Goal: Task Accomplishment & Management: Manage account settings

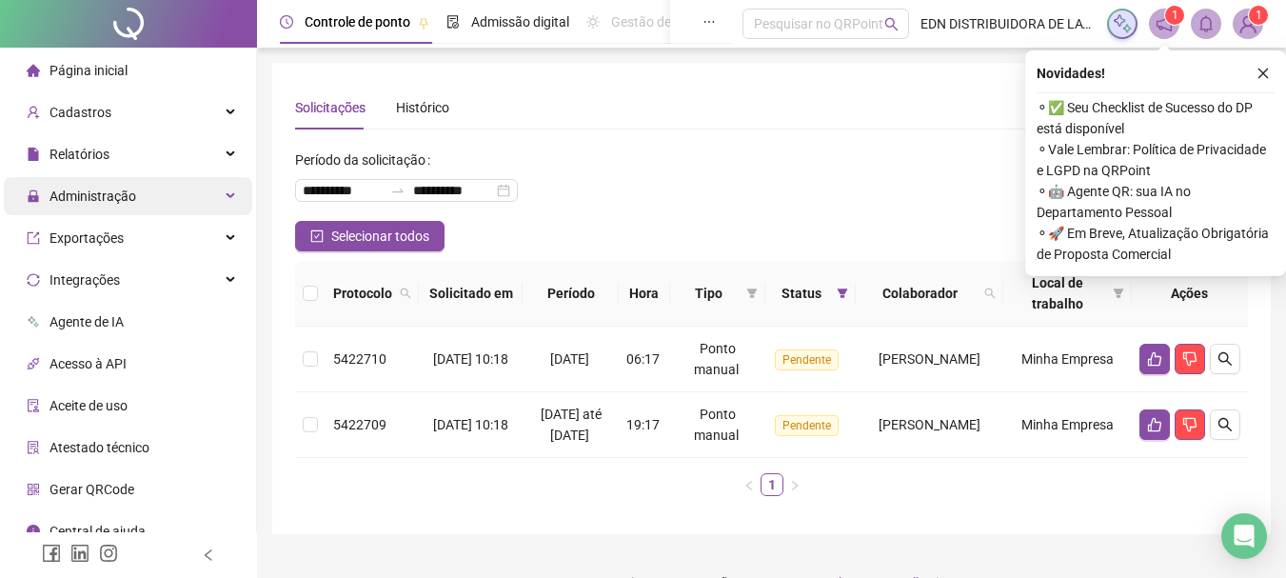
click at [226, 193] on div "Administração" at bounding box center [128, 196] width 249 height 38
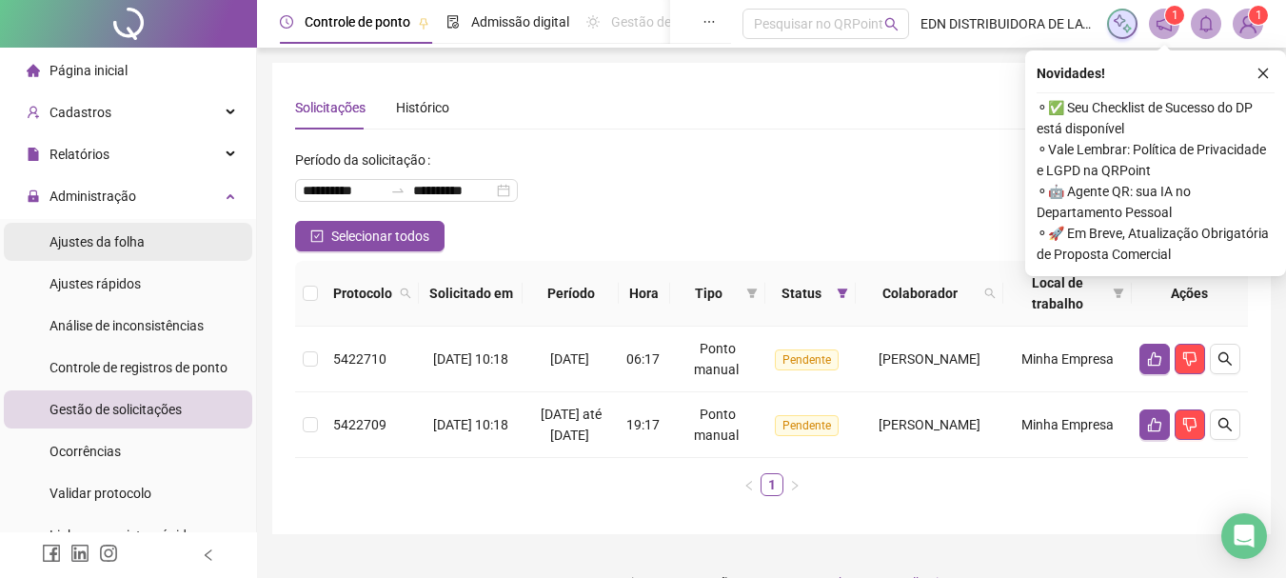
click at [157, 252] on li "Ajustes da folha" at bounding box center [128, 242] width 249 height 38
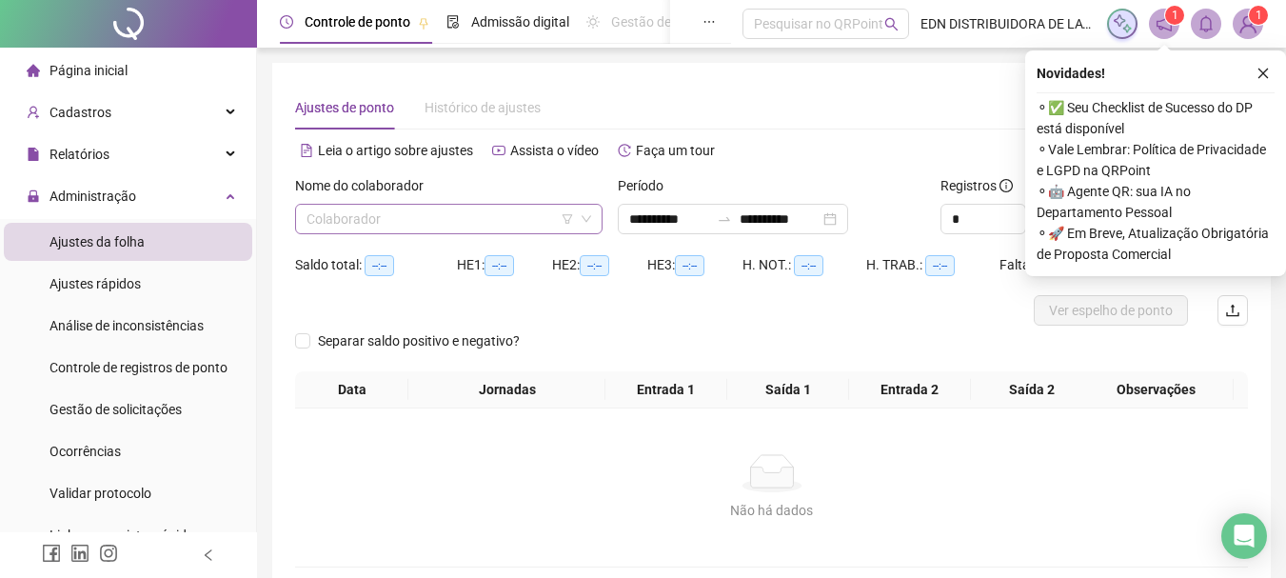
click at [521, 222] on input "search" at bounding box center [441, 219] width 268 height 29
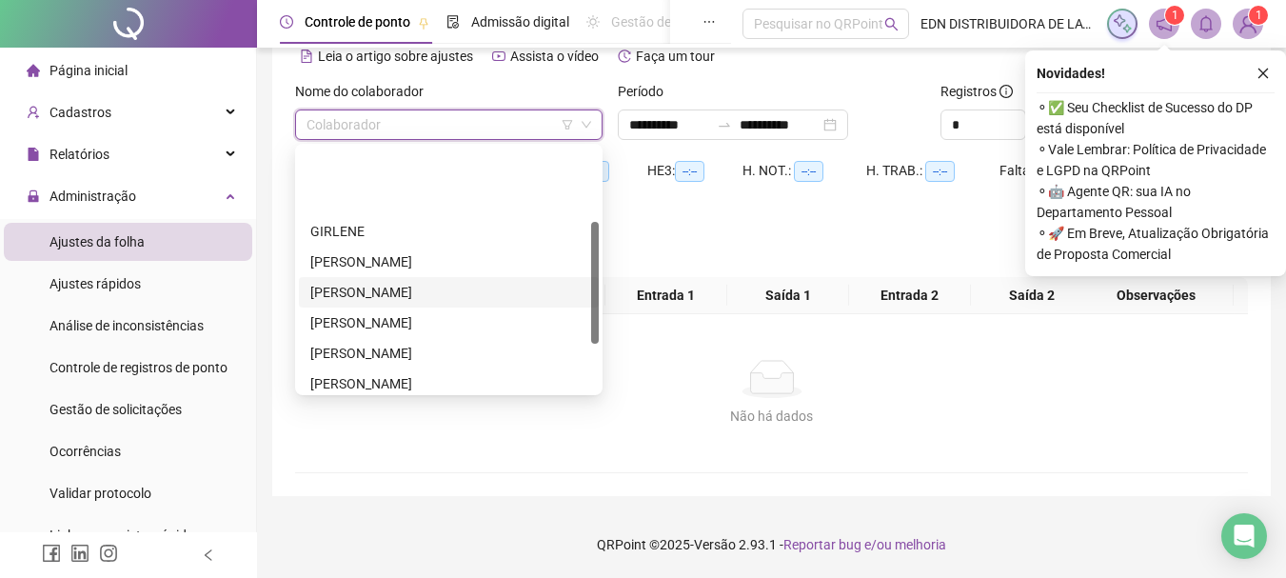
scroll to position [244, 0]
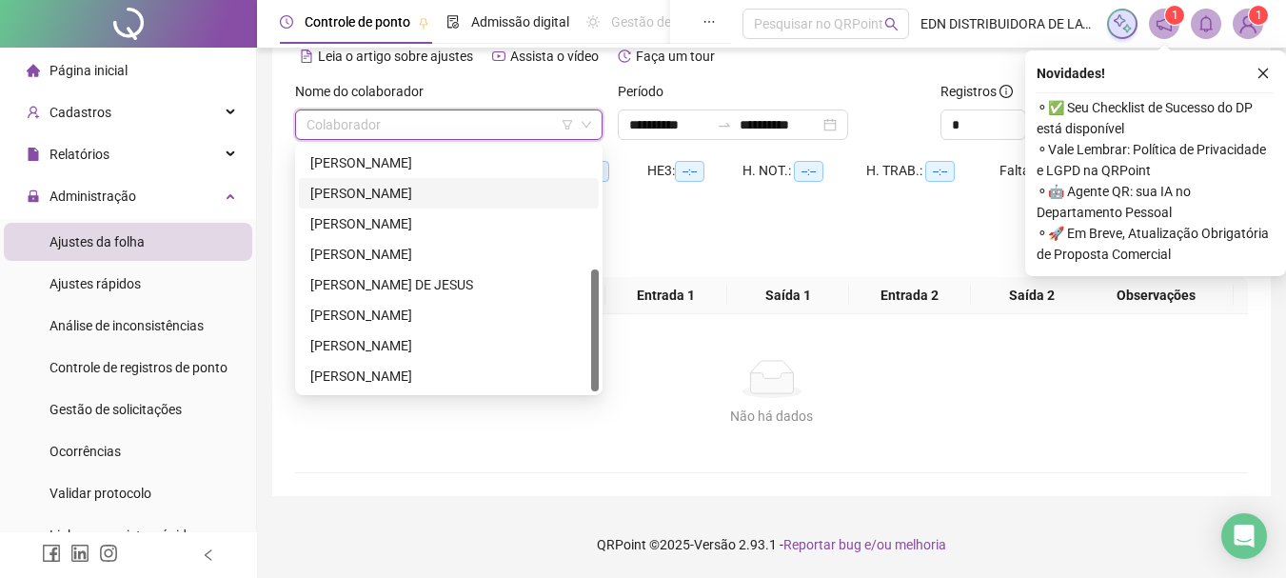
click at [382, 197] on div "[PERSON_NAME]" at bounding box center [448, 193] width 277 height 21
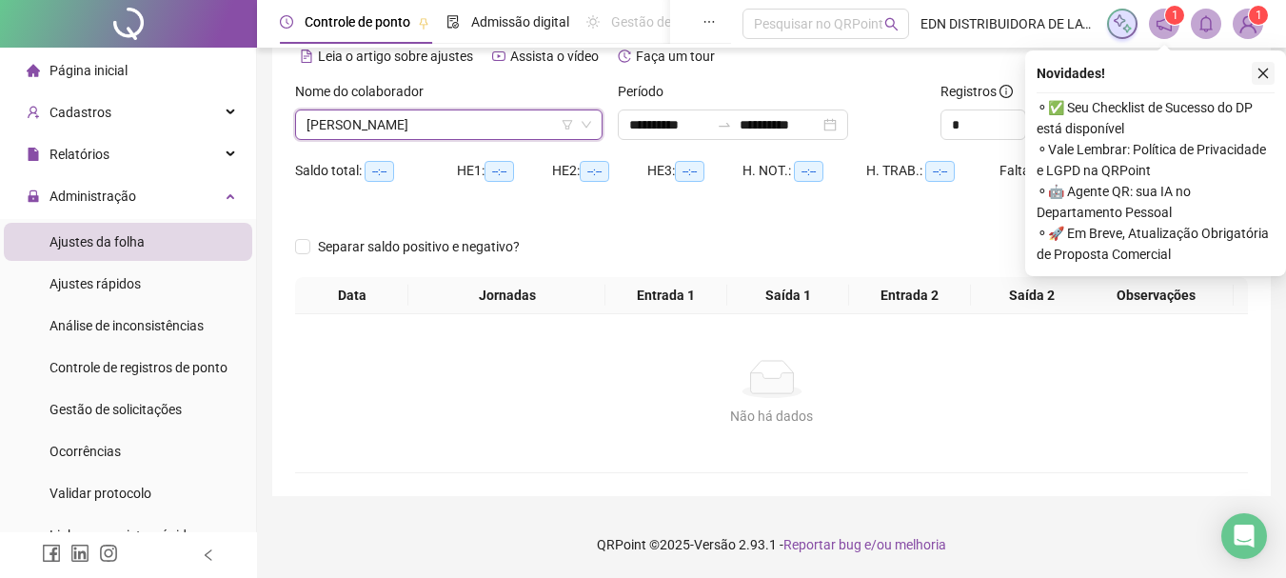
click at [1273, 75] on button "button" at bounding box center [1263, 73] width 23 height 23
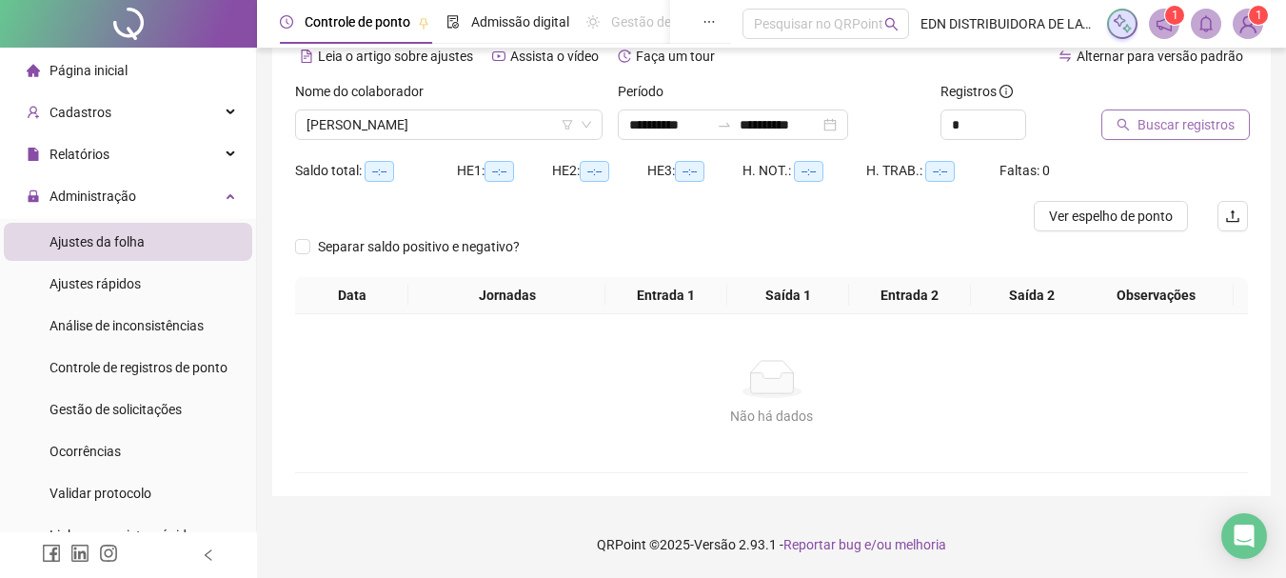
click at [1158, 124] on span "Buscar registros" at bounding box center [1186, 124] width 97 height 21
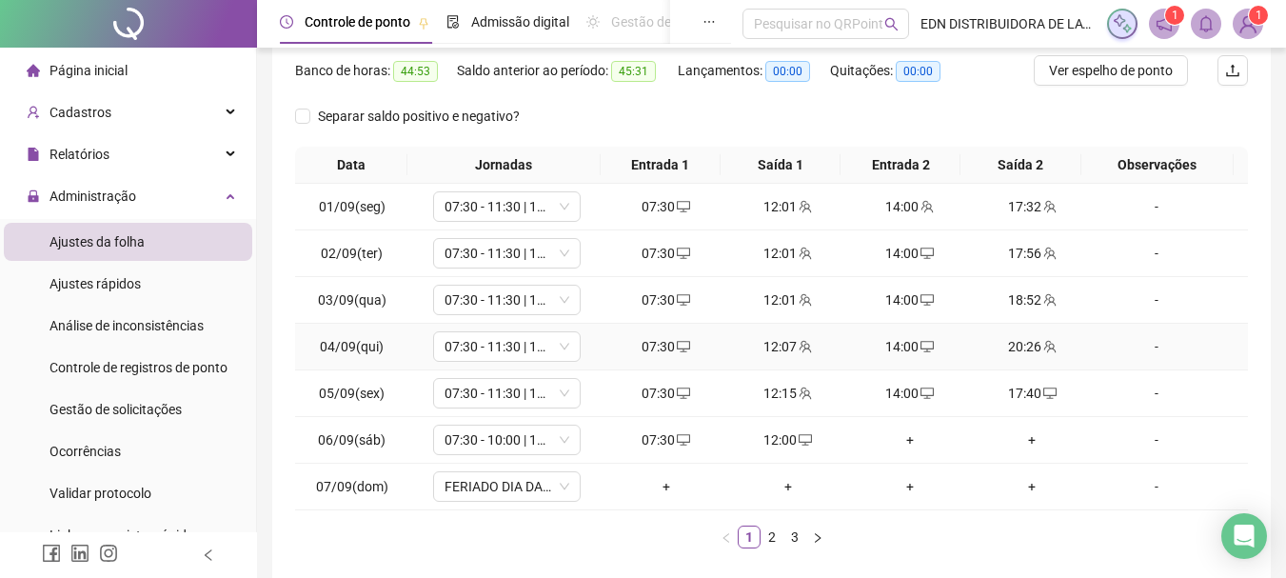
scroll to position [330, 0]
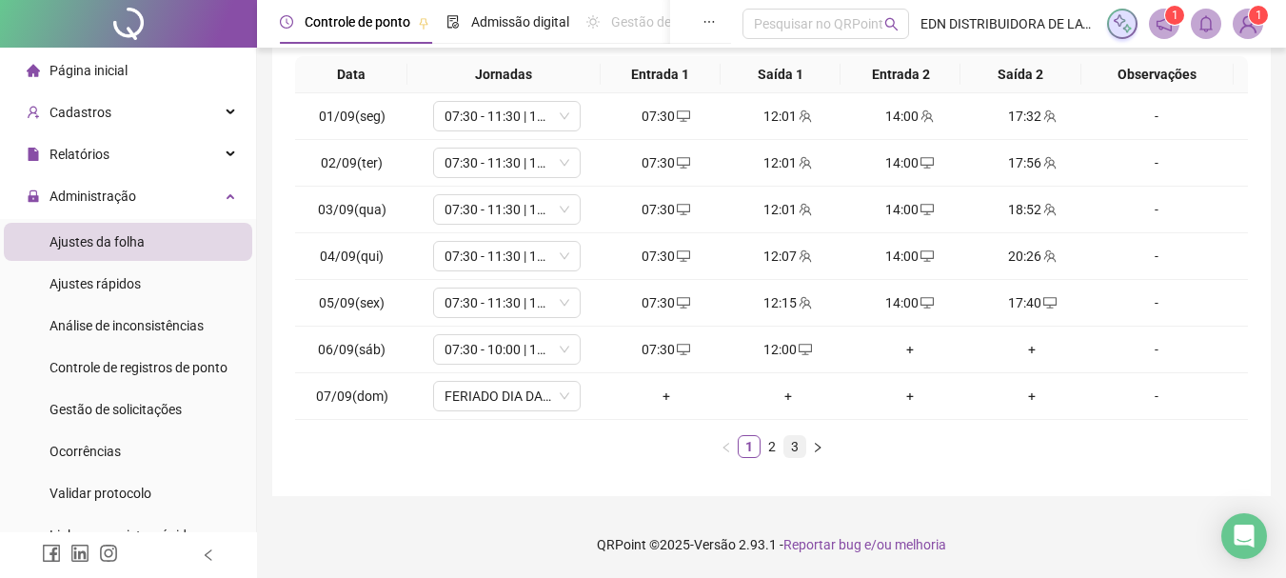
click at [789, 448] on link "3" at bounding box center [795, 446] width 21 height 21
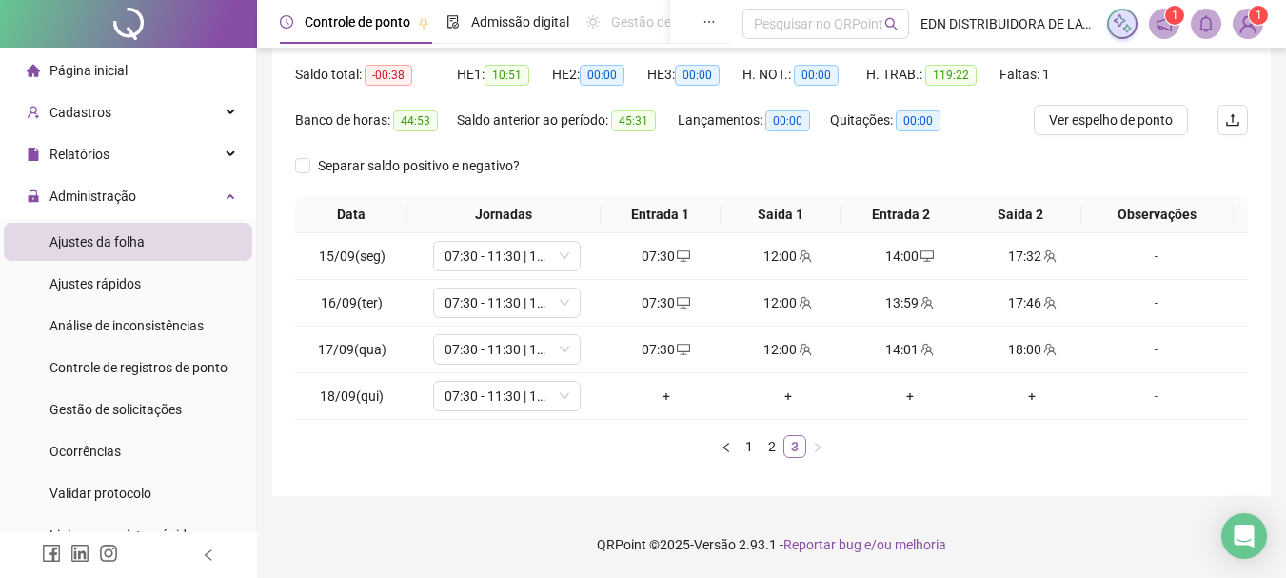
scroll to position [190, 0]
click at [670, 394] on div "+" at bounding box center [666, 396] width 107 height 21
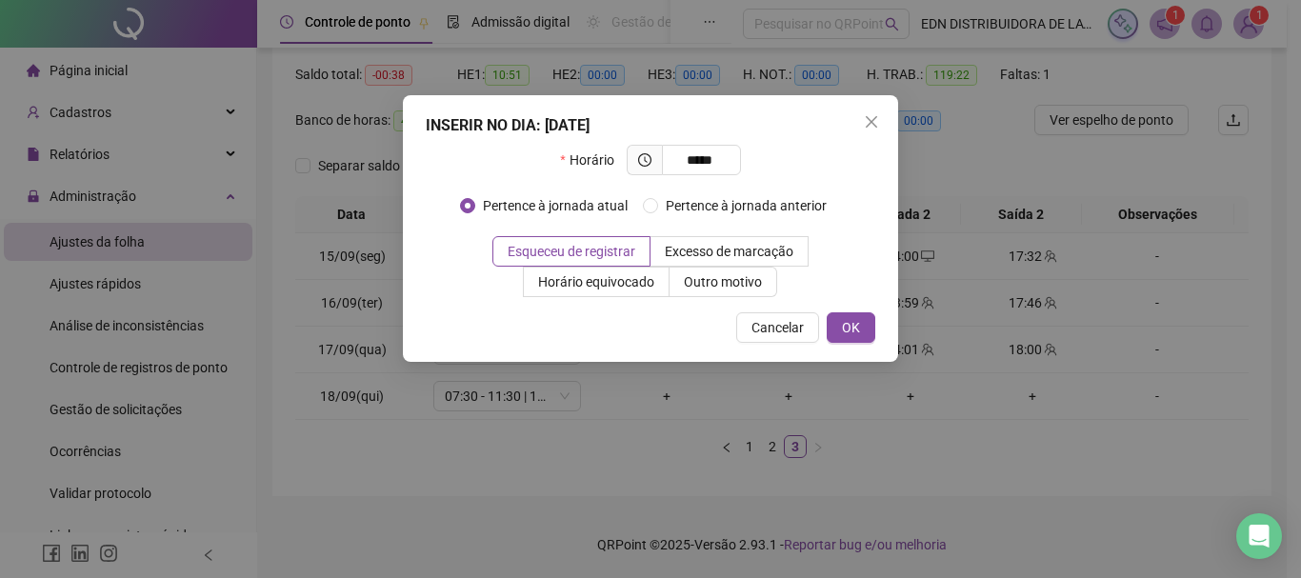
type input "*****"
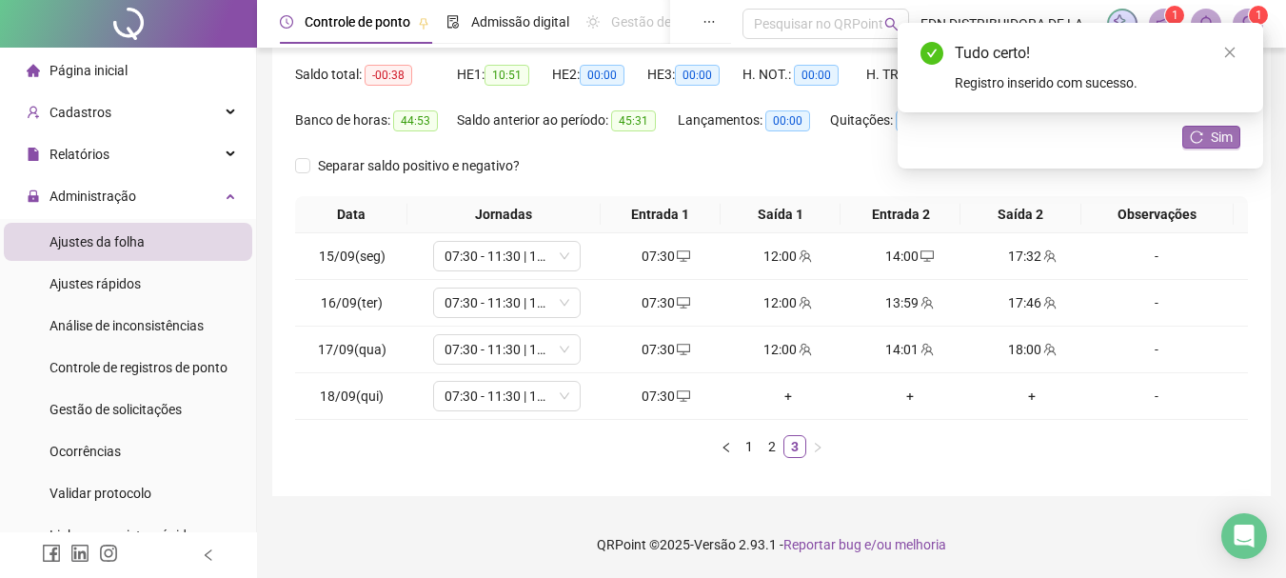
click at [1204, 137] on icon "reload" at bounding box center [1196, 136] width 13 height 13
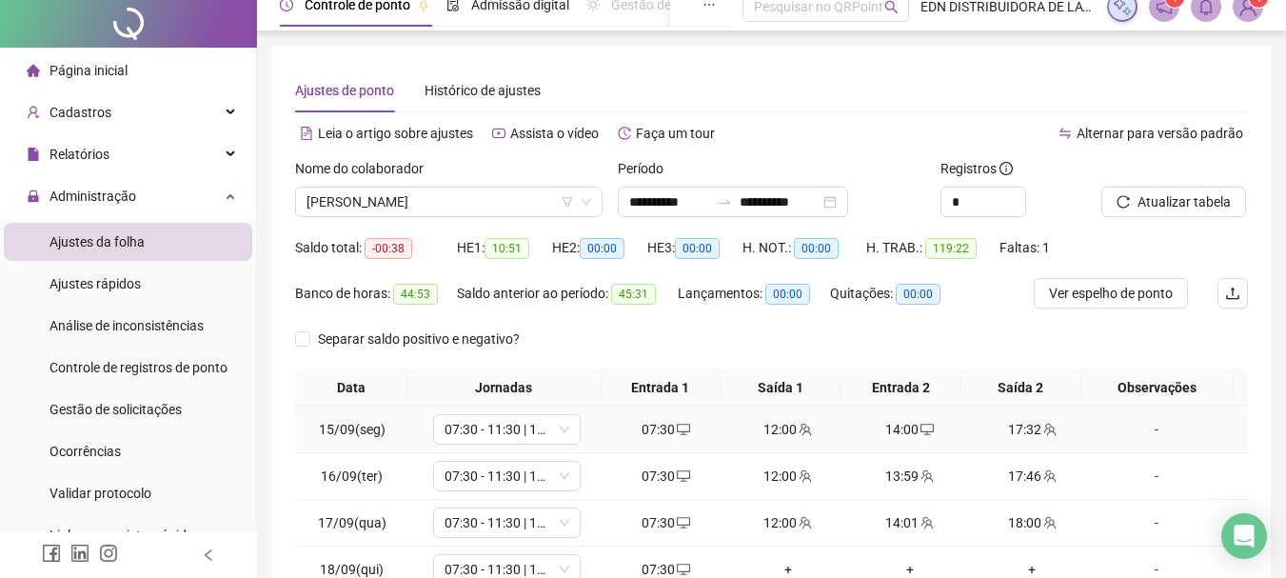
scroll to position [0, 0]
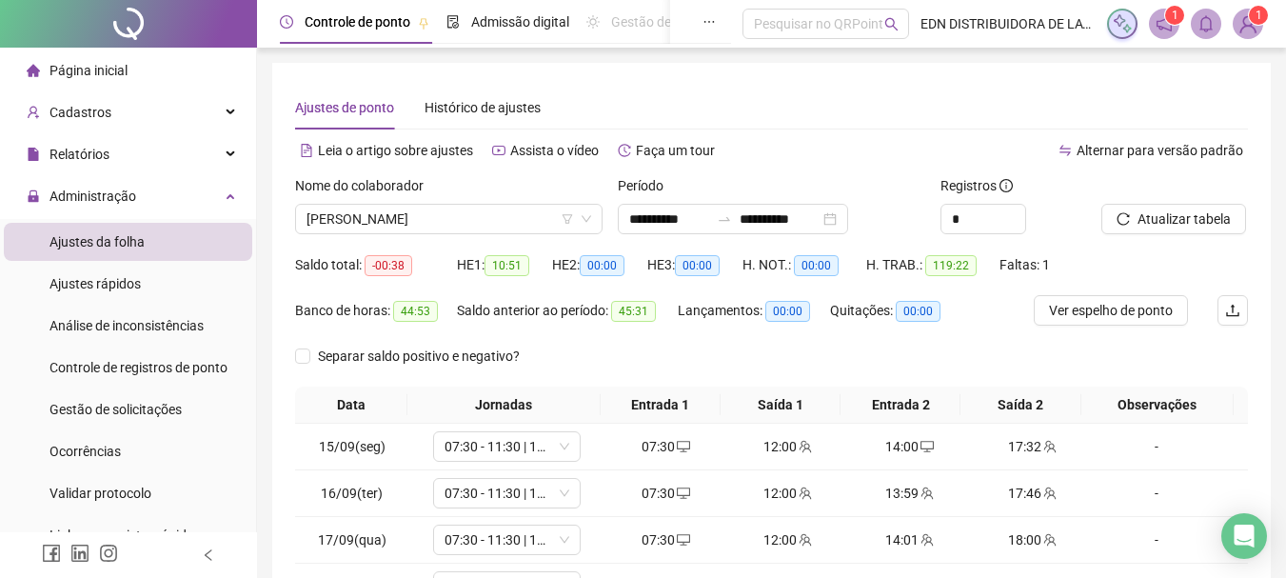
click at [1109, 294] on div "Saldo total: -00:38 HE 1: 10:51 HE 2: 00:00 HE 3: 00:00 H. NOT.: 00:00 H. TRAB.…" at bounding box center [771, 272] width 953 height 46
click at [1114, 306] on span "Ver espelho de ponto" at bounding box center [1111, 310] width 124 height 21
click at [661, 216] on input "**********" at bounding box center [669, 219] width 80 height 21
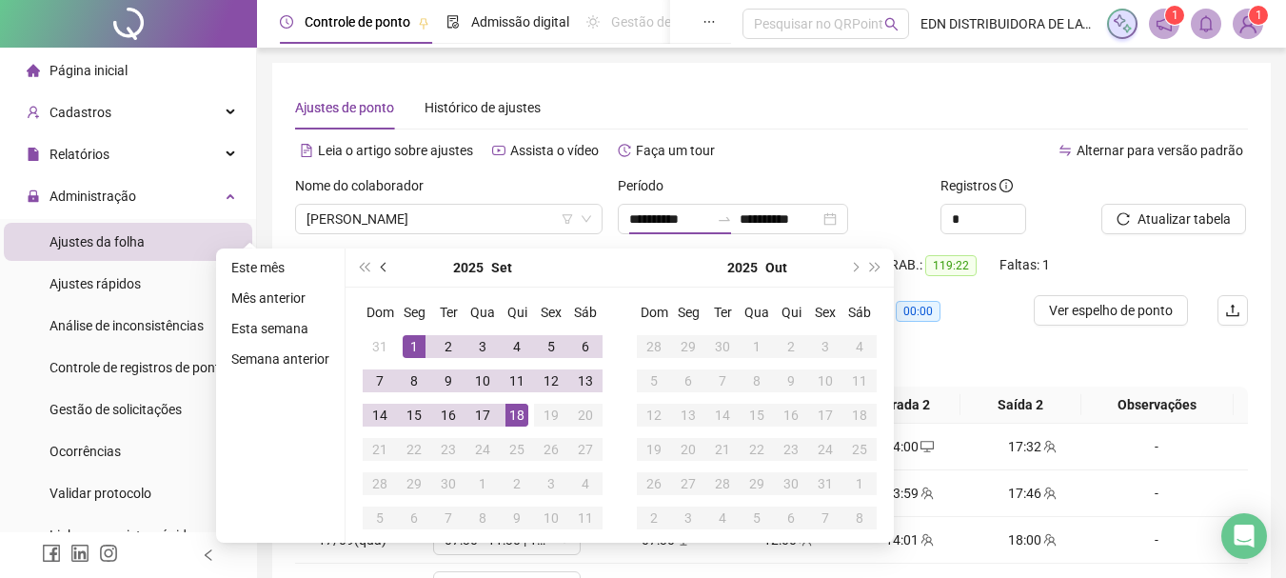
click at [378, 268] on button "prev-year" at bounding box center [384, 268] width 21 height 38
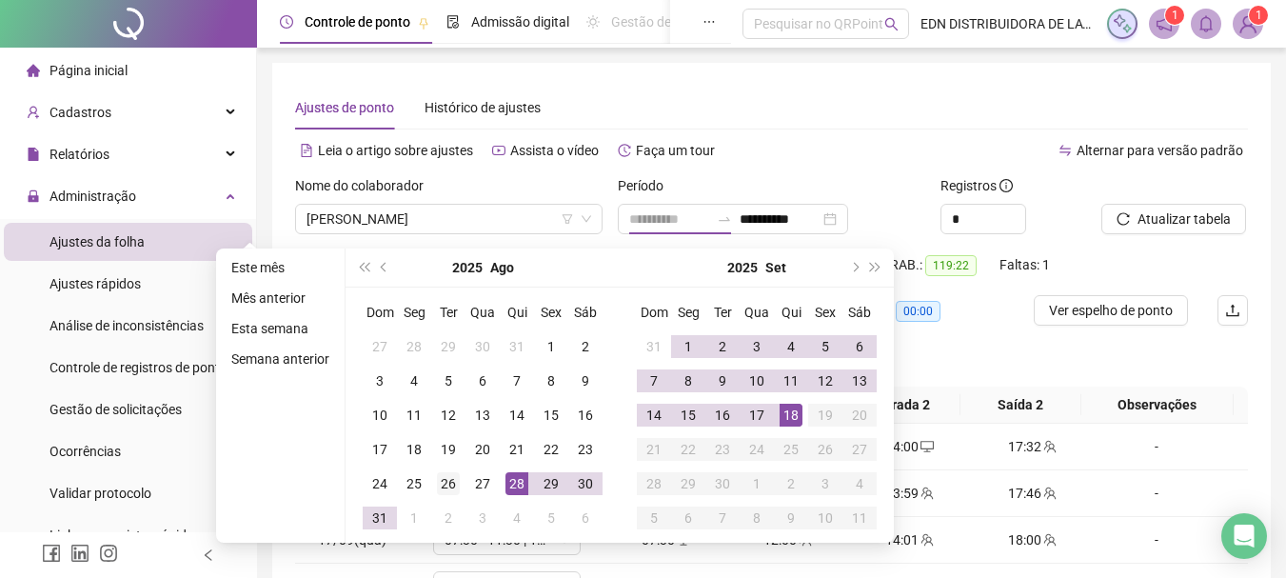
type input "**********"
click at [448, 488] on div "26" at bounding box center [448, 483] width 23 height 23
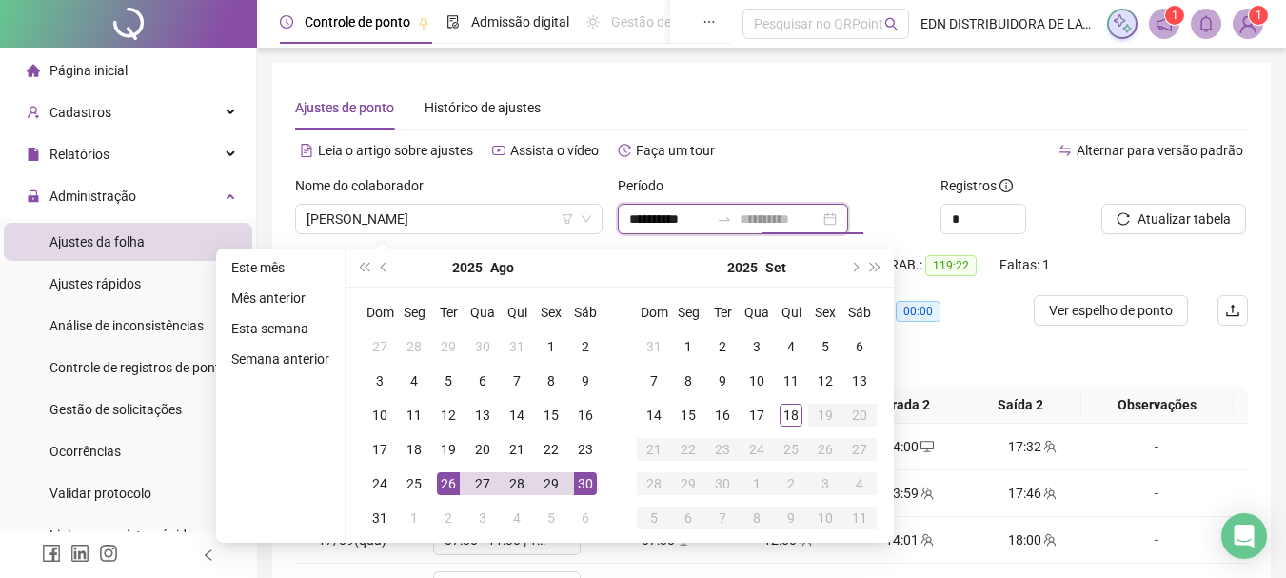
type input "**********"
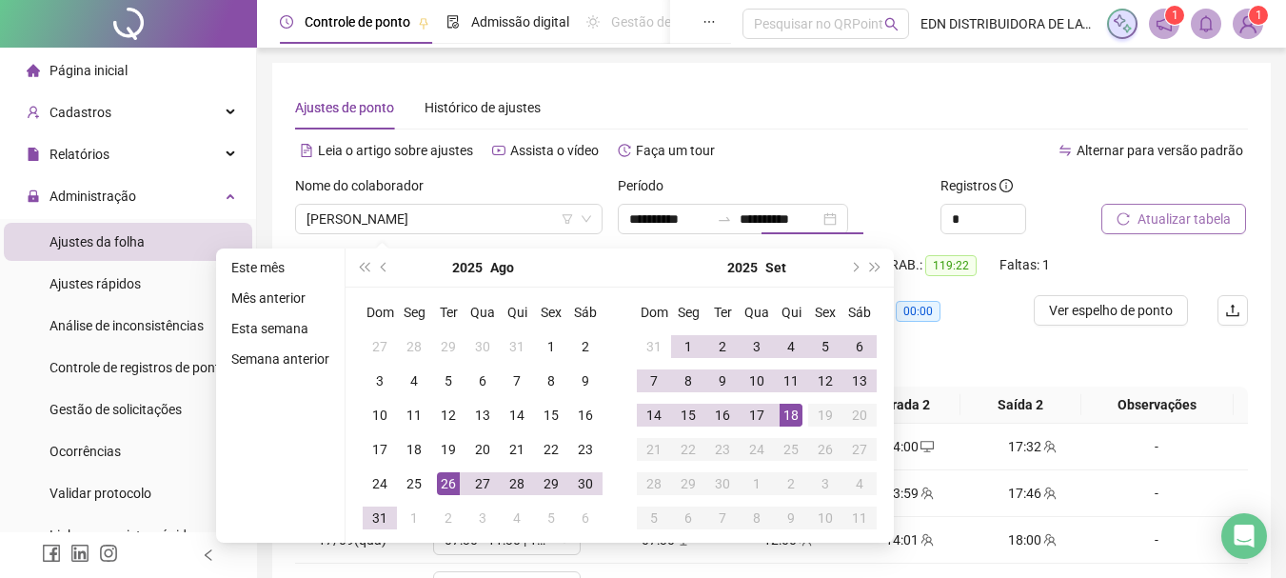
click at [1168, 213] on span "Atualizar tabela" at bounding box center [1184, 219] width 93 height 21
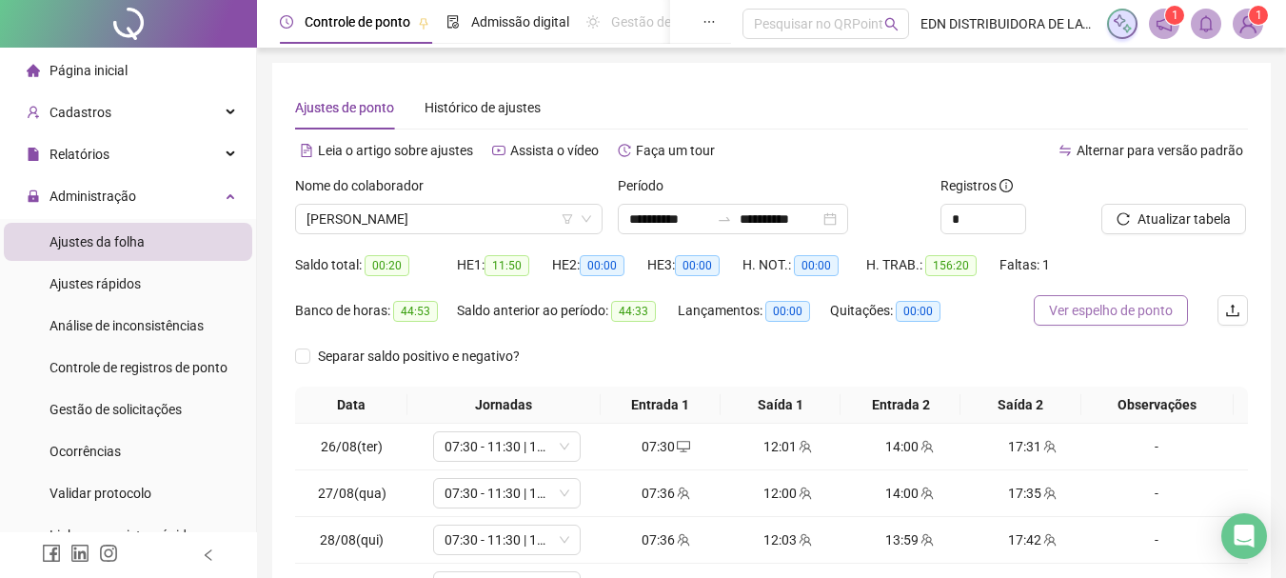
click at [1107, 314] on span "Ver espelho de ponto" at bounding box center [1111, 310] width 124 height 21
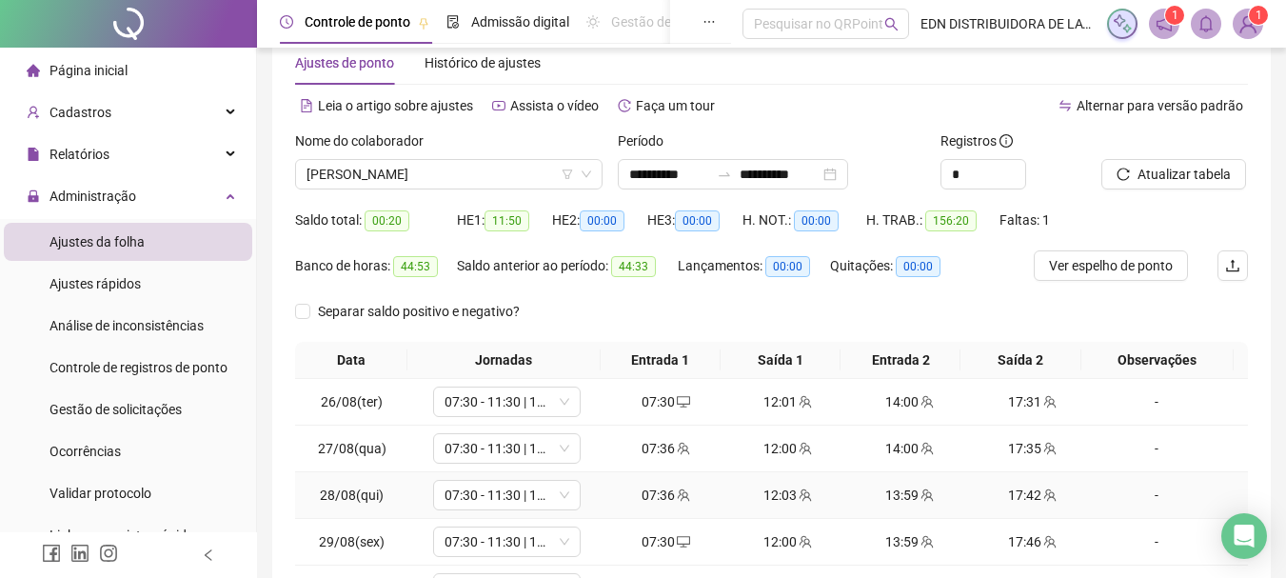
scroll to position [330, 0]
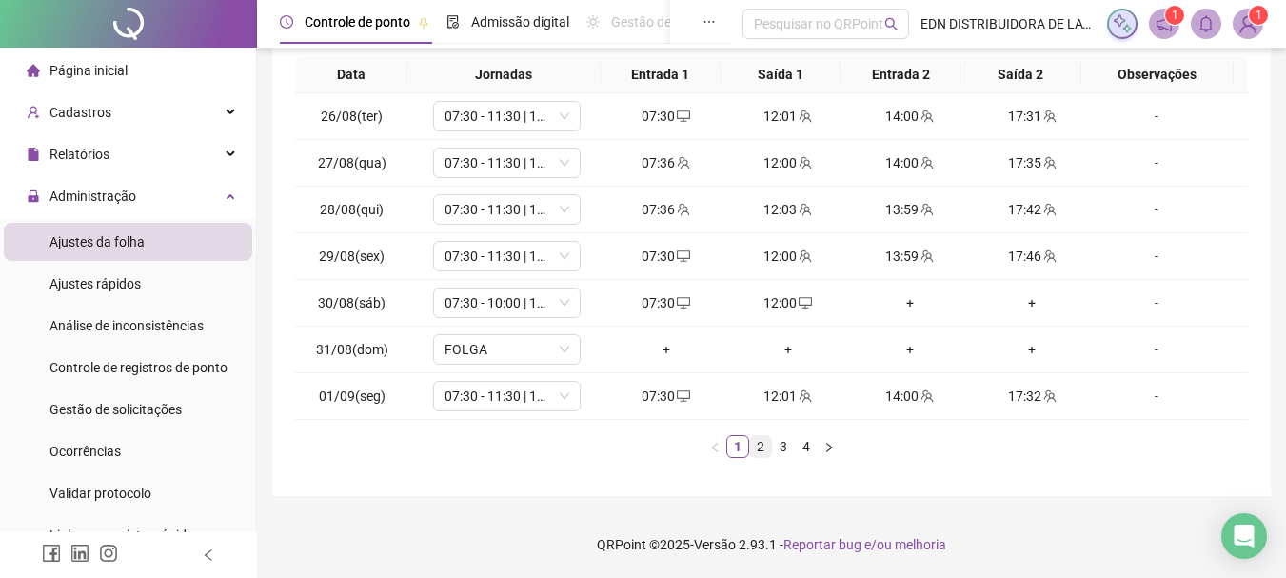
click at [756, 448] on link "2" at bounding box center [760, 446] width 21 height 21
click at [778, 447] on link "3" at bounding box center [783, 446] width 21 height 21
click at [1019, 125] on div "+" at bounding box center [1032, 116] width 107 height 21
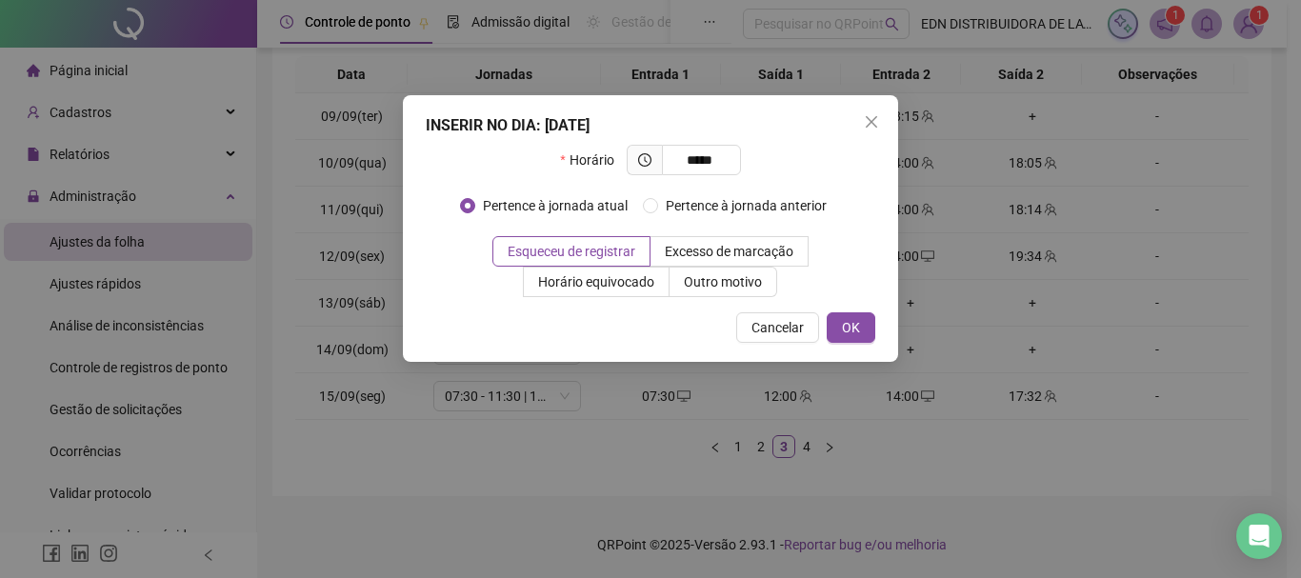
type input "*****"
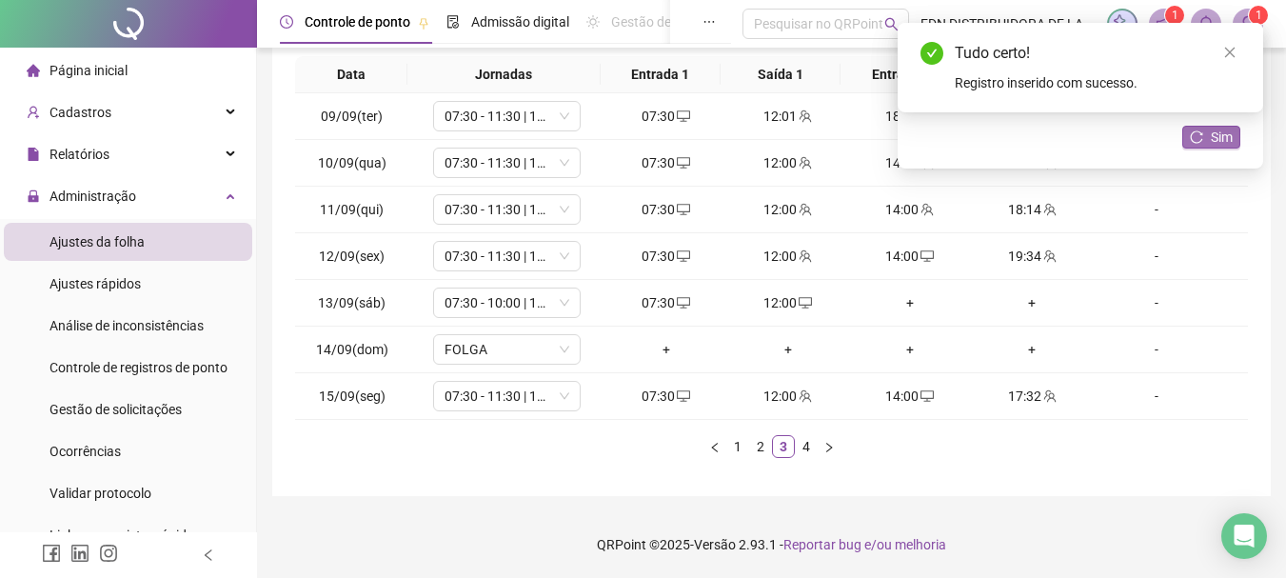
click at [1206, 142] on button "Sim" at bounding box center [1212, 137] width 58 height 23
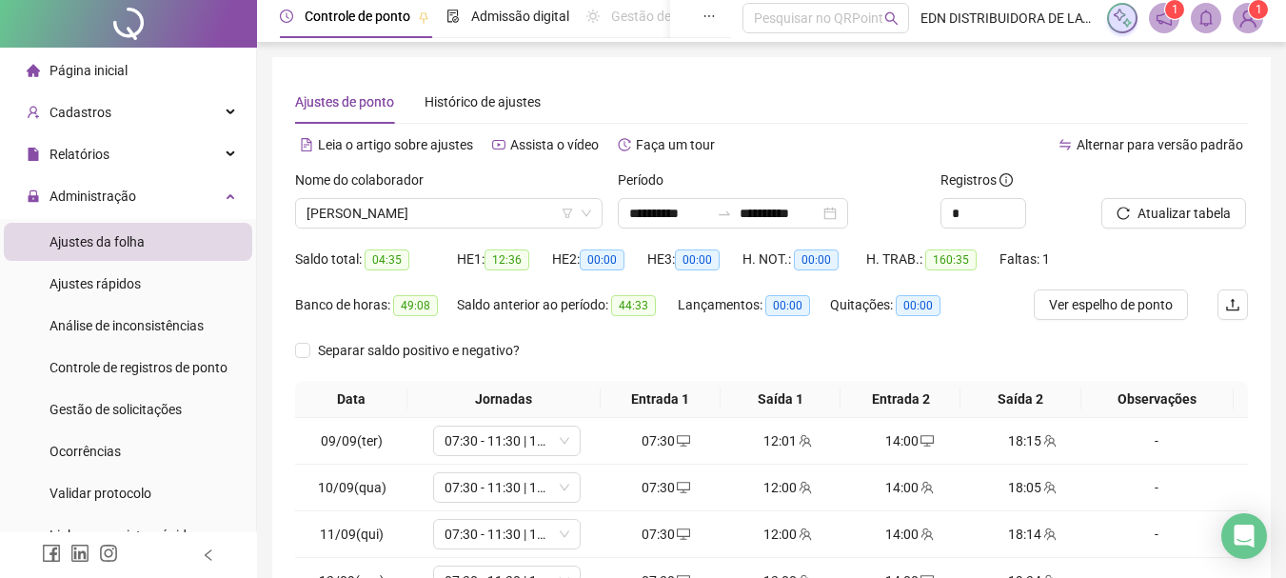
scroll to position [0, 0]
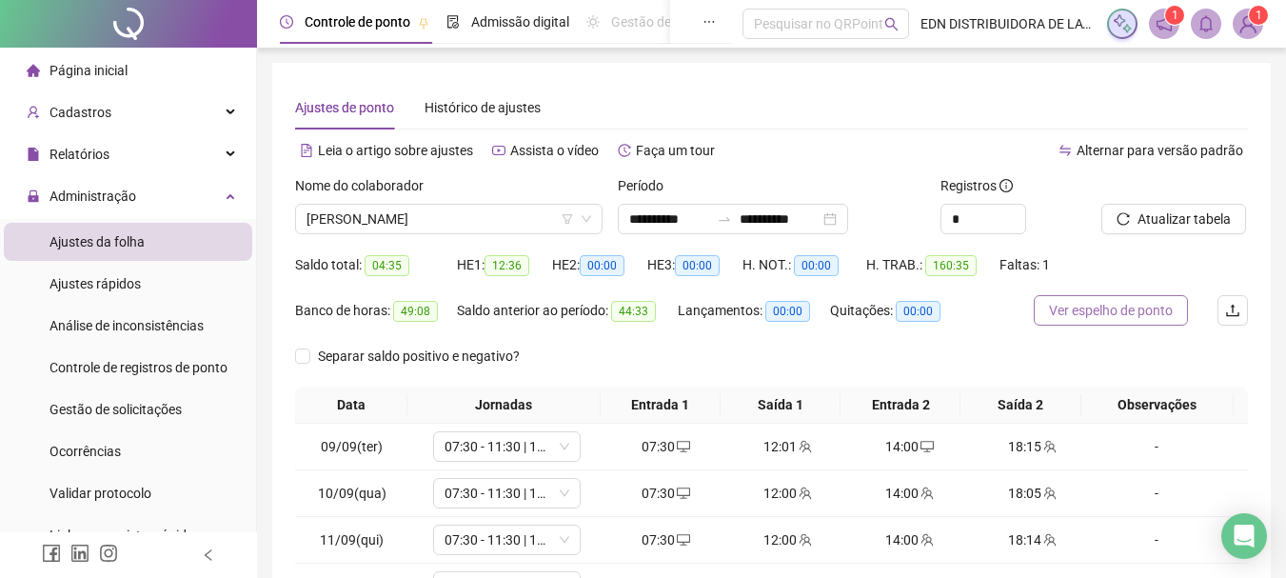
click at [1179, 312] on button "Ver espelho de ponto" at bounding box center [1111, 310] width 154 height 30
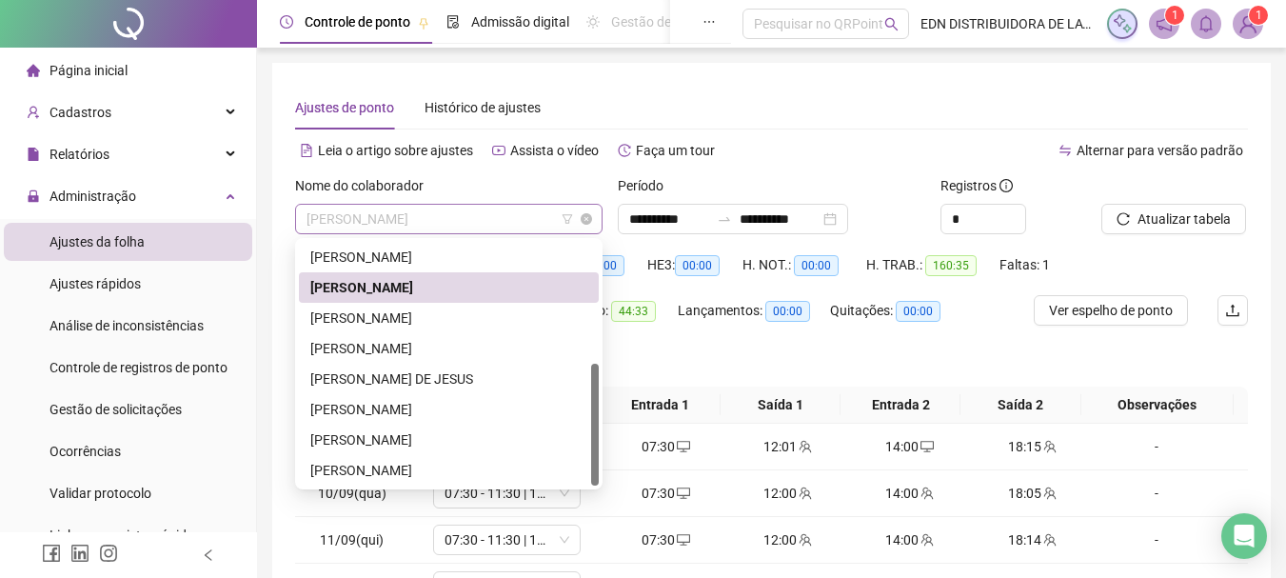
click at [411, 224] on span "[PERSON_NAME]" at bounding box center [449, 219] width 285 height 29
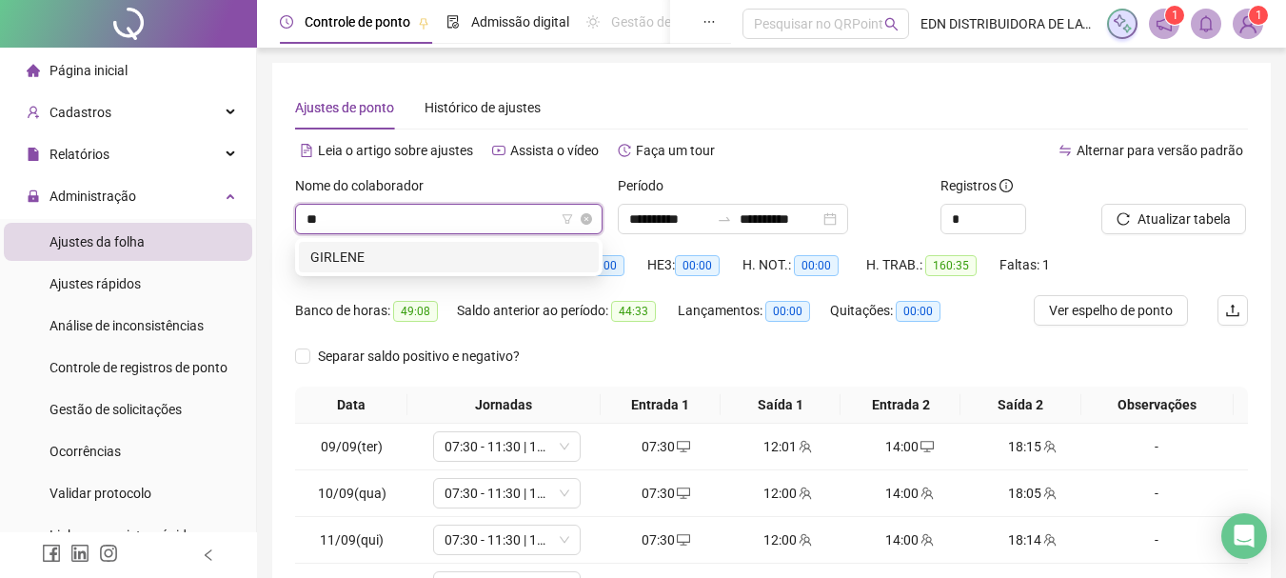
type input "***"
click at [333, 256] on div "GIRLENE" at bounding box center [448, 257] width 277 height 21
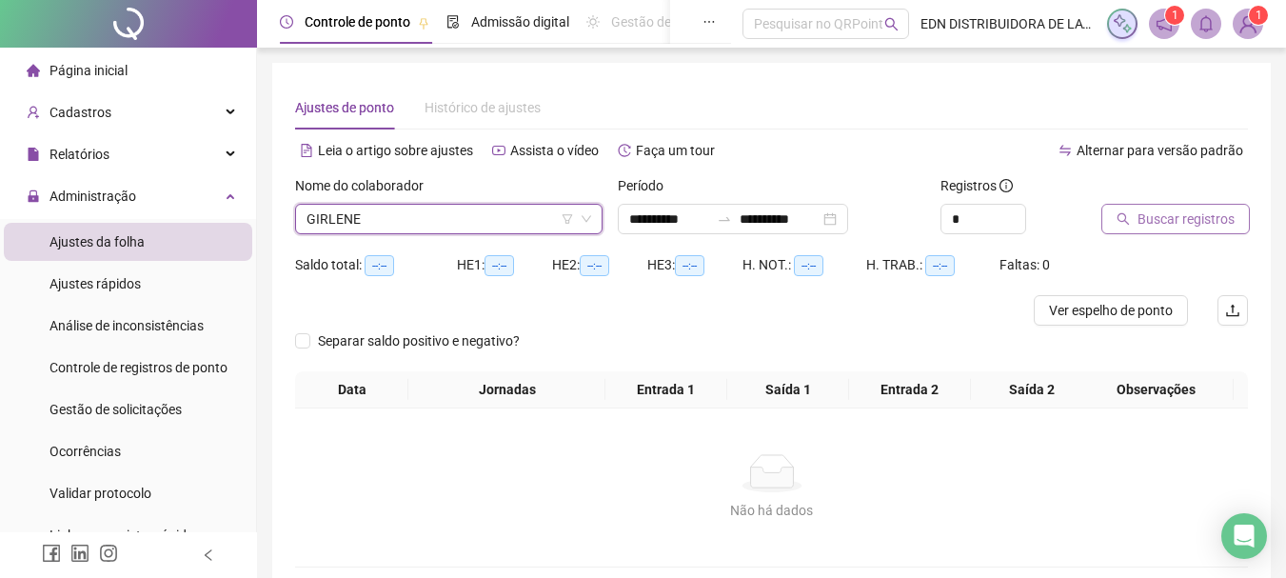
click at [1188, 222] on span "Buscar registros" at bounding box center [1186, 219] width 97 height 21
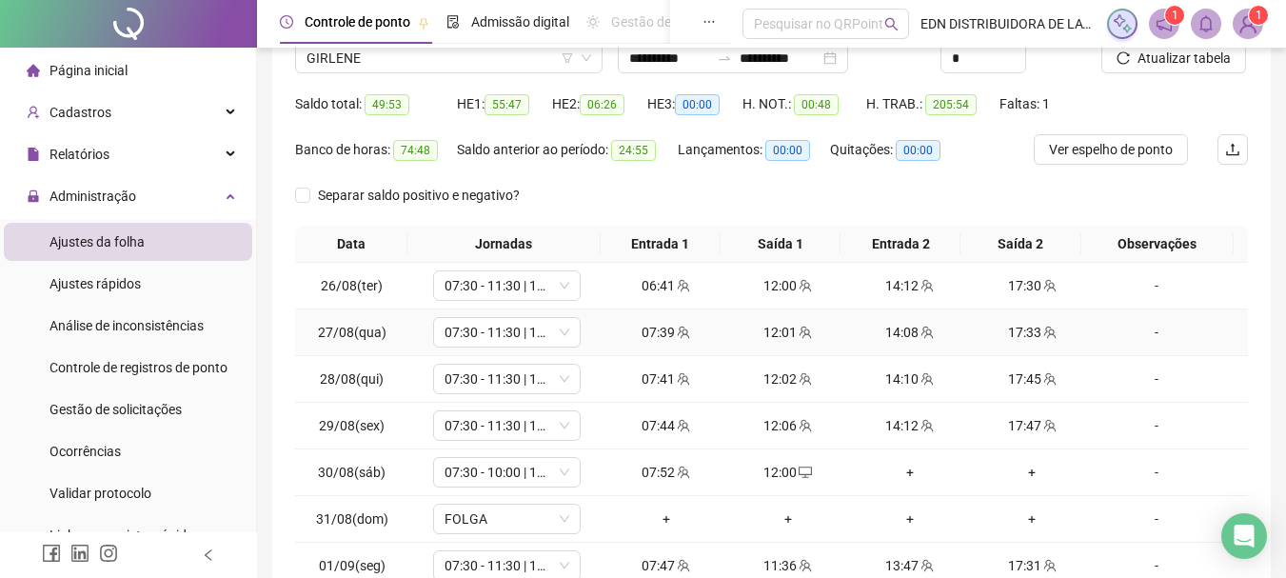
scroll to position [330, 0]
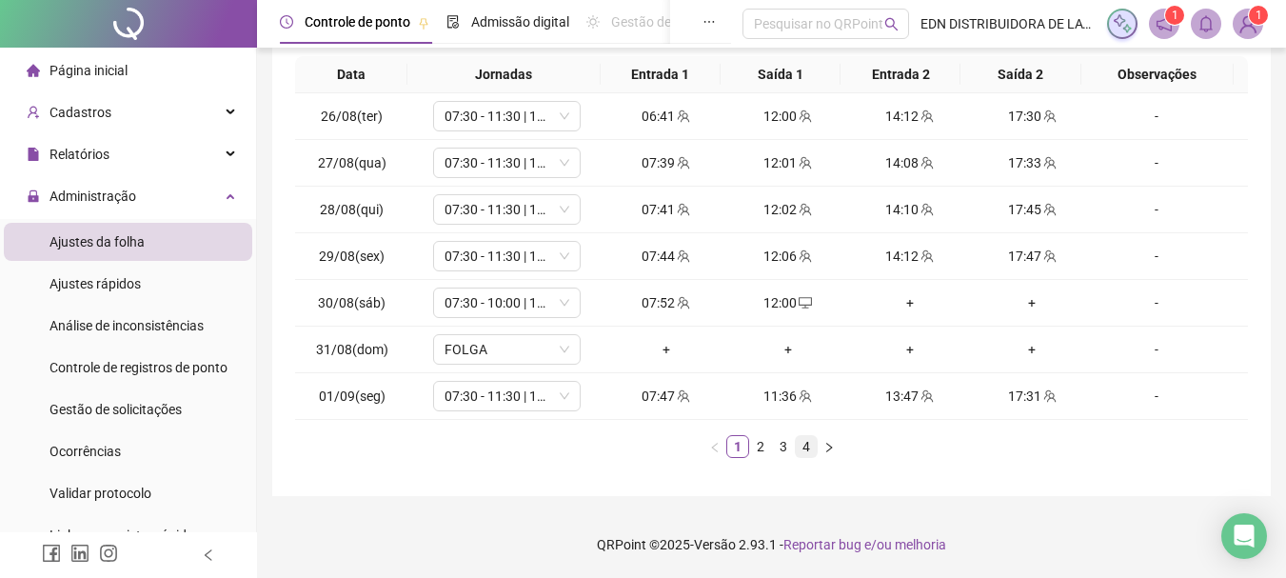
click at [808, 445] on link "4" at bounding box center [806, 446] width 21 height 21
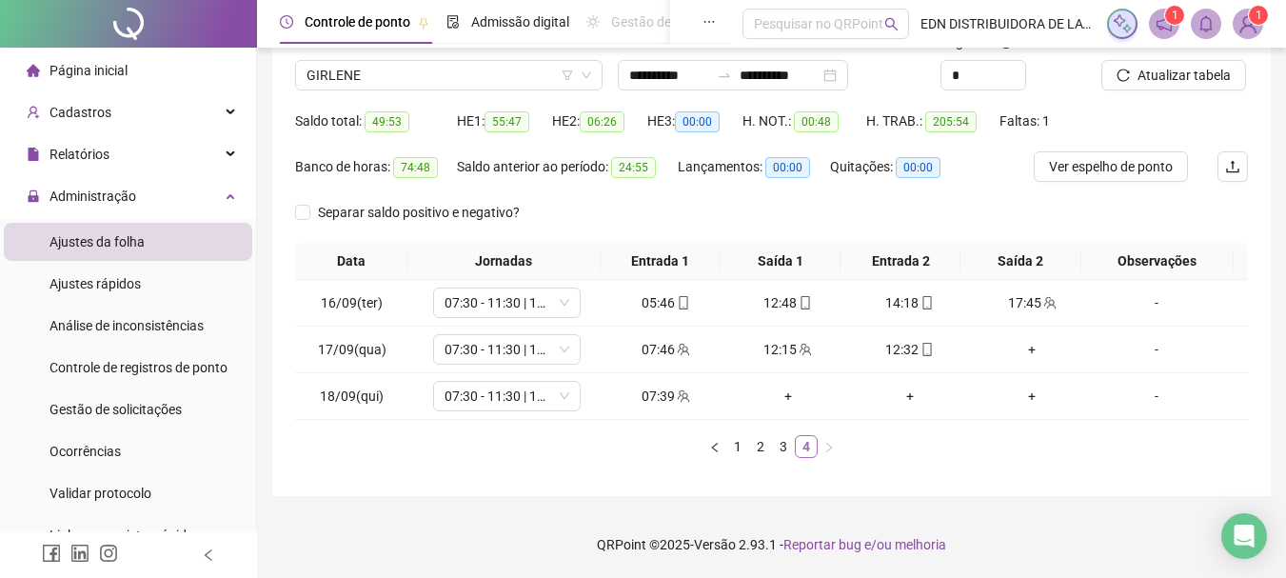
scroll to position [144, 0]
click at [1026, 351] on div "+" at bounding box center [1032, 349] width 107 height 21
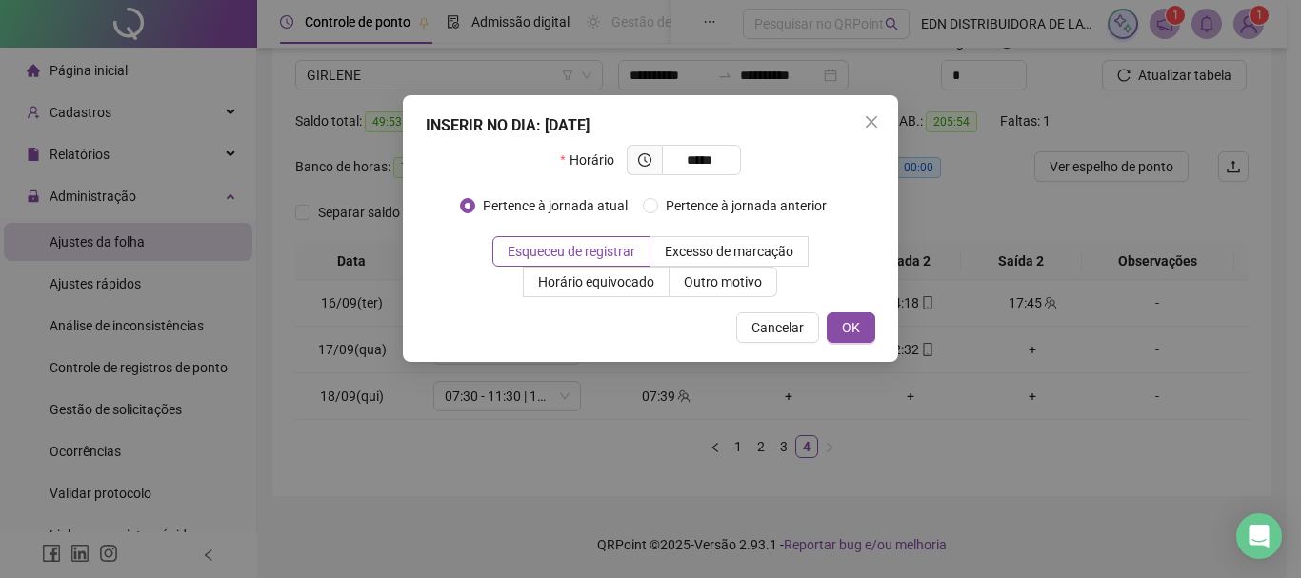
type input "*****"
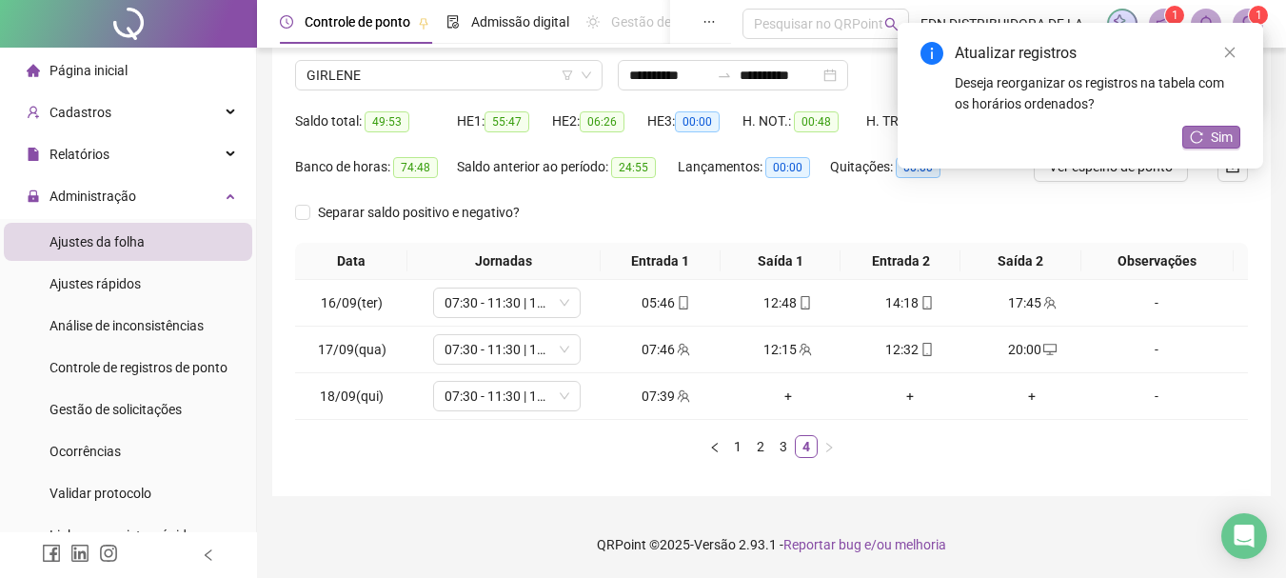
click at [1220, 138] on span "Sim" at bounding box center [1222, 137] width 22 height 21
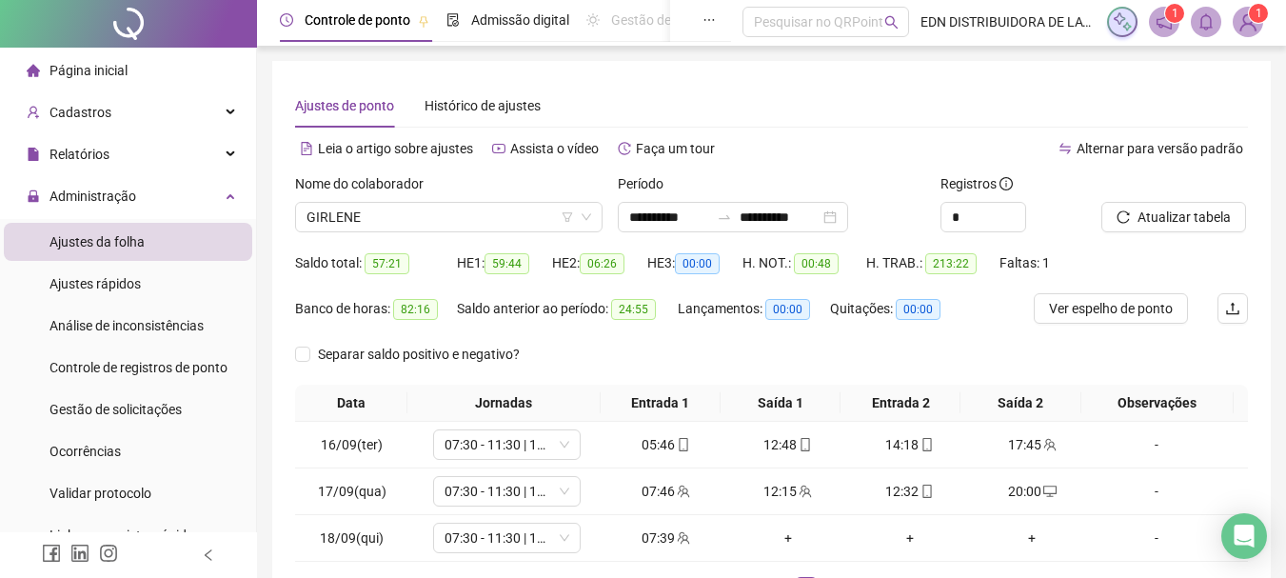
scroll to position [0, 0]
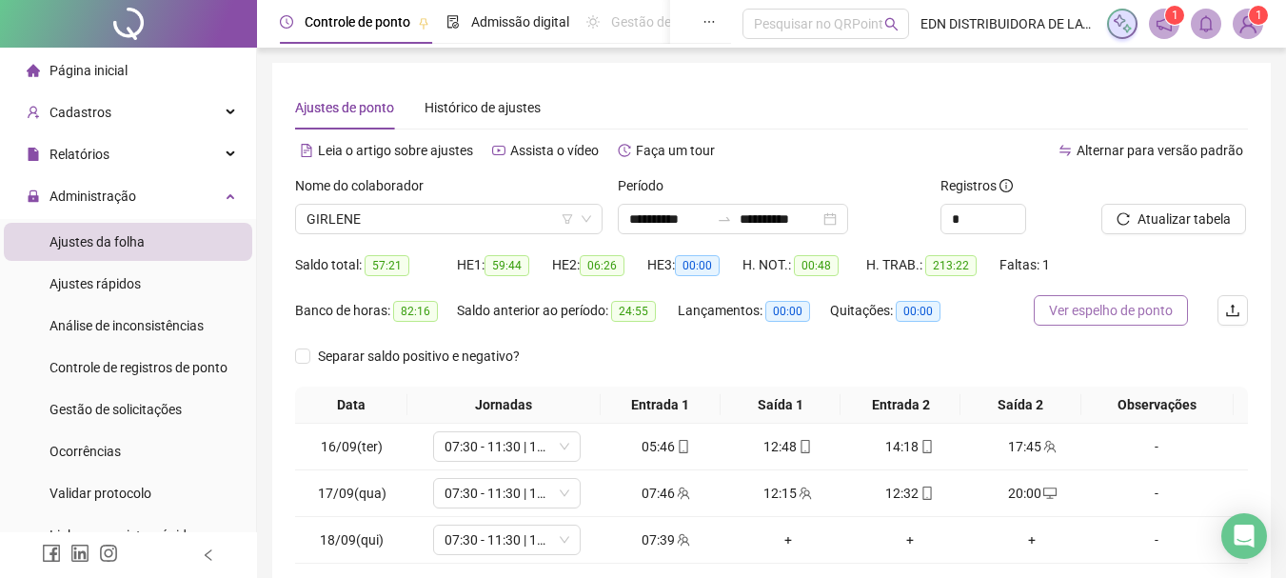
click at [1160, 311] on span "Ver espelho de ponto" at bounding box center [1111, 310] width 124 height 21
click at [460, 230] on span "GIRLENE" at bounding box center [449, 219] width 285 height 29
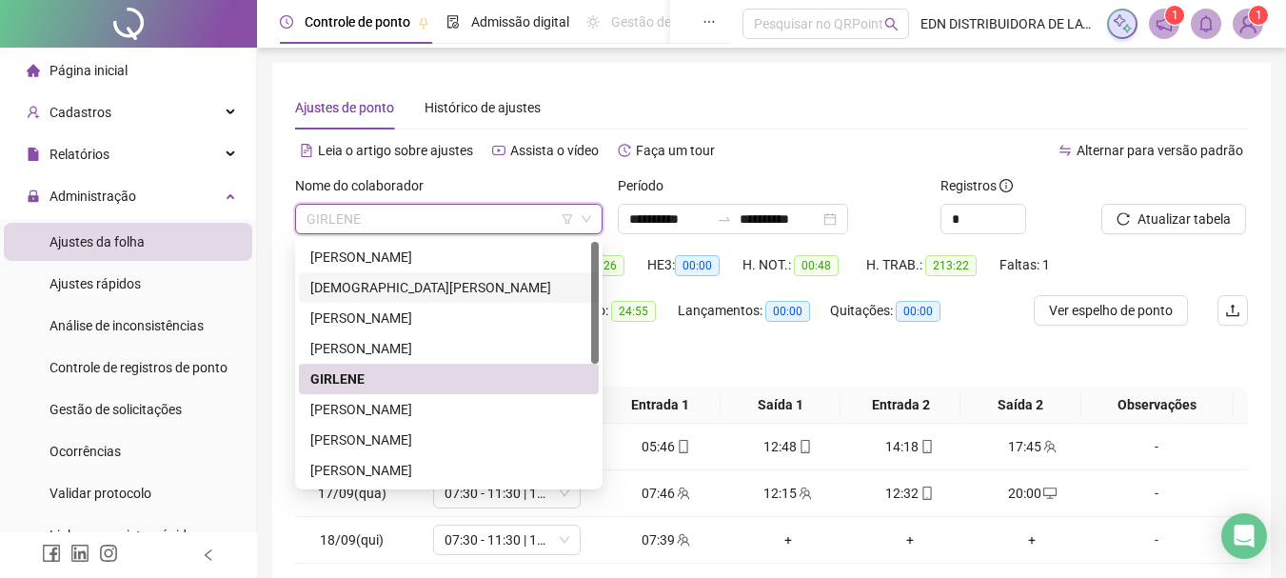
click at [378, 286] on div "[DEMOGRAPHIC_DATA][PERSON_NAME]" at bounding box center [448, 287] width 277 height 21
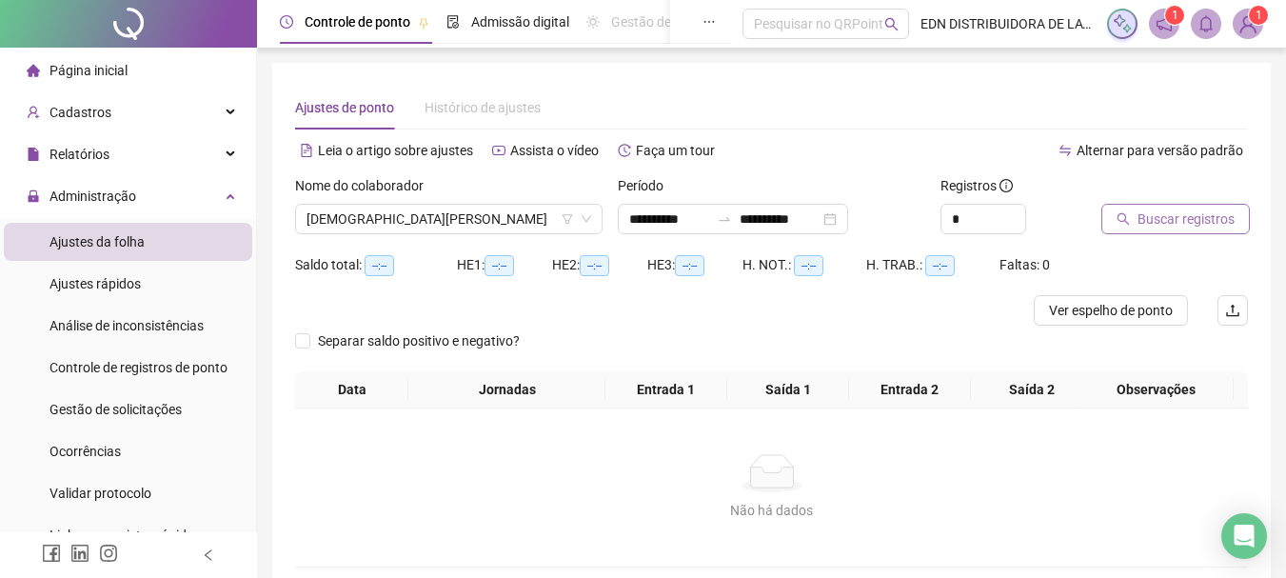
click at [1160, 223] on span "Buscar registros" at bounding box center [1186, 219] width 97 height 21
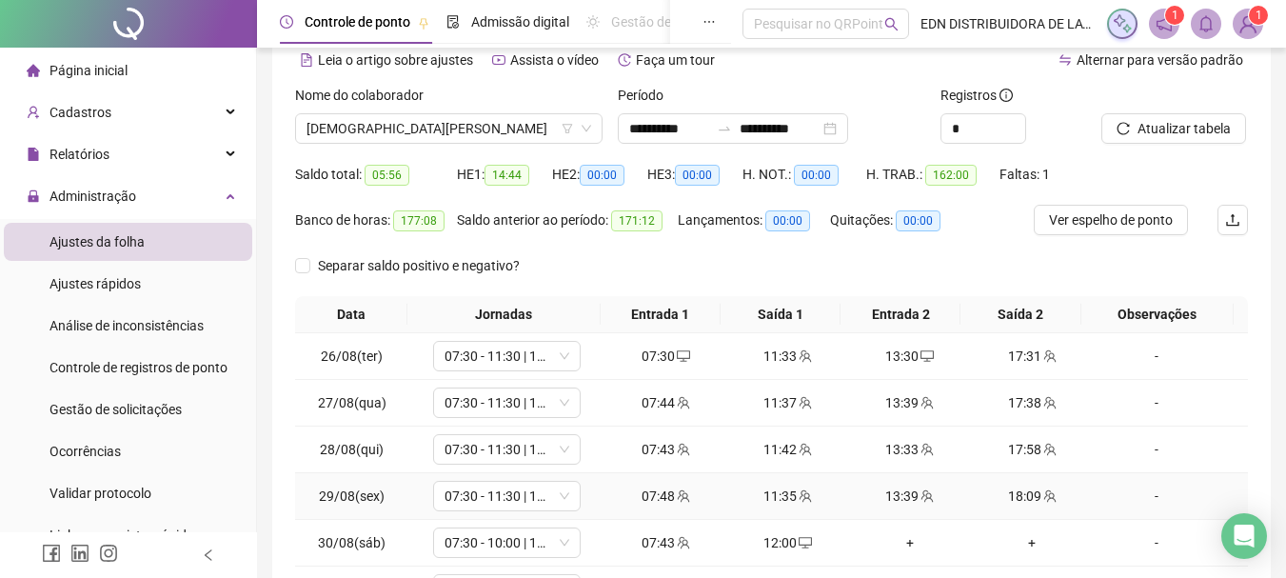
scroll to position [330, 0]
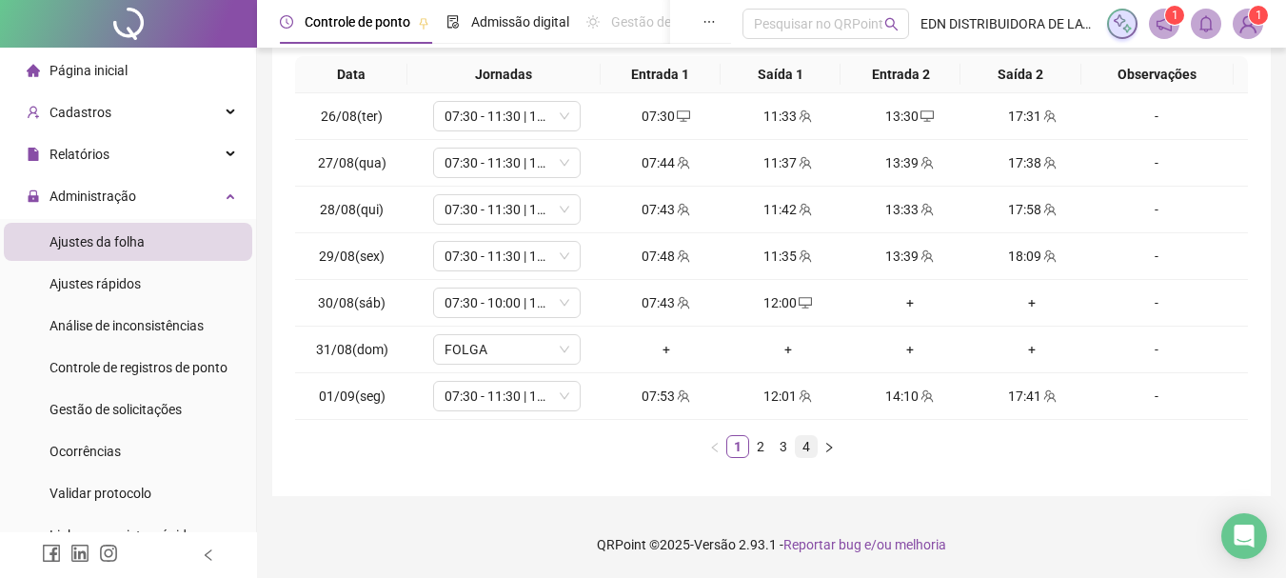
click at [799, 445] on link "4" at bounding box center [806, 446] width 21 height 21
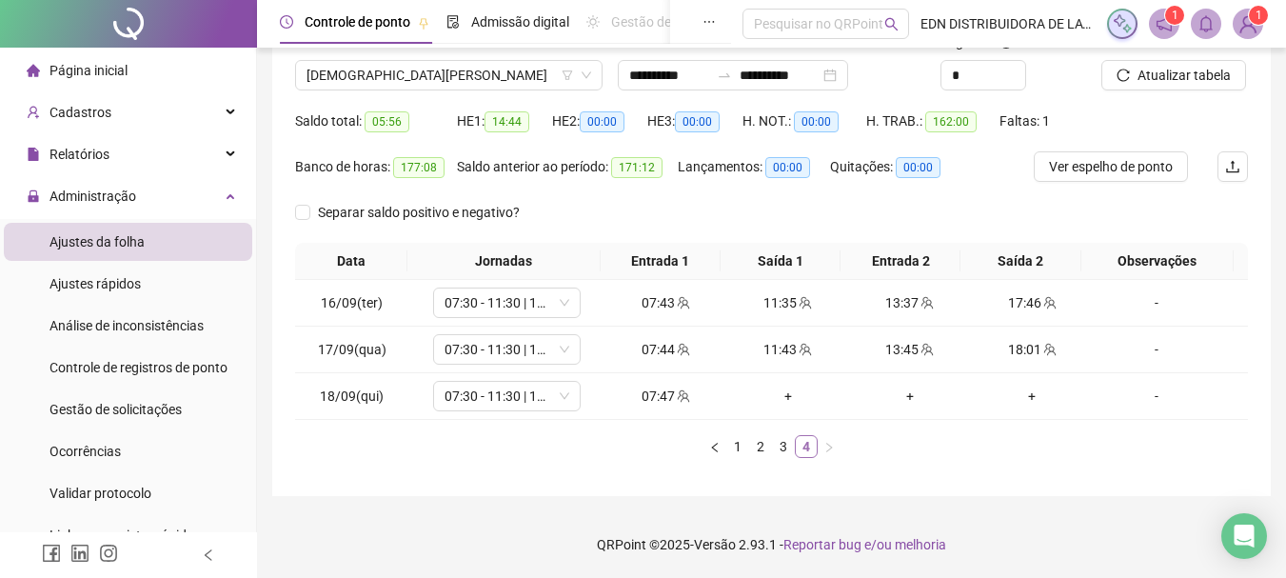
scroll to position [144, 0]
click at [1129, 163] on span "Ver espelho de ponto" at bounding box center [1111, 166] width 124 height 21
click at [415, 71] on span "[DEMOGRAPHIC_DATA][PERSON_NAME]" at bounding box center [449, 75] width 285 height 29
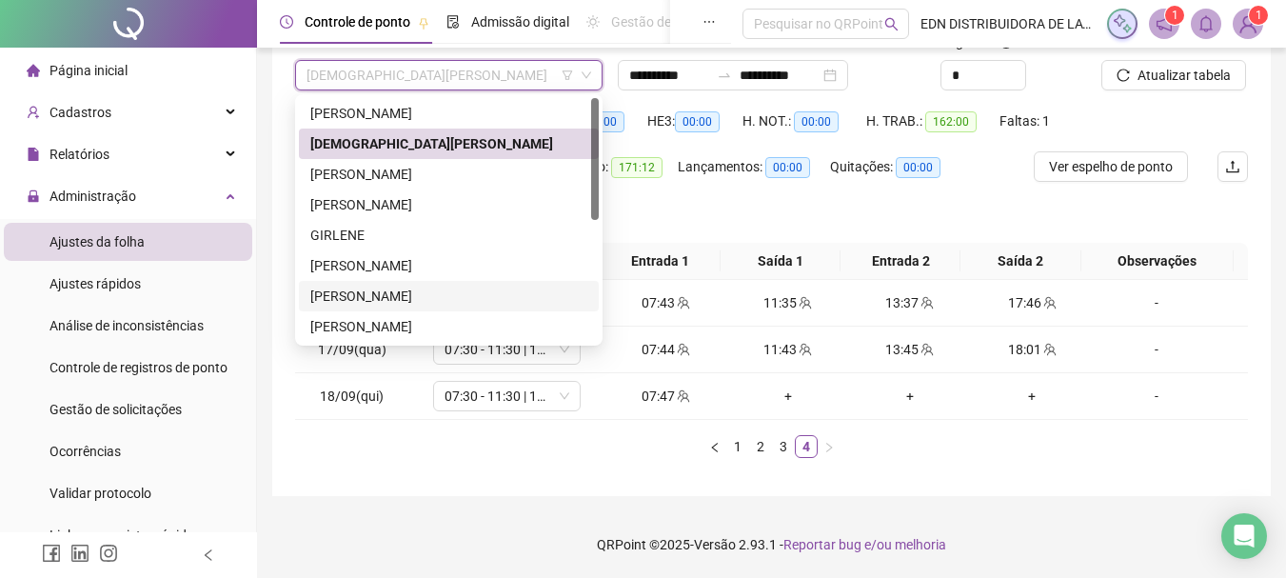
scroll to position [244, 0]
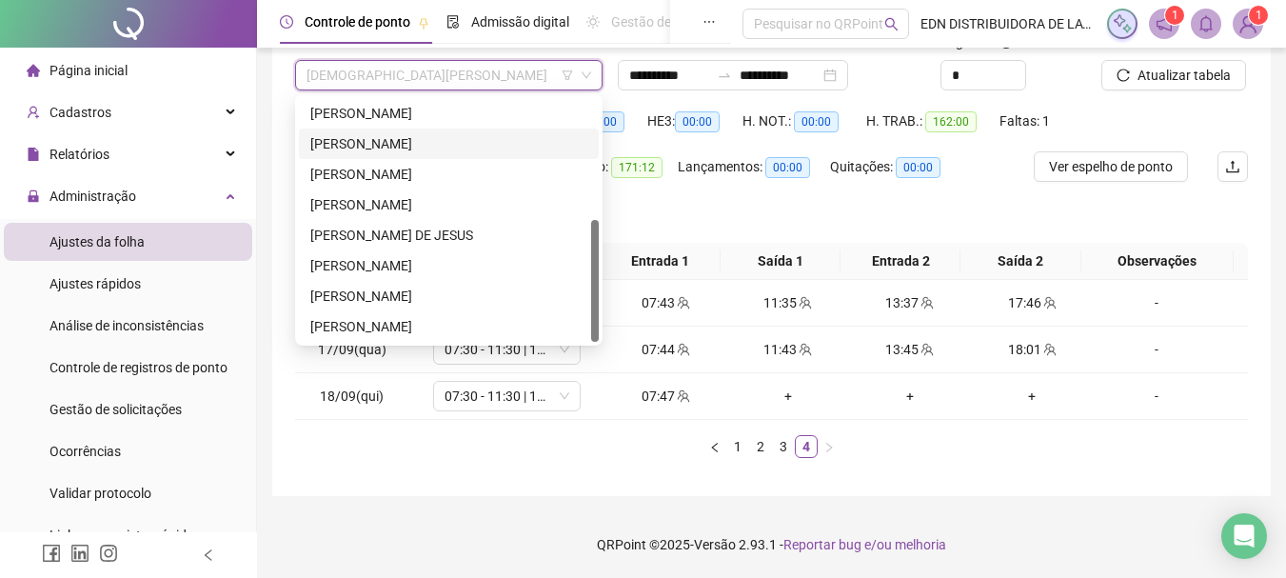
click at [377, 153] on div "[PERSON_NAME]" at bounding box center [448, 143] width 277 height 21
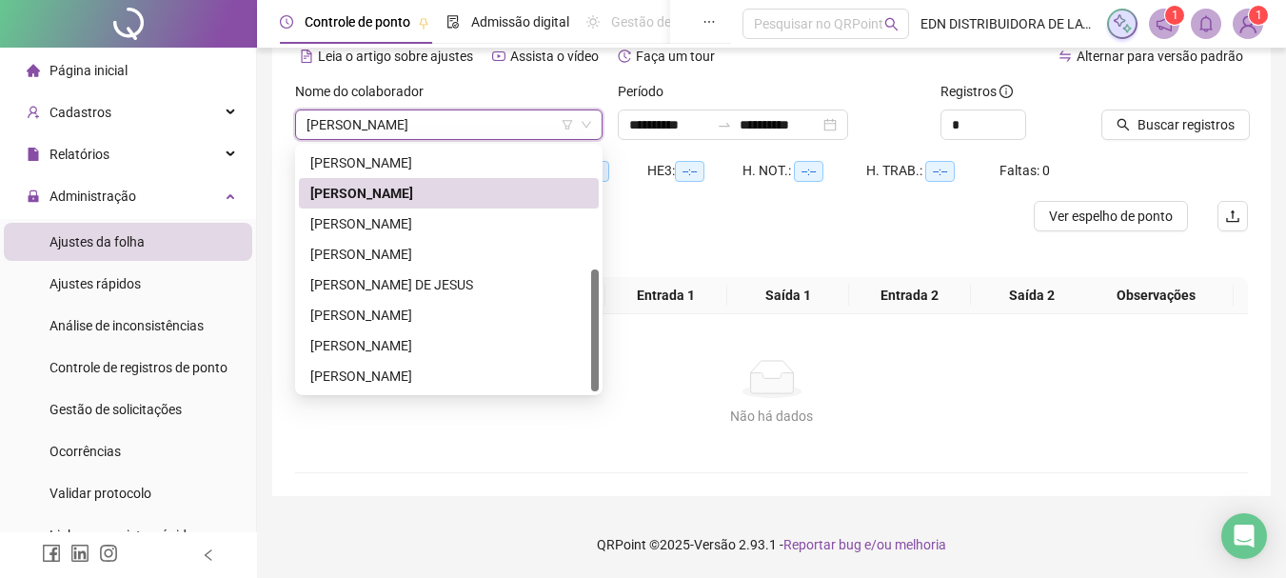
scroll to position [94, 0]
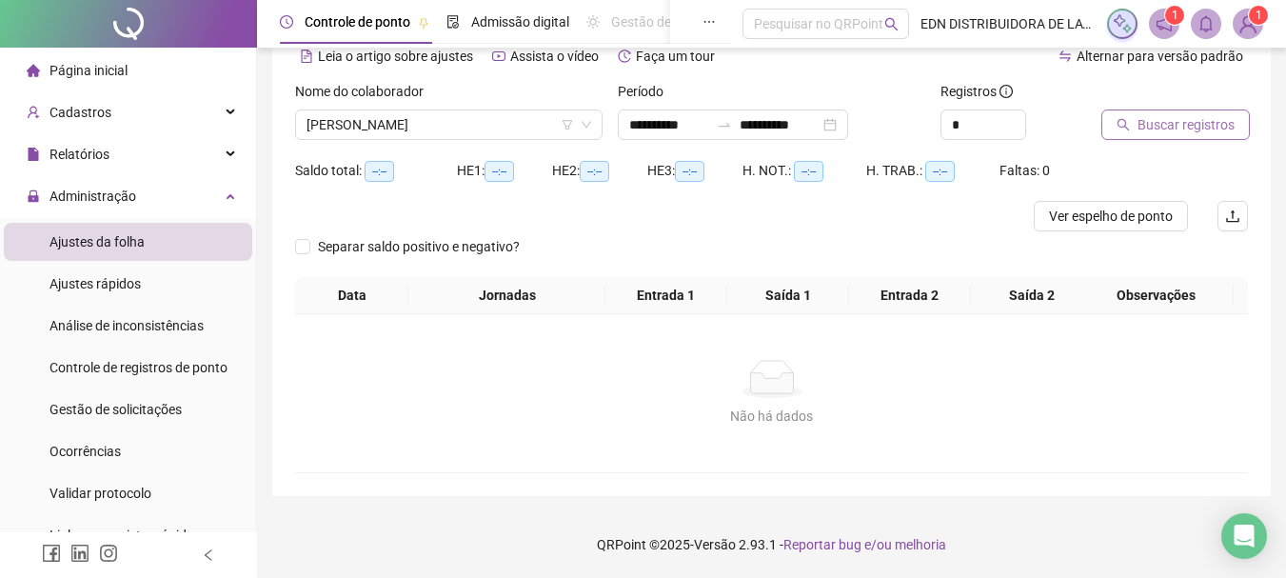
click at [1177, 116] on span "Buscar registros" at bounding box center [1186, 124] width 97 height 21
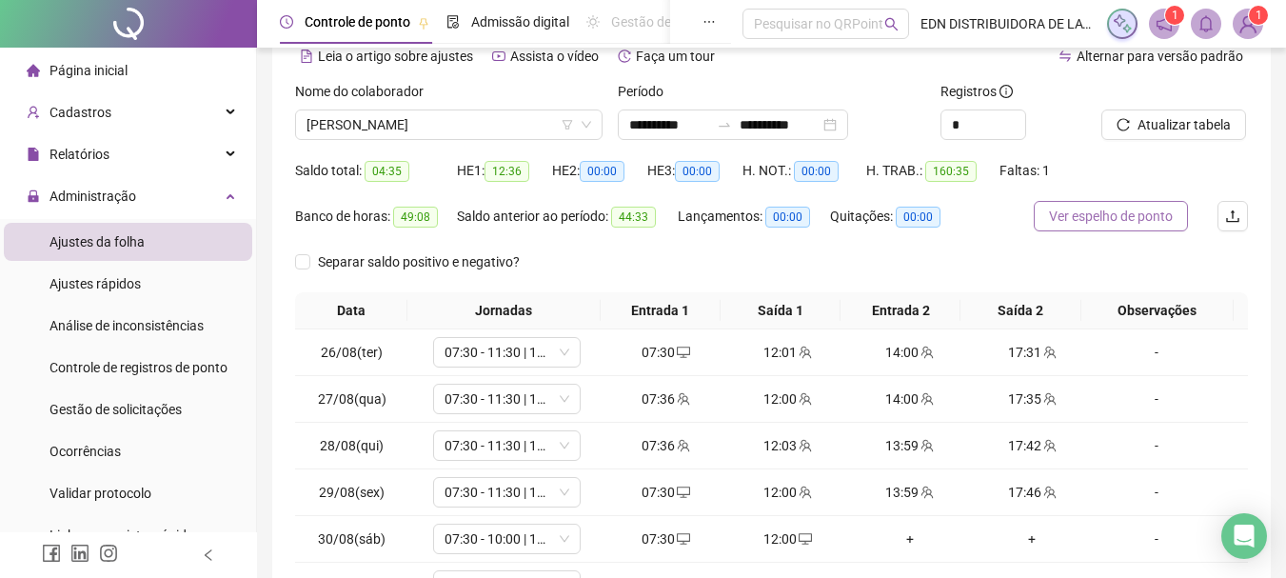
click at [1126, 221] on span "Ver espelho de ponto" at bounding box center [1111, 216] width 124 height 21
click at [493, 127] on span "[PERSON_NAME]" at bounding box center [449, 124] width 285 height 29
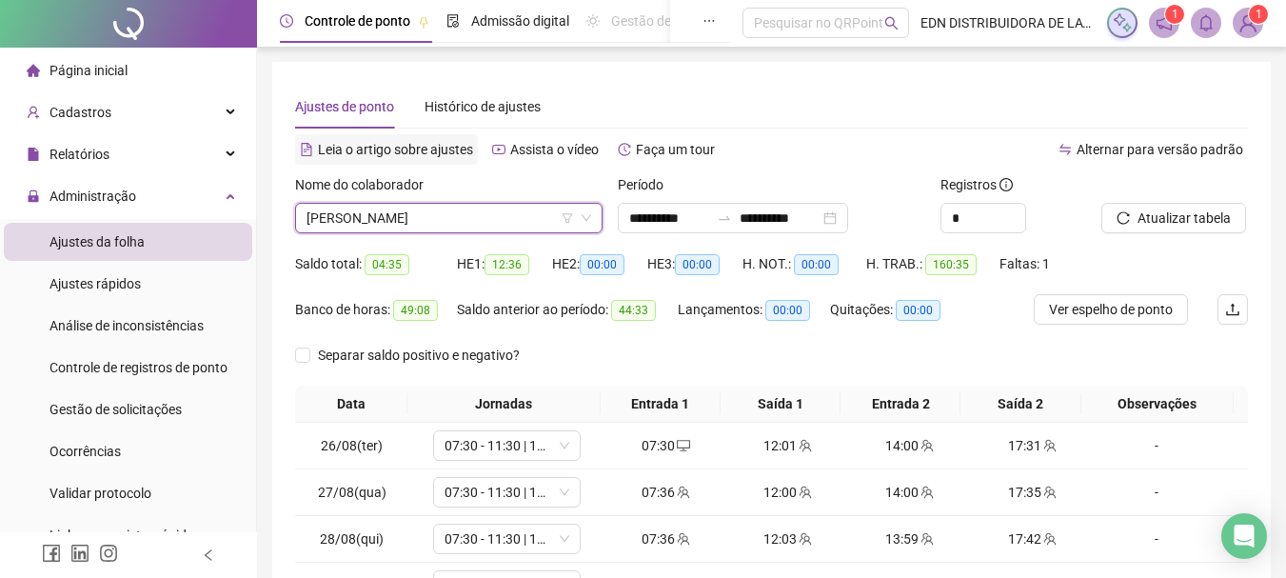
scroll to position [0, 0]
click at [417, 214] on span "[PERSON_NAME]" at bounding box center [449, 219] width 285 height 29
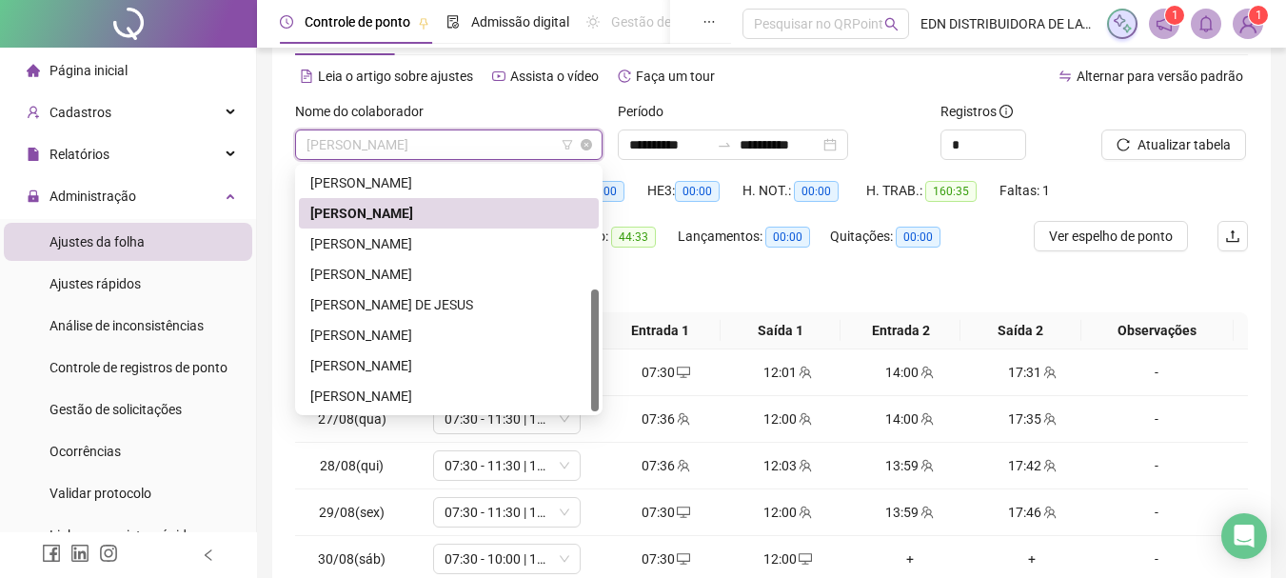
scroll to position [95, 0]
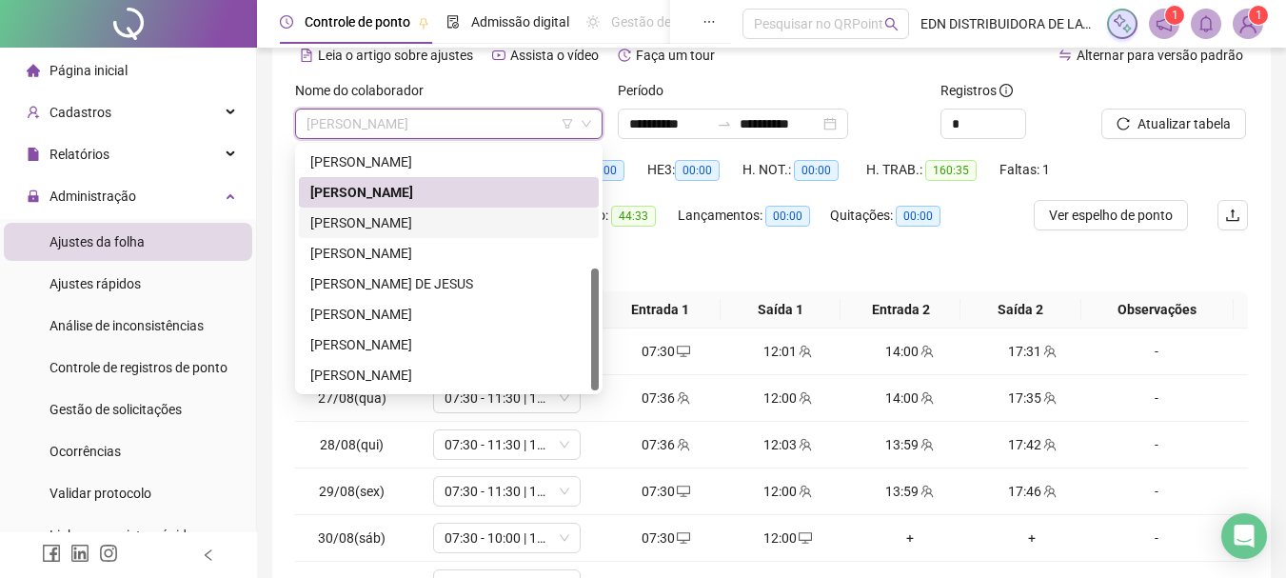
click at [375, 220] on div "[PERSON_NAME]" at bounding box center [448, 222] width 277 height 21
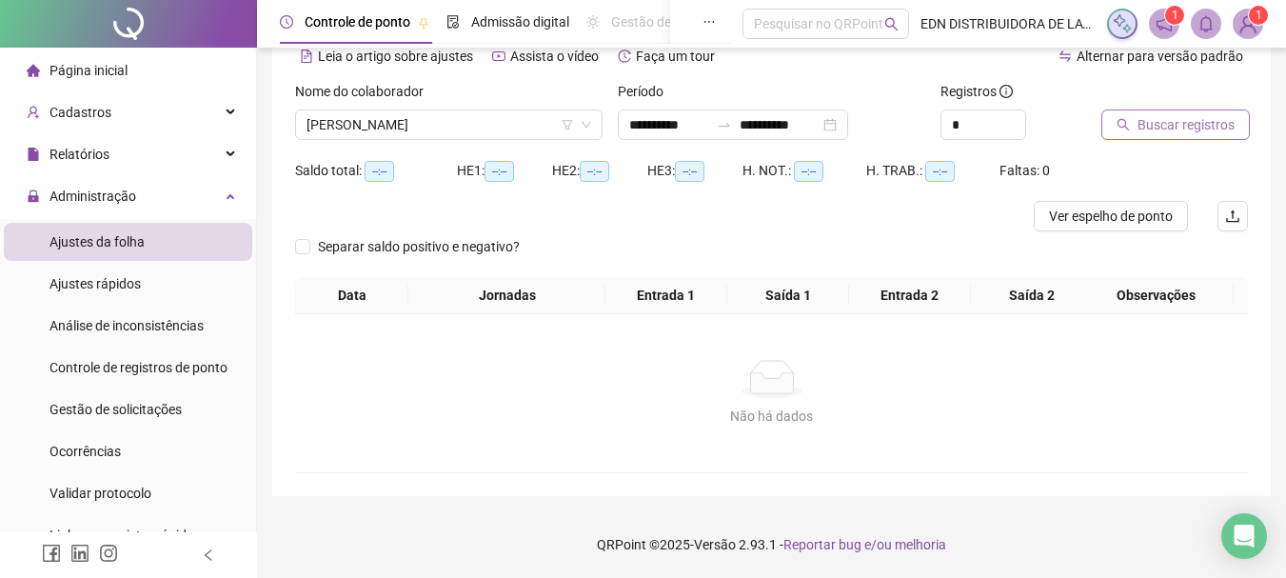
click at [1175, 123] on span "Buscar registros" at bounding box center [1186, 124] width 97 height 21
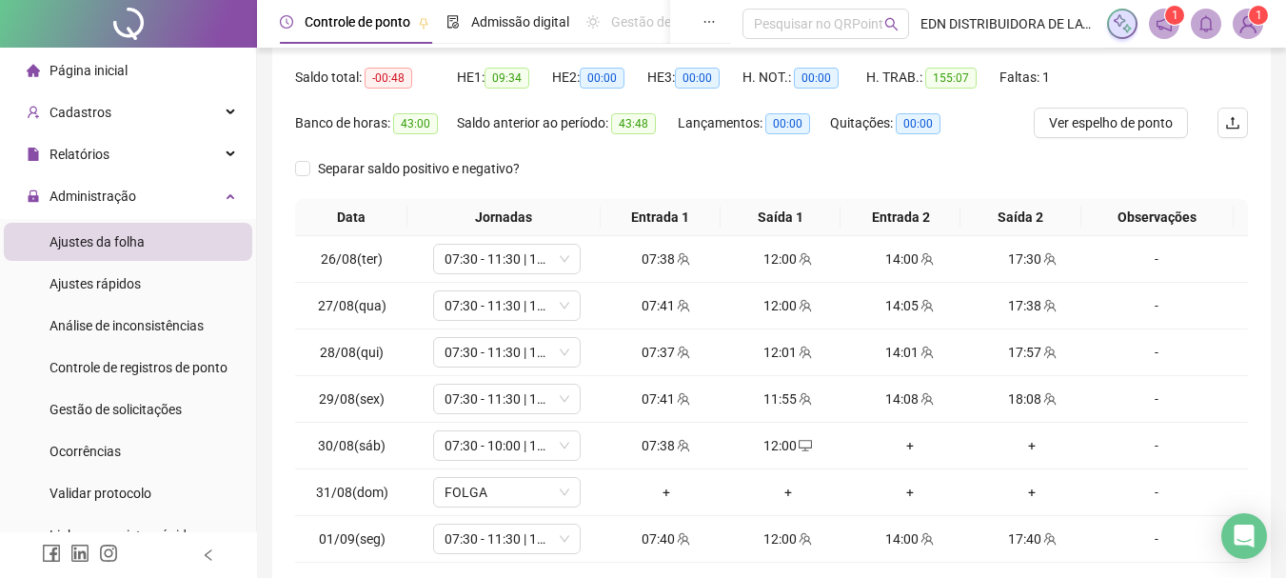
scroll to position [190, 0]
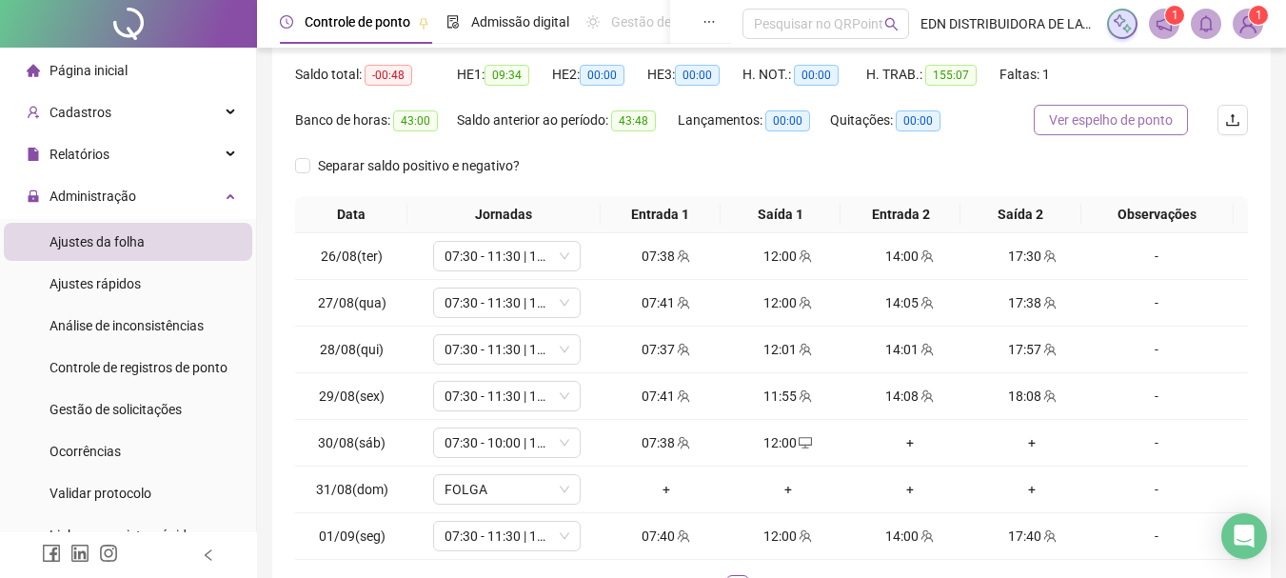
click at [1138, 127] on span "Ver espelho de ponto" at bounding box center [1111, 120] width 124 height 21
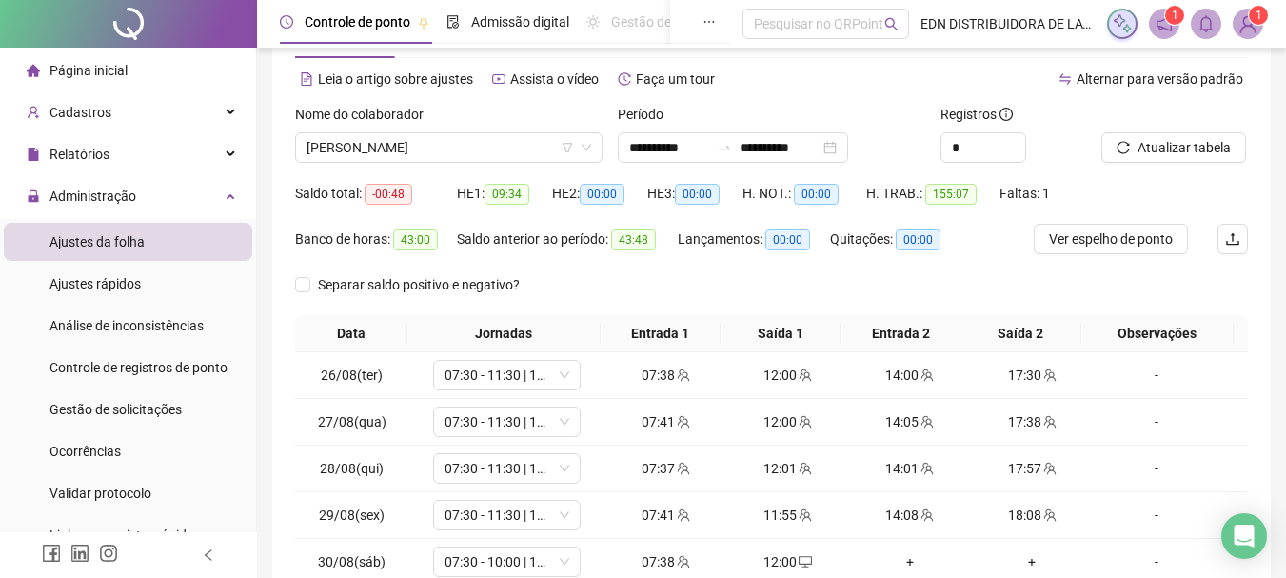
scroll to position [0, 0]
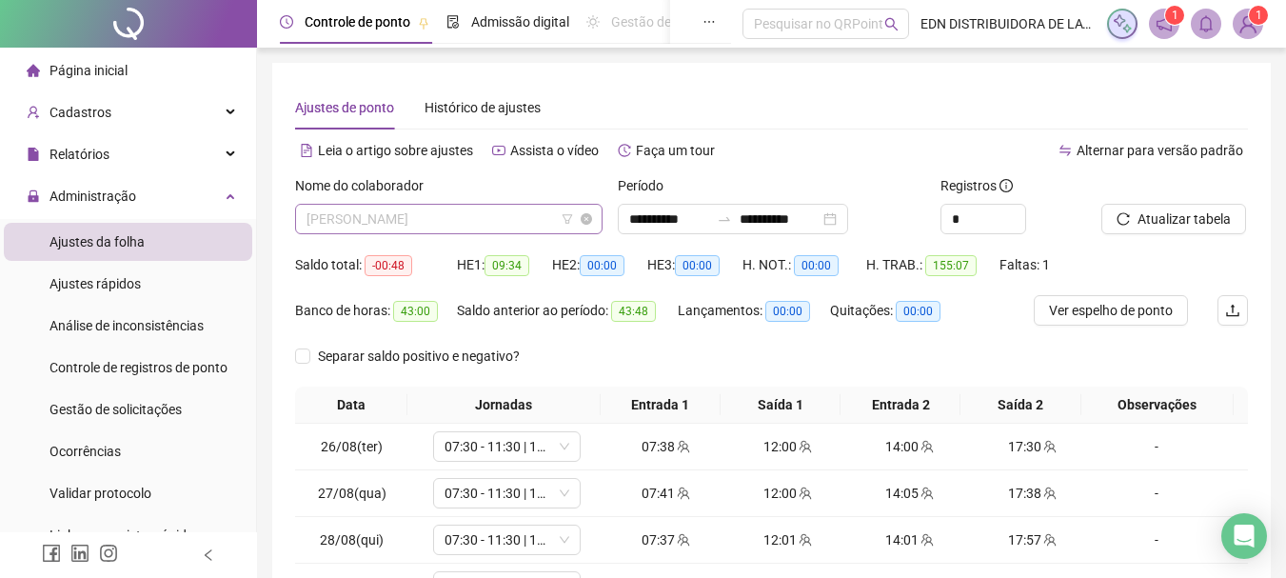
click at [362, 217] on span "[PERSON_NAME]" at bounding box center [449, 219] width 285 height 29
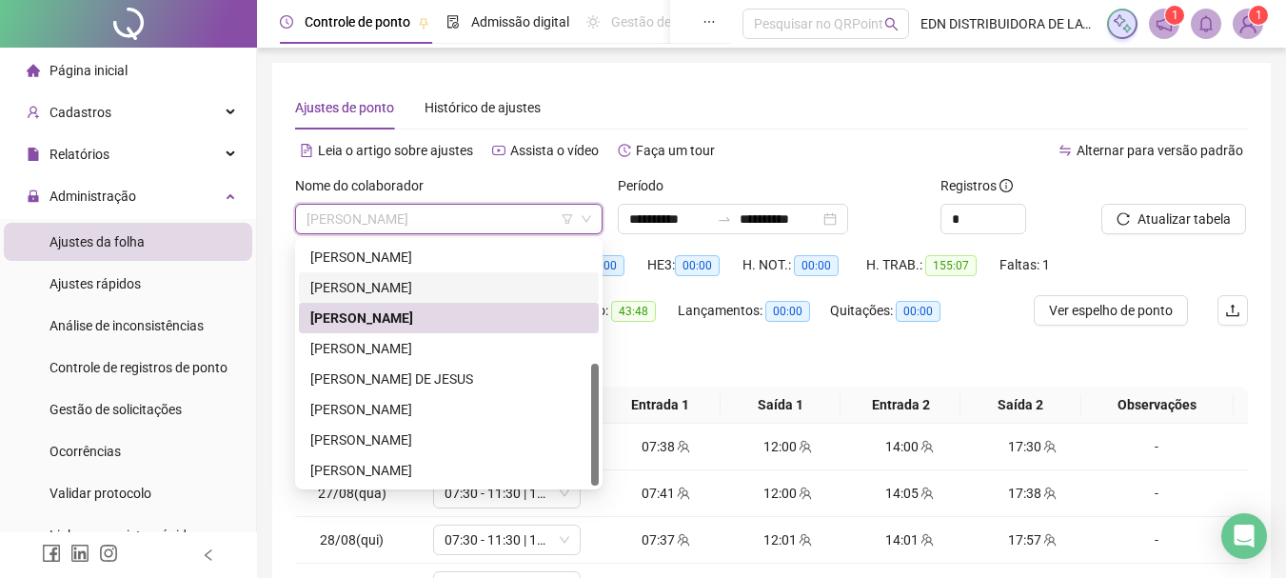
click at [352, 286] on div "[PERSON_NAME]" at bounding box center [448, 287] width 277 height 21
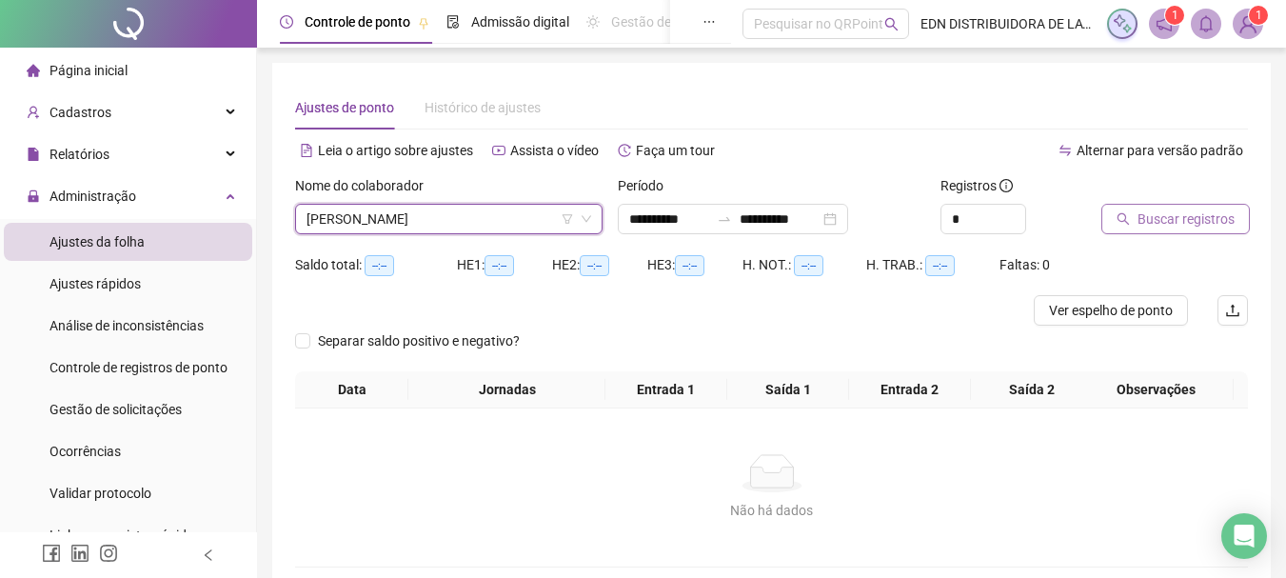
click at [1218, 219] on span "Buscar registros" at bounding box center [1186, 219] width 97 height 21
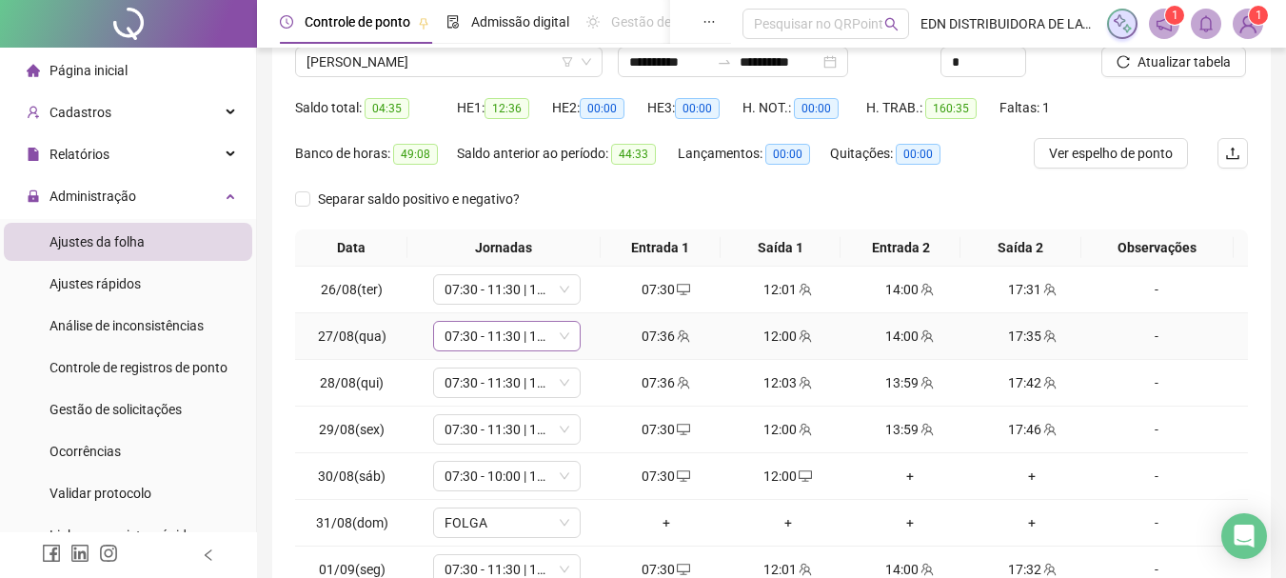
scroll to position [190, 0]
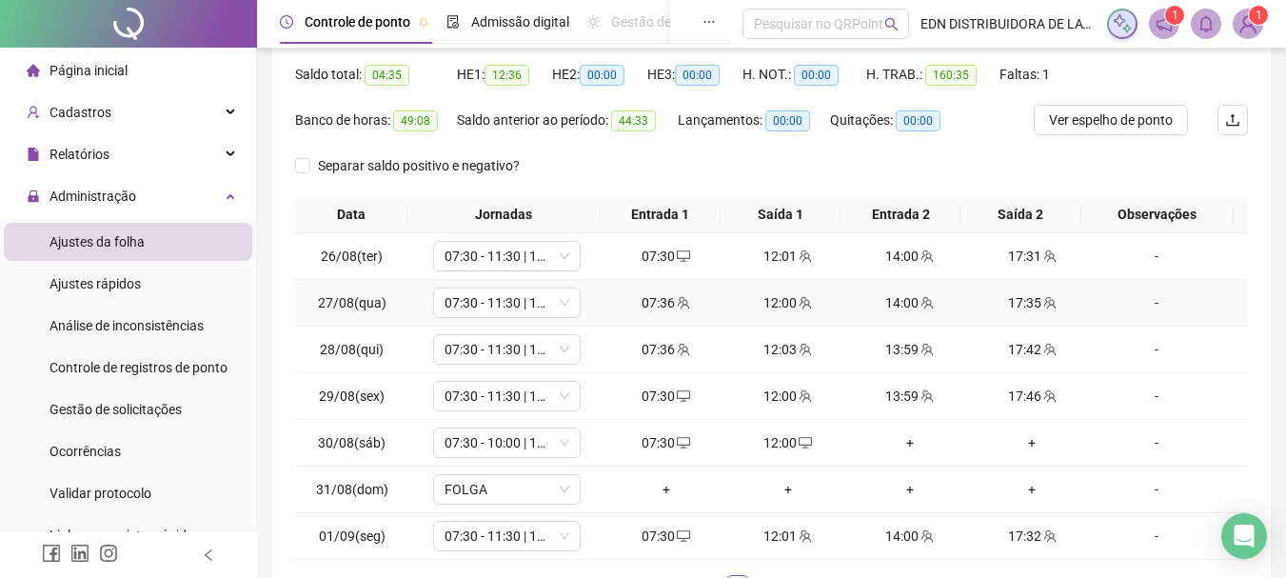
click at [655, 302] on div "07:36" at bounding box center [666, 302] width 107 height 21
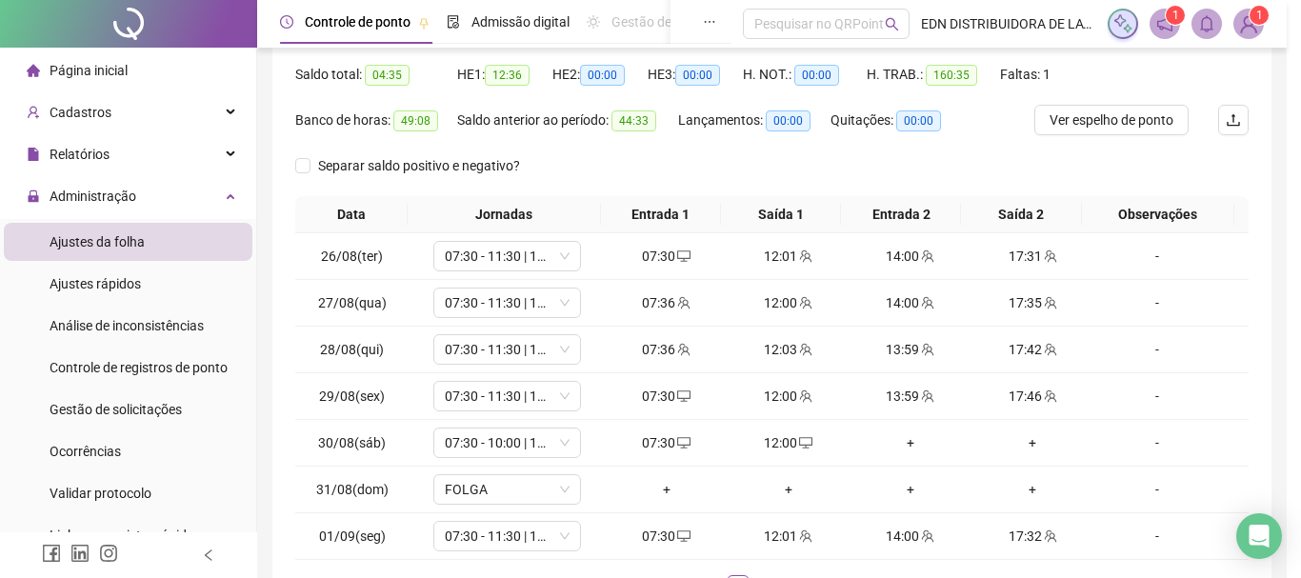
type input "**********"
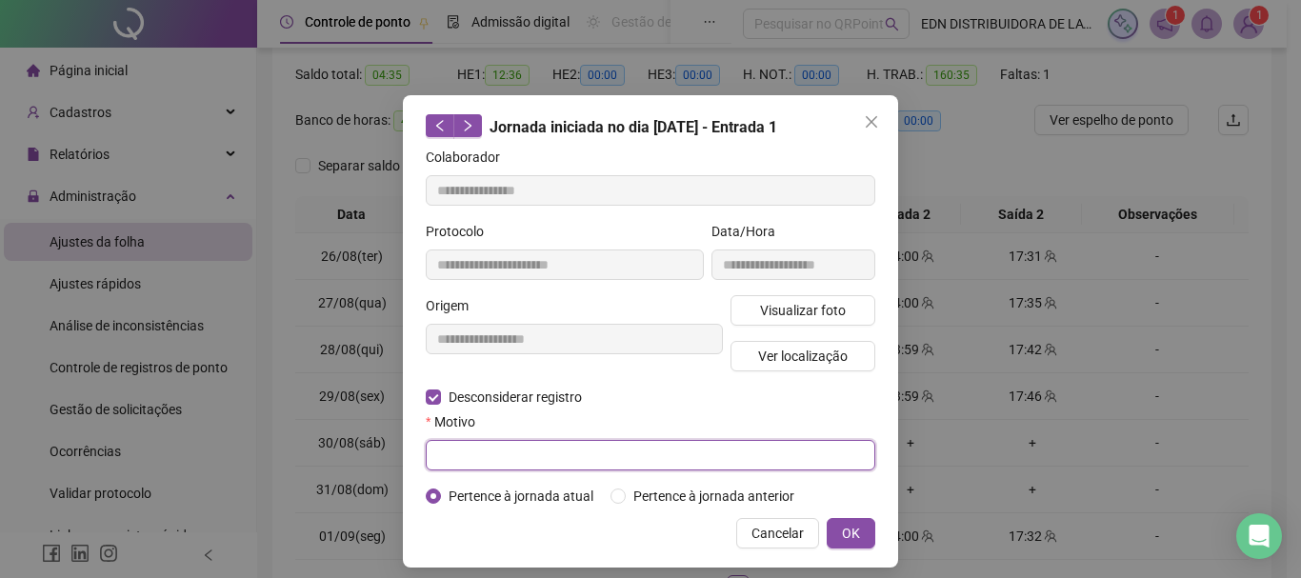
click at [477, 459] on input "text" at bounding box center [650, 455] width 449 height 30
click at [481, 456] on input "**********" at bounding box center [650, 455] width 449 height 30
type input "**********"
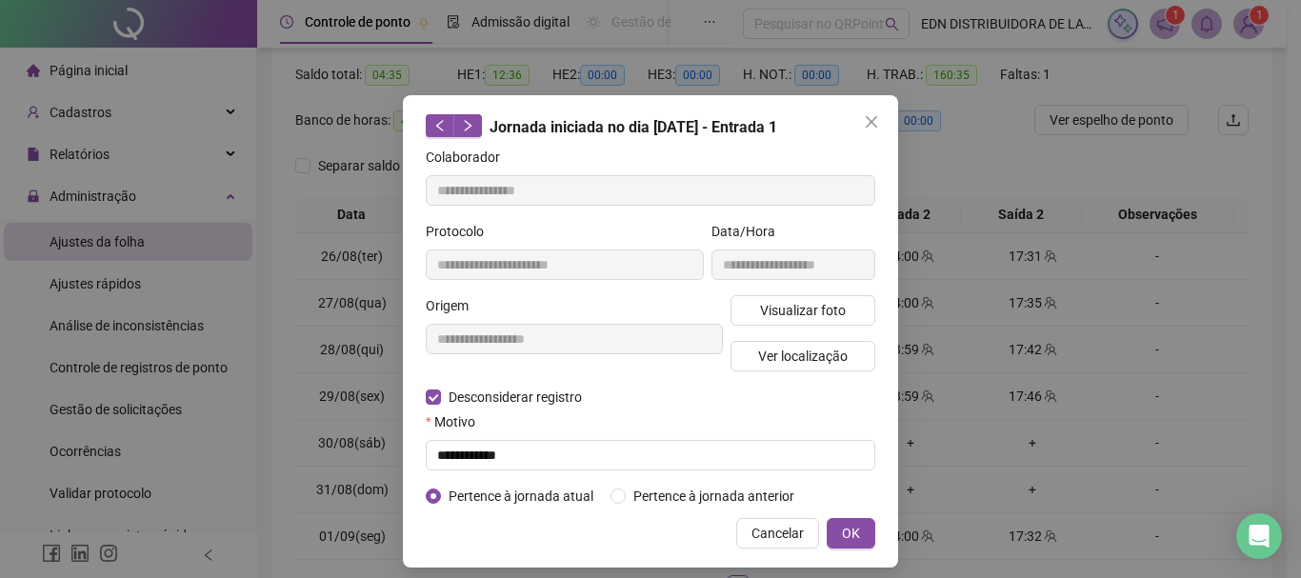
click at [528, 437] on div "Motivo" at bounding box center [650, 425] width 449 height 29
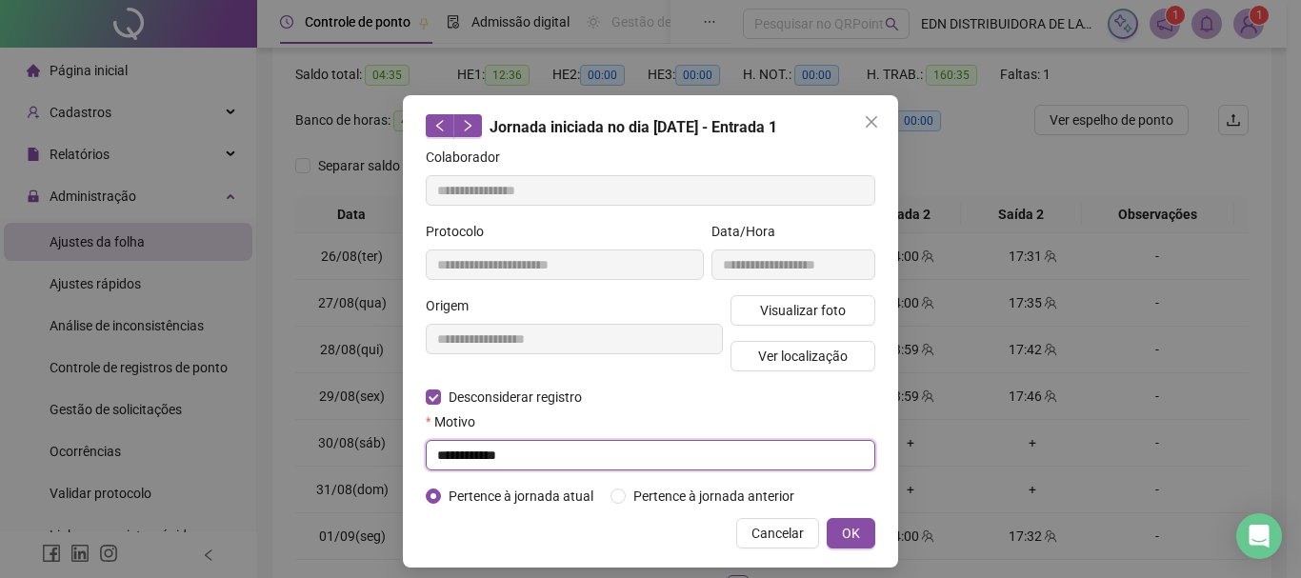
drag, startPoint x: 516, startPoint y: 455, endPoint x: 446, endPoint y: 442, distance: 71.7
click at [377, 451] on div "**********" at bounding box center [650, 289] width 1301 height 578
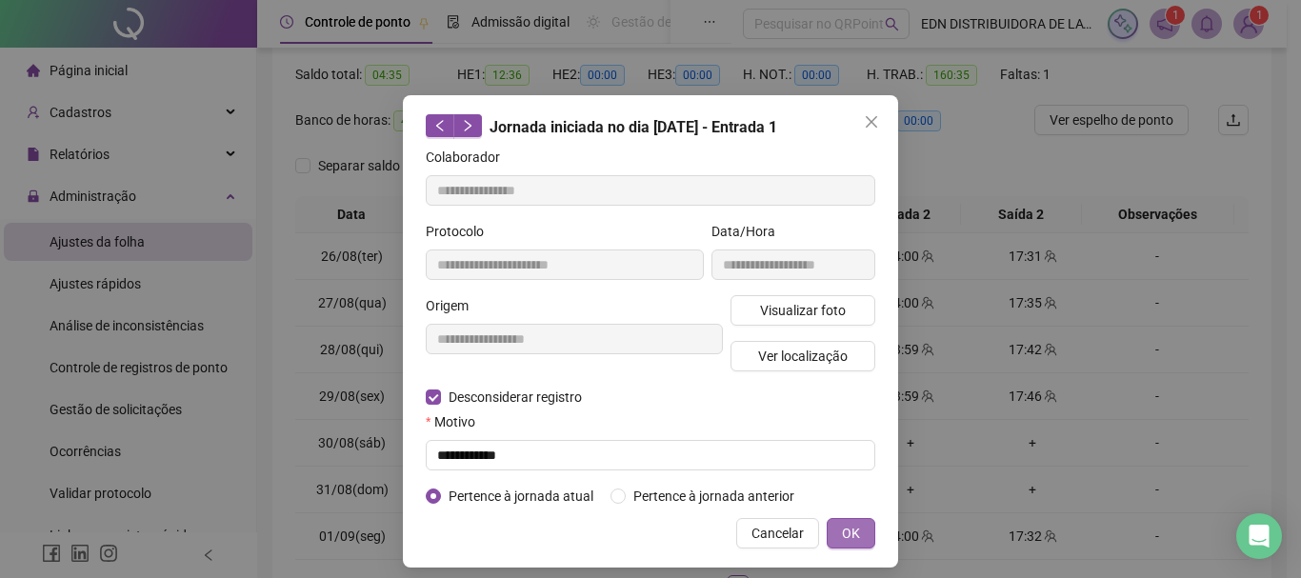
click at [848, 527] on span "OK" at bounding box center [851, 533] width 18 height 21
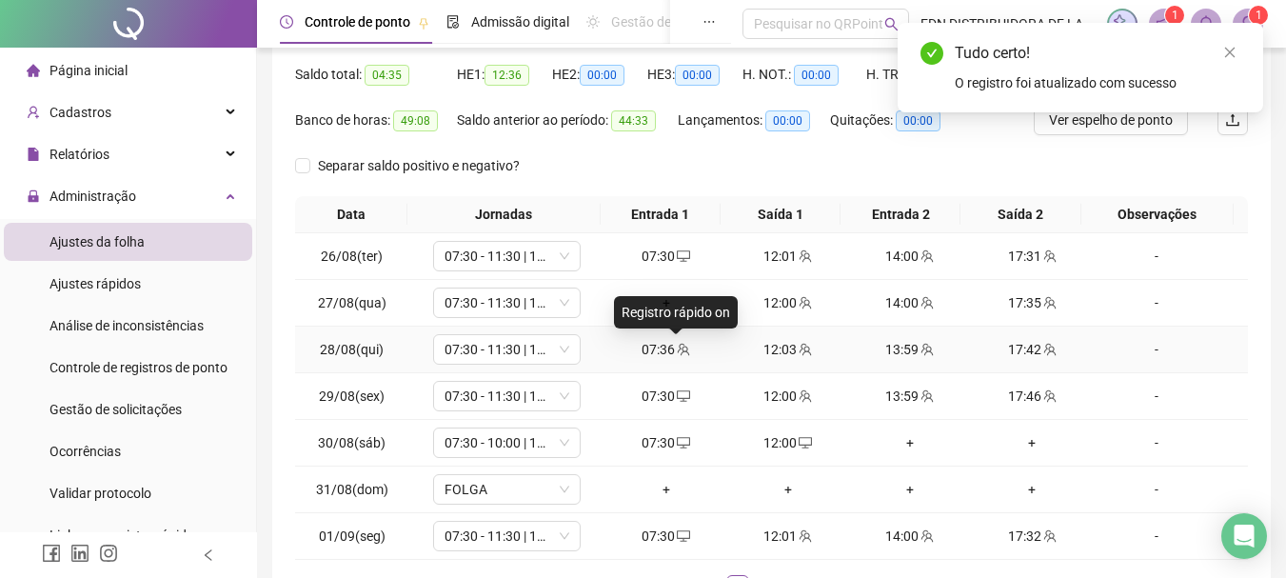
click at [677, 348] on icon "team" at bounding box center [683, 349] width 13 height 13
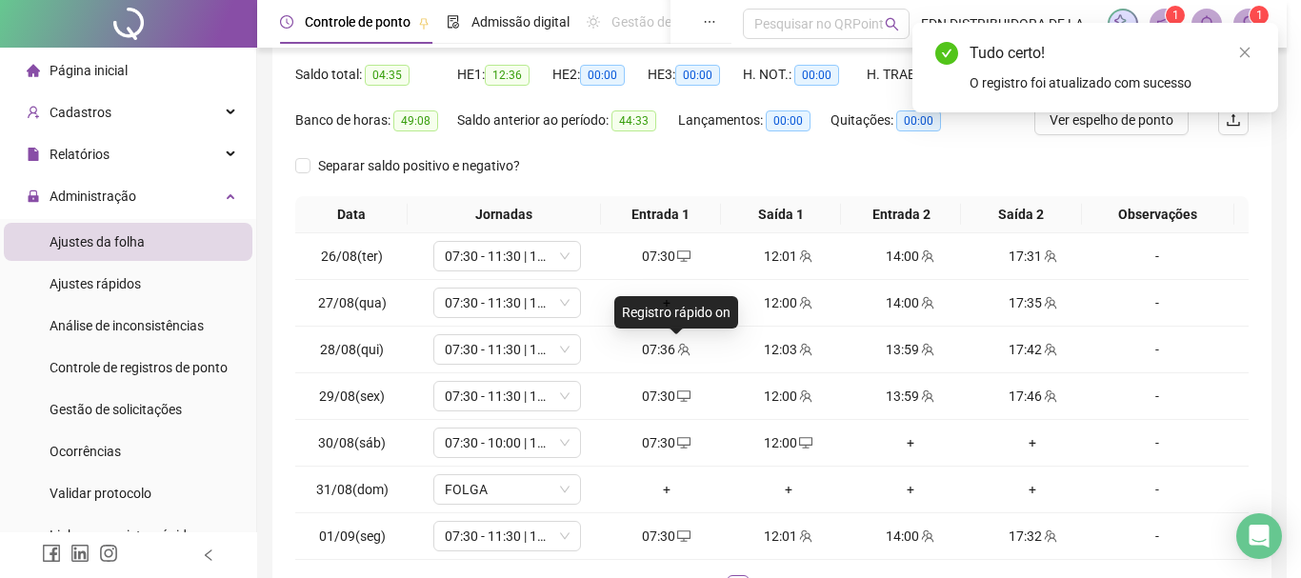
type input "**********"
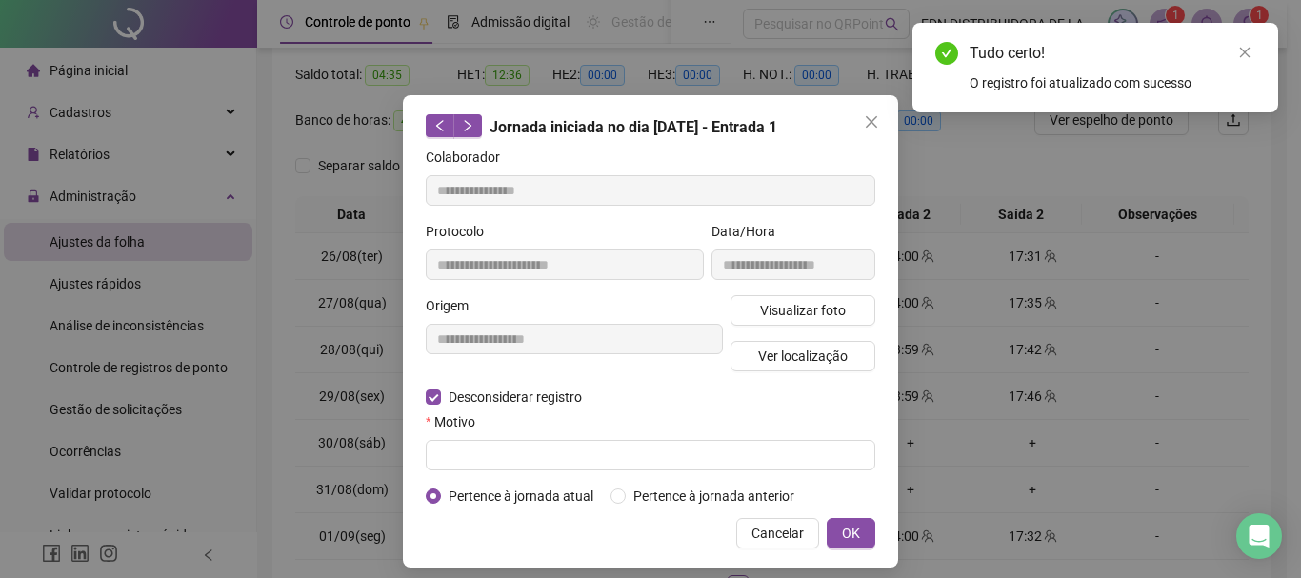
click at [495, 471] on form "**********" at bounding box center [650, 327] width 449 height 360
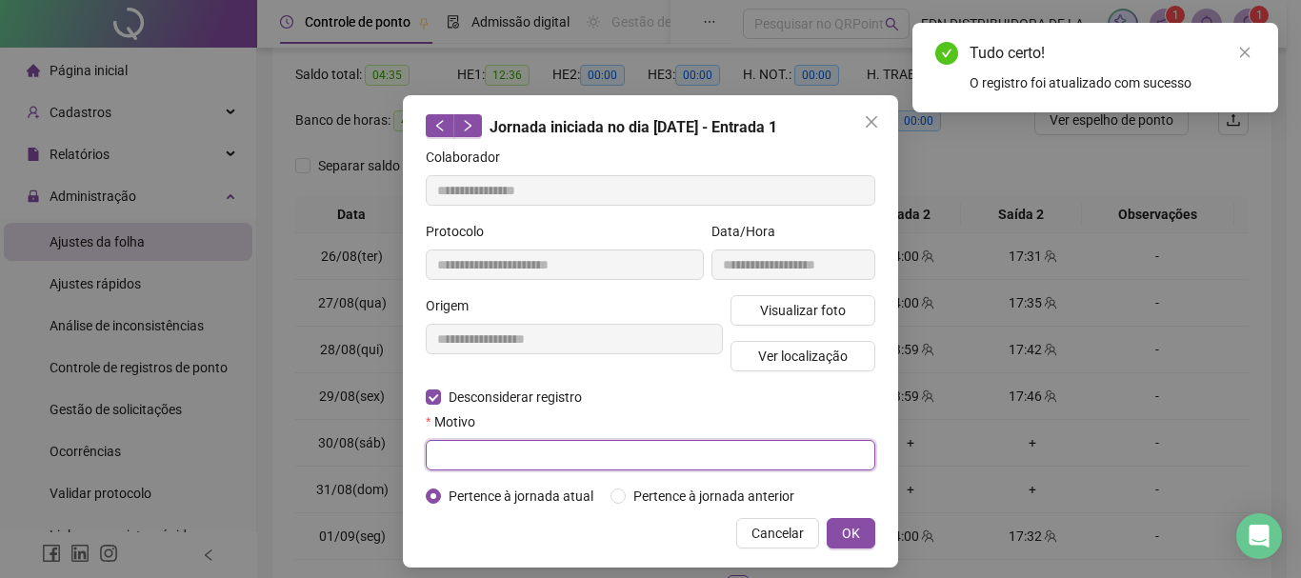
click at [508, 456] on input "text" at bounding box center [650, 455] width 449 height 30
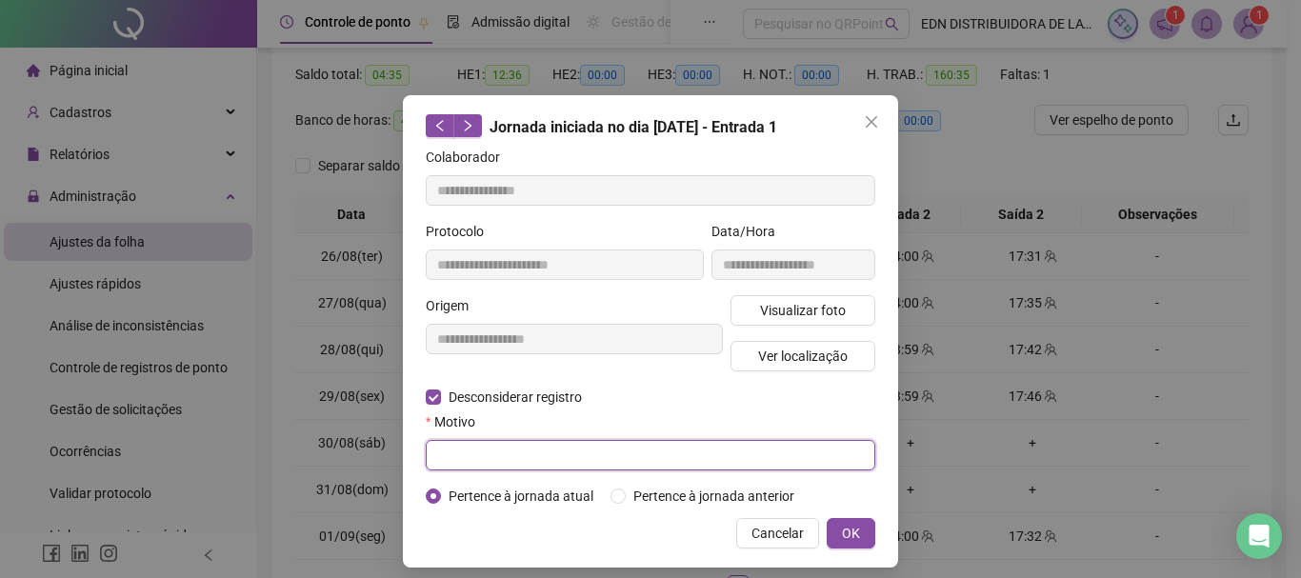
paste input "**********"
type input "**********"
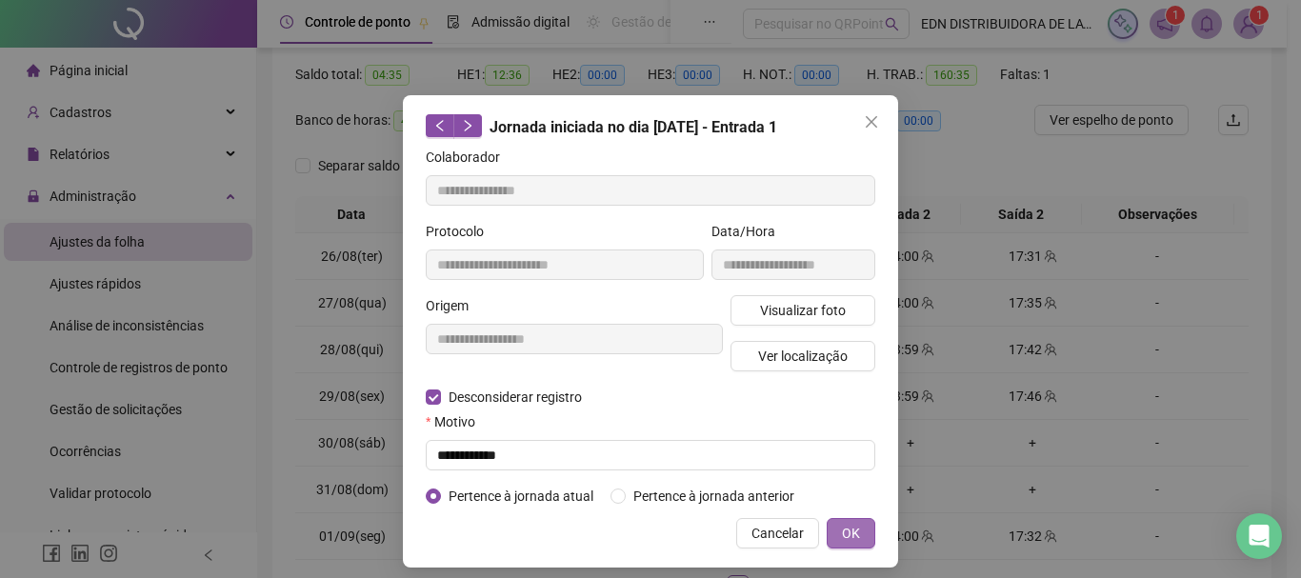
click at [859, 530] on button "OK" at bounding box center [851, 533] width 49 height 30
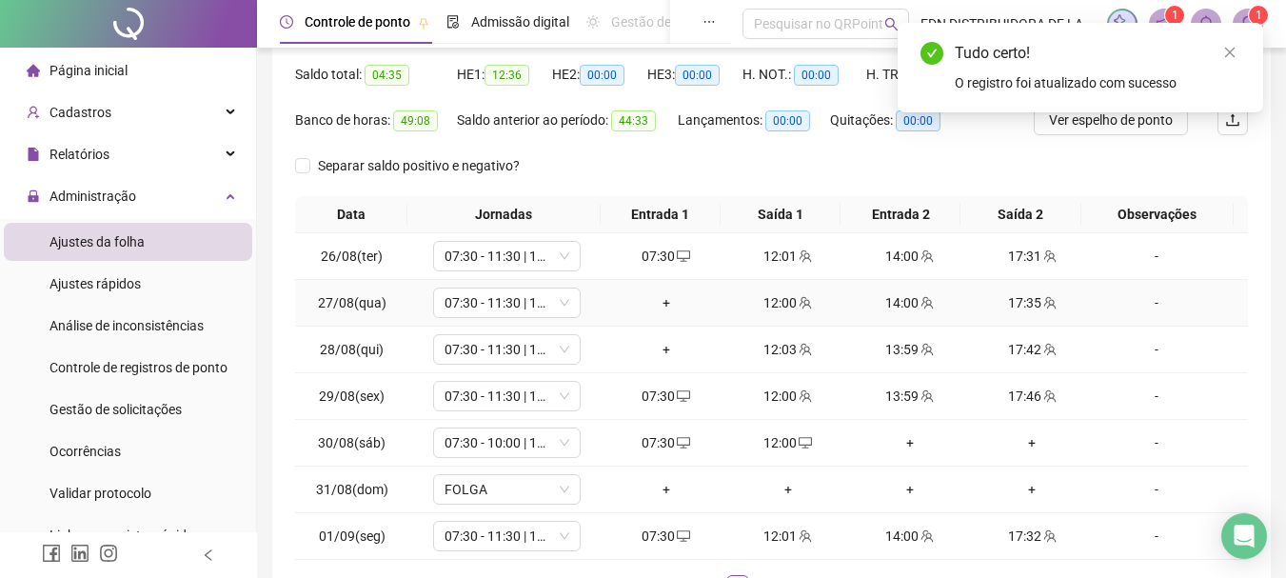
click at [662, 304] on div "+" at bounding box center [666, 302] width 107 height 21
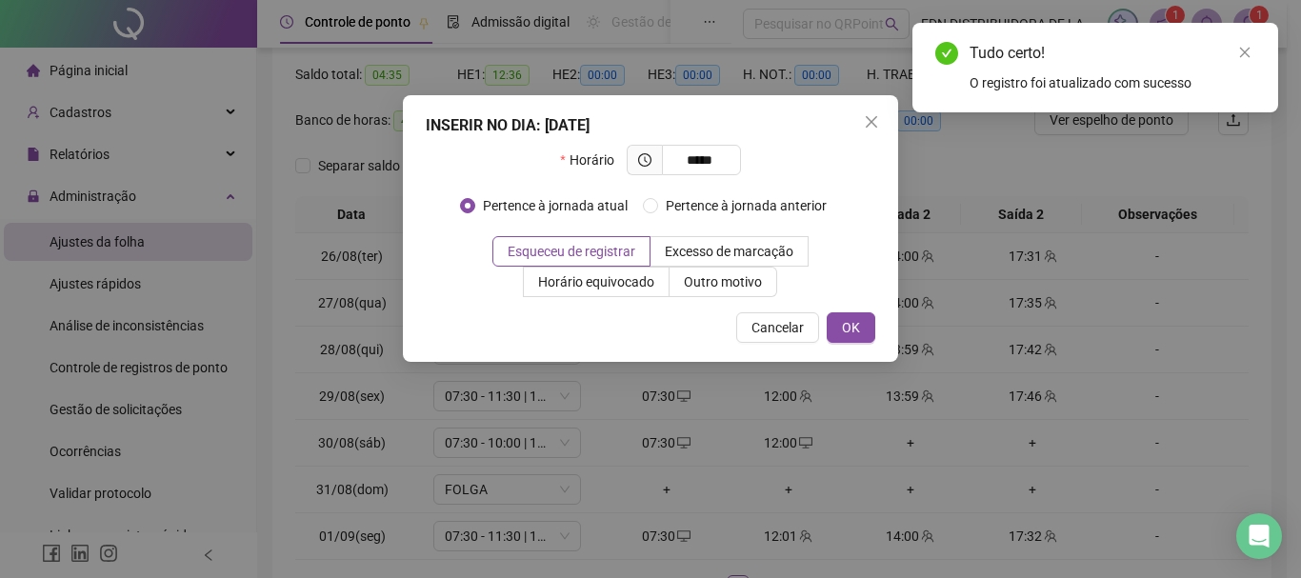
type input "*****"
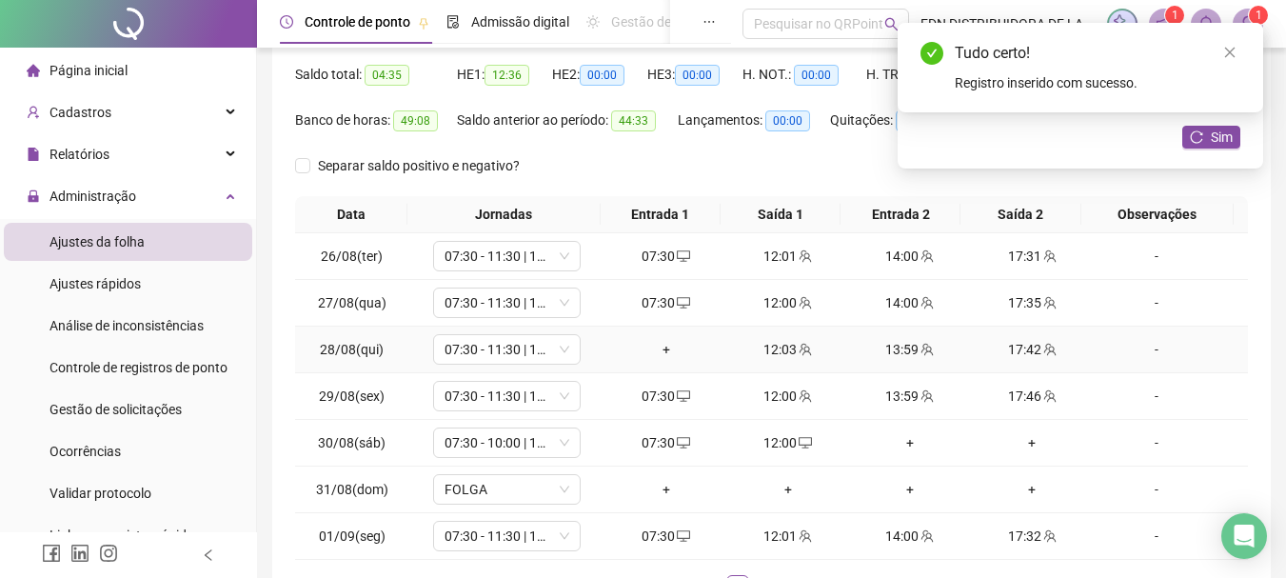
click at [658, 344] on div "+" at bounding box center [666, 349] width 107 height 21
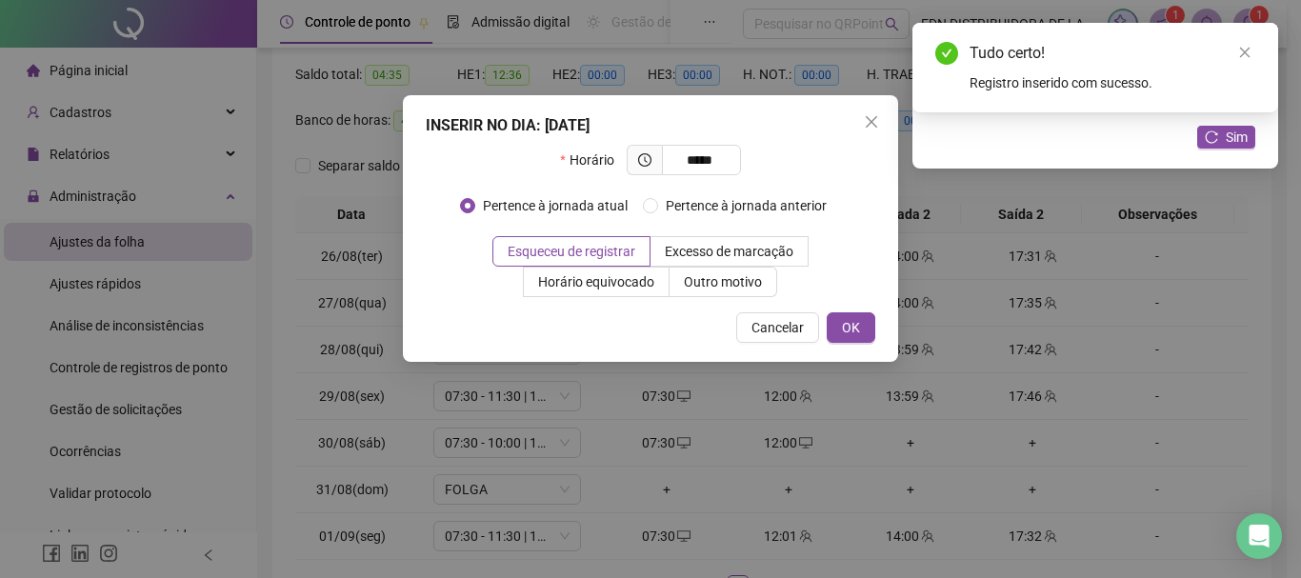
type input "*****"
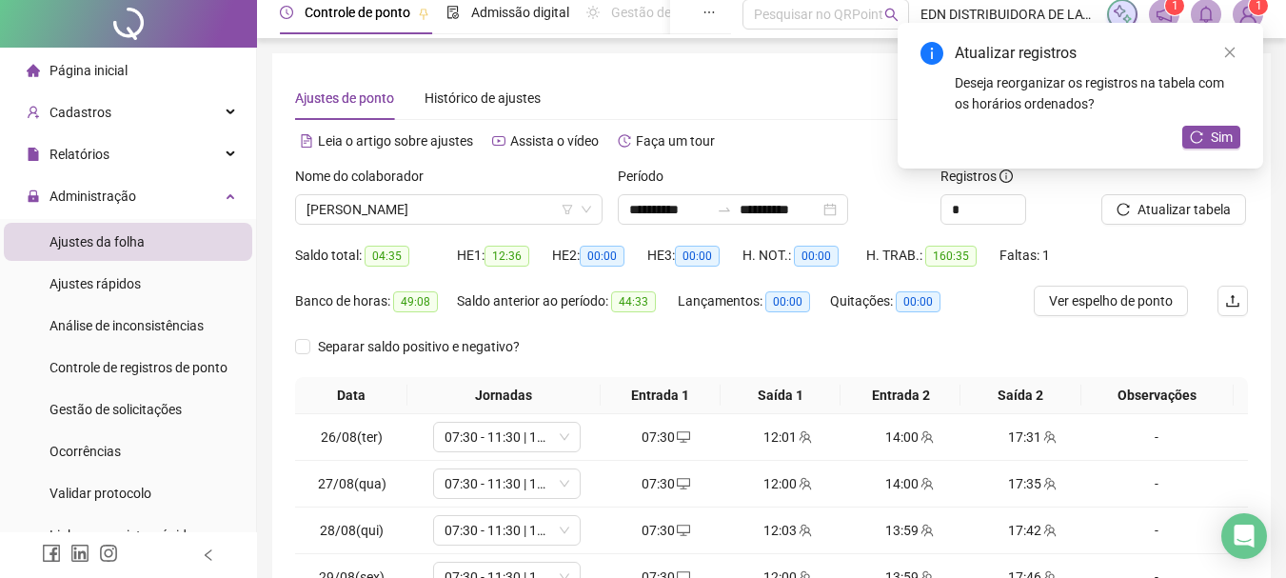
scroll to position [0, 0]
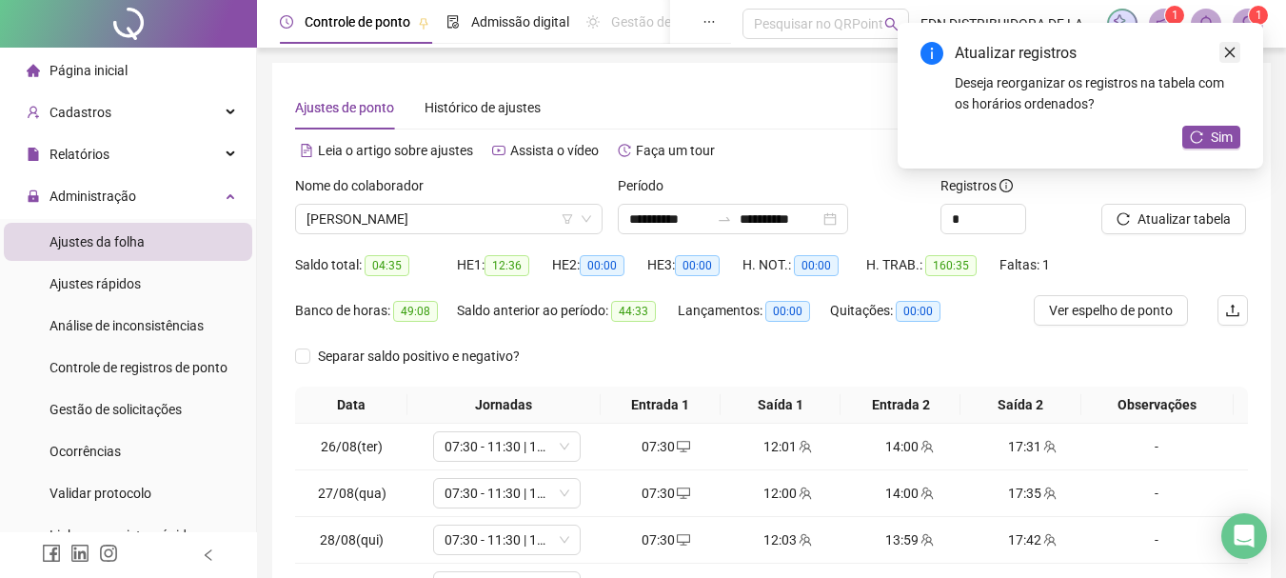
click at [1232, 53] on icon "close" at bounding box center [1230, 52] width 13 height 13
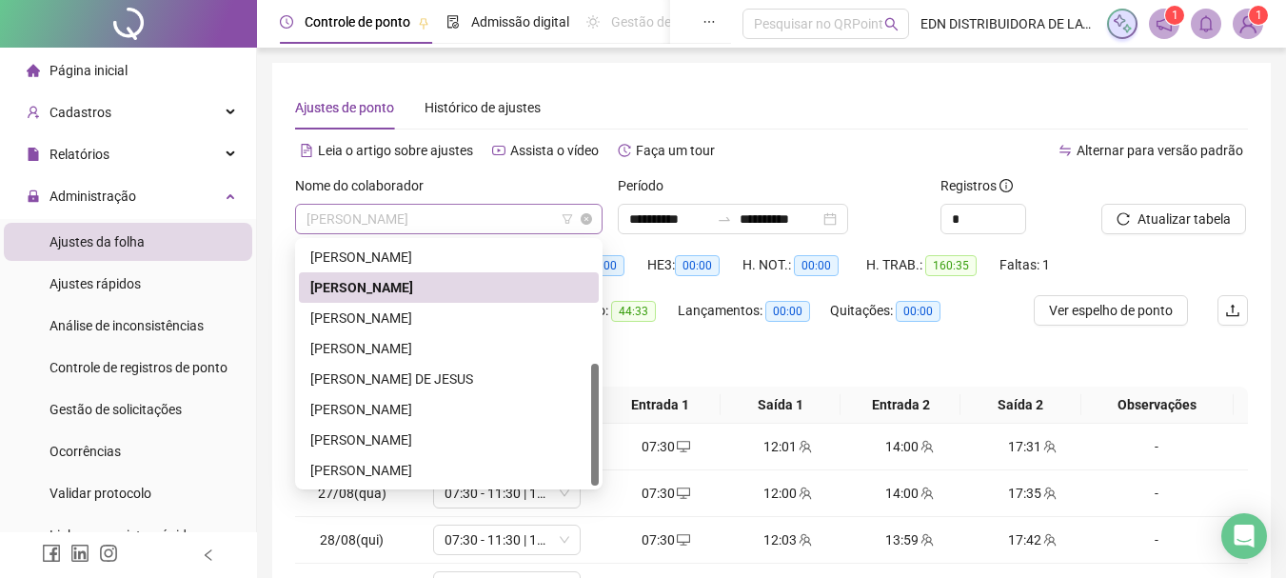
click at [538, 222] on span "[PERSON_NAME]" at bounding box center [449, 219] width 285 height 29
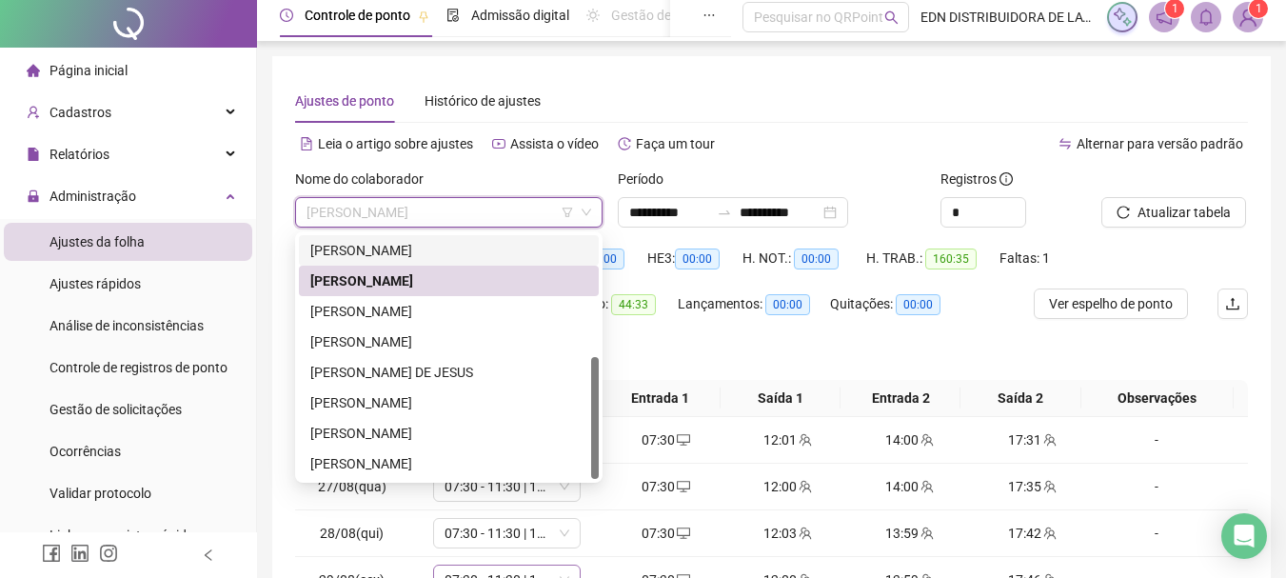
scroll to position [286, 0]
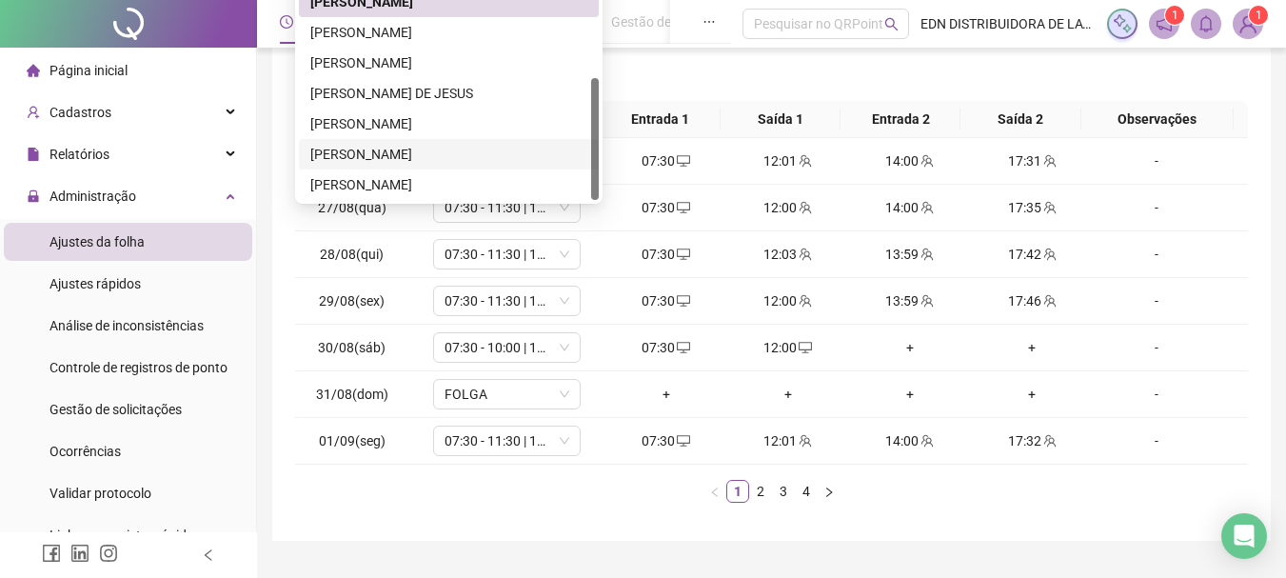
click at [387, 155] on div "[PERSON_NAME]" at bounding box center [448, 154] width 277 height 21
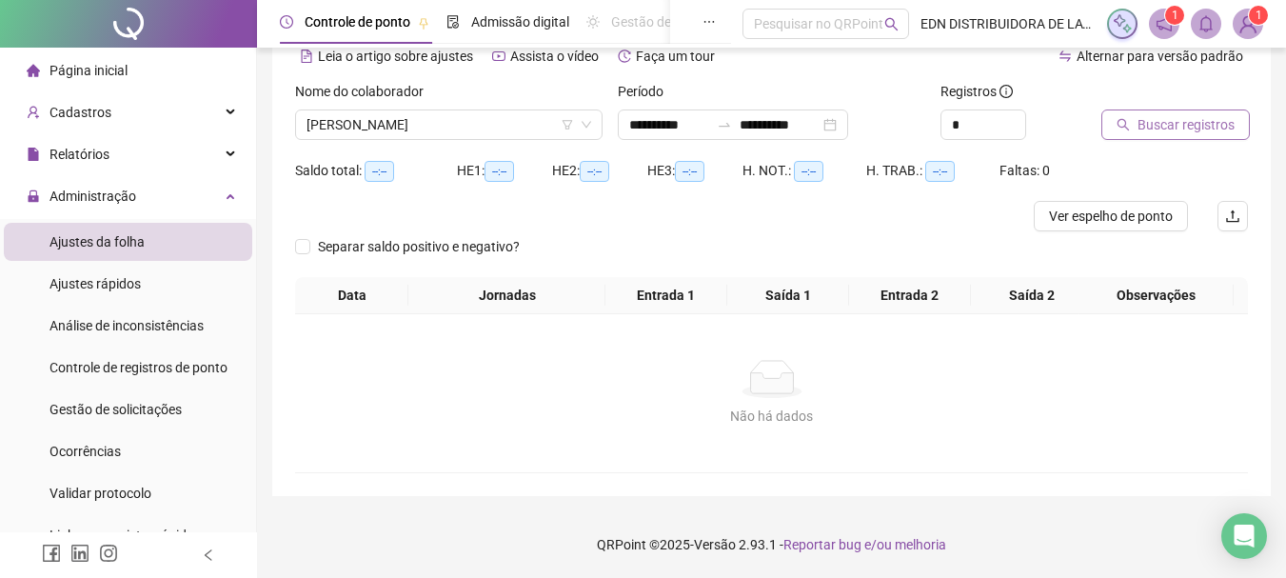
click at [1195, 121] on span "Buscar registros" at bounding box center [1186, 124] width 97 height 21
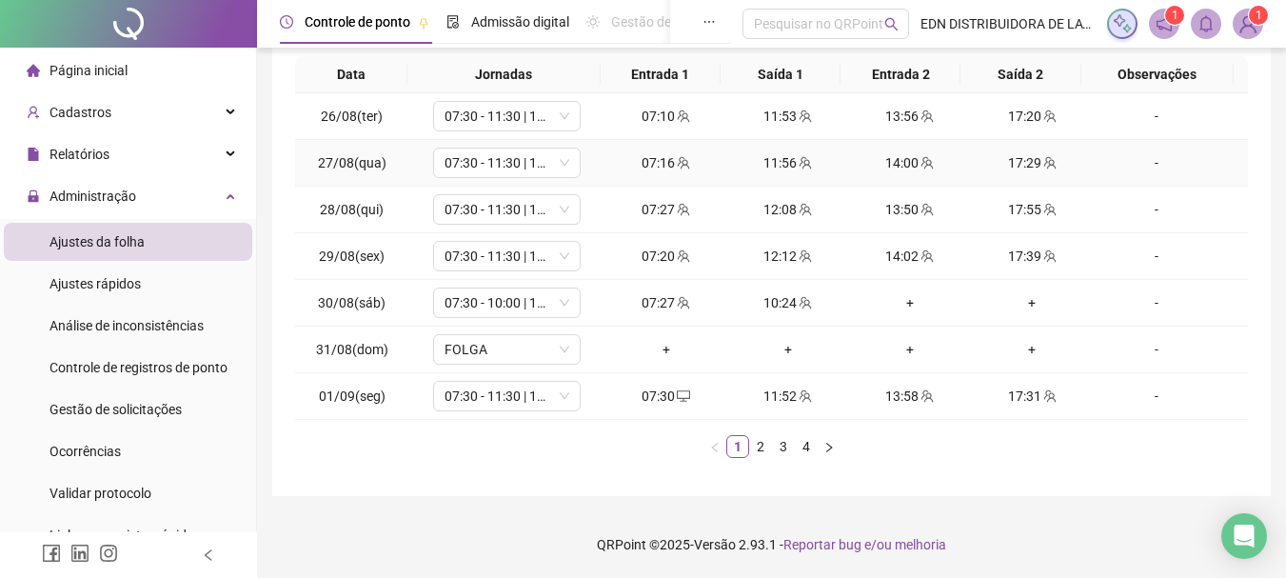
scroll to position [0, 0]
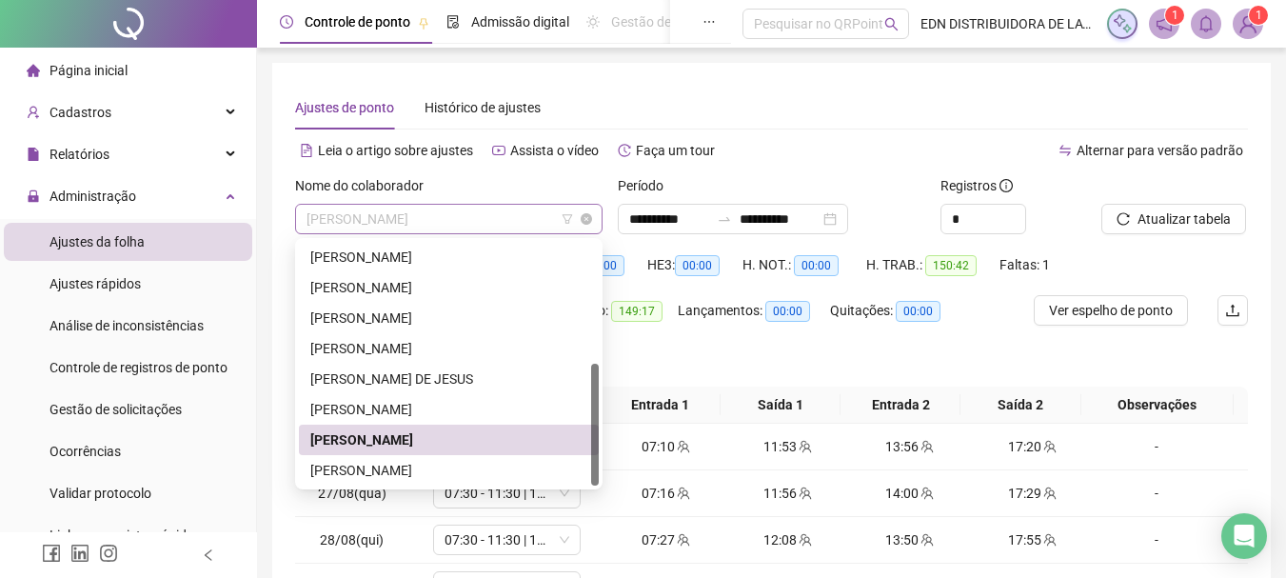
click at [481, 224] on span "[PERSON_NAME]" at bounding box center [449, 219] width 285 height 29
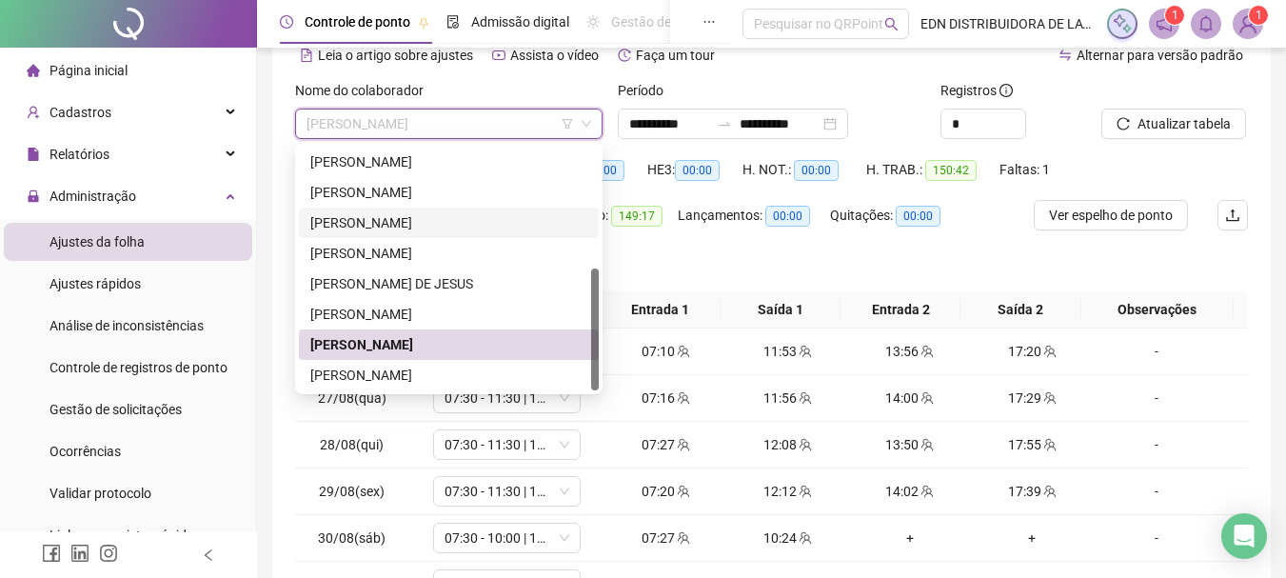
click at [341, 219] on div "[PERSON_NAME]" at bounding box center [448, 222] width 277 height 21
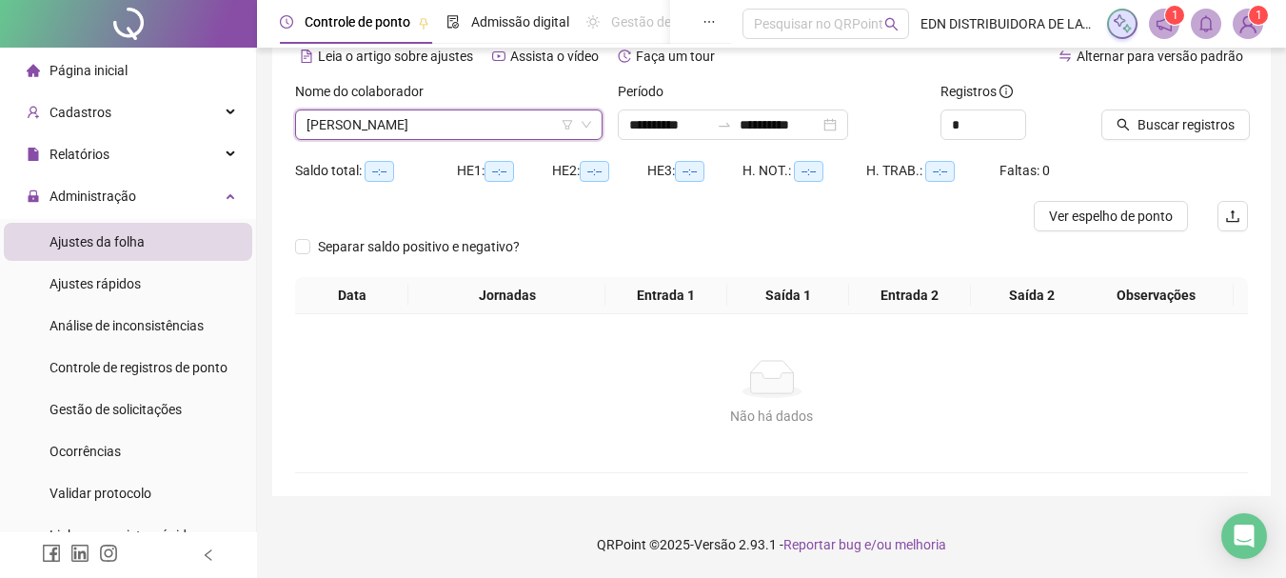
scroll to position [94, 0]
click at [1193, 125] on span "Buscar registros" at bounding box center [1186, 124] width 97 height 21
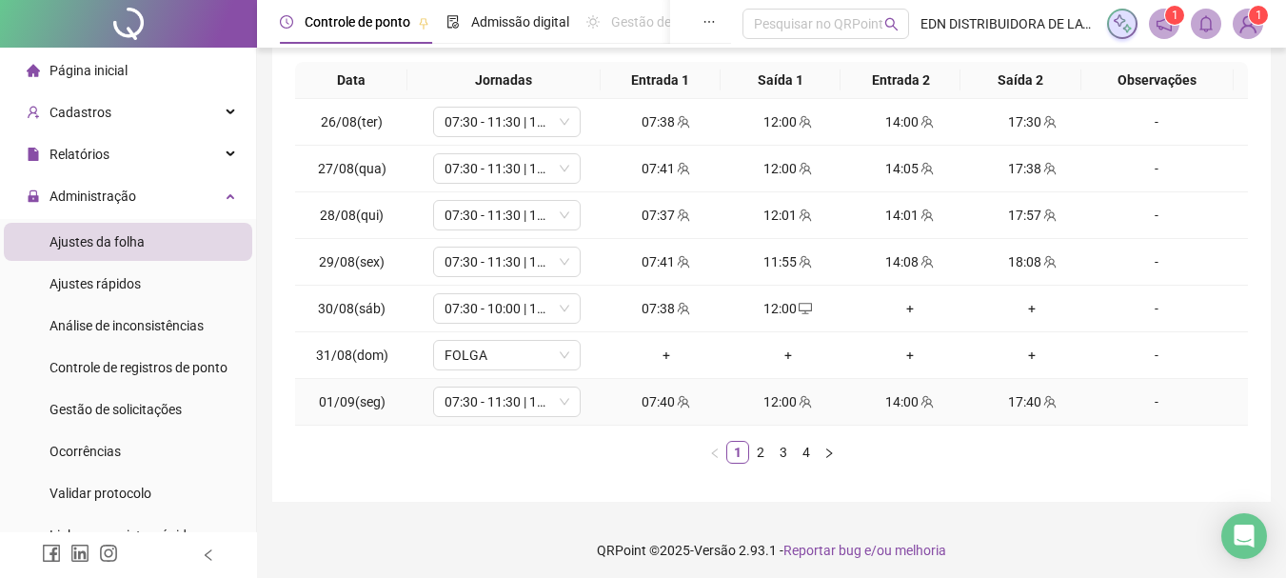
scroll to position [330, 0]
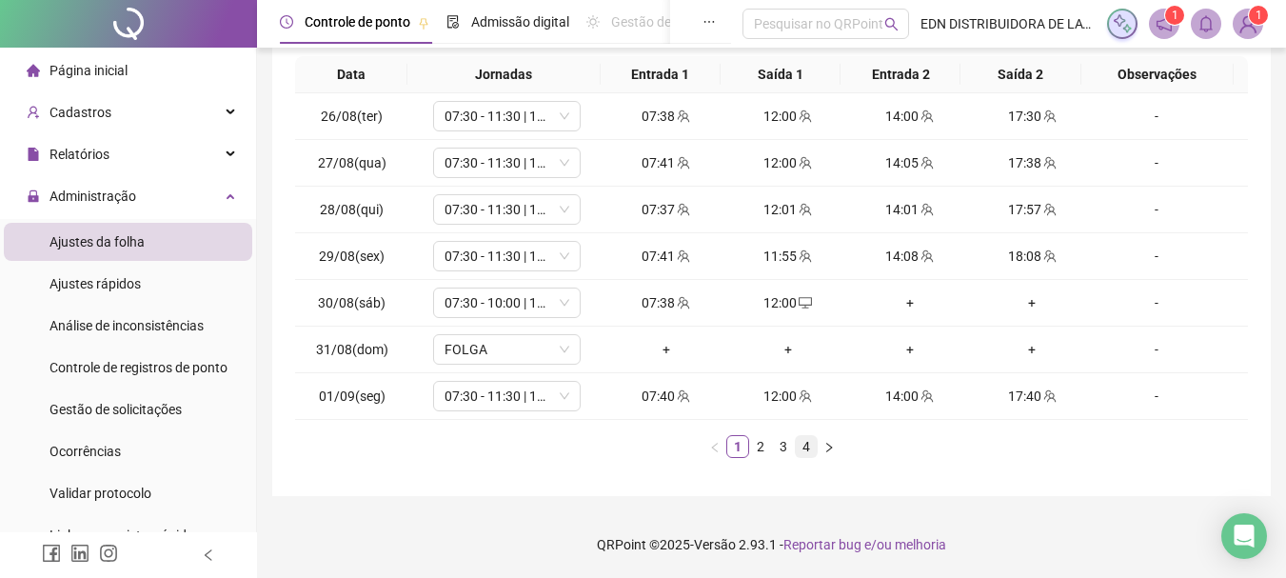
click at [802, 448] on link "4" at bounding box center [806, 446] width 21 height 21
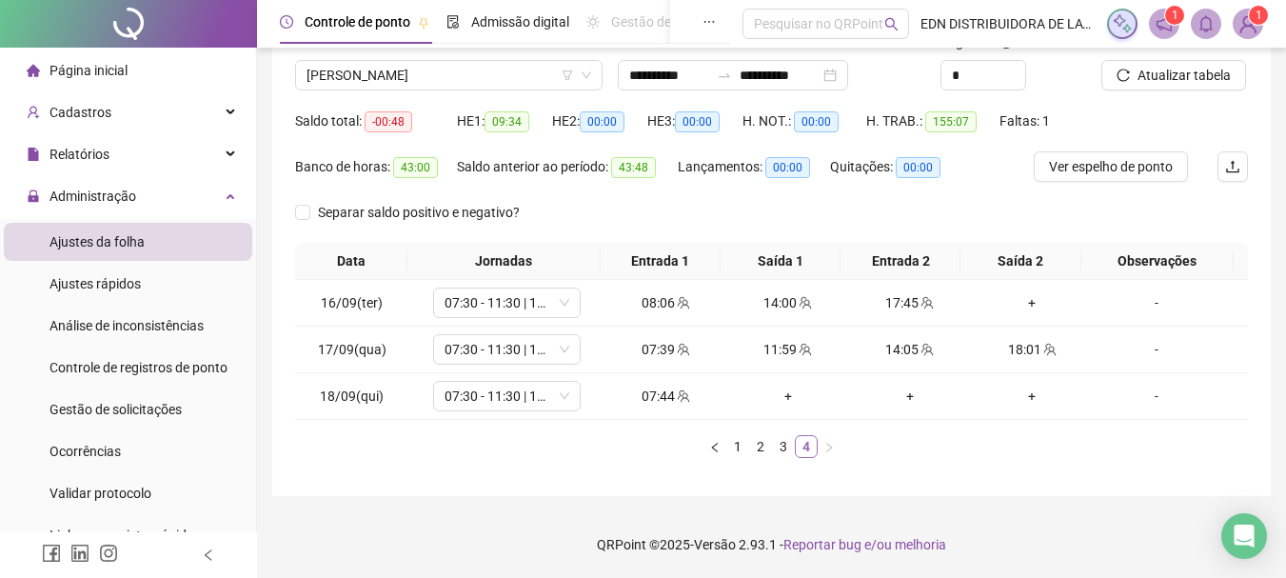
scroll to position [144, 0]
click at [1022, 308] on div "+" at bounding box center [1032, 302] width 107 height 21
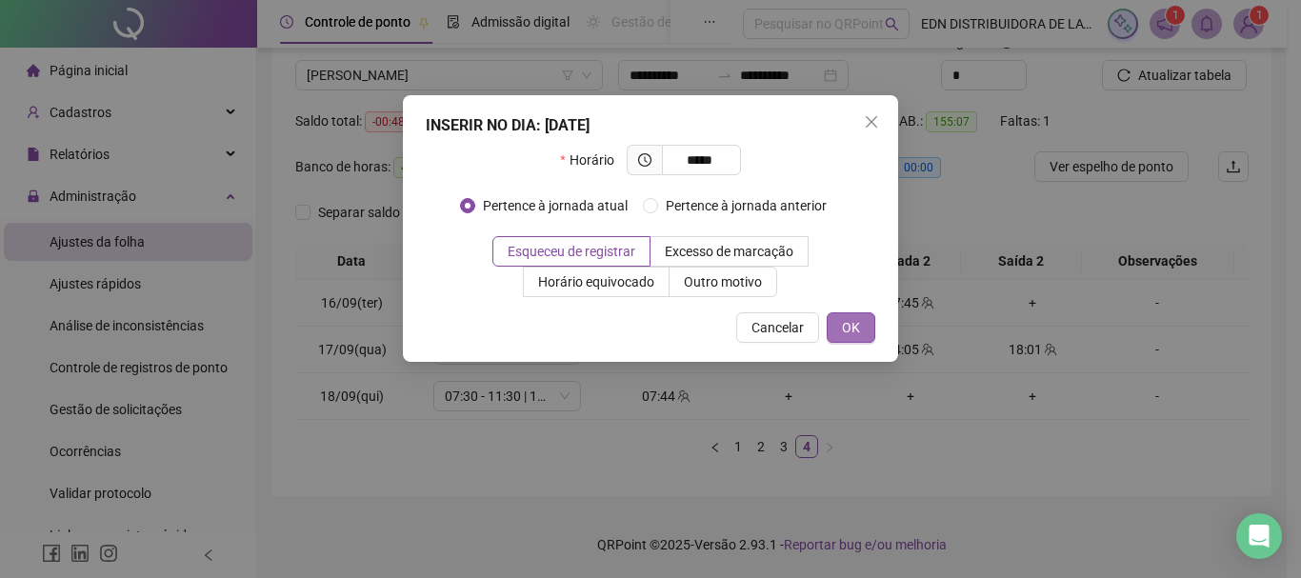
type input "*****"
click at [838, 330] on button "OK" at bounding box center [851, 327] width 49 height 30
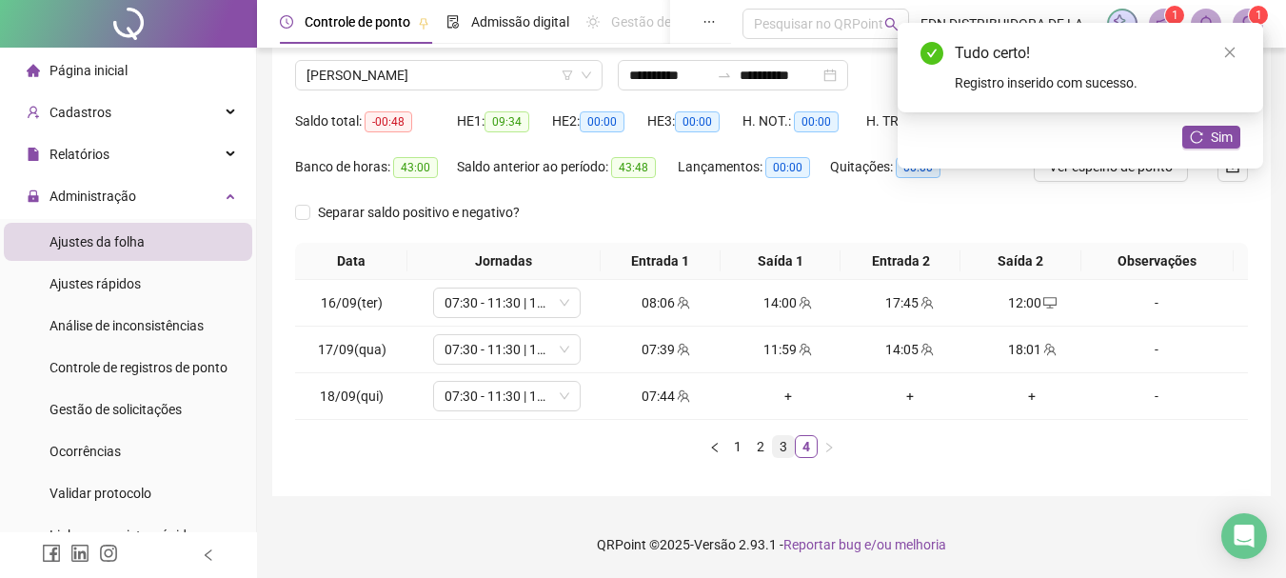
click at [780, 448] on link "3" at bounding box center [783, 446] width 21 height 21
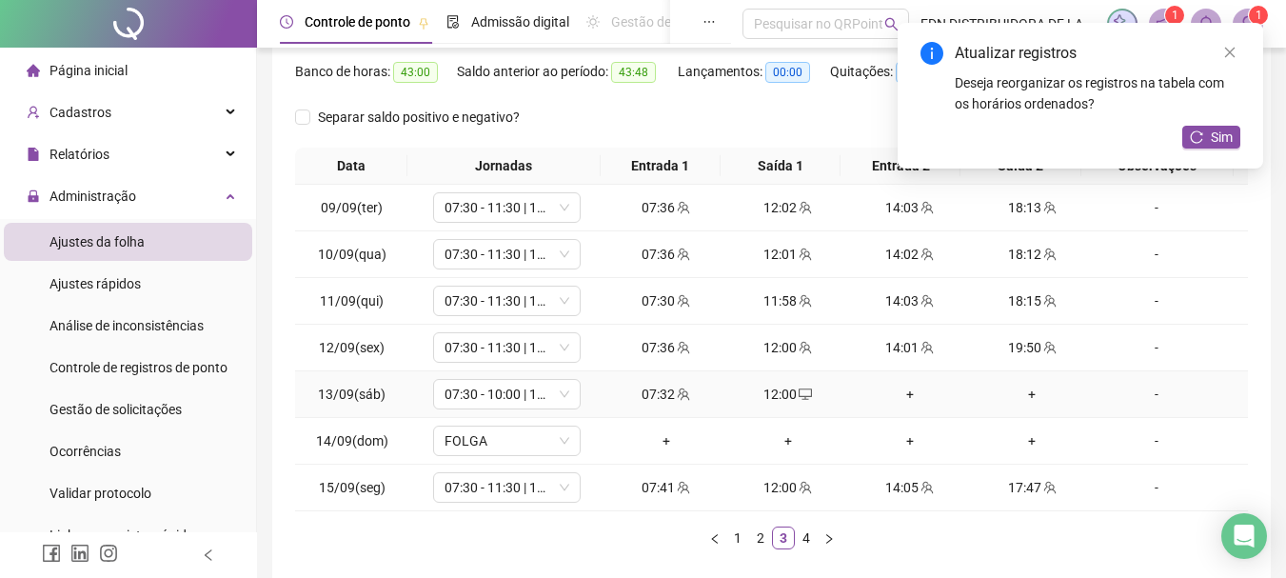
scroll to position [330, 0]
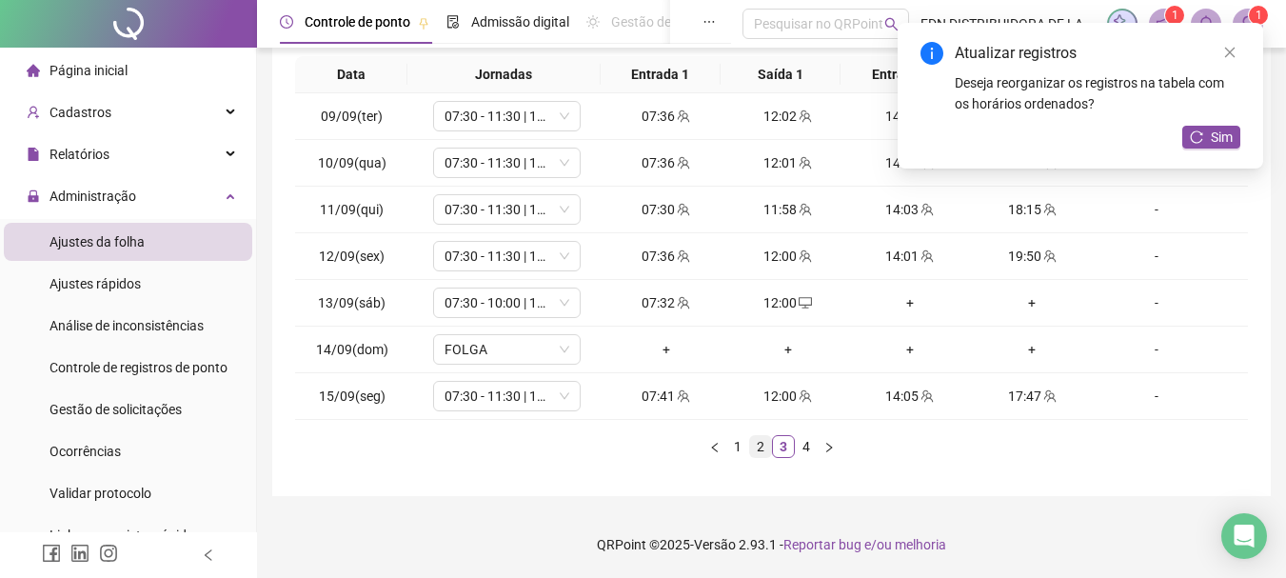
click at [758, 447] on link "2" at bounding box center [760, 446] width 21 height 21
click at [1235, 126] on button "Sim" at bounding box center [1212, 137] width 58 height 23
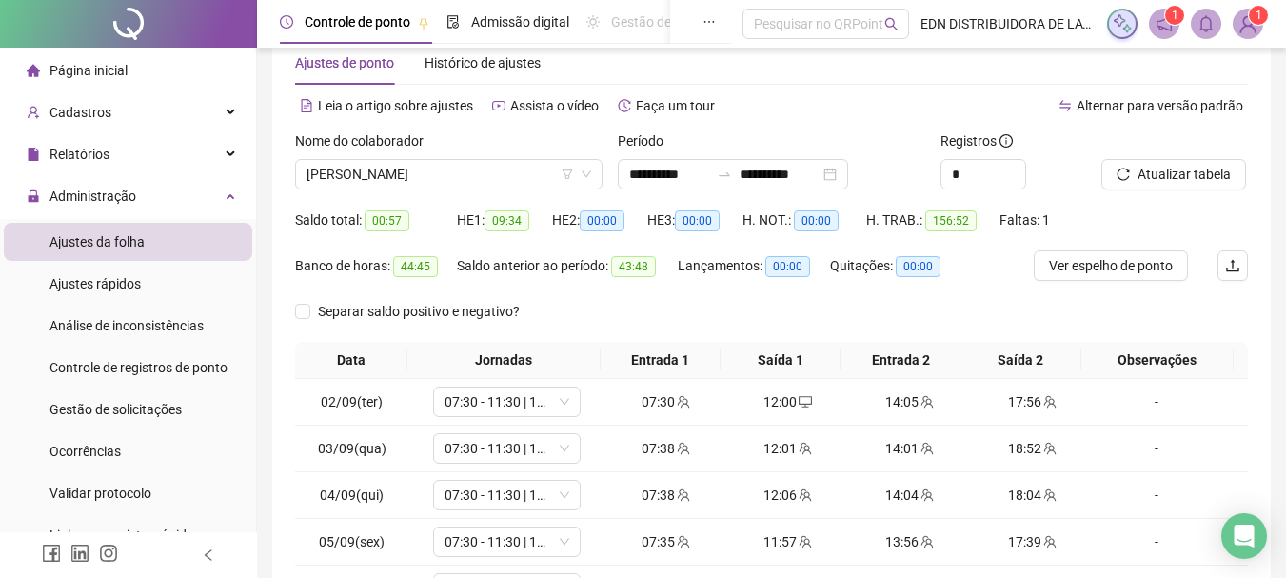
scroll to position [0, 0]
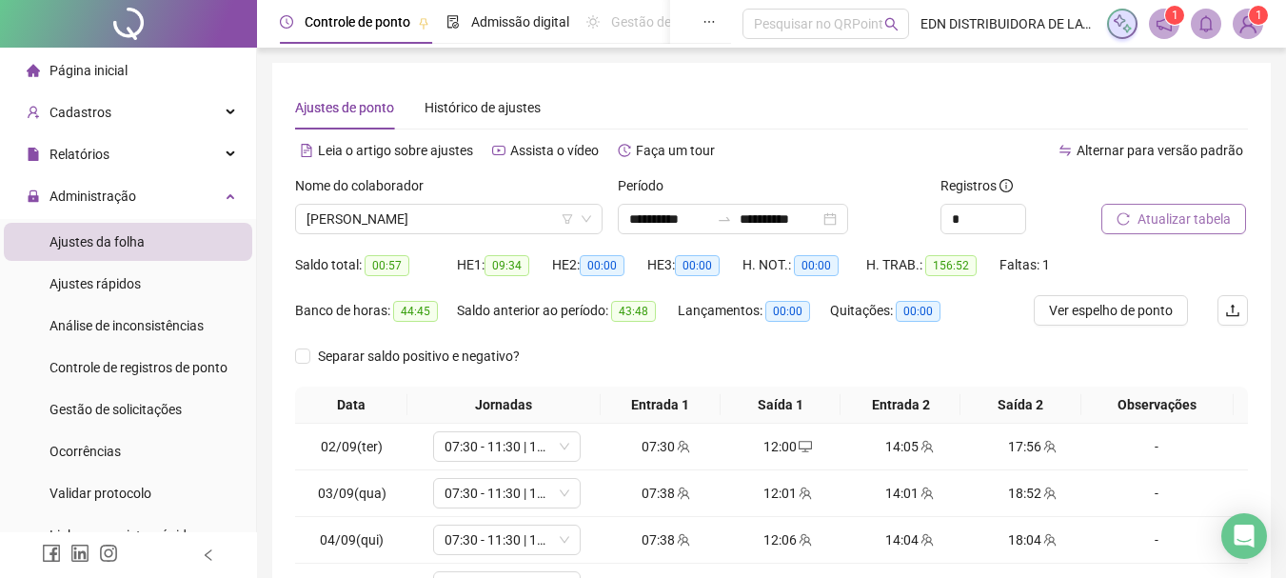
click at [1167, 217] on span "Atualizar tabela" at bounding box center [1184, 219] width 93 height 21
click at [1142, 311] on span "Ver espelho de ponto" at bounding box center [1111, 310] width 124 height 21
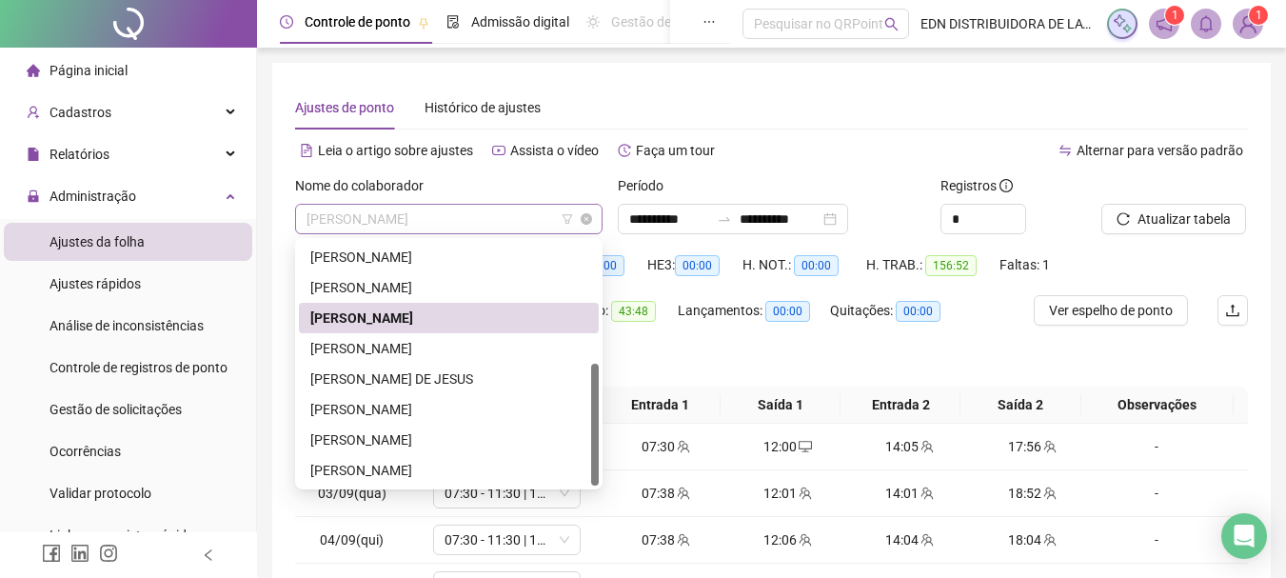
click at [396, 209] on span "[PERSON_NAME]" at bounding box center [449, 219] width 285 height 29
click at [358, 293] on div "[PERSON_NAME]" at bounding box center [448, 287] width 277 height 21
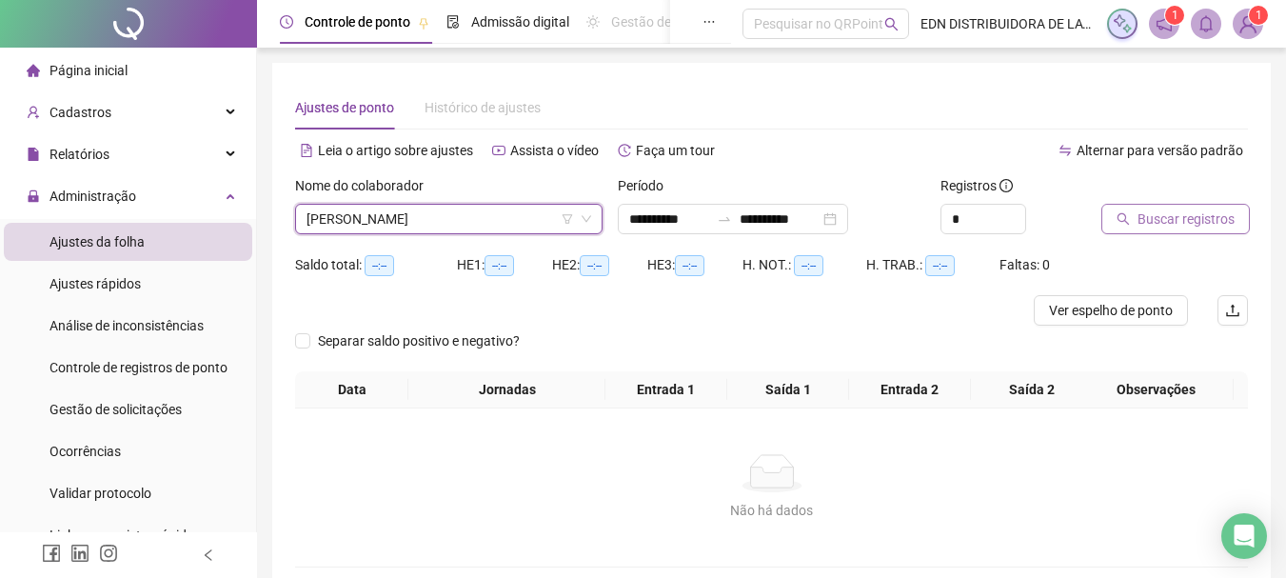
click at [1191, 226] on span "Buscar registros" at bounding box center [1186, 219] width 97 height 21
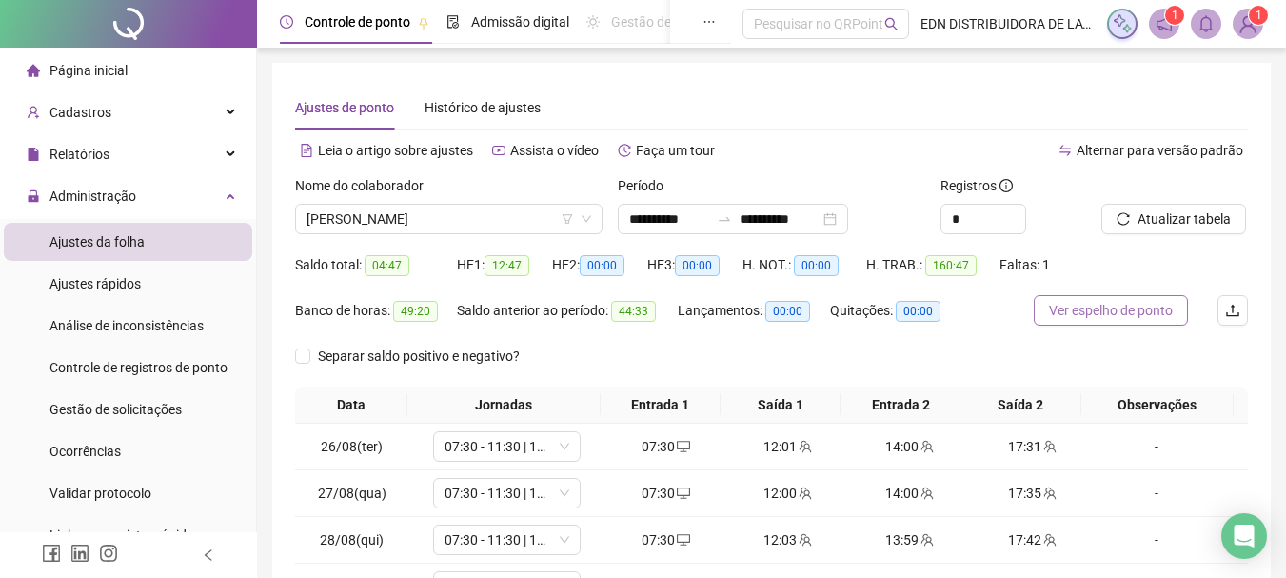
click at [1106, 310] on span "Ver espelho de ponto" at bounding box center [1111, 310] width 124 height 21
click at [430, 223] on span "[PERSON_NAME]" at bounding box center [449, 219] width 285 height 29
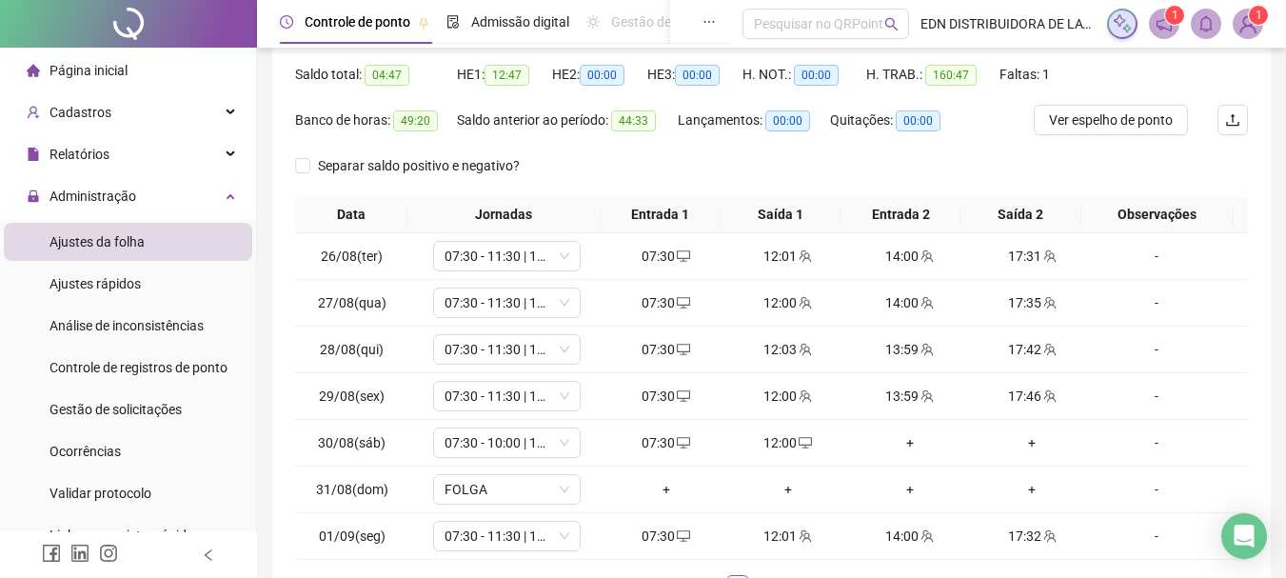
scroll to position [95, 0]
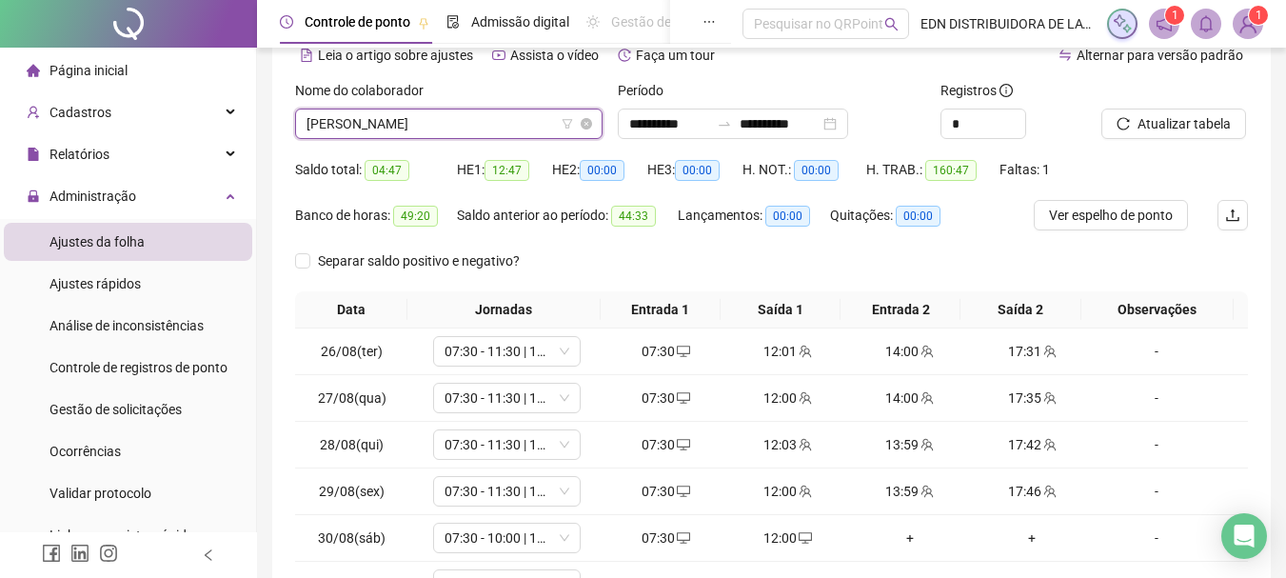
click at [425, 137] on span "[PERSON_NAME]" at bounding box center [449, 124] width 285 height 29
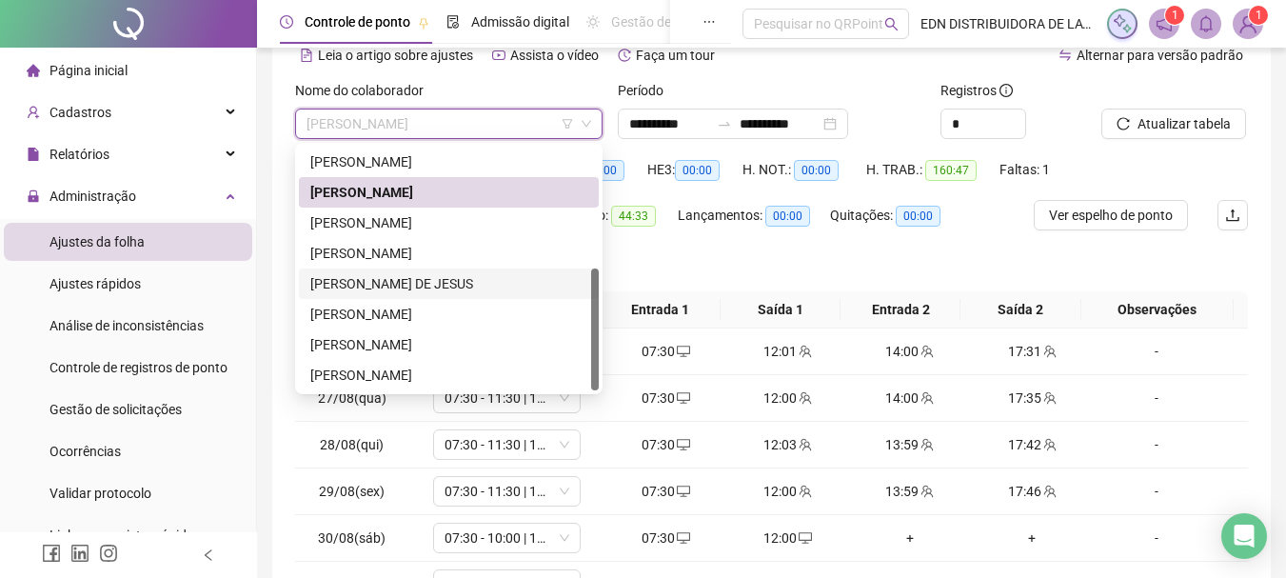
click at [398, 287] on div "[PERSON_NAME] DE JESUS" at bounding box center [448, 283] width 277 height 21
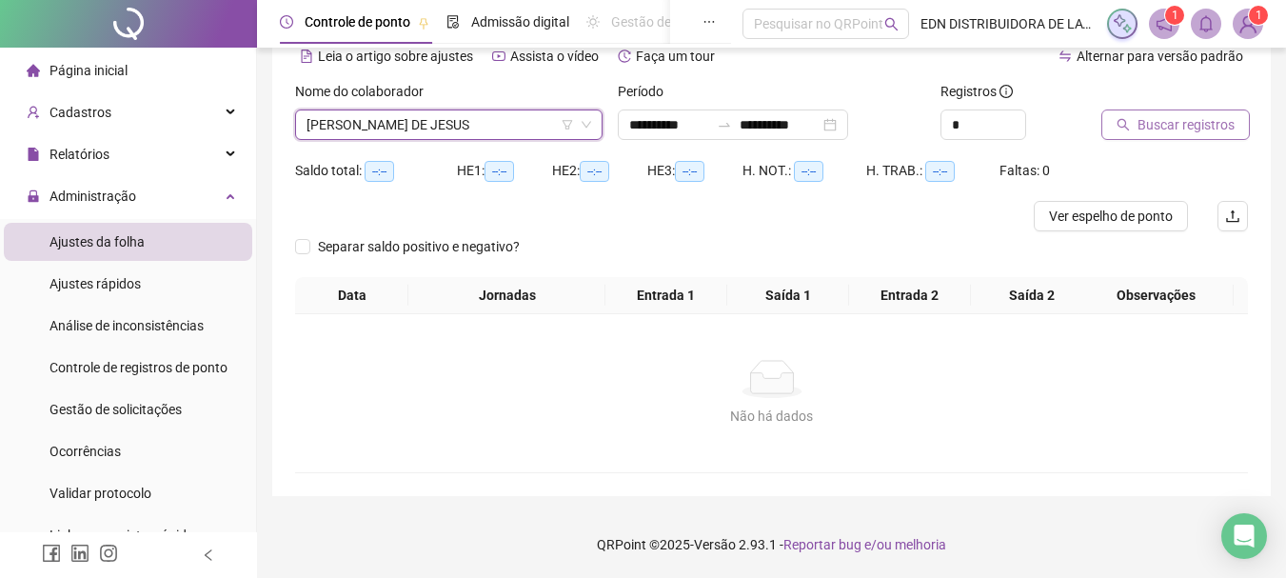
click at [1156, 131] on span "Buscar registros" at bounding box center [1186, 124] width 97 height 21
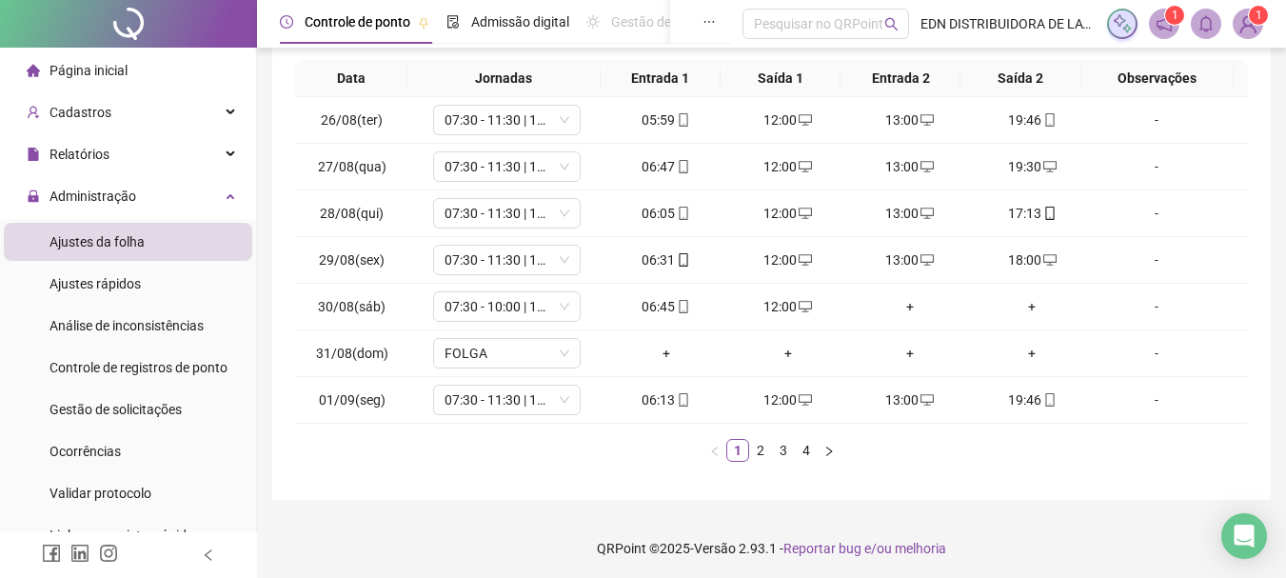
scroll to position [330, 0]
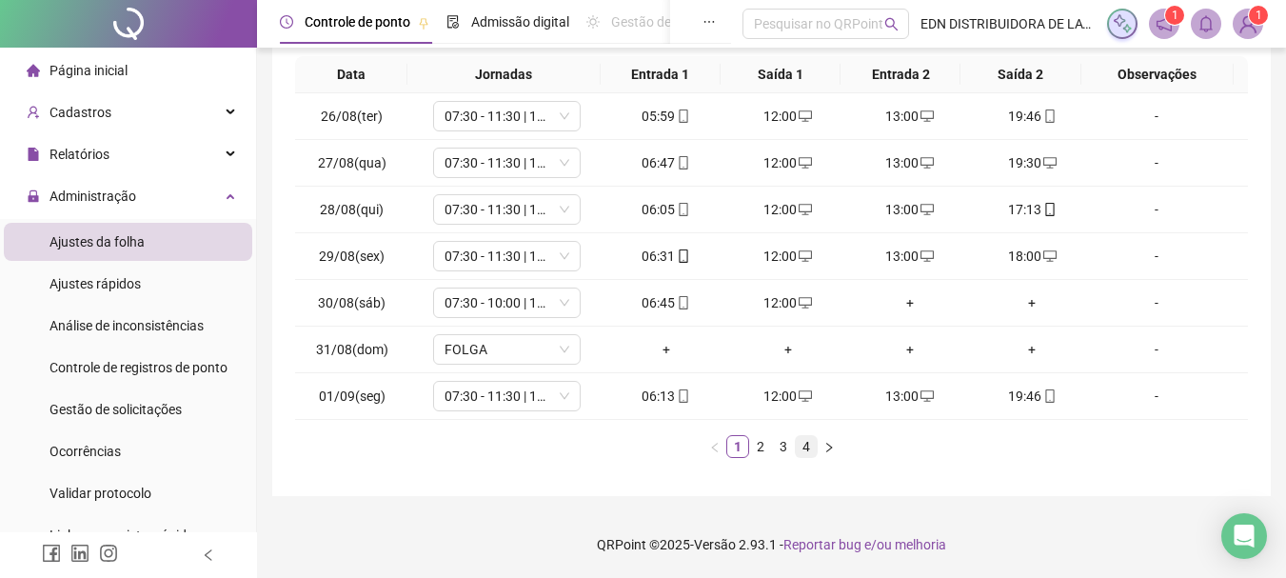
click at [804, 444] on link "4" at bounding box center [806, 446] width 21 height 21
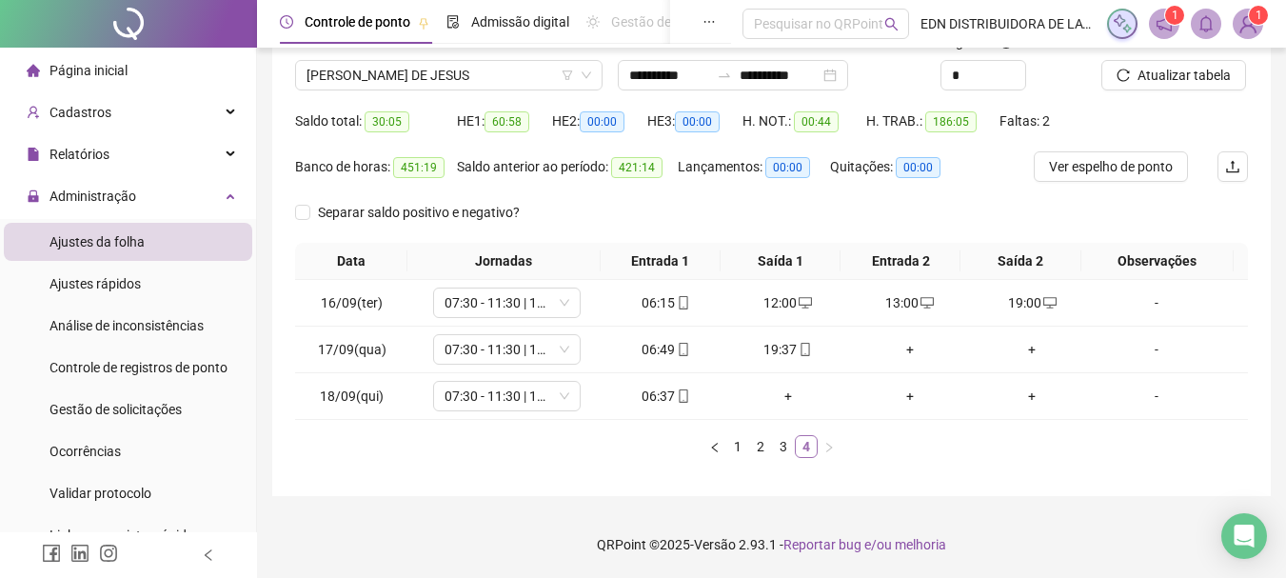
scroll to position [144, 0]
click at [907, 346] on div "+" at bounding box center [910, 349] width 107 height 21
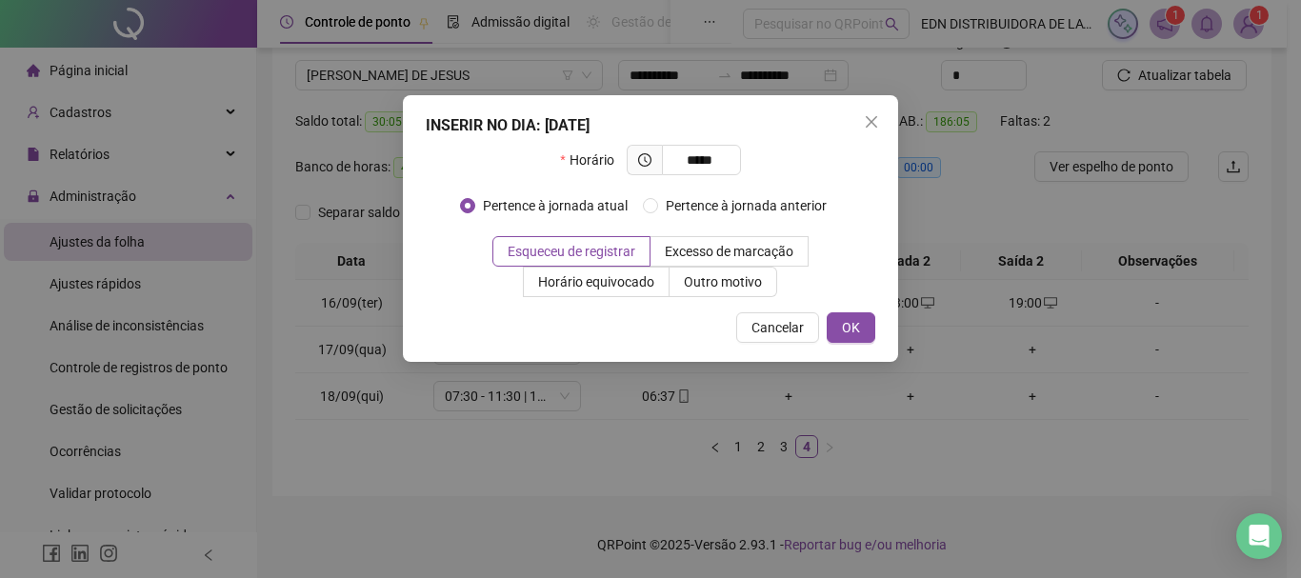
type input "*****"
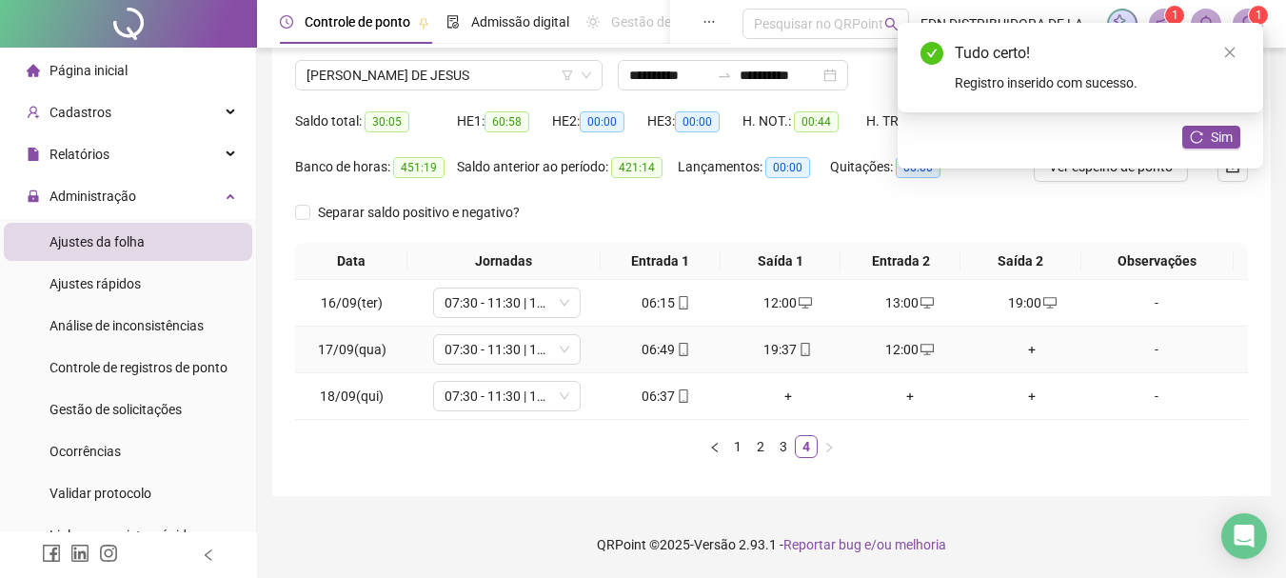
click at [1021, 359] on div "+" at bounding box center [1032, 349] width 107 height 21
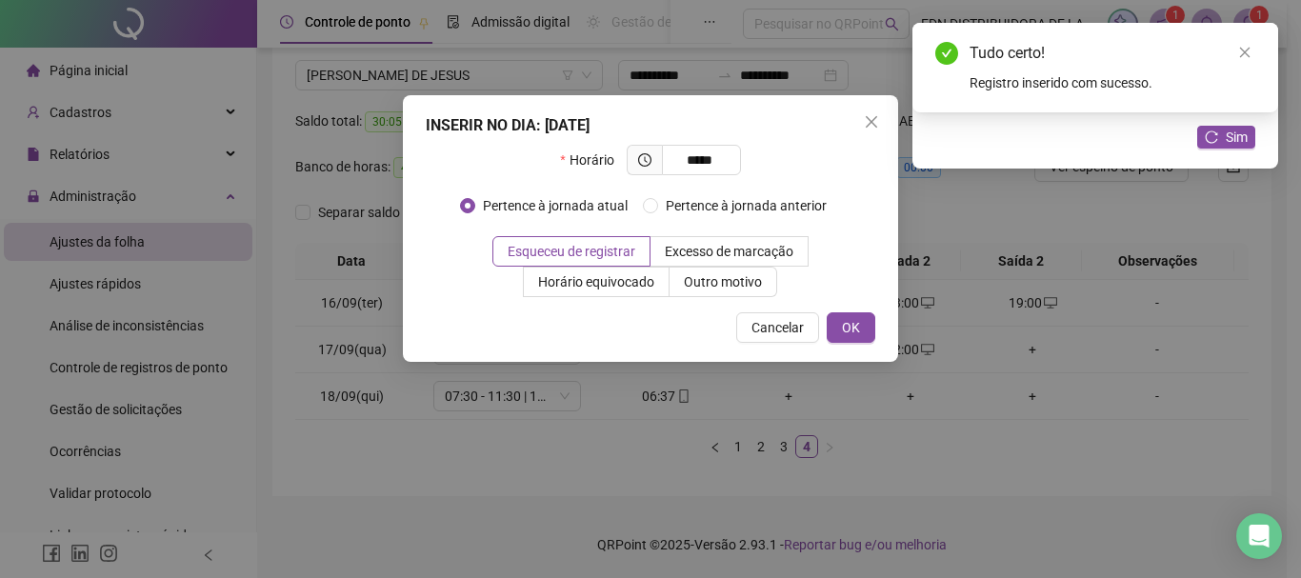
type input "*****"
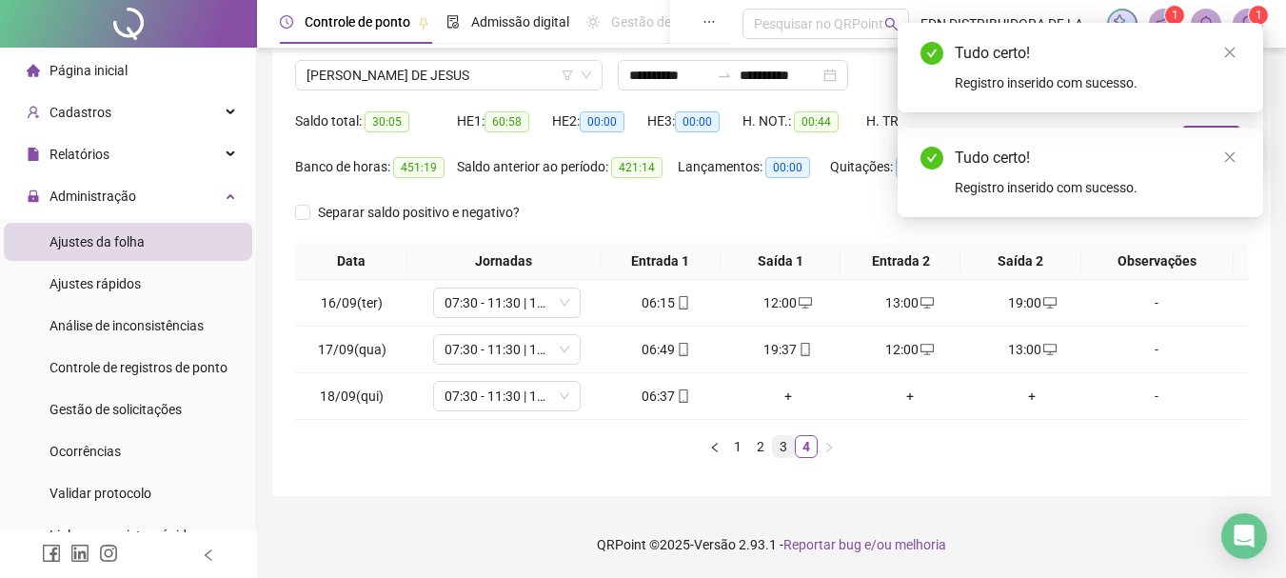
click at [783, 442] on link "3" at bounding box center [783, 446] width 21 height 21
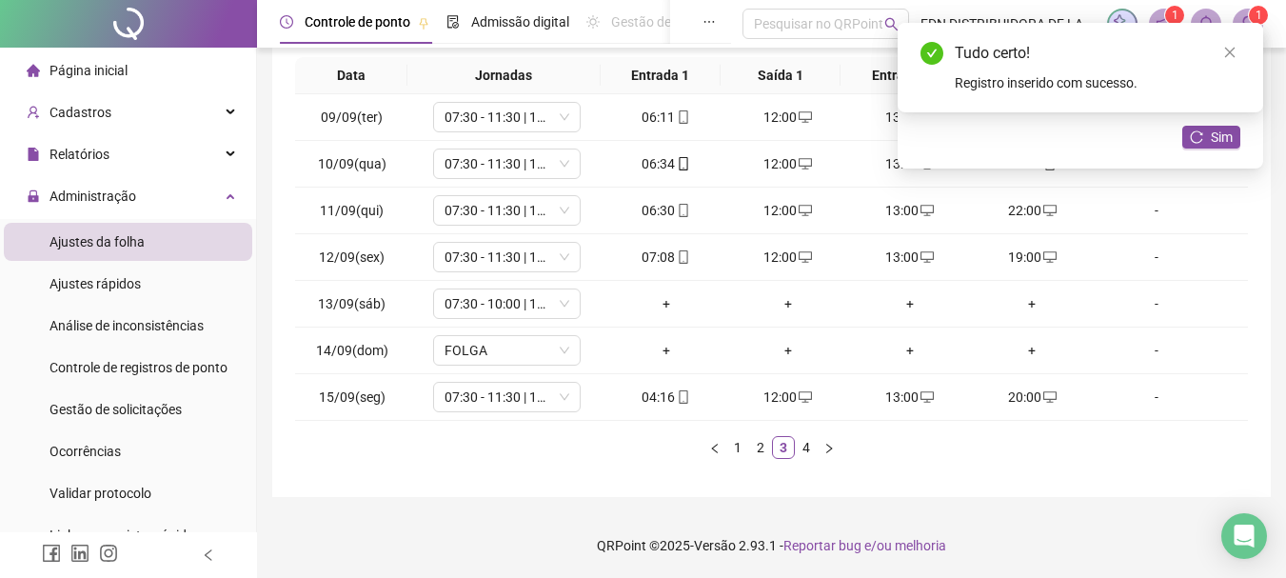
scroll to position [330, 0]
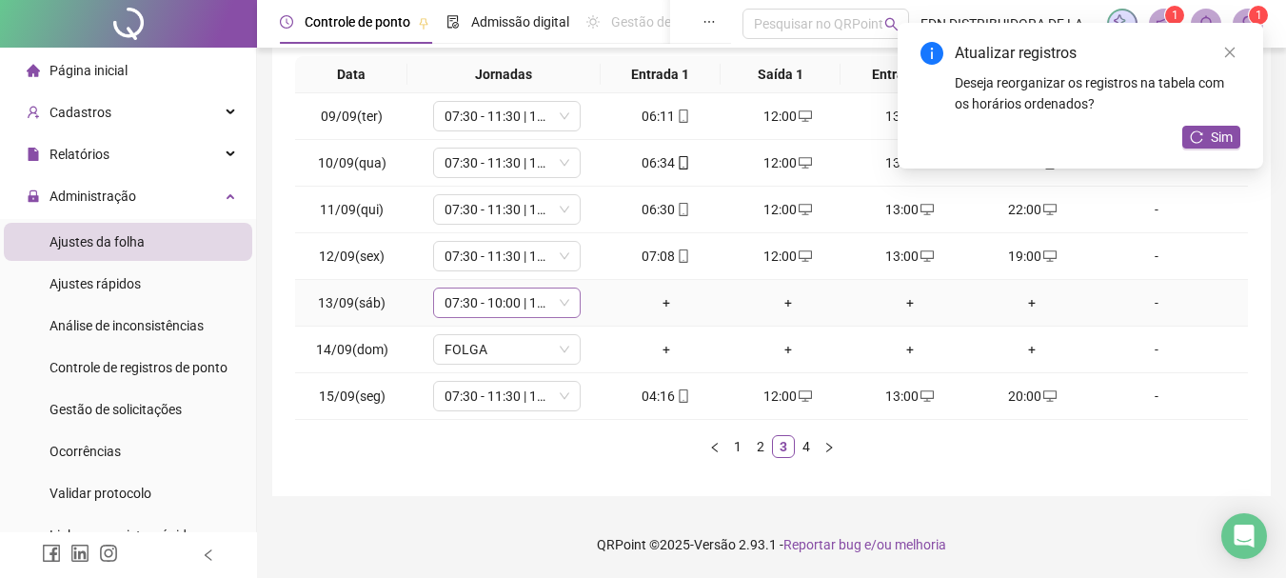
click at [571, 307] on div "07:30 - 10:00 | 10:00 - 11:30" at bounding box center [507, 303] width 148 height 30
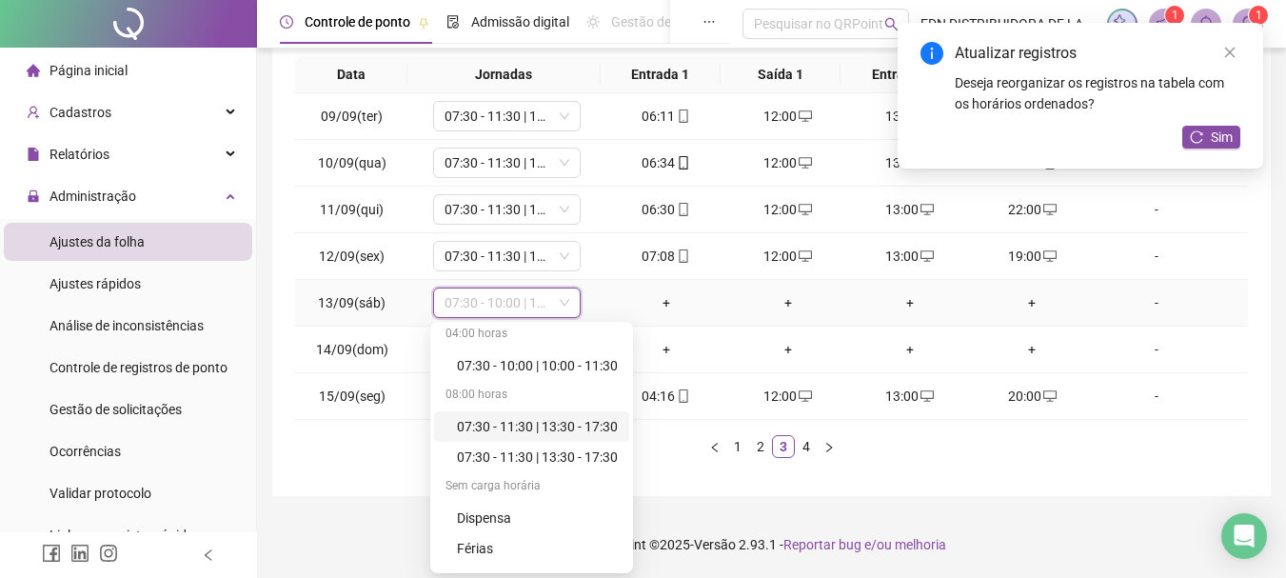
scroll to position [152, 0]
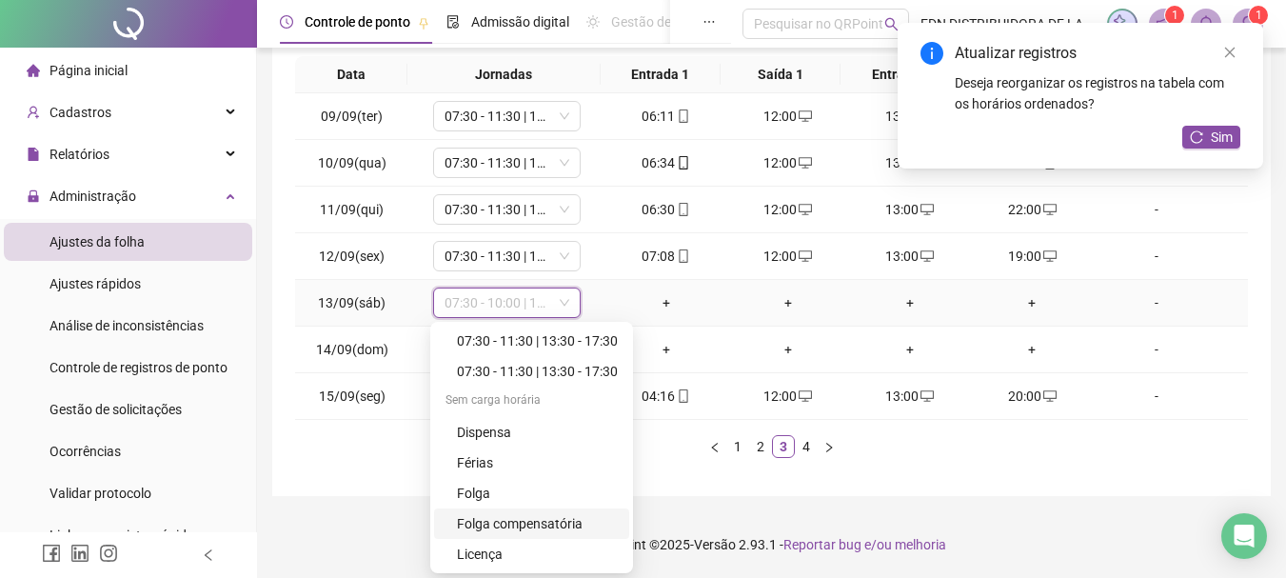
click at [523, 519] on div "Folga compensatória" at bounding box center [537, 523] width 161 height 21
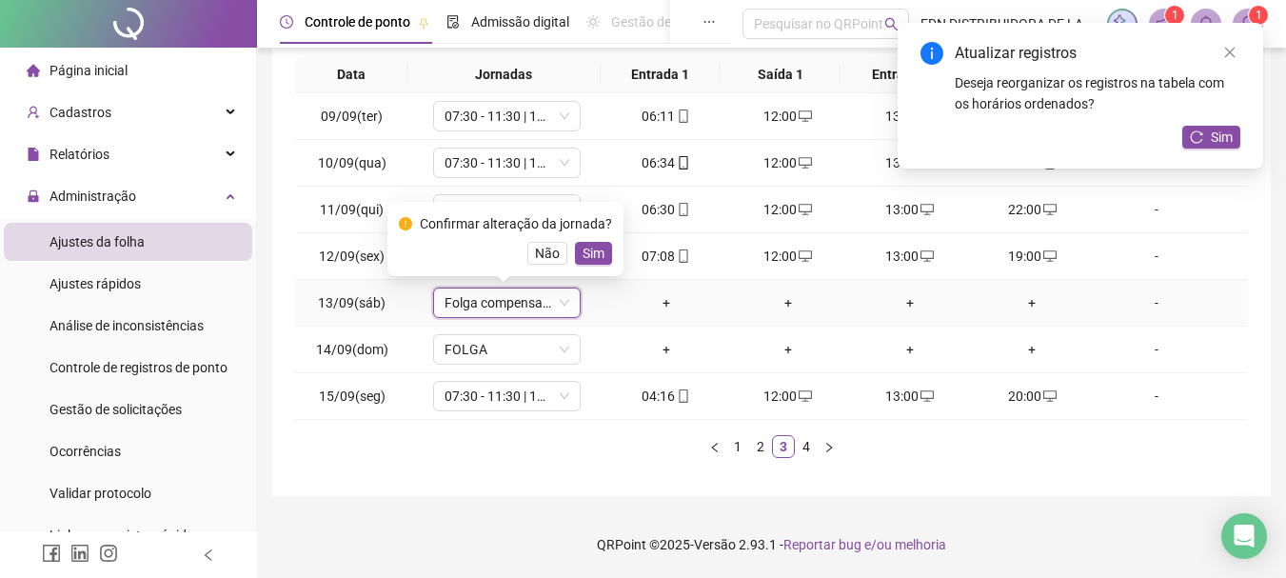
drag, startPoint x: 607, startPoint y: 250, endPoint x: 596, endPoint y: 194, distance: 57.1
click at [607, 229] on div "Confirmar alteração da jornada? Não Sim" at bounding box center [505, 238] width 213 height 51
click at [593, 254] on span "Sim" at bounding box center [594, 253] width 22 height 21
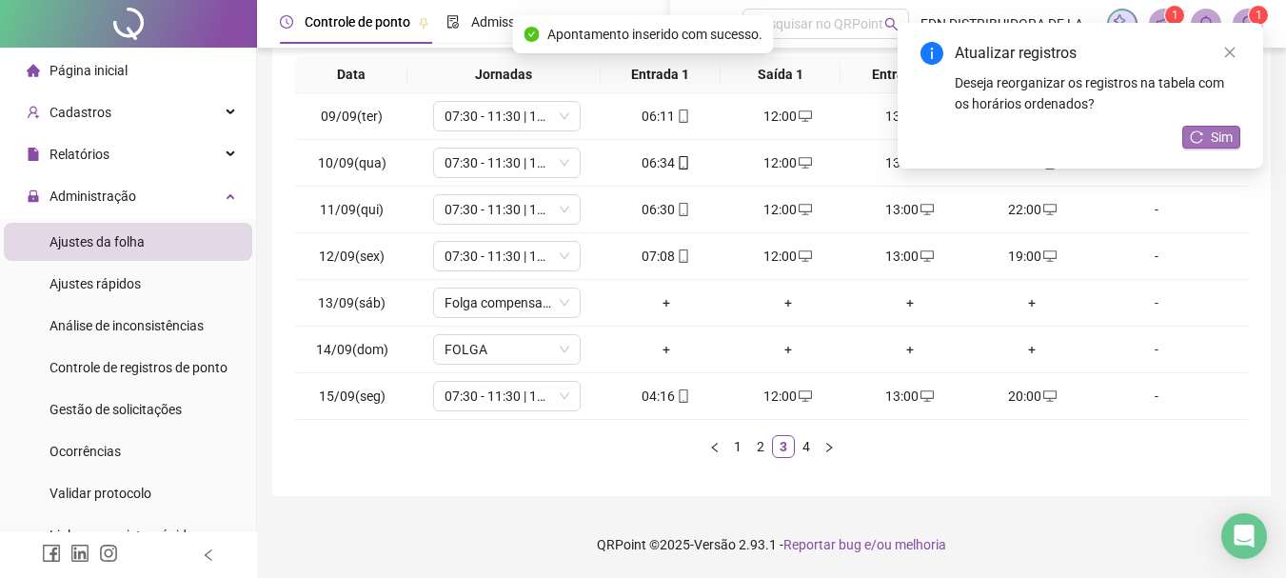
click at [1236, 134] on button "Sim" at bounding box center [1212, 137] width 58 height 23
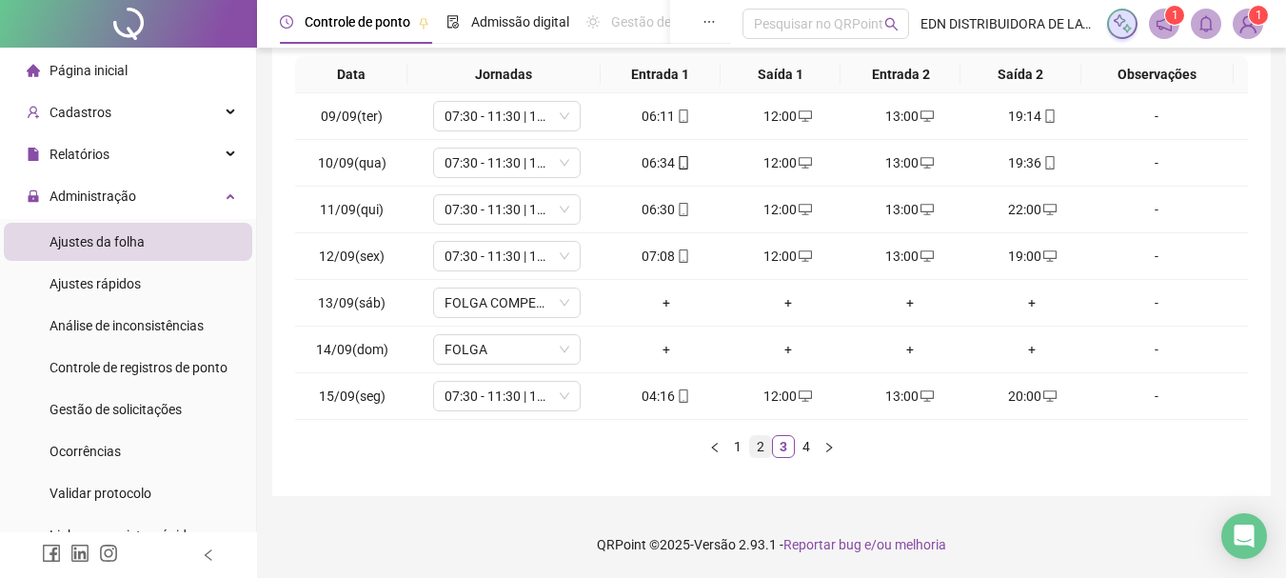
click at [750, 448] on link "2" at bounding box center [760, 446] width 21 height 21
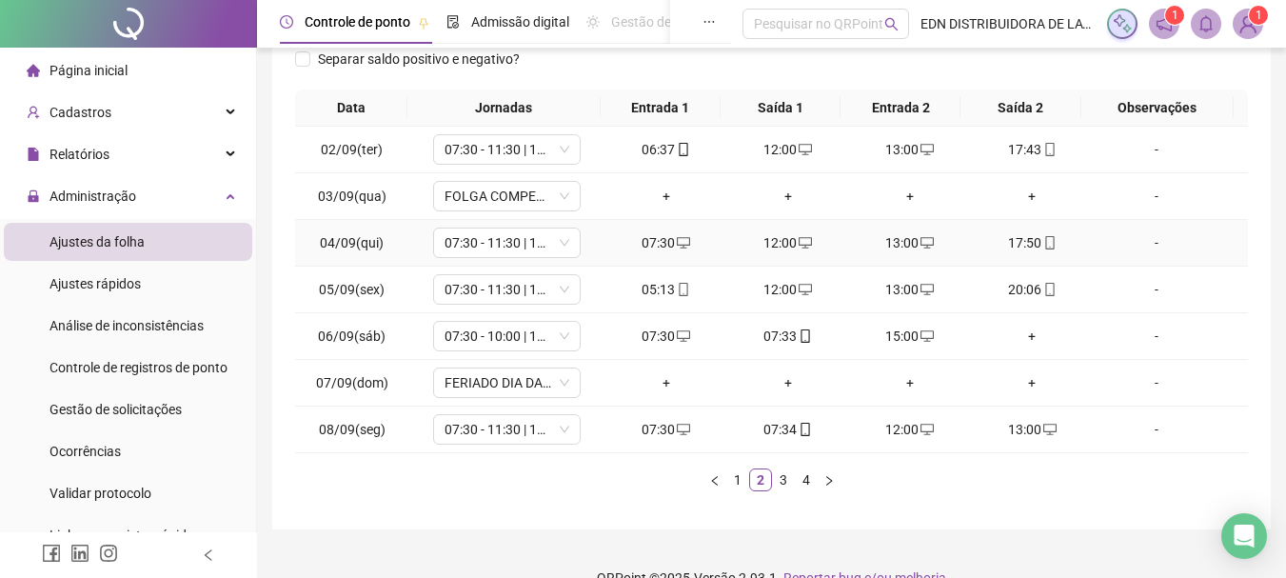
scroll to position [330, 0]
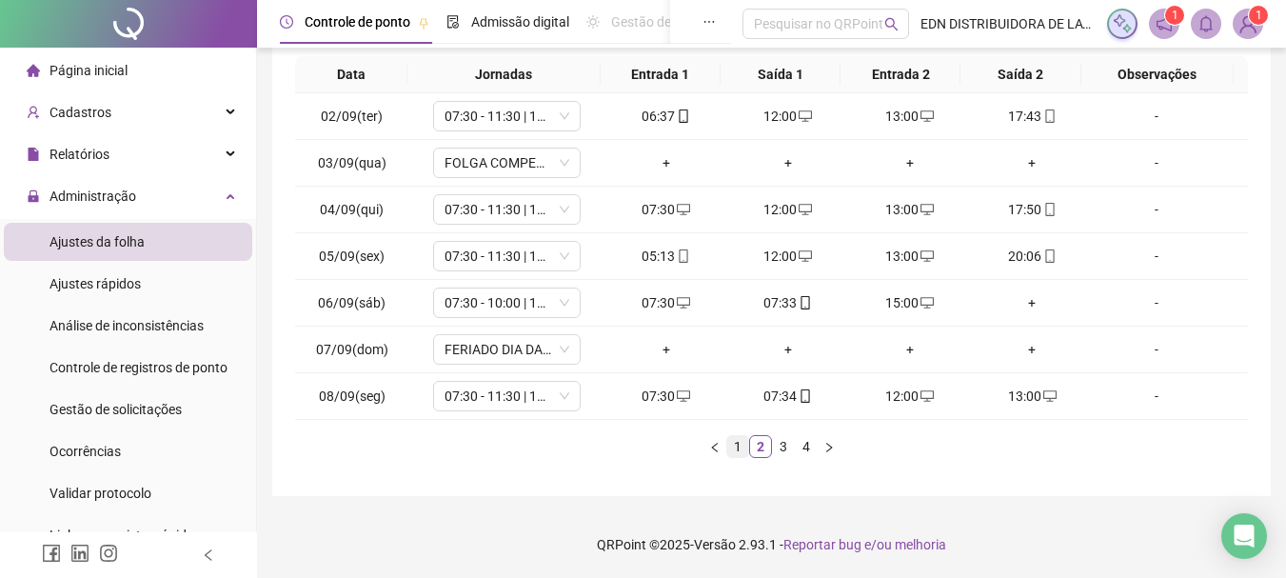
click at [727, 443] on li "1" at bounding box center [738, 446] width 23 height 23
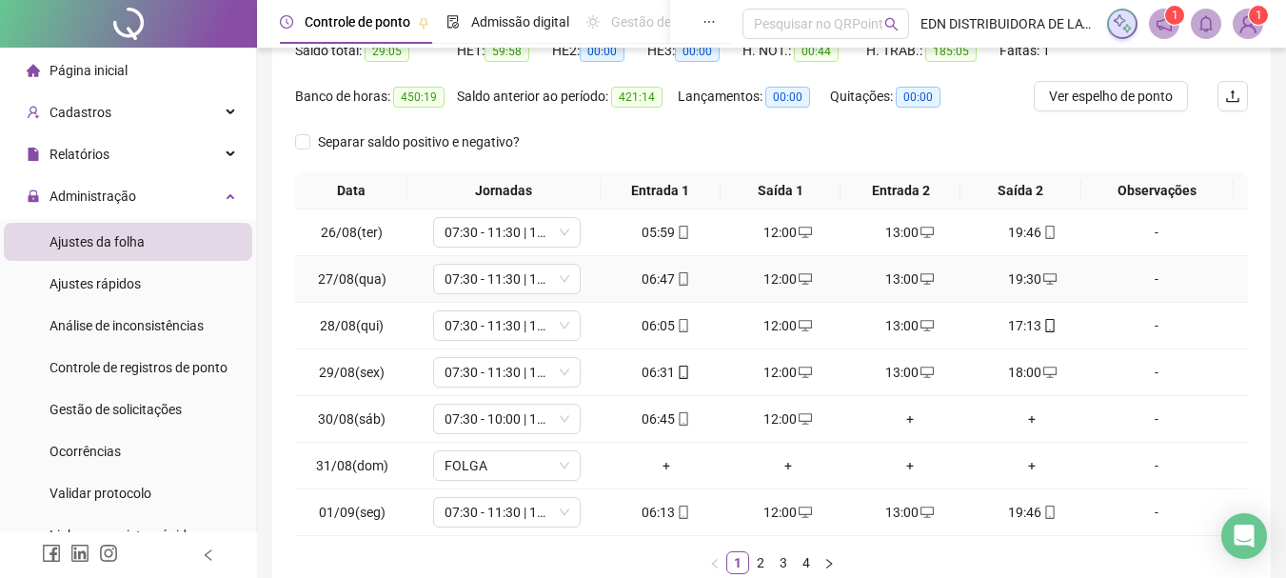
scroll to position [0, 0]
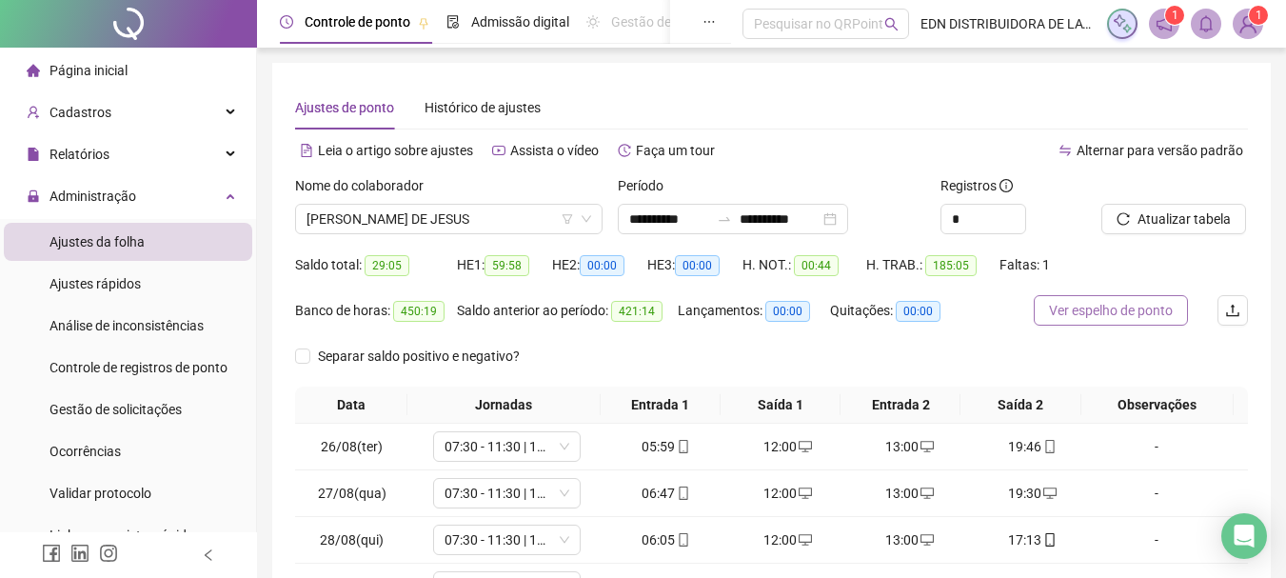
click at [1123, 313] on span "Ver espelho de ponto" at bounding box center [1111, 310] width 124 height 21
click at [475, 212] on span "[PERSON_NAME] DE JESUS" at bounding box center [449, 219] width 285 height 29
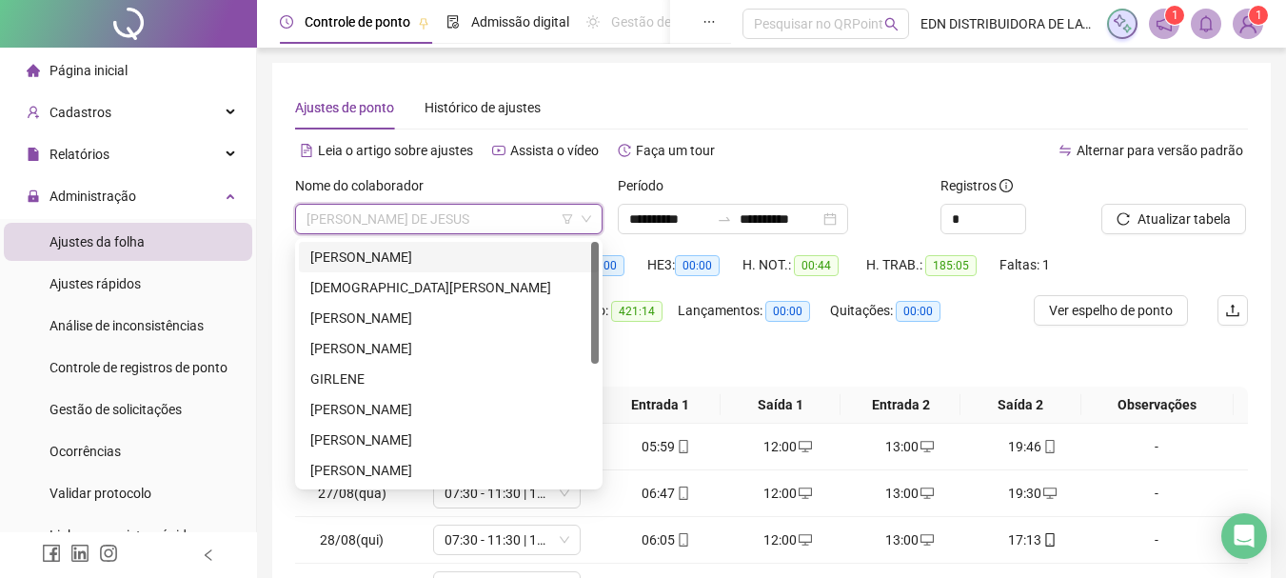
click at [396, 253] on div "[PERSON_NAME]" at bounding box center [448, 257] width 277 height 21
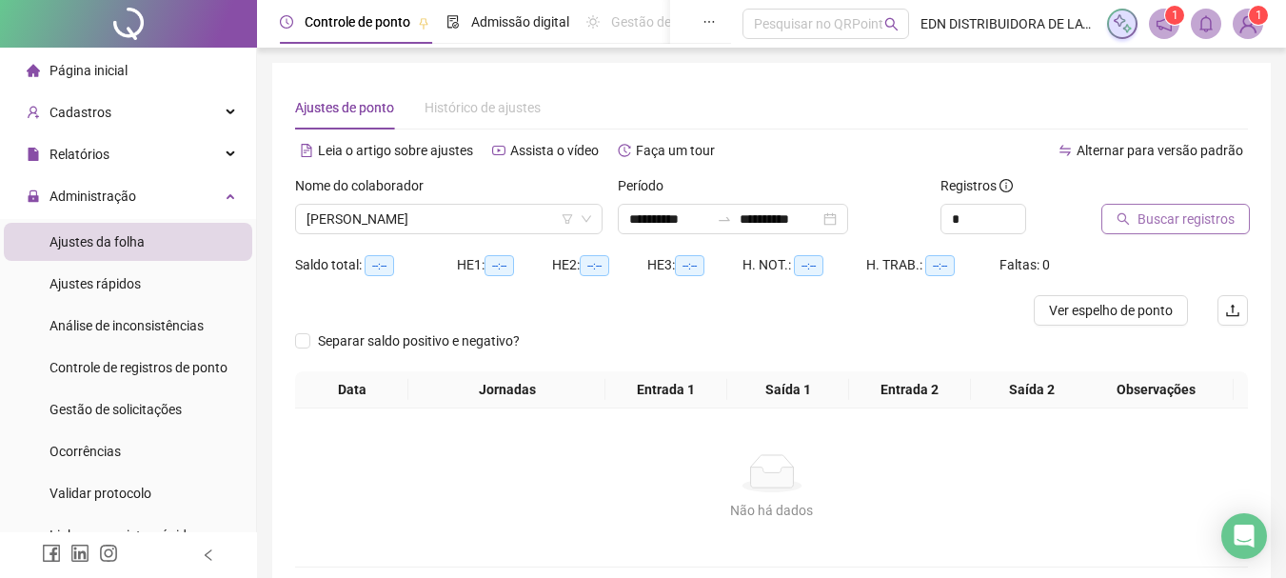
click at [1202, 224] on span "Buscar registros" at bounding box center [1186, 219] width 97 height 21
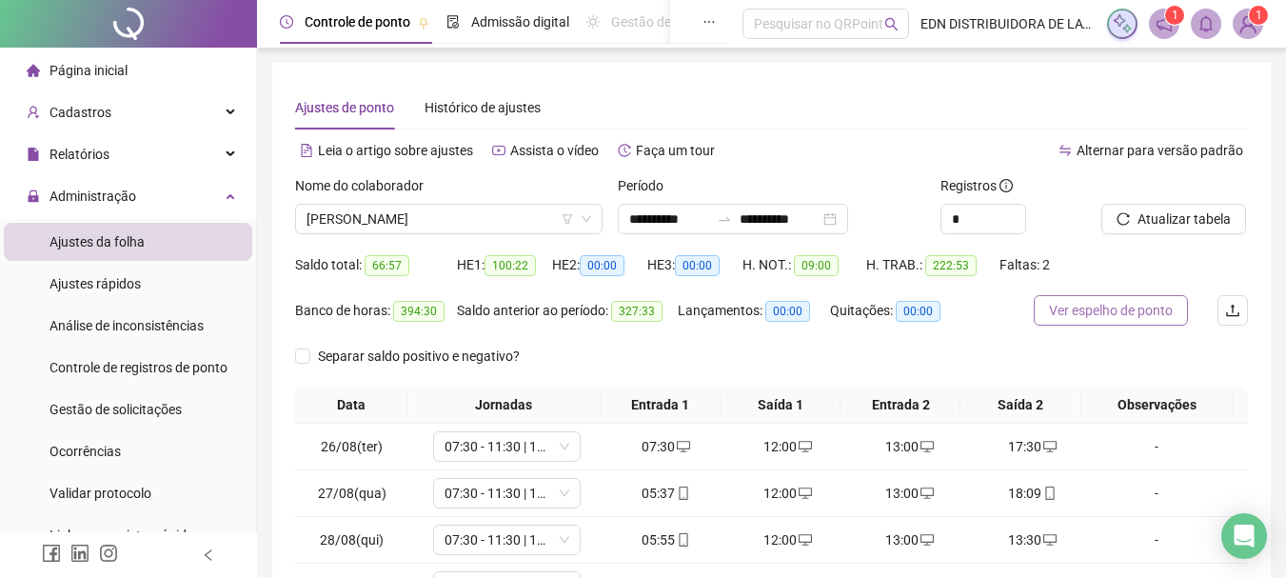
click at [1087, 317] on span "Ver espelho de ponto" at bounding box center [1111, 310] width 124 height 21
click at [1194, 215] on span "Atualizar tabela" at bounding box center [1184, 219] width 93 height 21
click at [1130, 314] on span "Ver espelho de ponto" at bounding box center [1111, 310] width 124 height 21
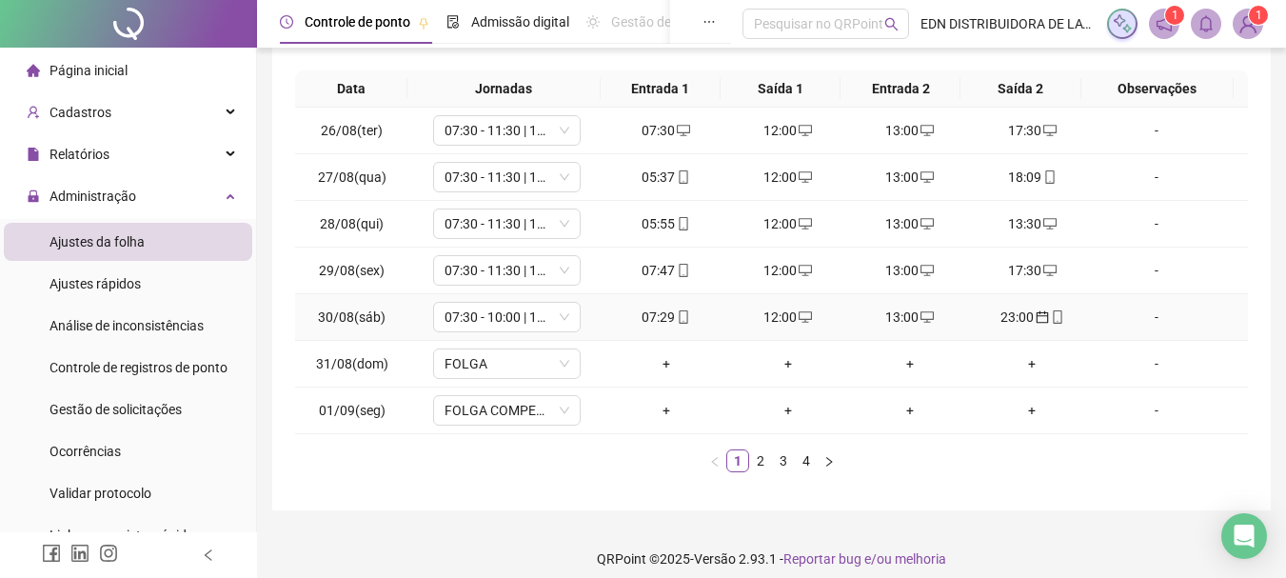
scroll to position [330, 0]
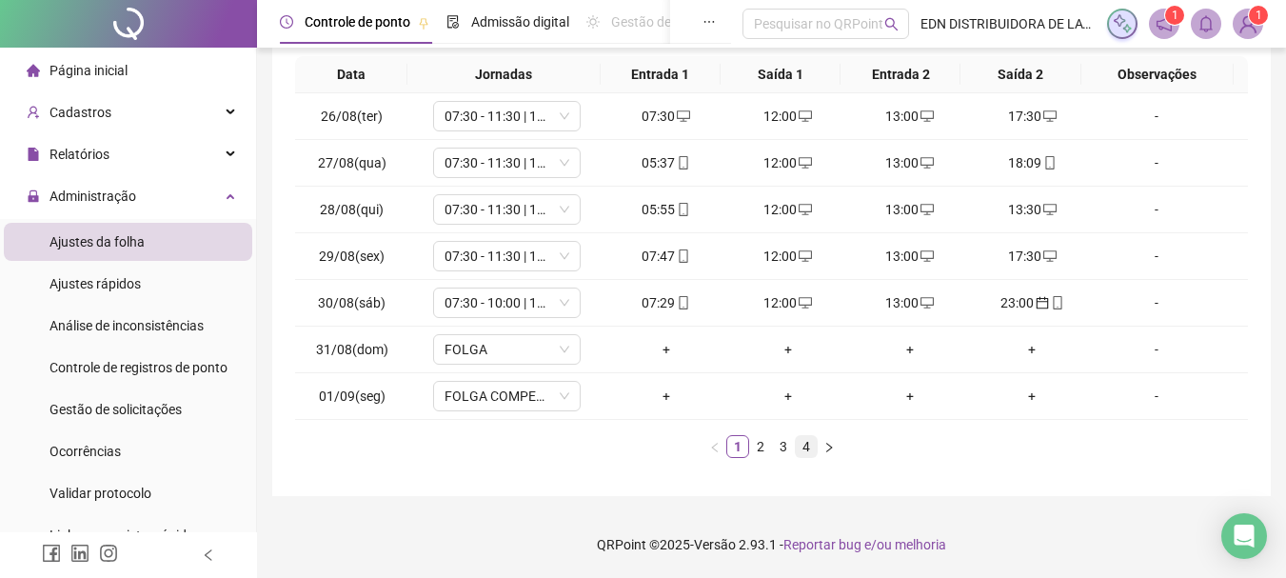
click at [813, 444] on link "4" at bounding box center [806, 446] width 21 height 21
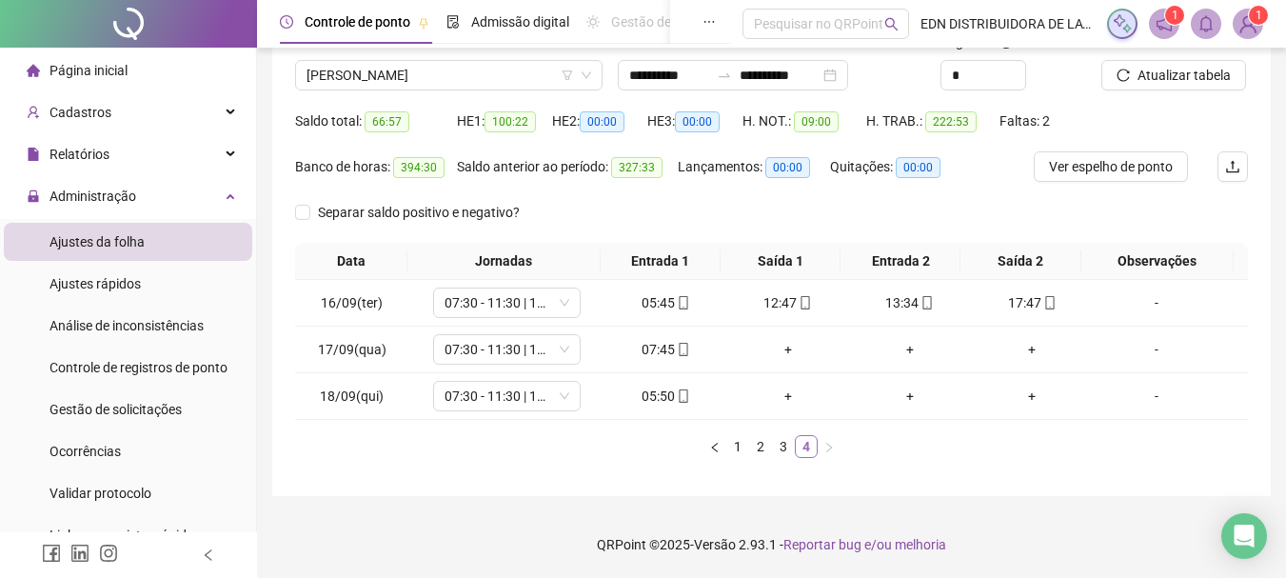
scroll to position [144, 0]
click at [784, 364] on td "+" at bounding box center [788, 350] width 122 height 47
click at [779, 353] on div "+" at bounding box center [788, 349] width 107 height 21
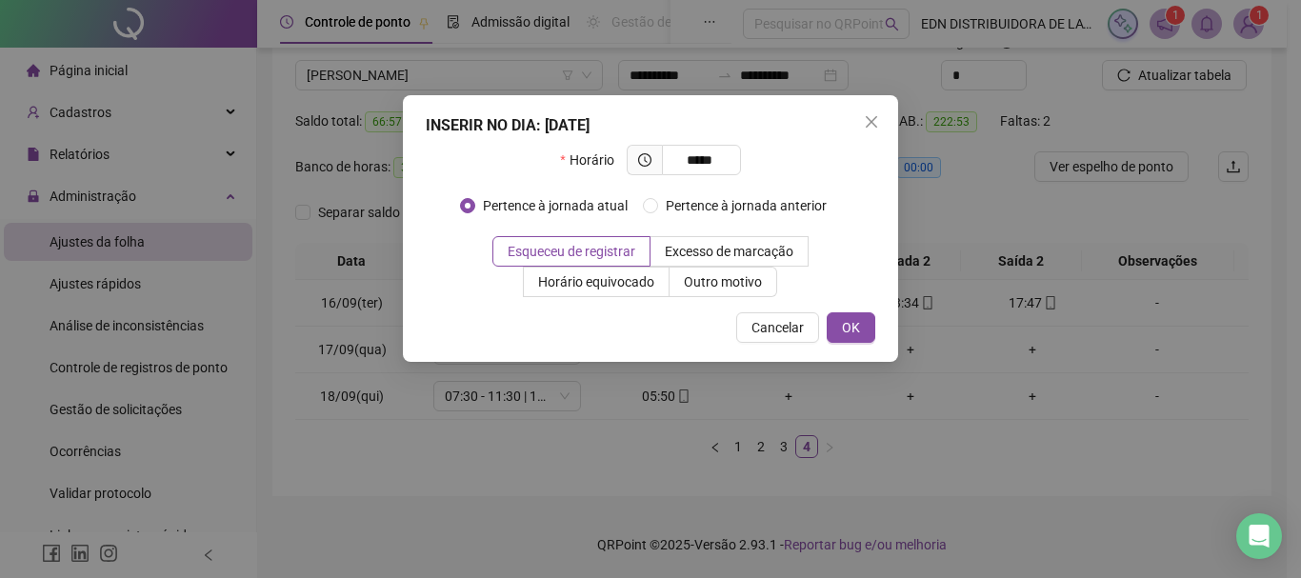
type input "*****"
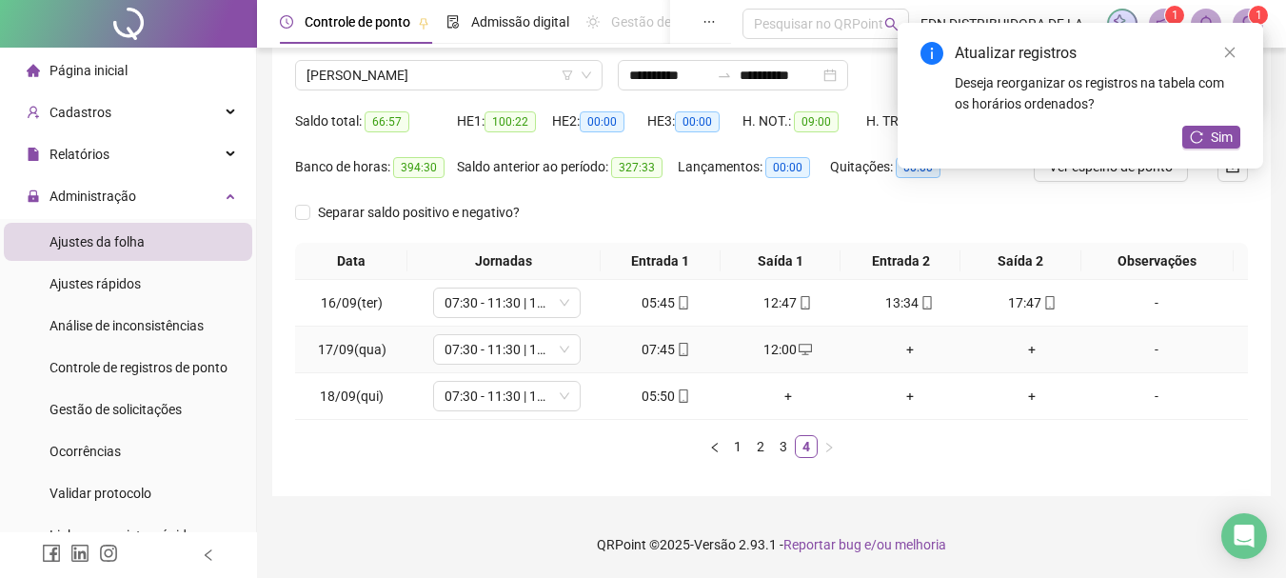
click at [902, 350] on div "+" at bounding box center [910, 349] width 107 height 21
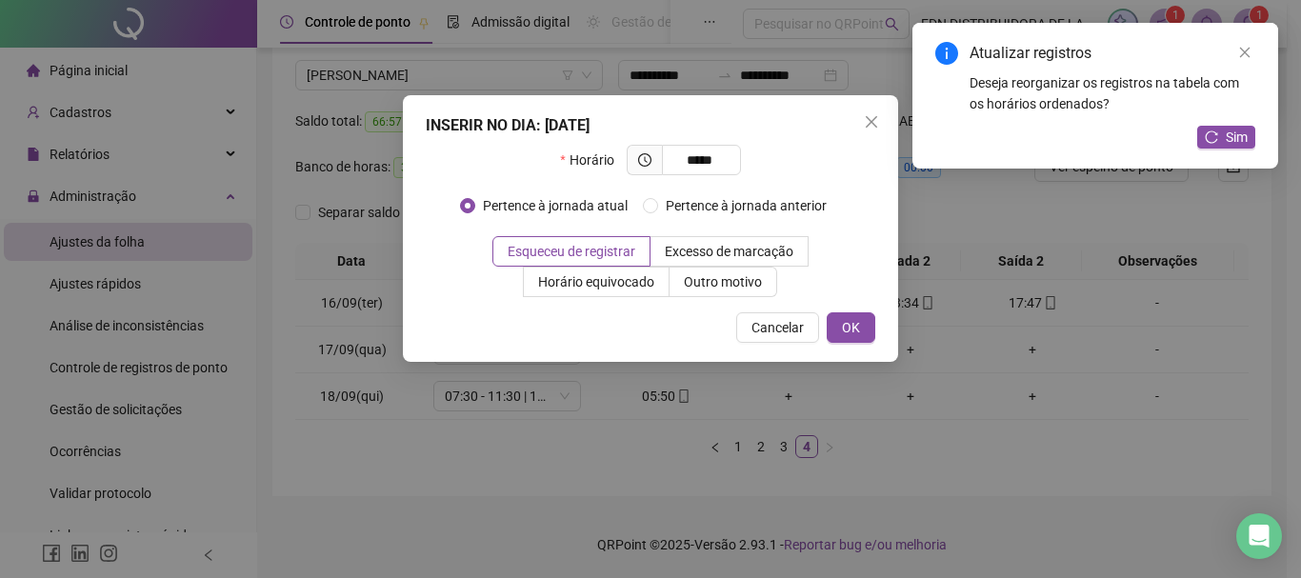
type input "*****"
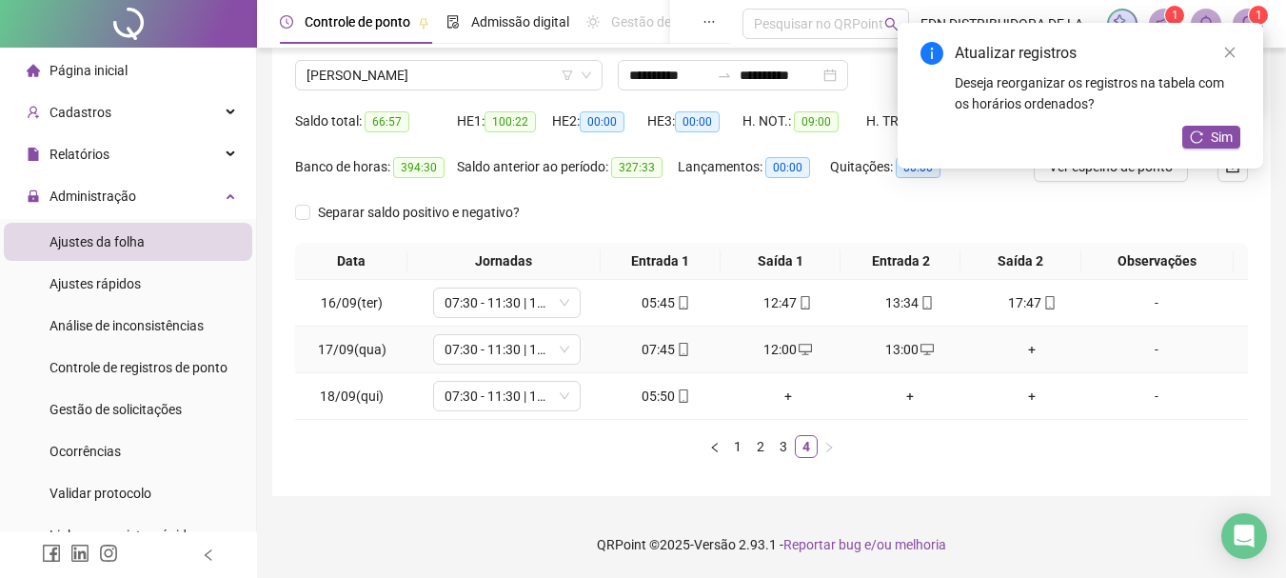
click at [1024, 346] on div "+" at bounding box center [1032, 349] width 107 height 21
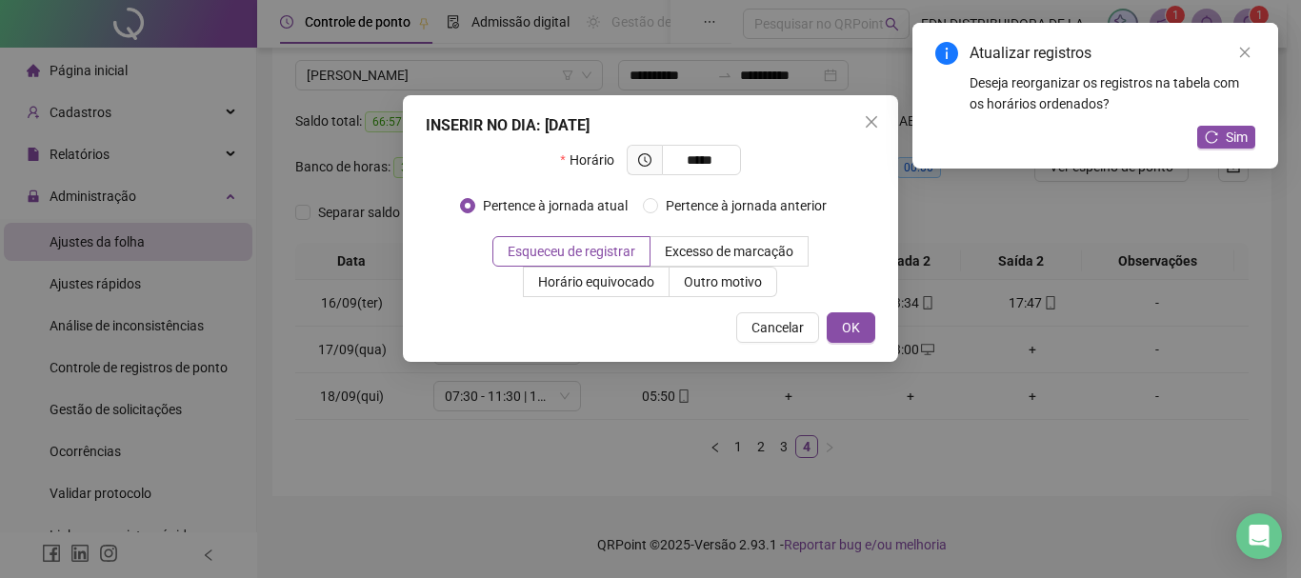
type input "*****"
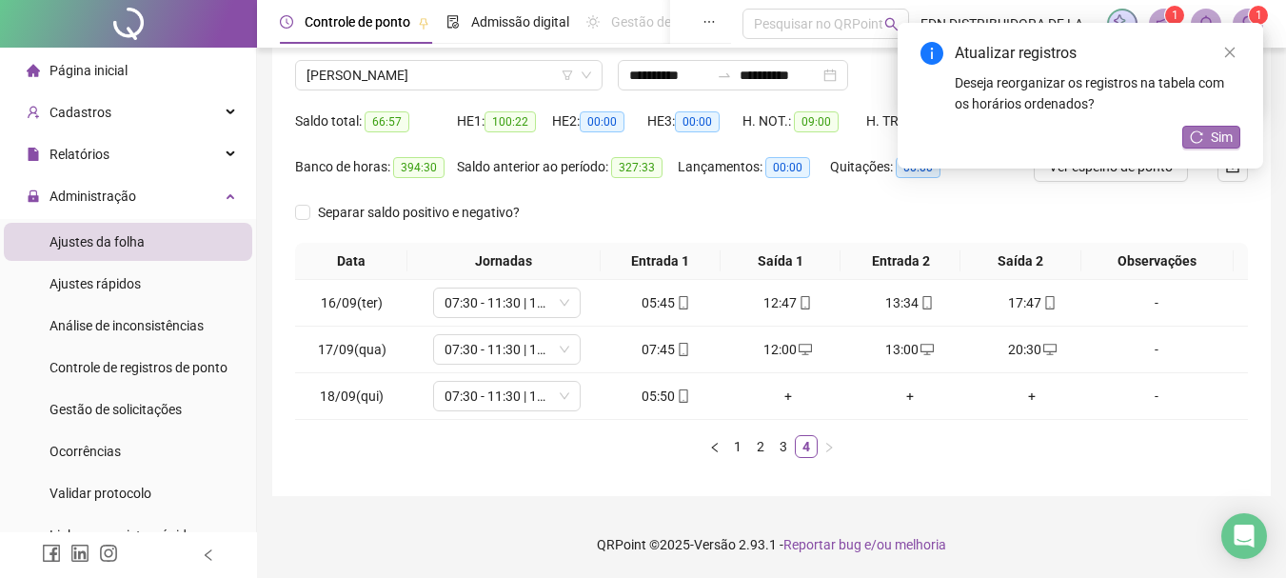
click at [1204, 142] on icon "reload" at bounding box center [1196, 136] width 13 height 13
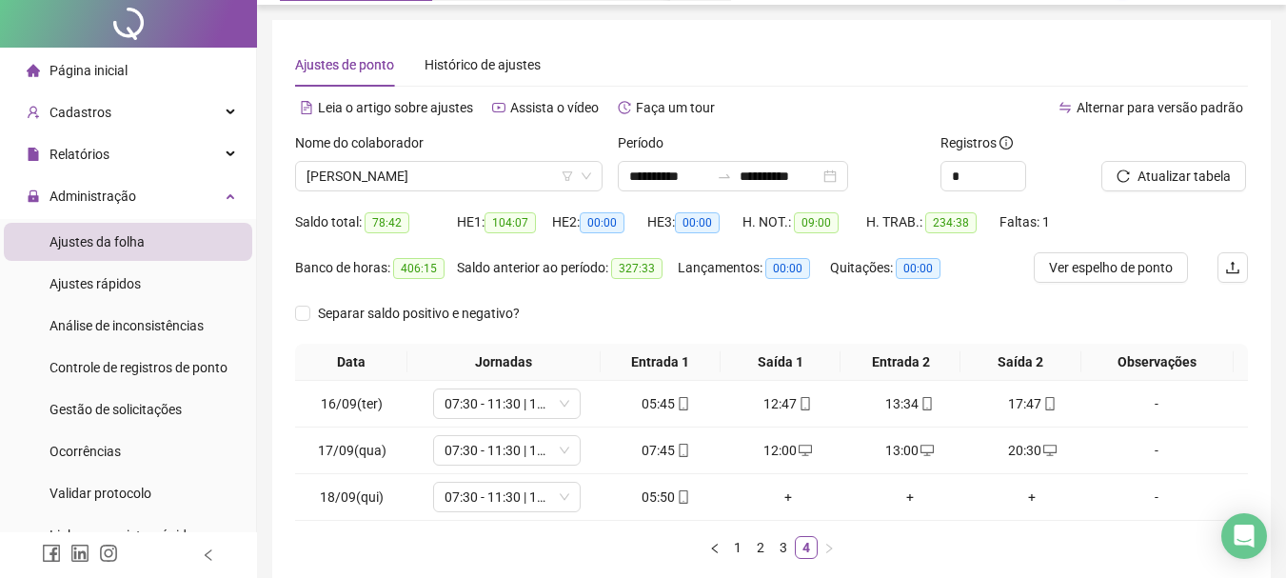
scroll to position [0, 0]
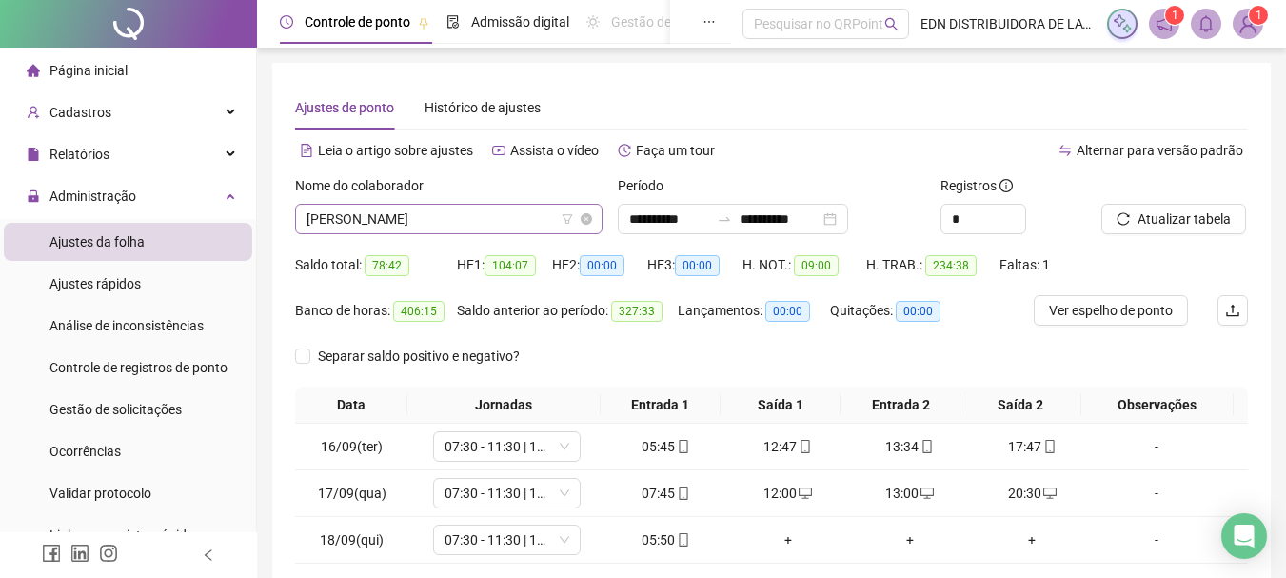
click at [416, 224] on span "[PERSON_NAME]" at bounding box center [449, 219] width 285 height 29
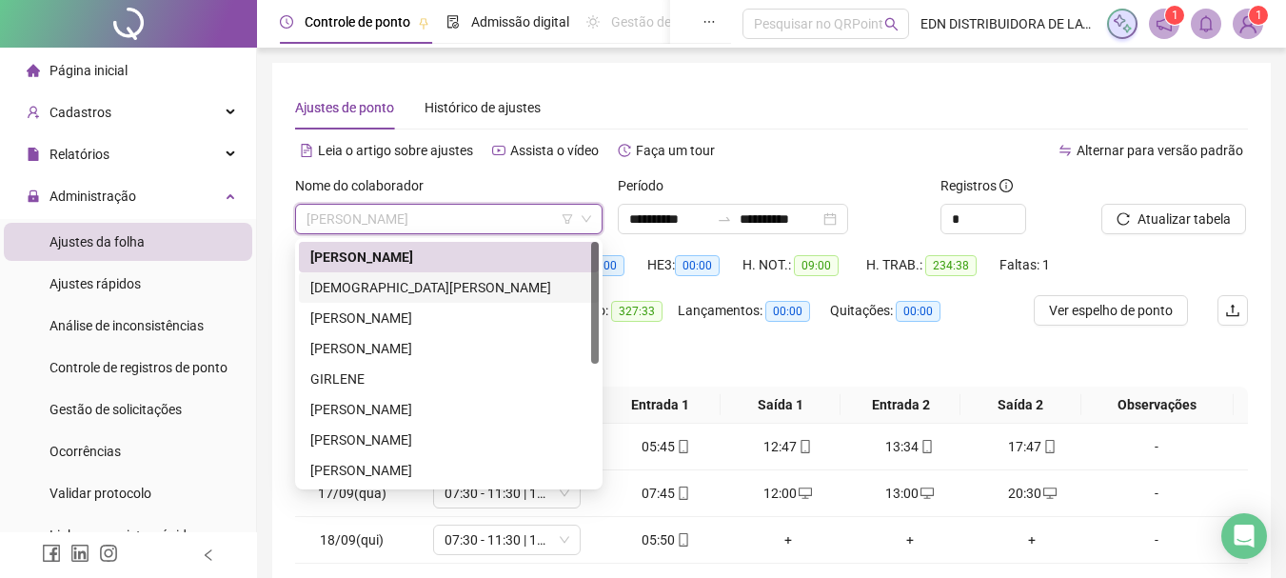
click at [411, 289] on div "[DEMOGRAPHIC_DATA][PERSON_NAME]" at bounding box center [448, 287] width 277 height 21
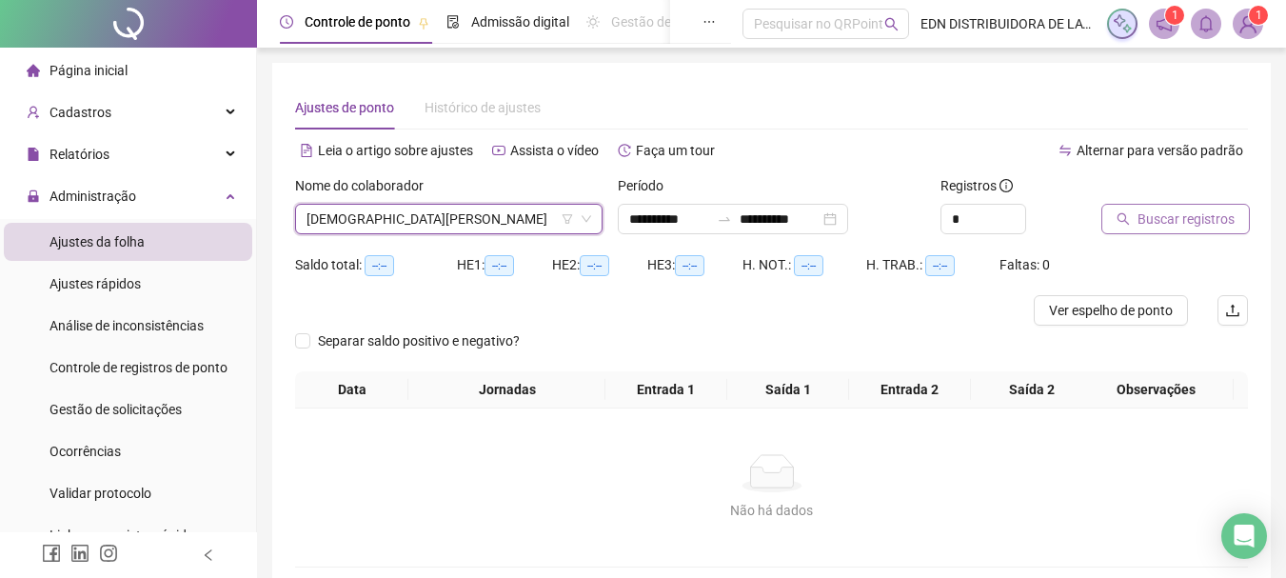
click at [1171, 212] on span "Buscar registros" at bounding box center [1186, 219] width 97 height 21
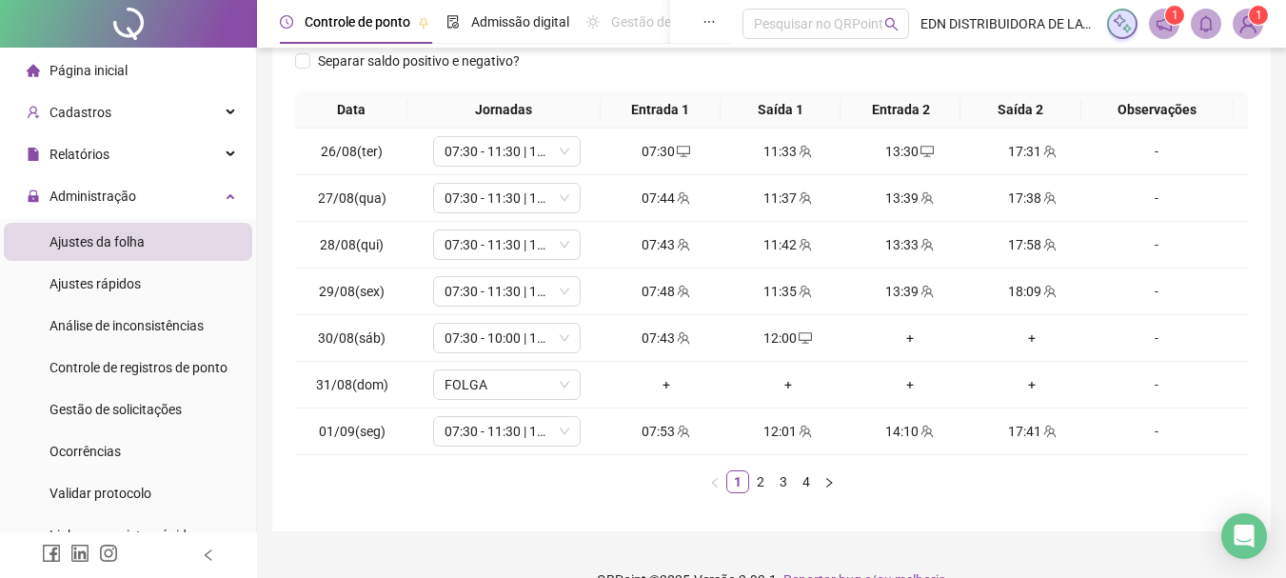
scroll to position [330, 0]
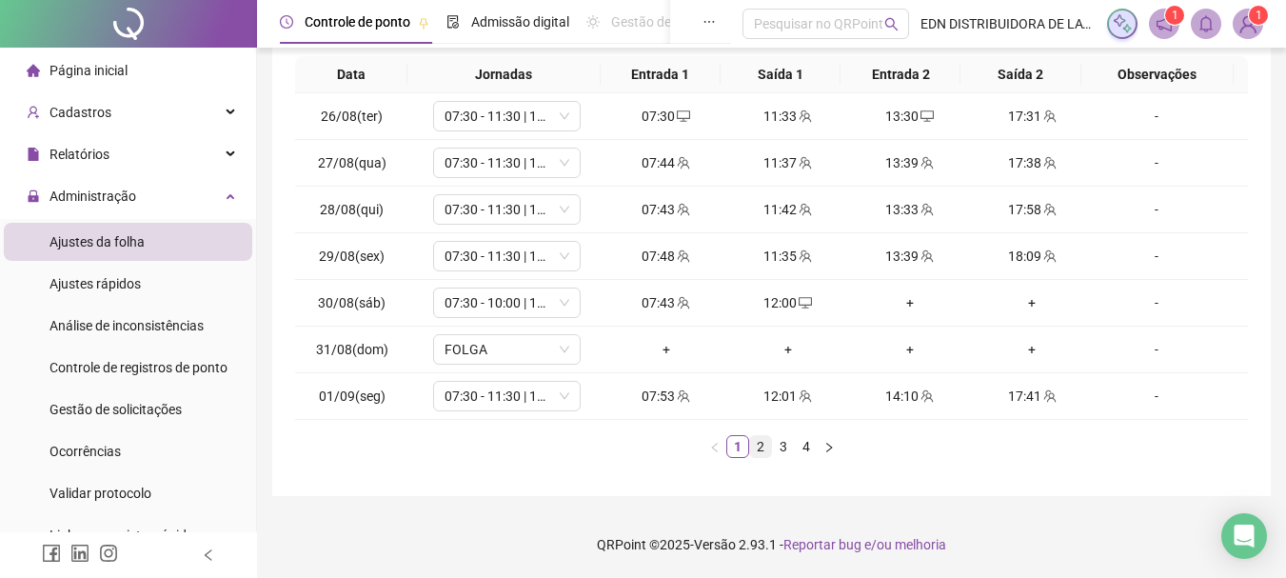
click at [756, 447] on link "2" at bounding box center [760, 446] width 21 height 21
click at [782, 438] on link "3" at bounding box center [783, 446] width 21 height 21
click at [799, 448] on link "4" at bounding box center [806, 446] width 21 height 21
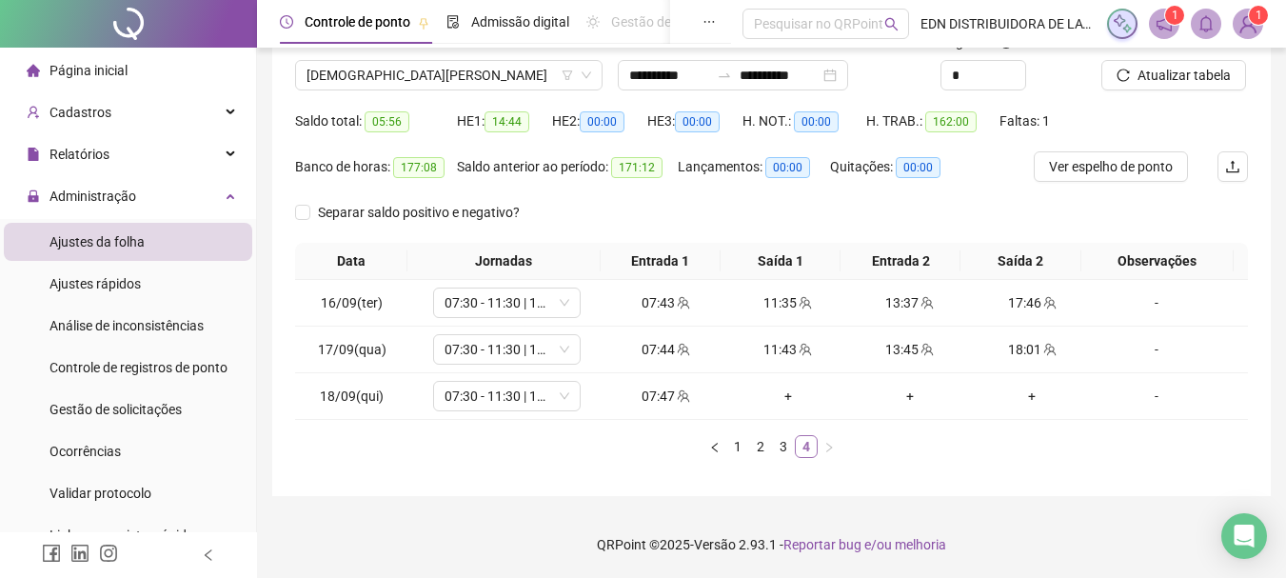
scroll to position [144, 0]
click at [400, 81] on span "[DEMOGRAPHIC_DATA][PERSON_NAME]" at bounding box center [449, 75] width 285 height 29
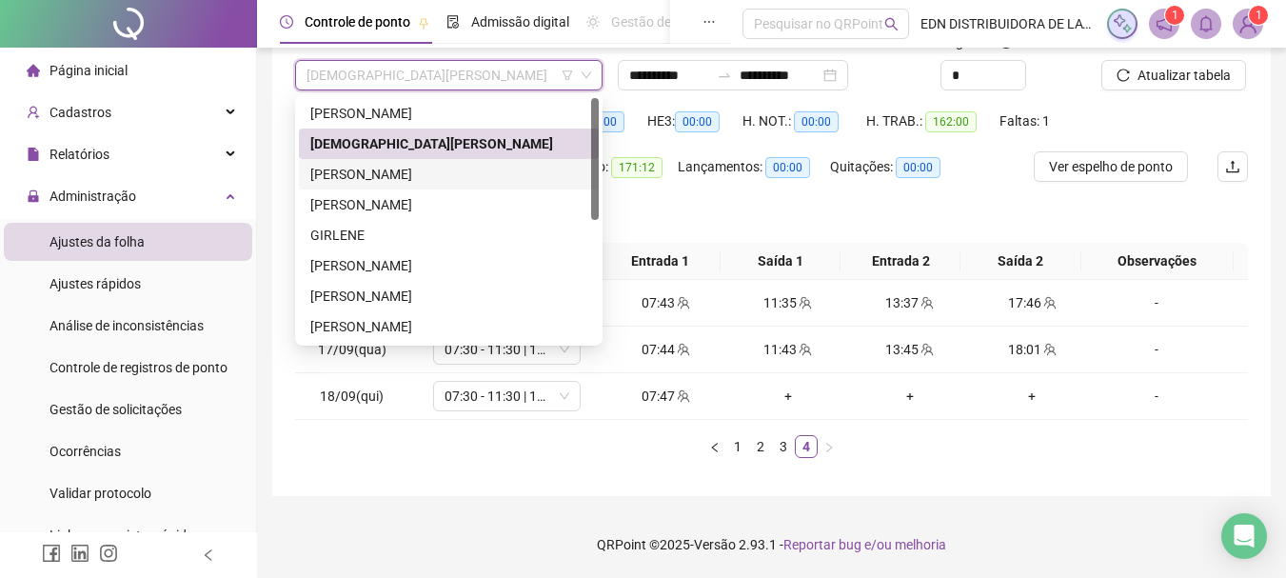
click at [394, 175] on div "[PERSON_NAME]" at bounding box center [448, 174] width 277 height 21
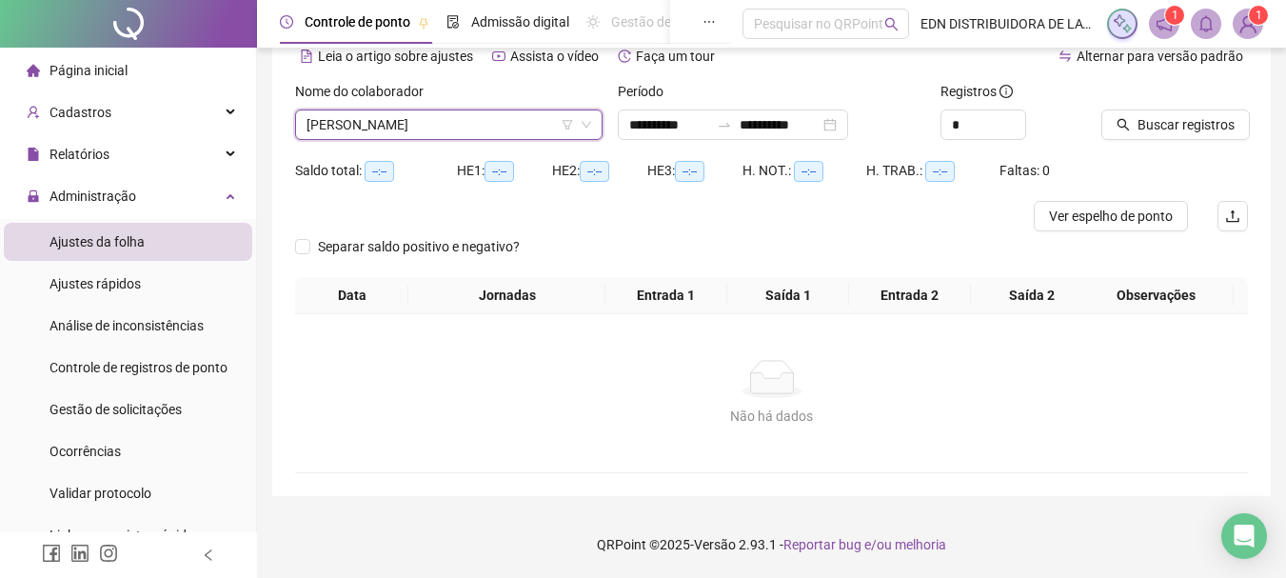
scroll to position [94, 0]
click at [1200, 116] on span "Buscar registros" at bounding box center [1186, 124] width 97 height 21
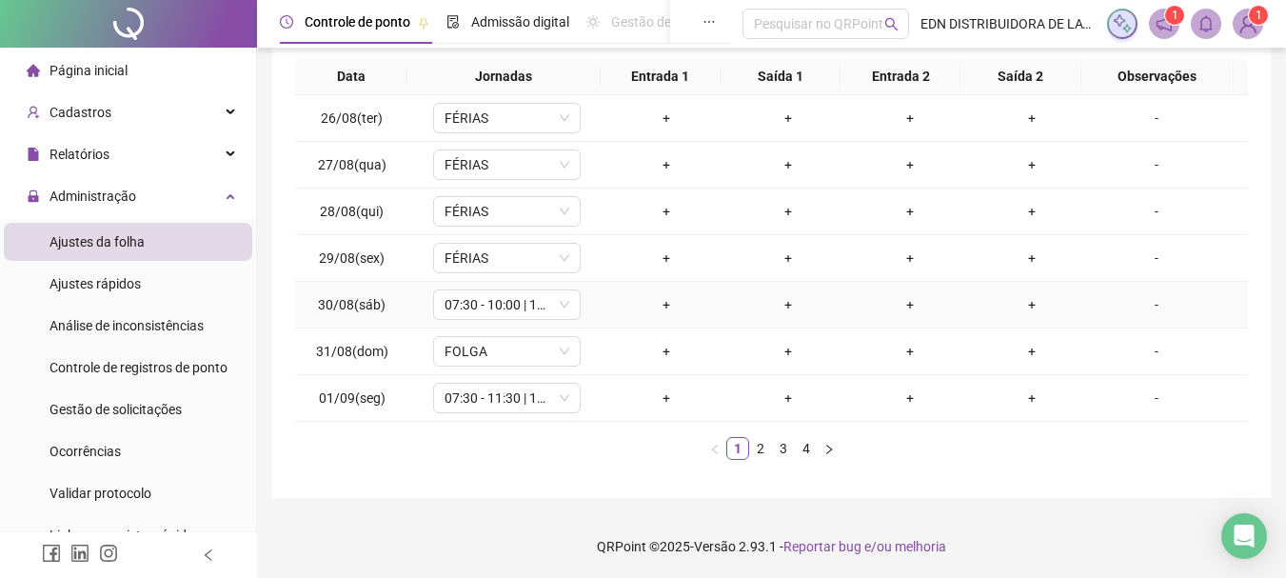
scroll to position [330, 0]
click at [758, 448] on link "2" at bounding box center [760, 446] width 21 height 21
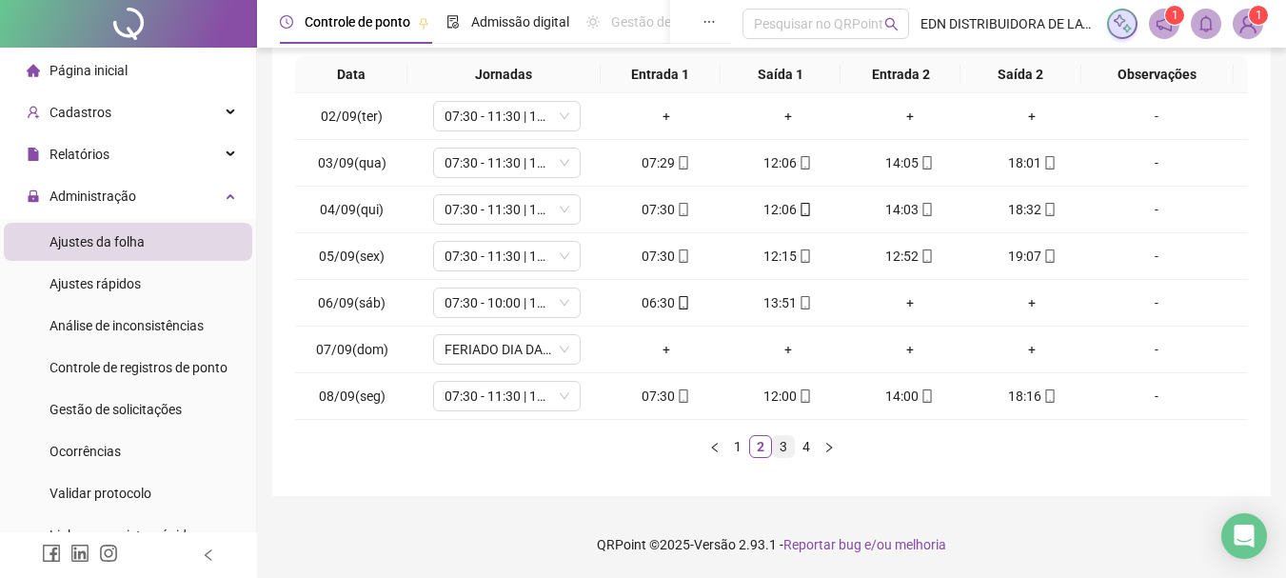
click at [782, 448] on link "3" at bounding box center [783, 446] width 21 height 21
click at [808, 448] on link "4" at bounding box center [806, 446] width 21 height 21
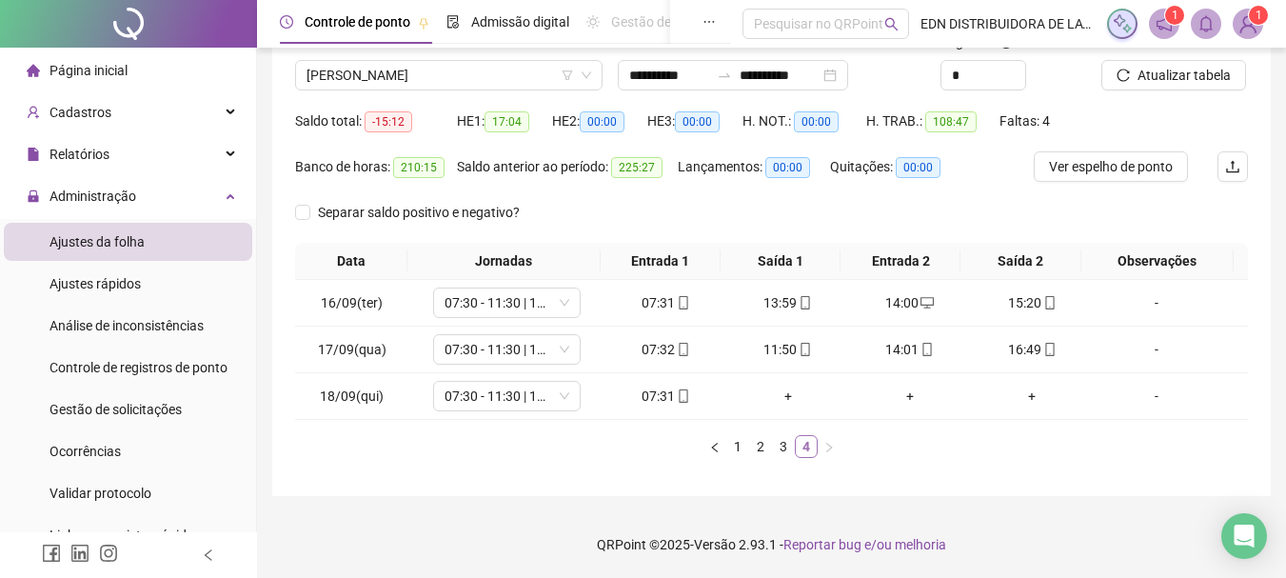
scroll to position [144, 0]
click at [447, 78] on span "[PERSON_NAME]" at bounding box center [449, 75] width 285 height 29
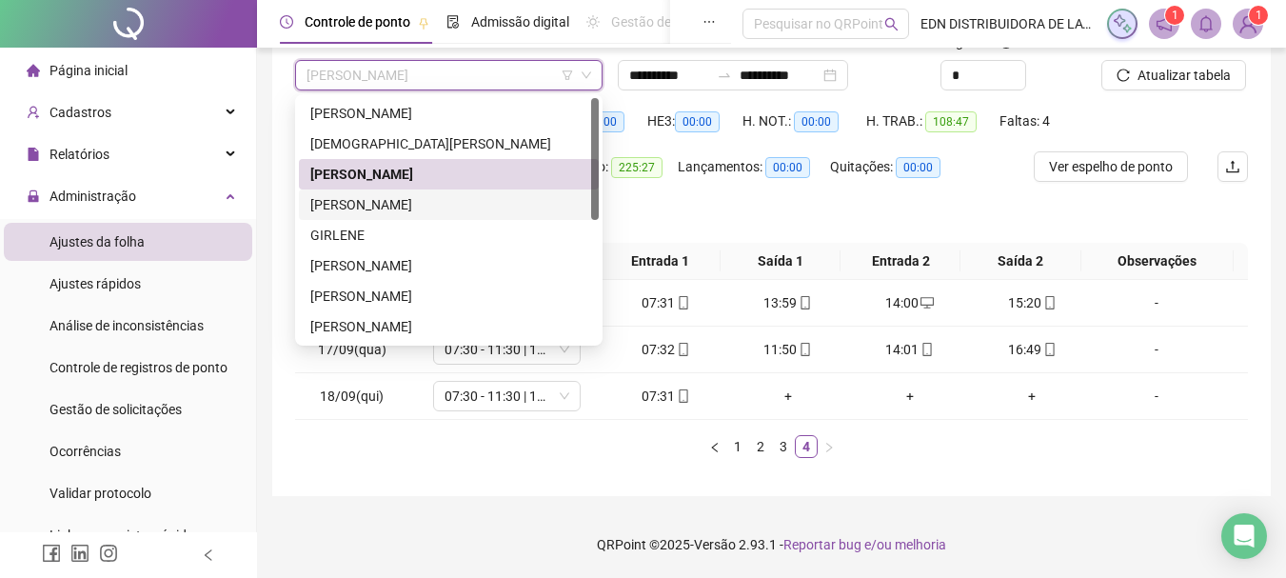
click at [398, 204] on div "[PERSON_NAME]" at bounding box center [448, 204] width 277 height 21
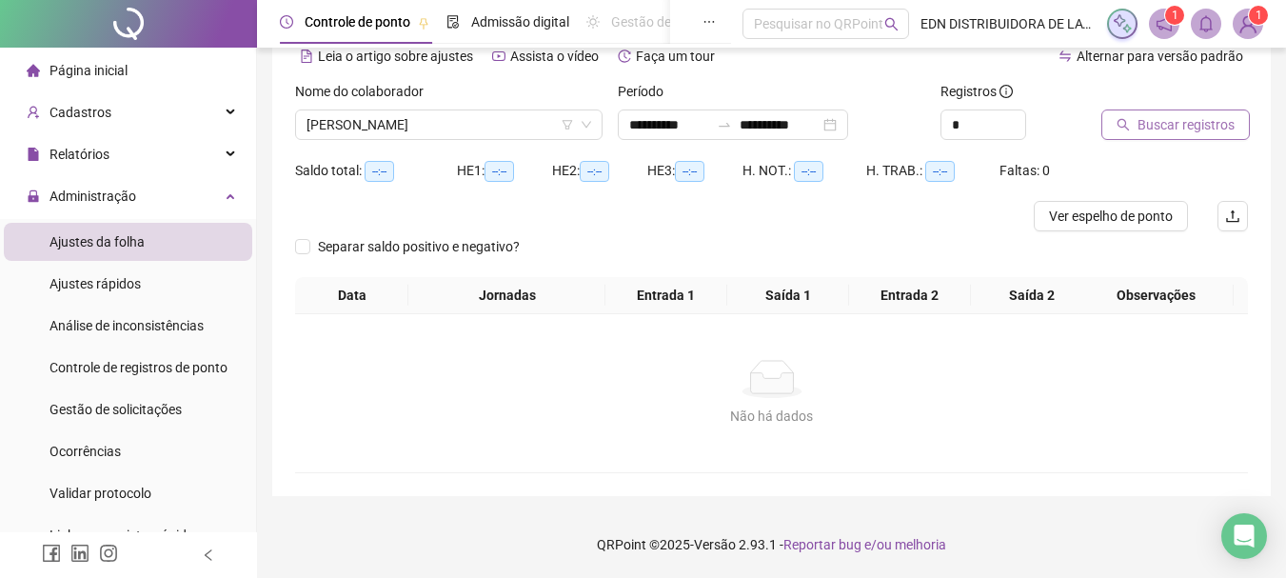
click at [1218, 130] on span "Buscar registros" at bounding box center [1186, 124] width 97 height 21
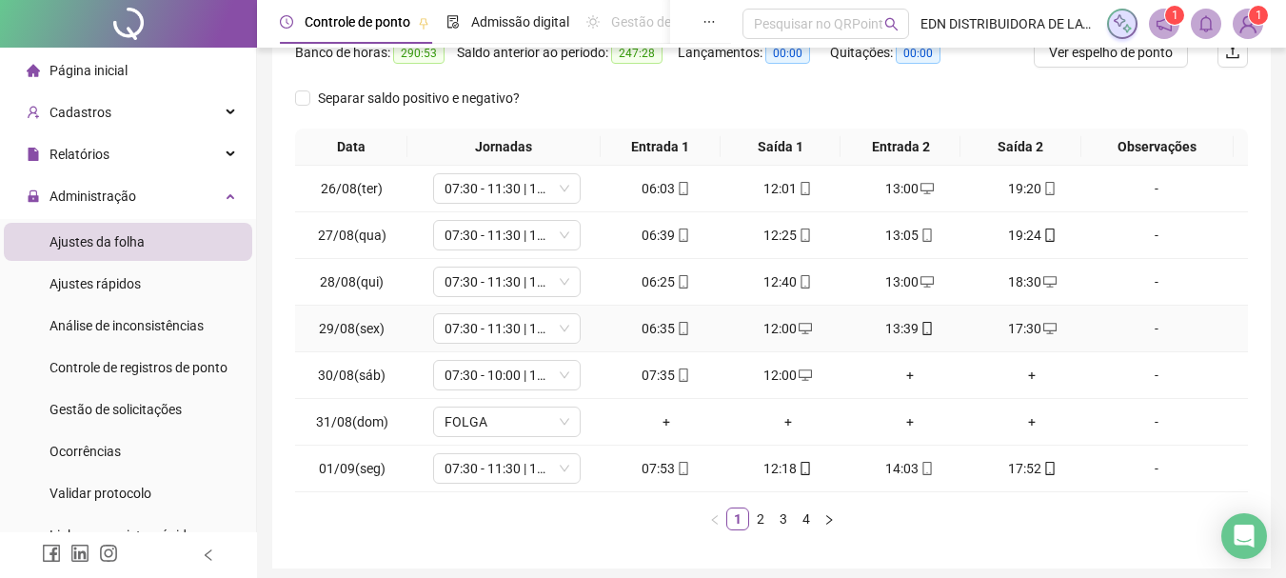
scroll to position [330, 0]
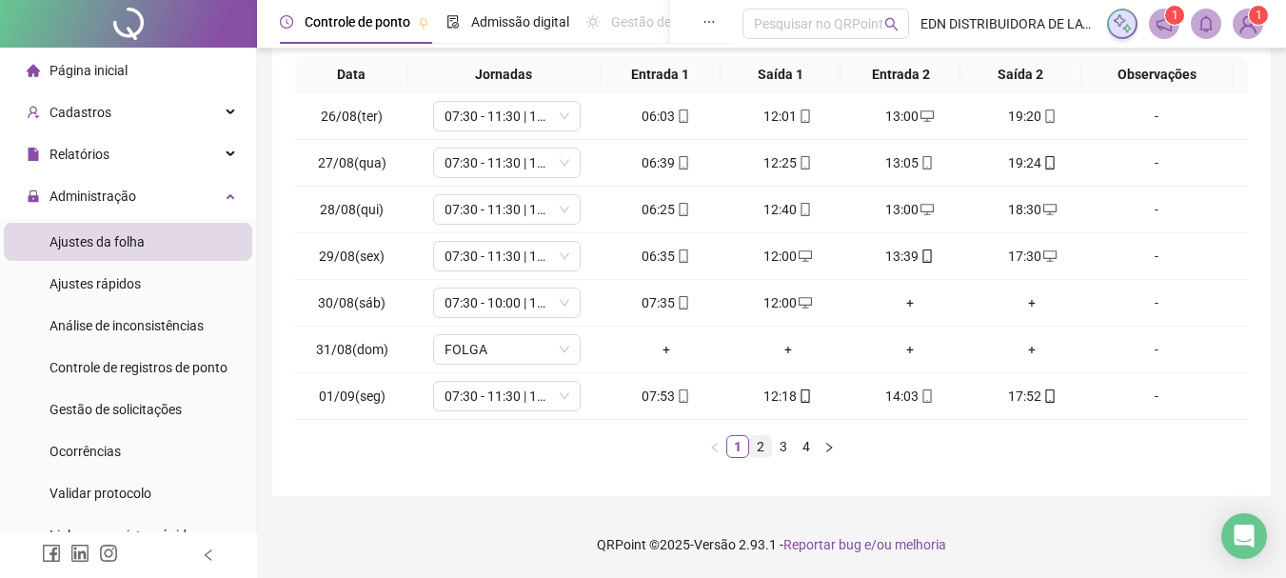
click at [760, 449] on link "2" at bounding box center [760, 446] width 21 height 21
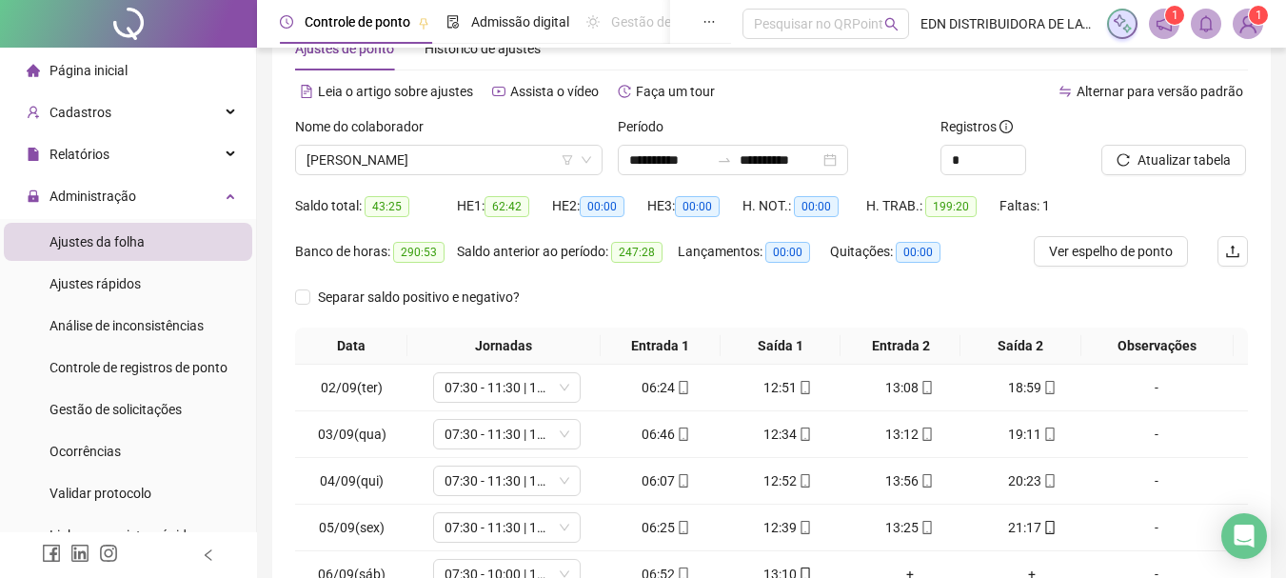
scroll to position [0, 0]
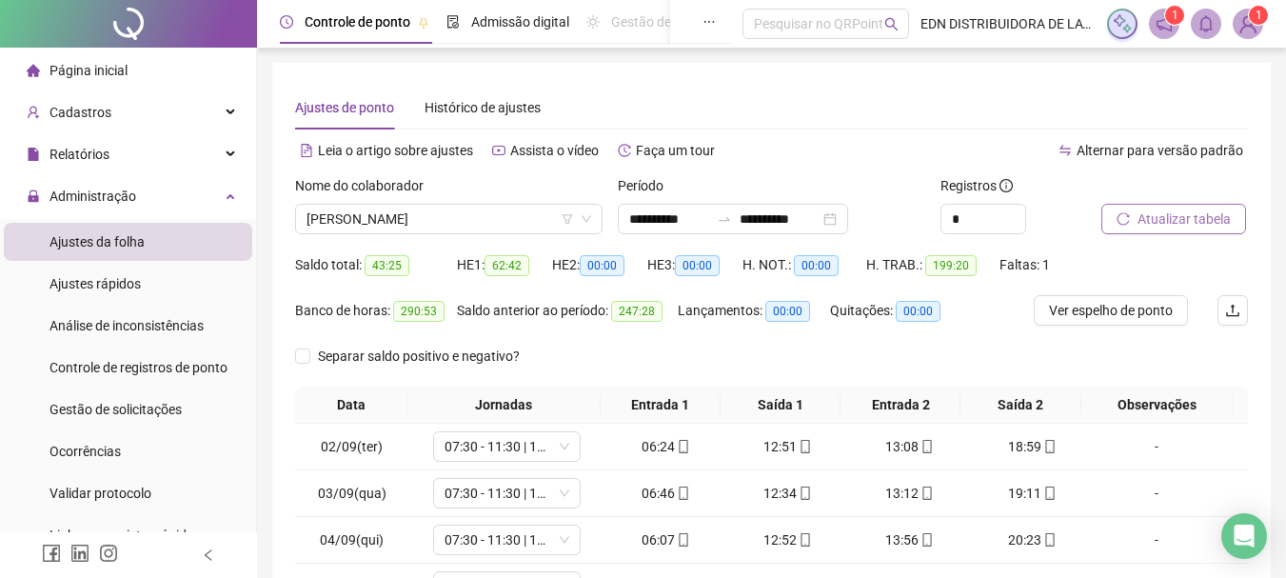
click at [1209, 212] on span "Atualizar tabela" at bounding box center [1184, 219] width 93 height 21
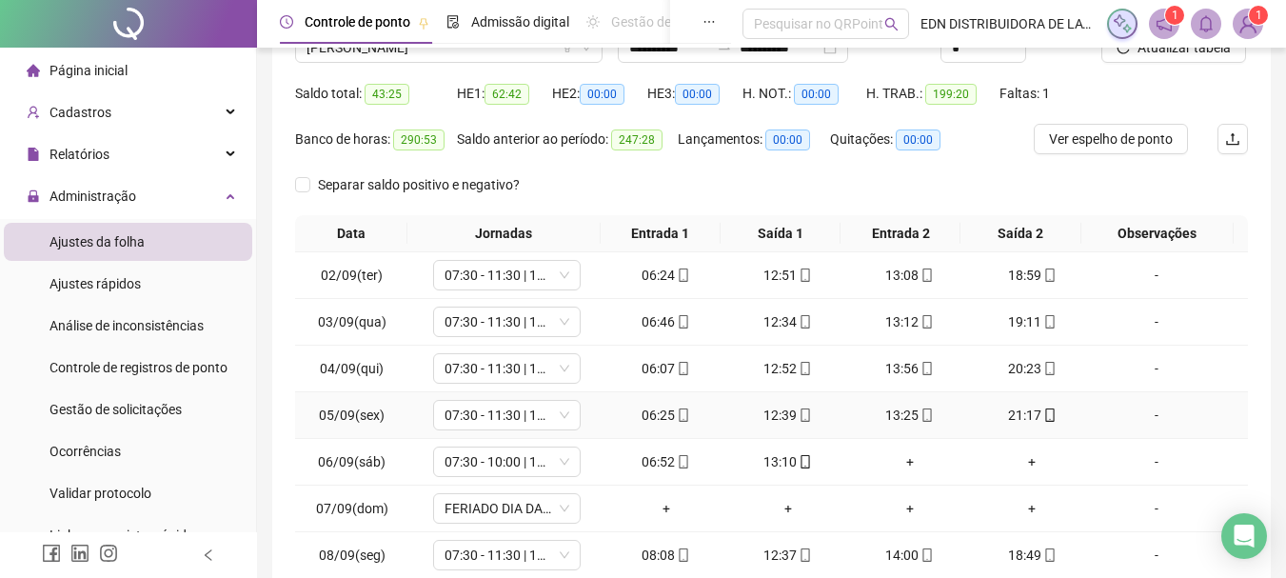
scroll to position [330, 0]
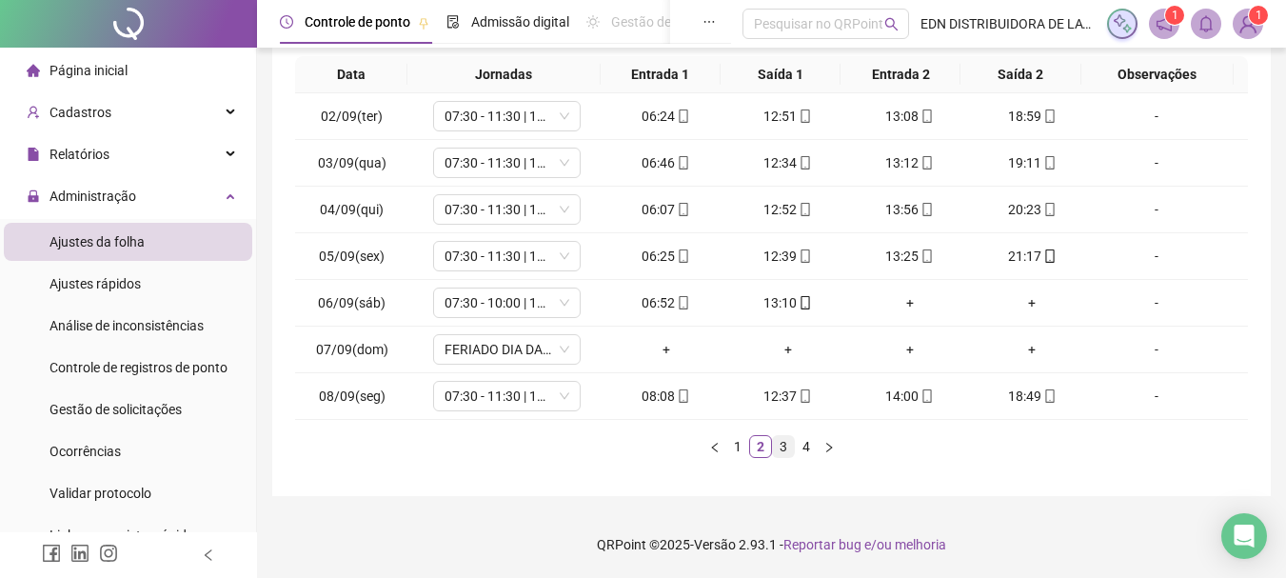
click at [788, 449] on link "3" at bounding box center [783, 446] width 21 height 21
click at [807, 440] on link "4" at bounding box center [806, 446] width 21 height 21
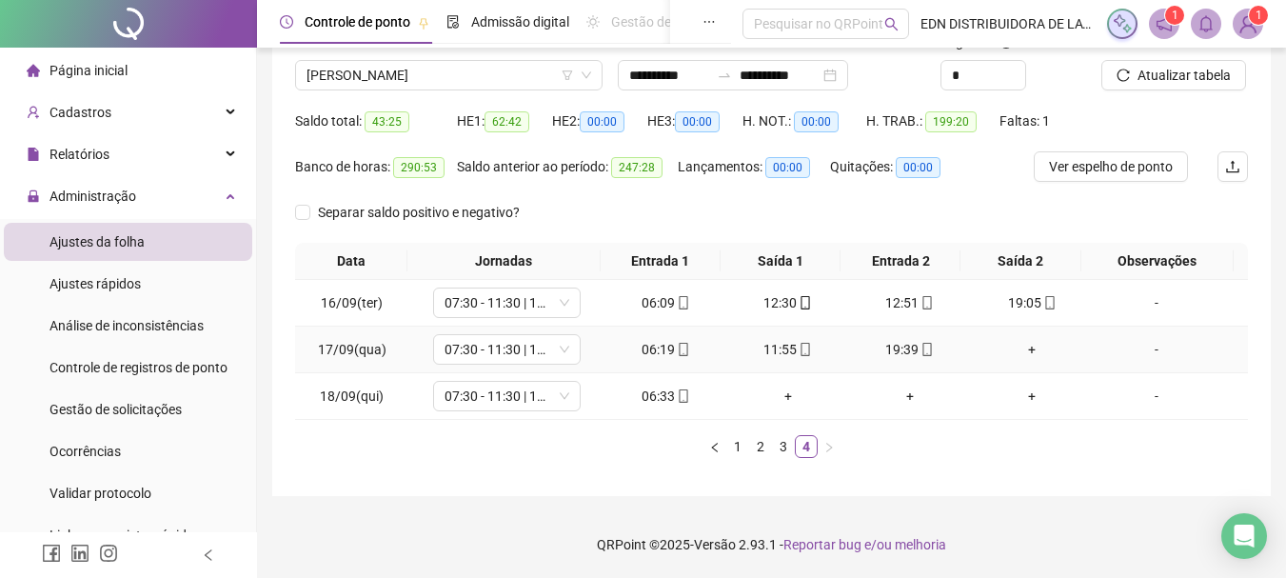
click at [1019, 354] on div "+" at bounding box center [1032, 349] width 107 height 21
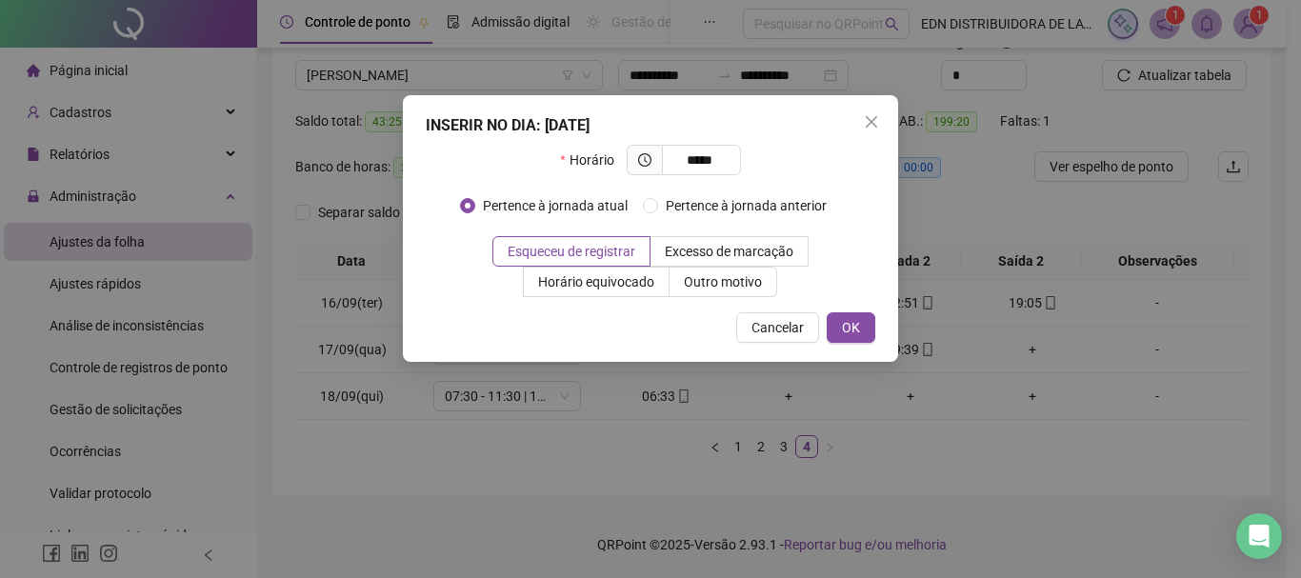
type input "*****"
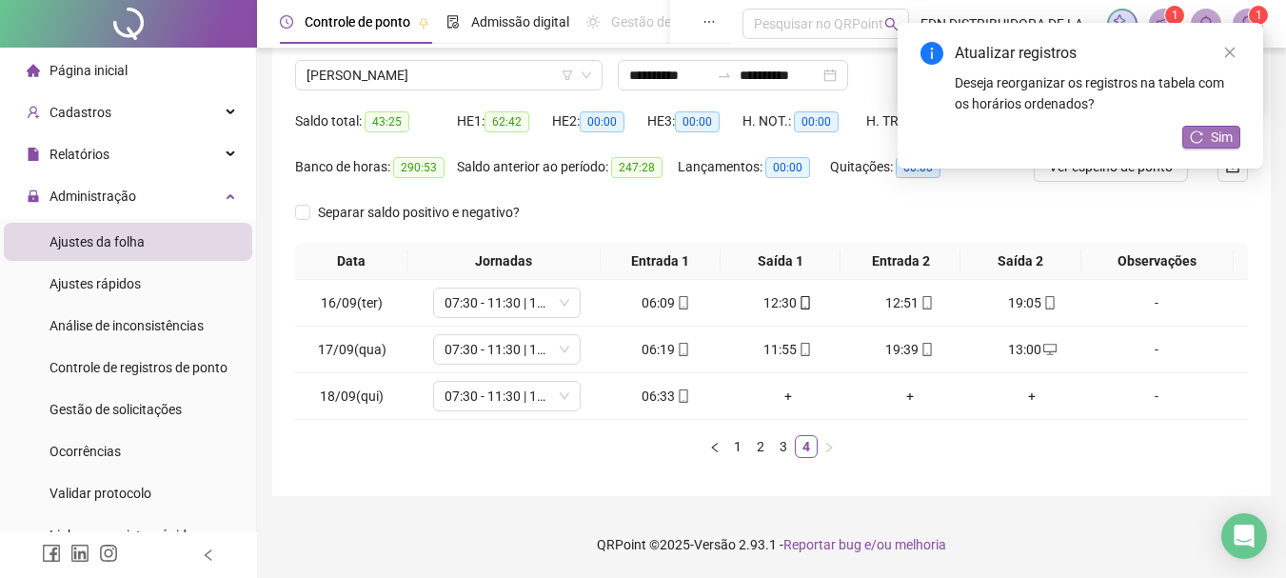
click at [1211, 139] on span "Sim" at bounding box center [1222, 137] width 22 height 21
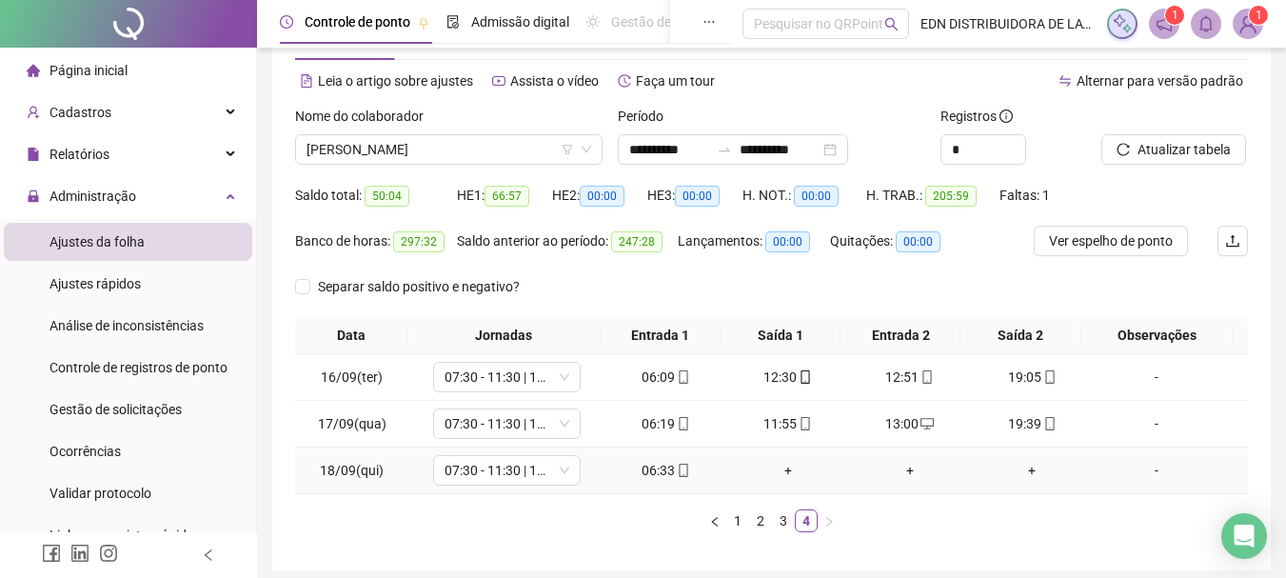
scroll to position [0, 0]
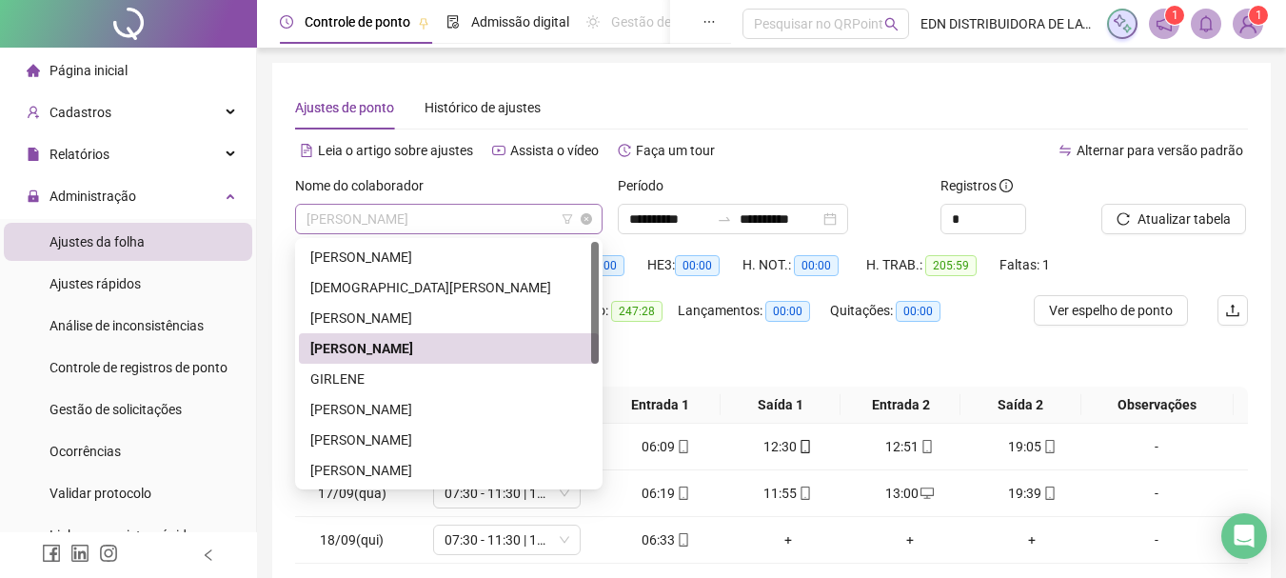
click at [444, 219] on span "[PERSON_NAME]" at bounding box center [449, 219] width 285 height 29
click at [362, 386] on div "GIRLENE" at bounding box center [448, 379] width 277 height 21
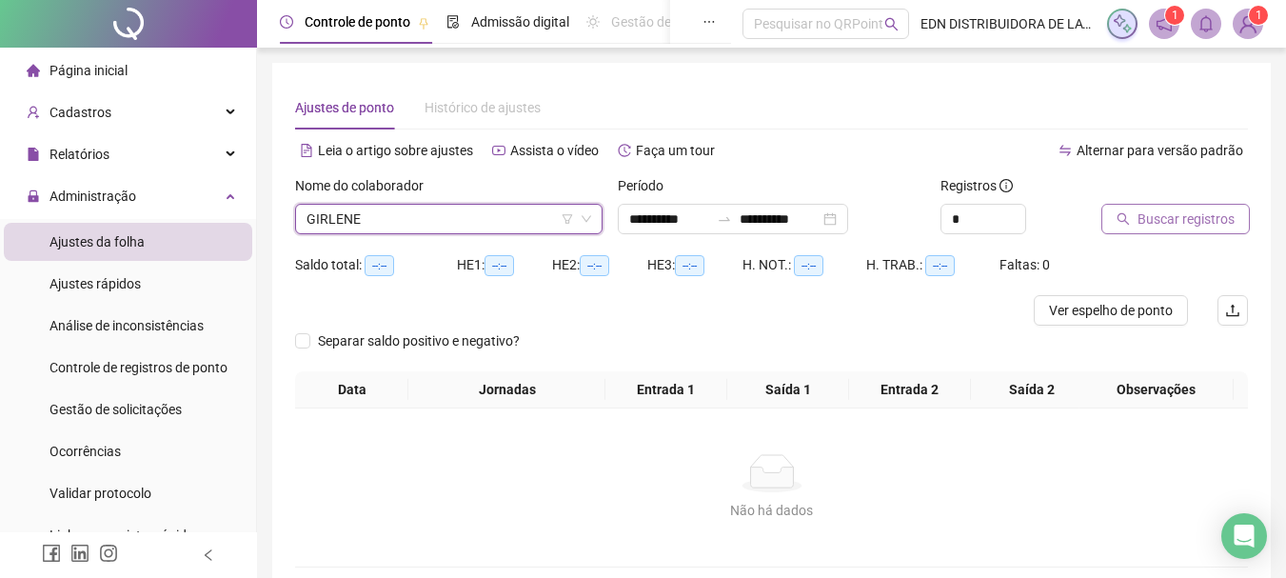
click at [1145, 216] on span "Buscar registros" at bounding box center [1186, 219] width 97 height 21
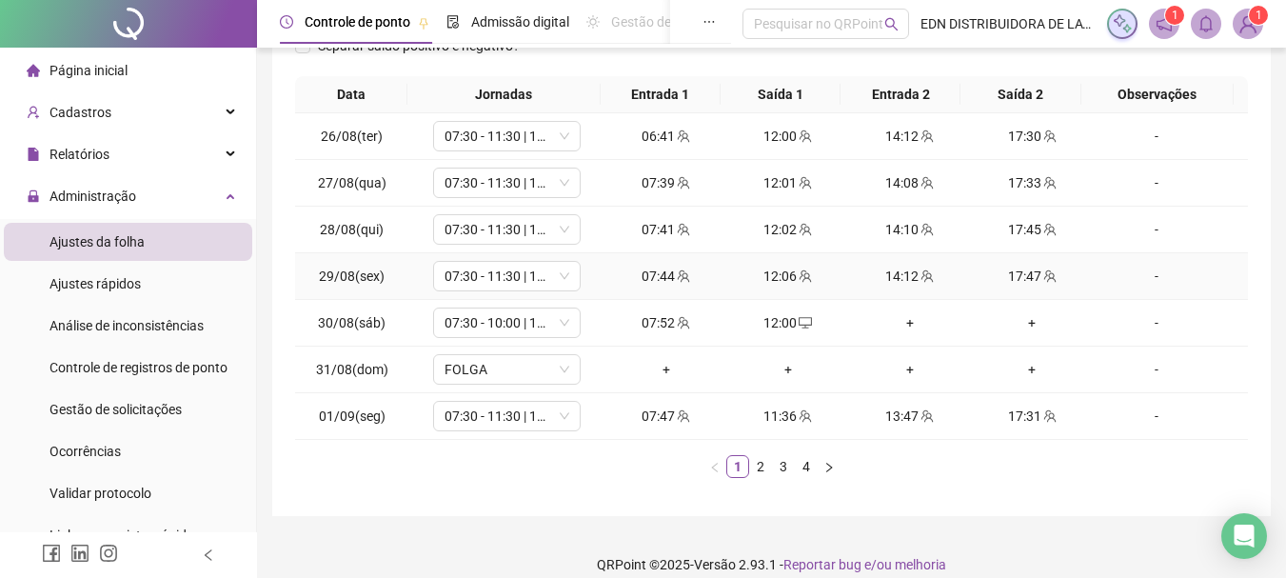
scroll to position [330, 0]
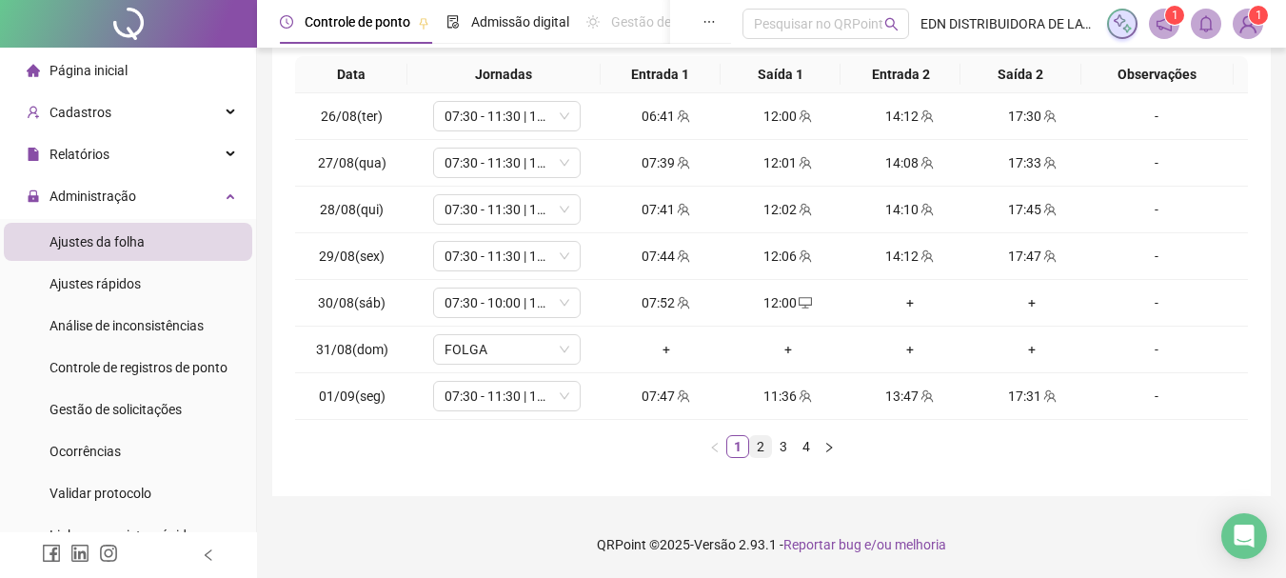
click at [762, 445] on link "2" at bounding box center [760, 446] width 21 height 21
click at [795, 442] on li "4" at bounding box center [806, 446] width 23 height 23
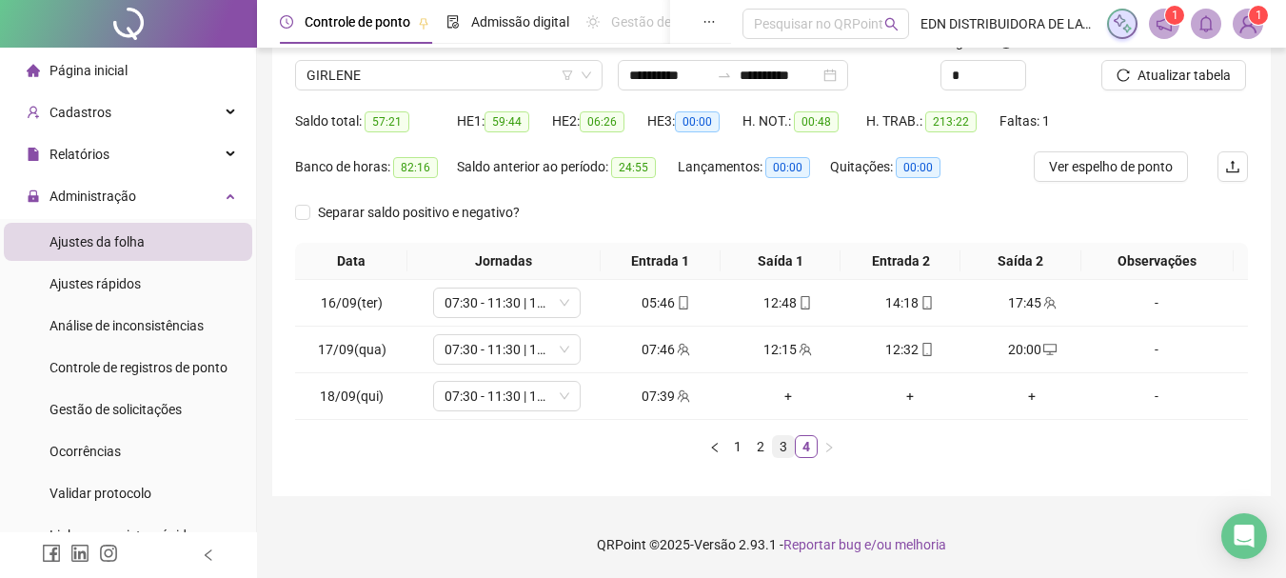
click at [776, 442] on link "3" at bounding box center [783, 446] width 21 height 21
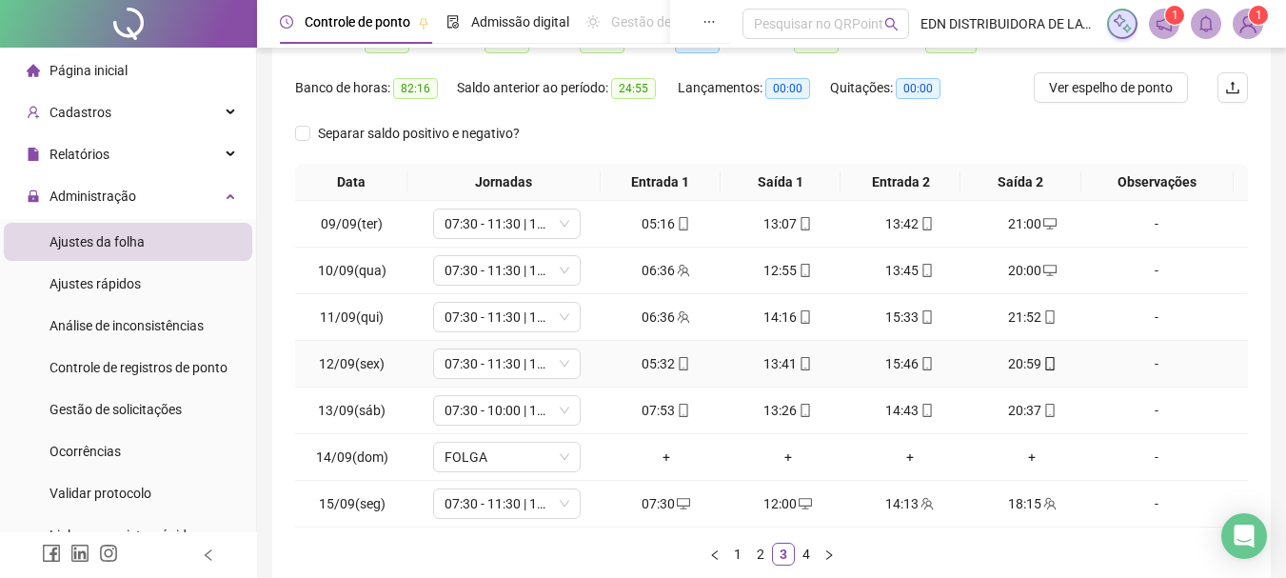
scroll to position [330, 0]
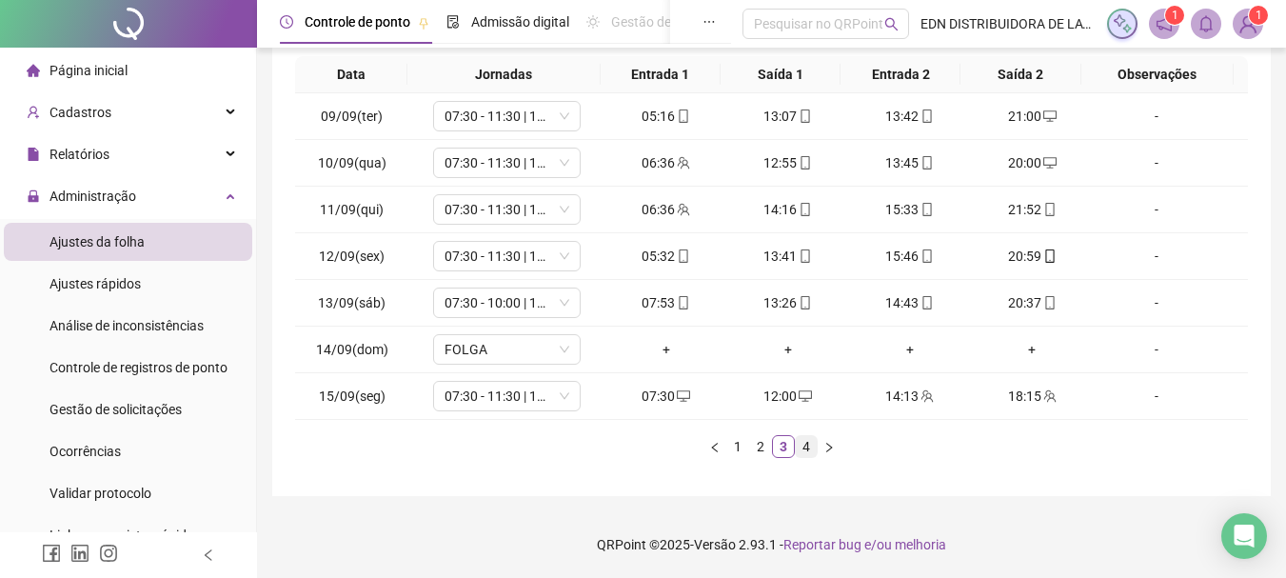
click at [814, 454] on link "4" at bounding box center [806, 446] width 21 height 21
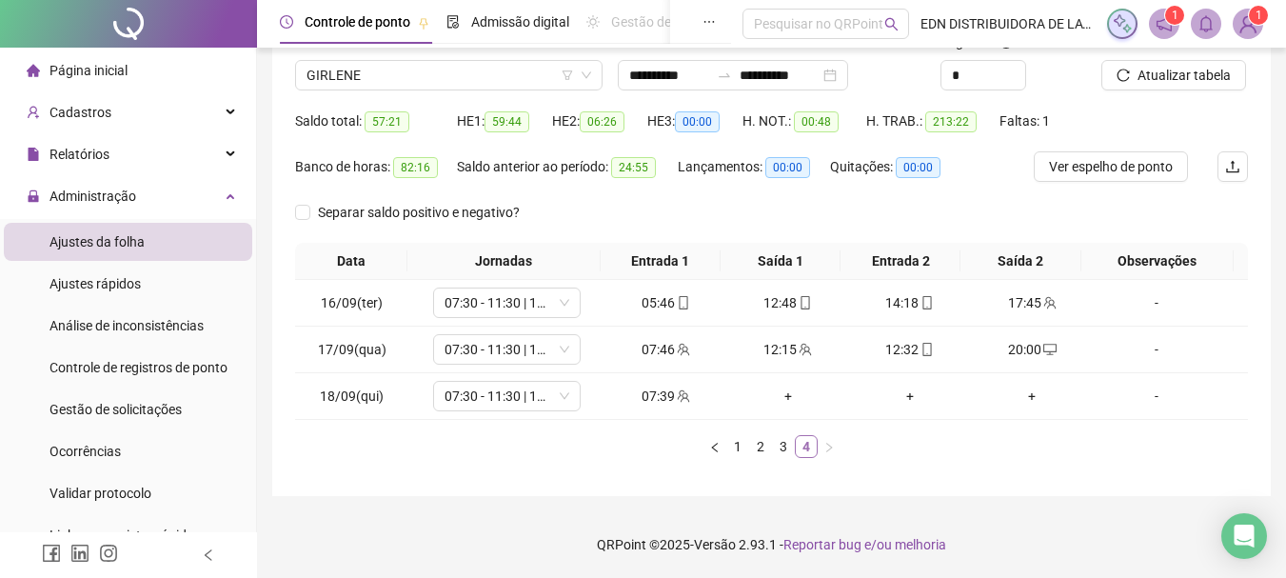
scroll to position [144, 0]
click at [393, 75] on span "GIRLENE" at bounding box center [449, 75] width 285 height 29
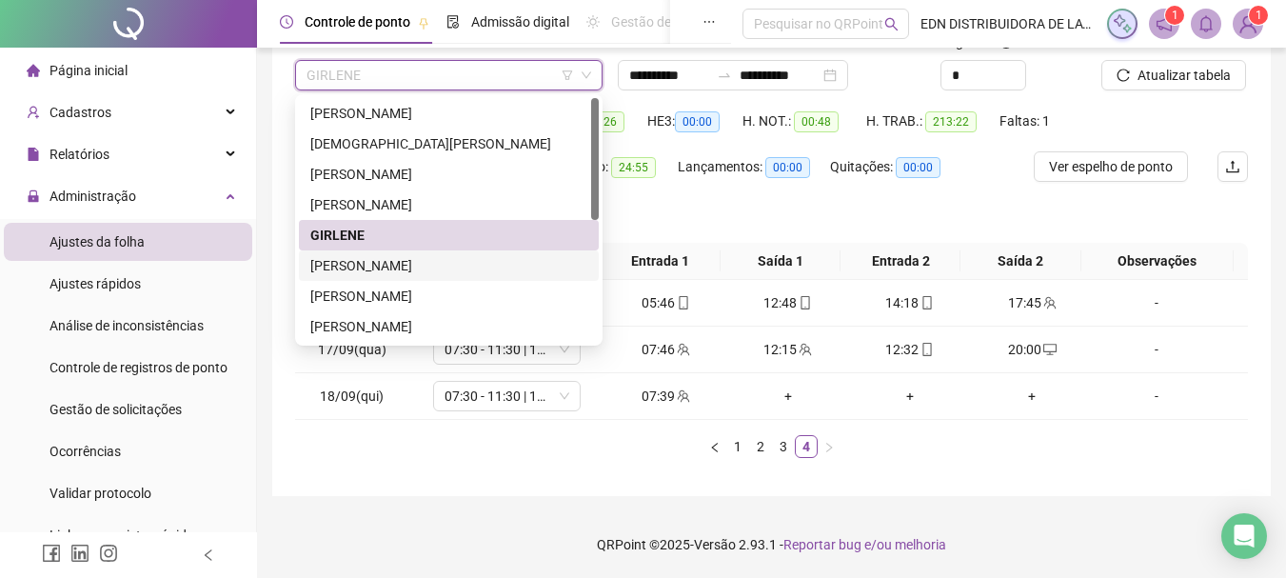
click at [372, 266] on div "[PERSON_NAME]" at bounding box center [448, 265] width 277 height 21
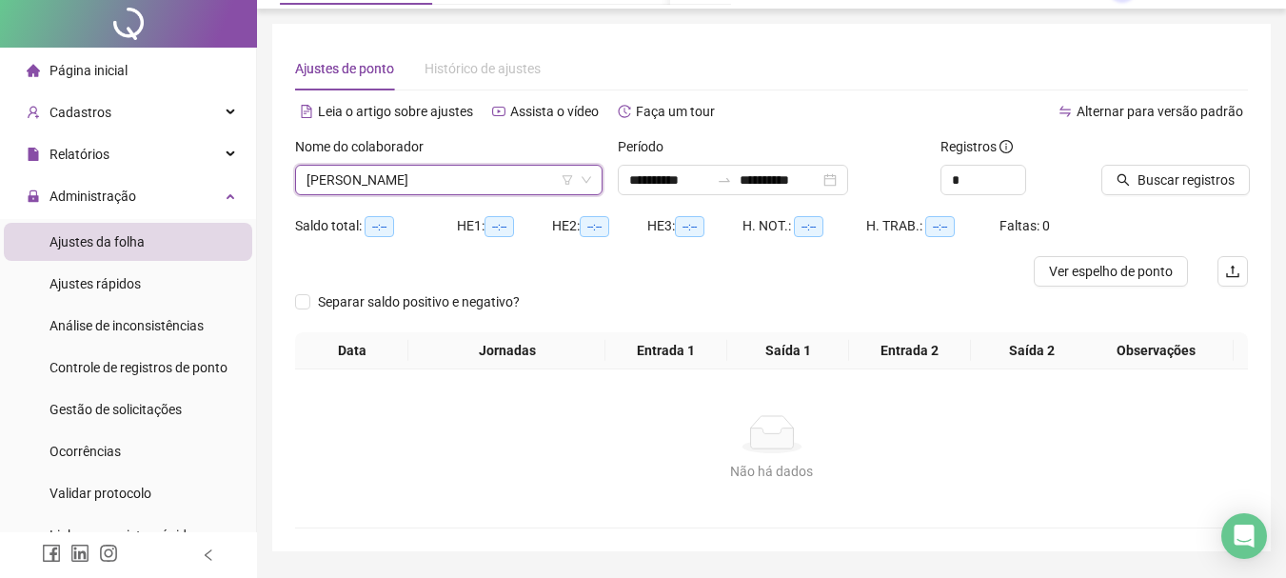
scroll to position [0, 0]
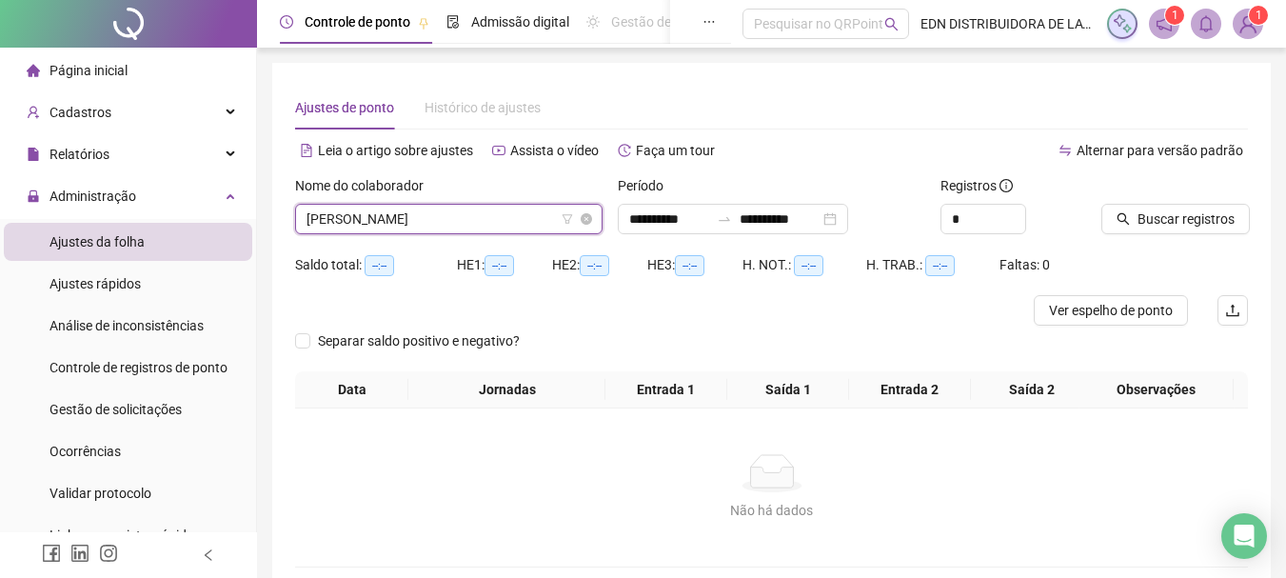
click at [467, 224] on span "[PERSON_NAME]" at bounding box center [449, 219] width 285 height 29
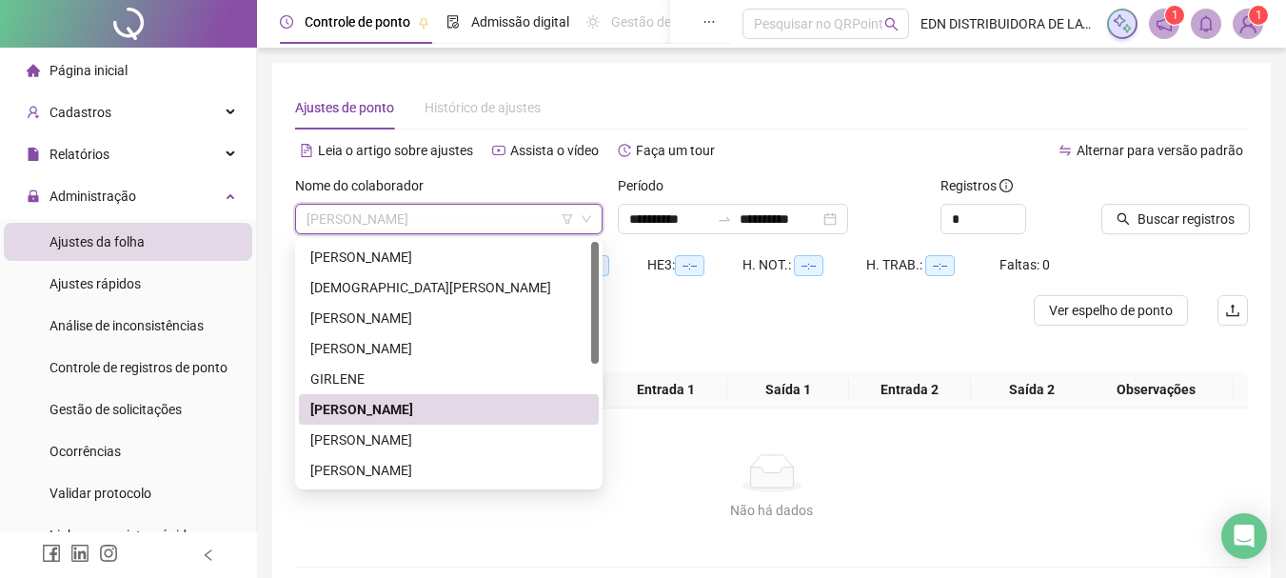
click at [357, 403] on div "[PERSON_NAME]" at bounding box center [448, 409] width 277 height 21
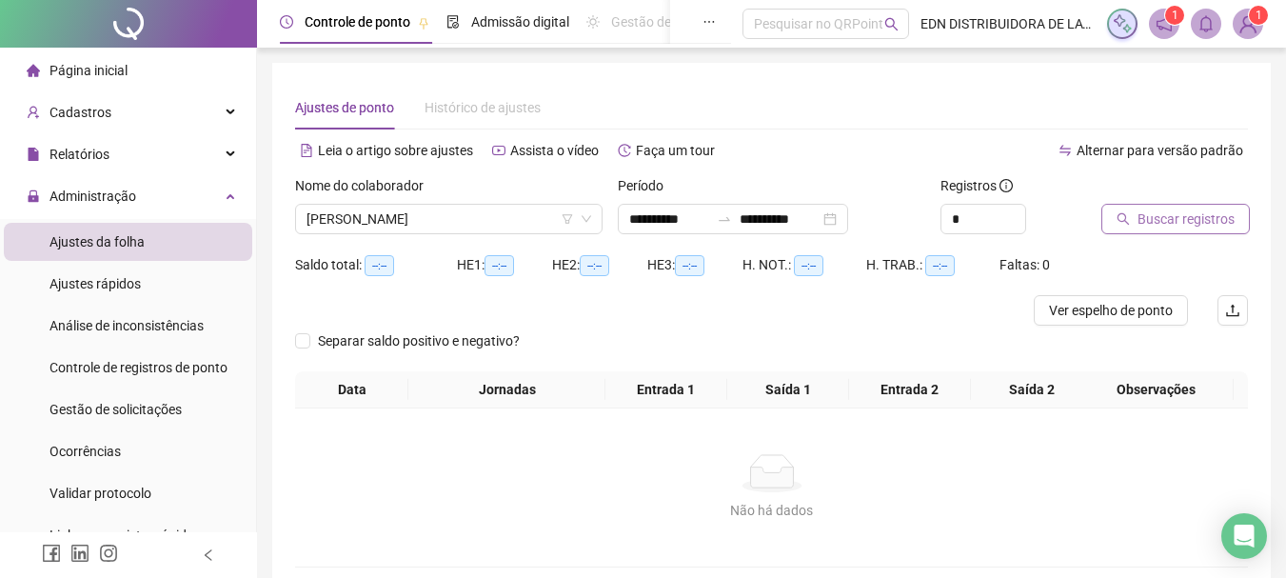
click at [1225, 225] on span "Buscar registros" at bounding box center [1186, 219] width 97 height 21
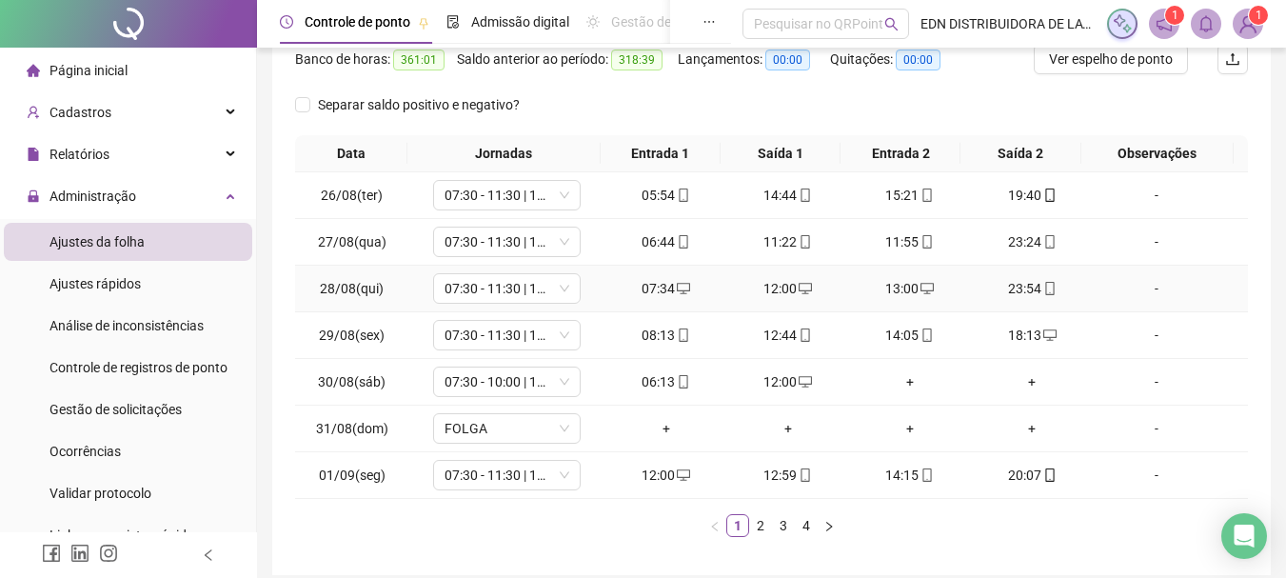
scroll to position [330, 0]
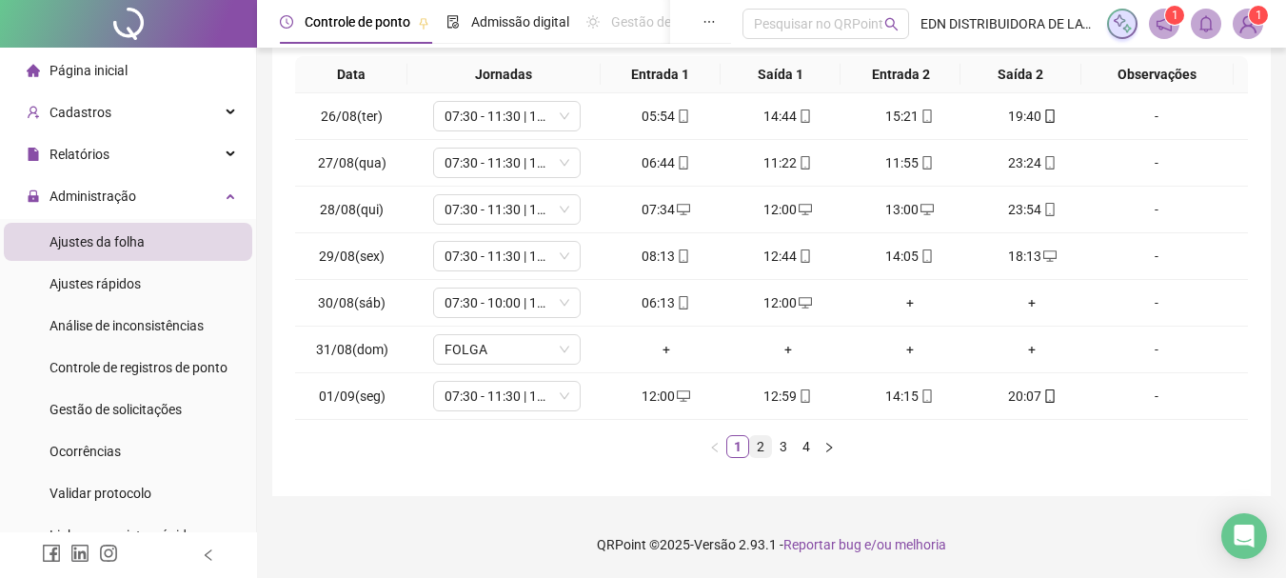
click at [765, 445] on link "2" at bounding box center [760, 446] width 21 height 21
click at [783, 452] on link "3" at bounding box center [783, 446] width 21 height 21
click at [887, 389] on div "+" at bounding box center [910, 396] width 107 height 21
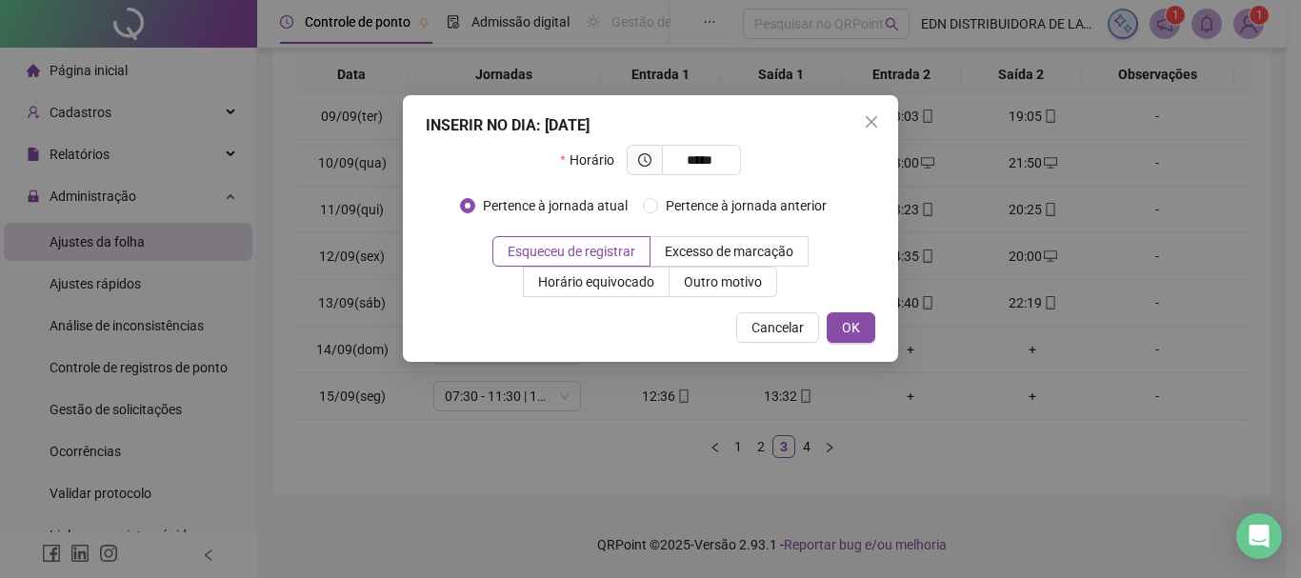
type input "*****"
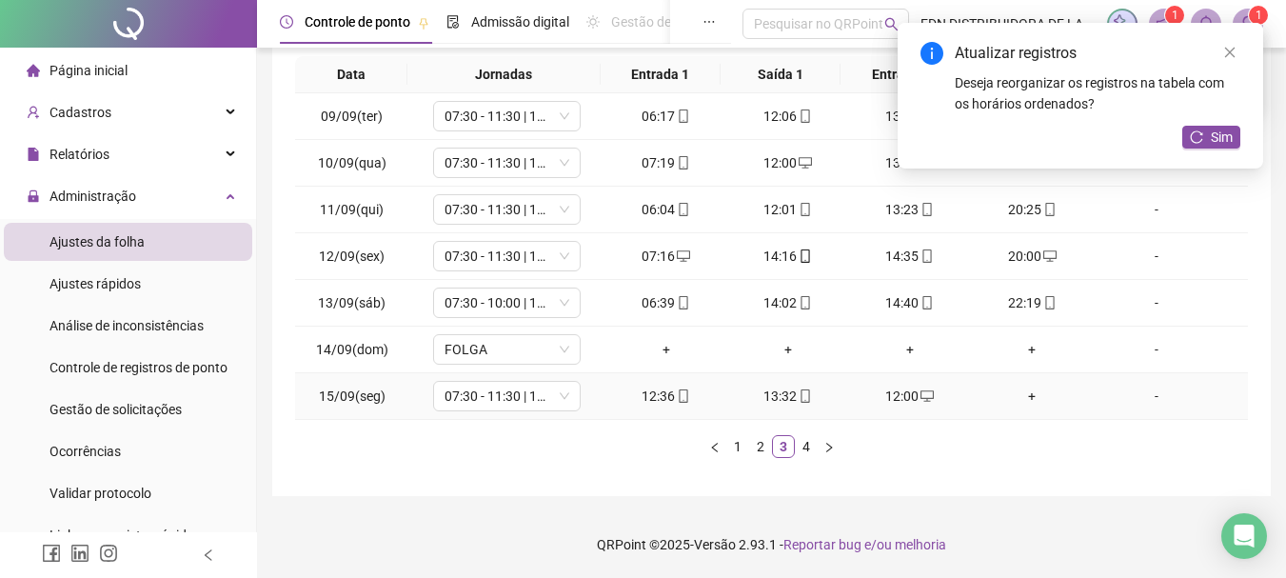
click at [1014, 398] on div "+" at bounding box center [1032, 396] width 107 height 21
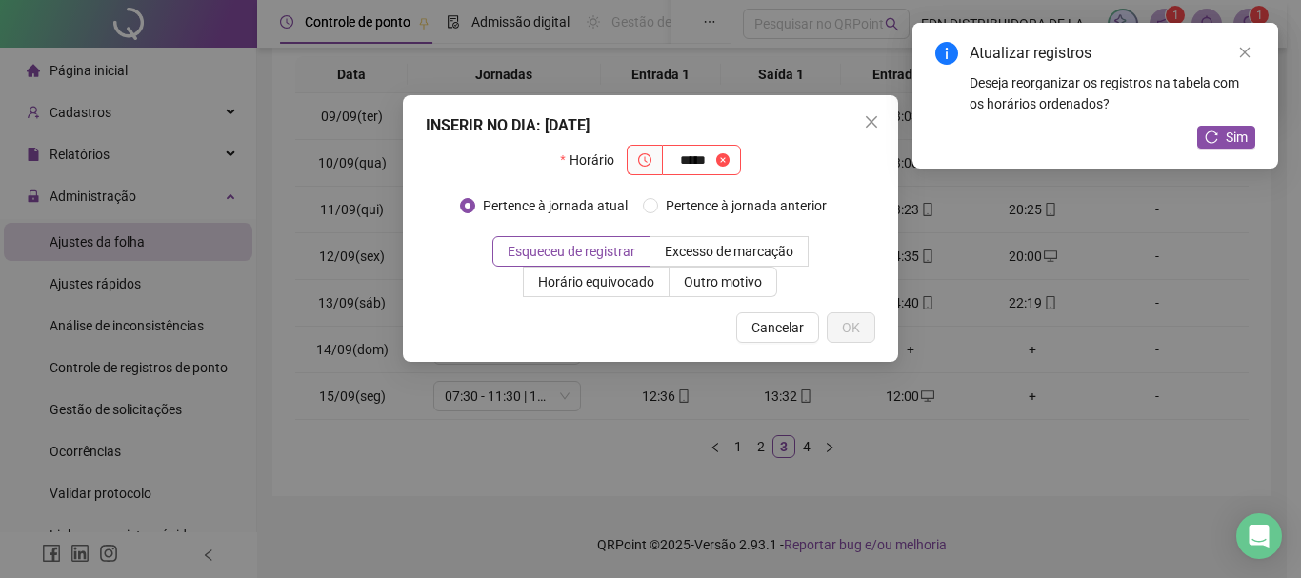
type input "*****"
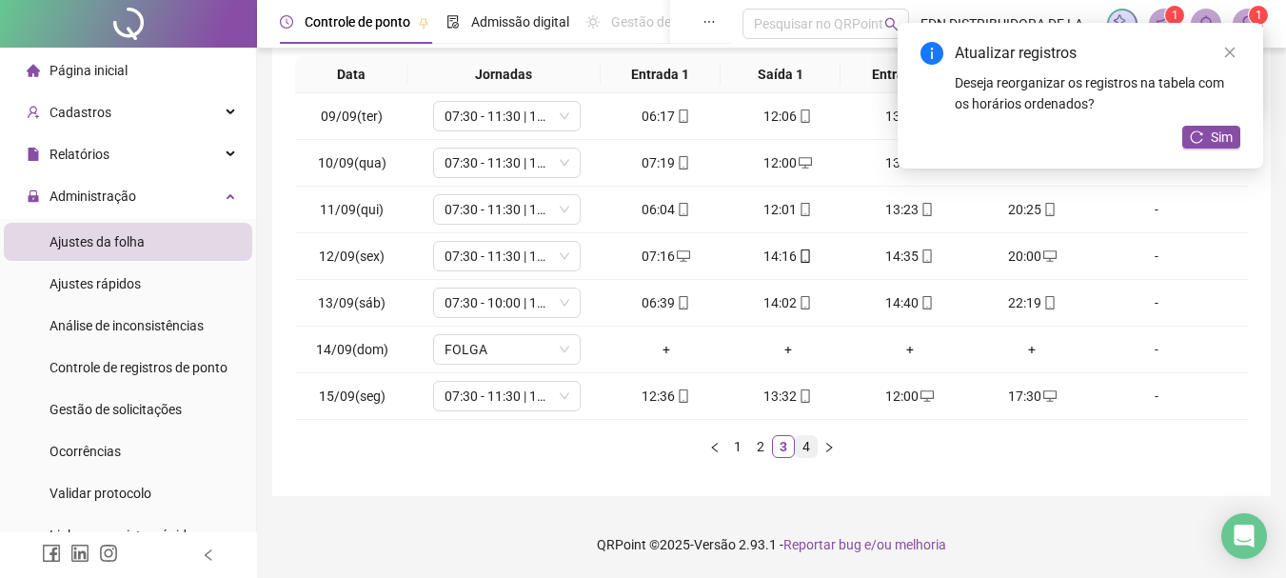
click at [804, 448] on link "4" at bounding box center [806, 446] width 21 height 21
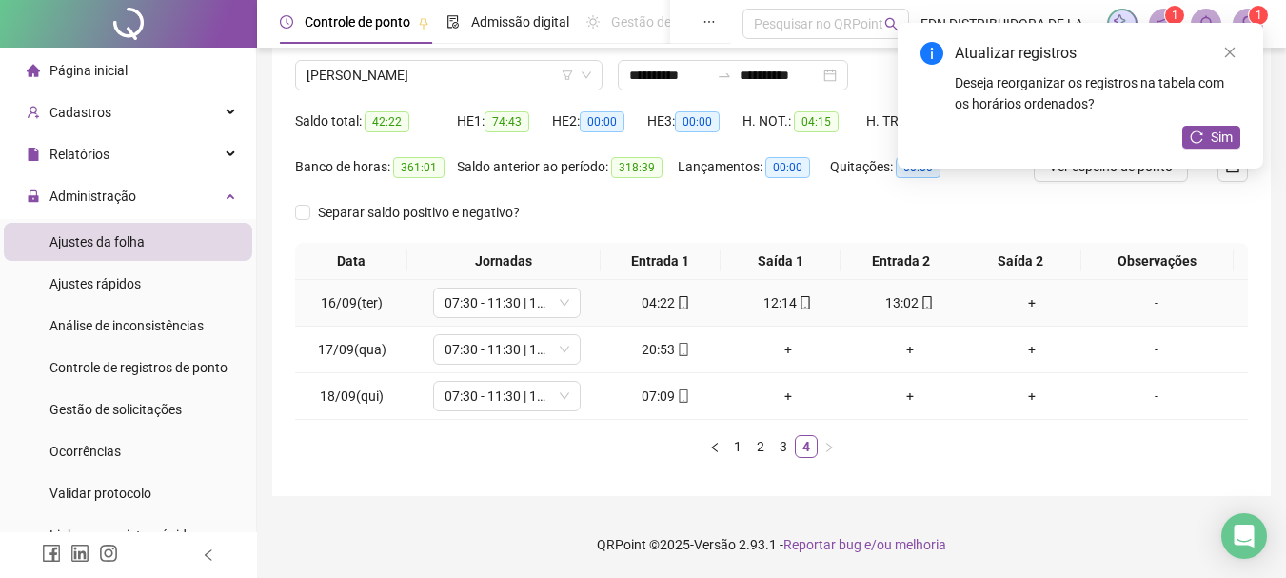
click at [1029, 303] on div "+" at bounding box center [1032, 302] width 107 height 21
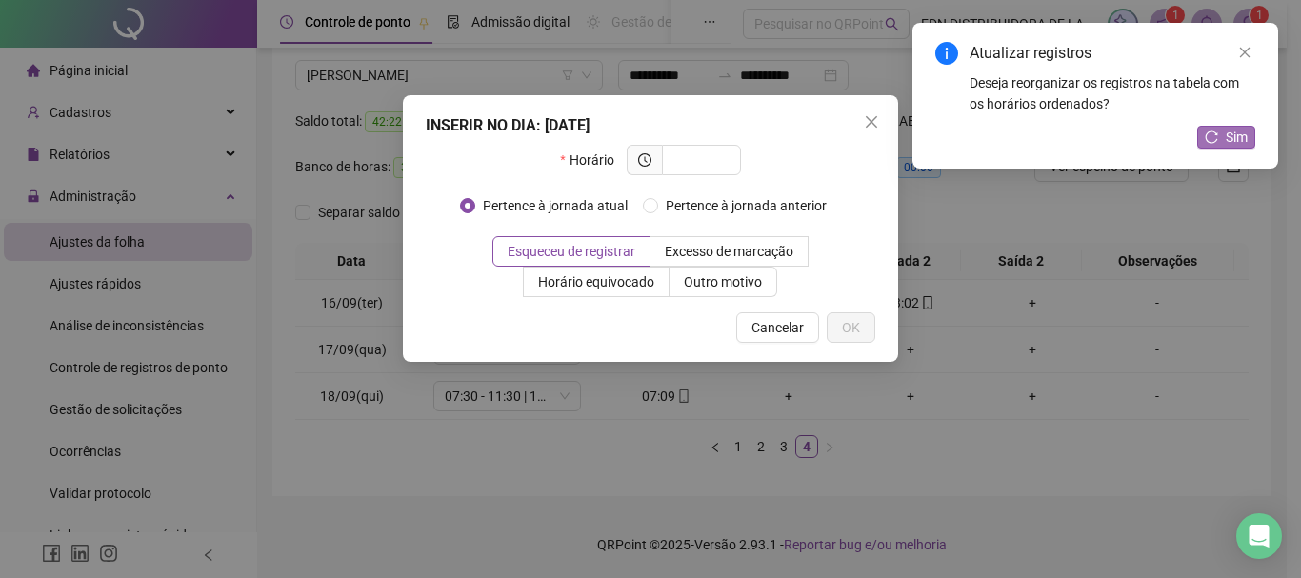
click at [1246, 137] on span "Sim" at bounding box center [1236, 137] width 22 height 21
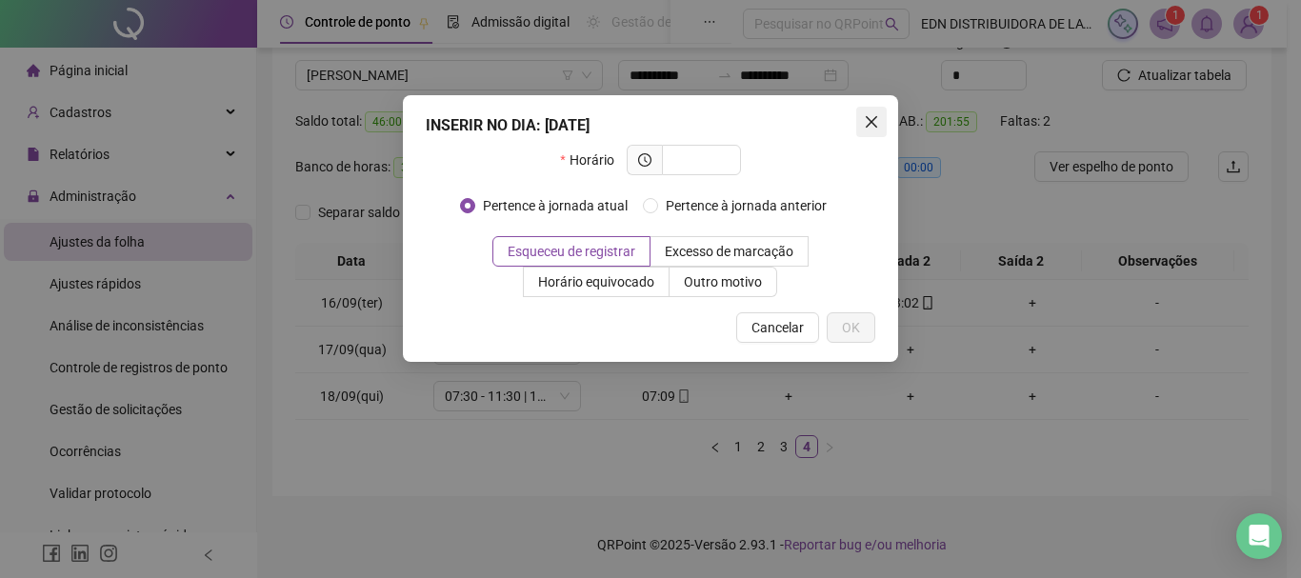
click at [865, 114] on icon "close" at bounding box center [871, 121] width 15 height 15
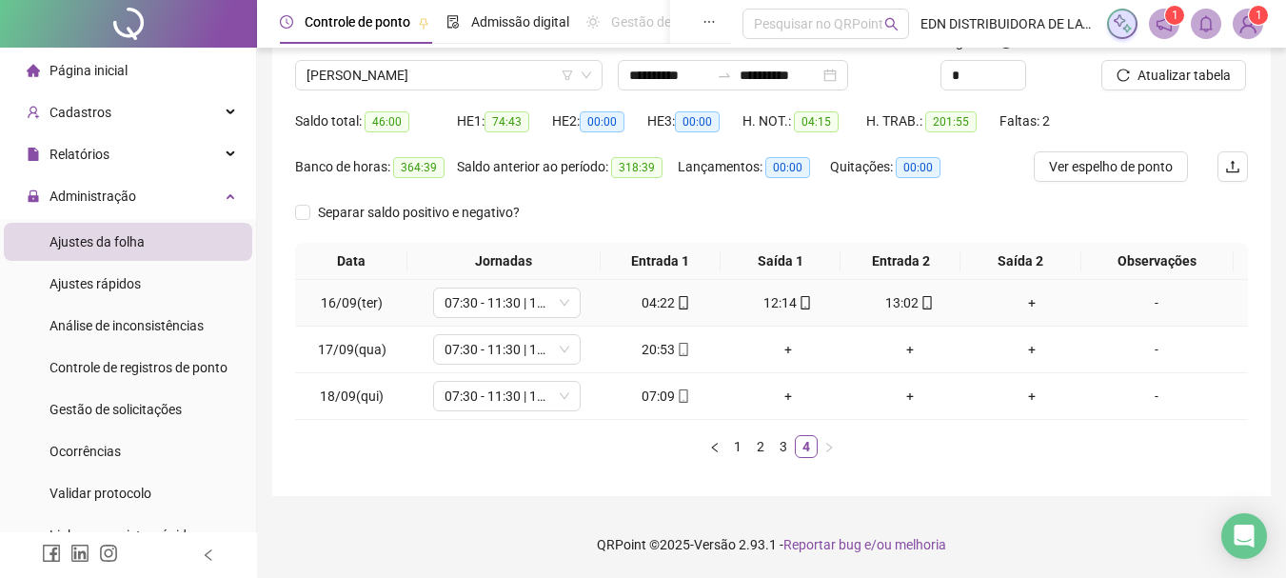
click at [1017, 299] on div "+" at bounding box center [1032, 302] width 107 height 21
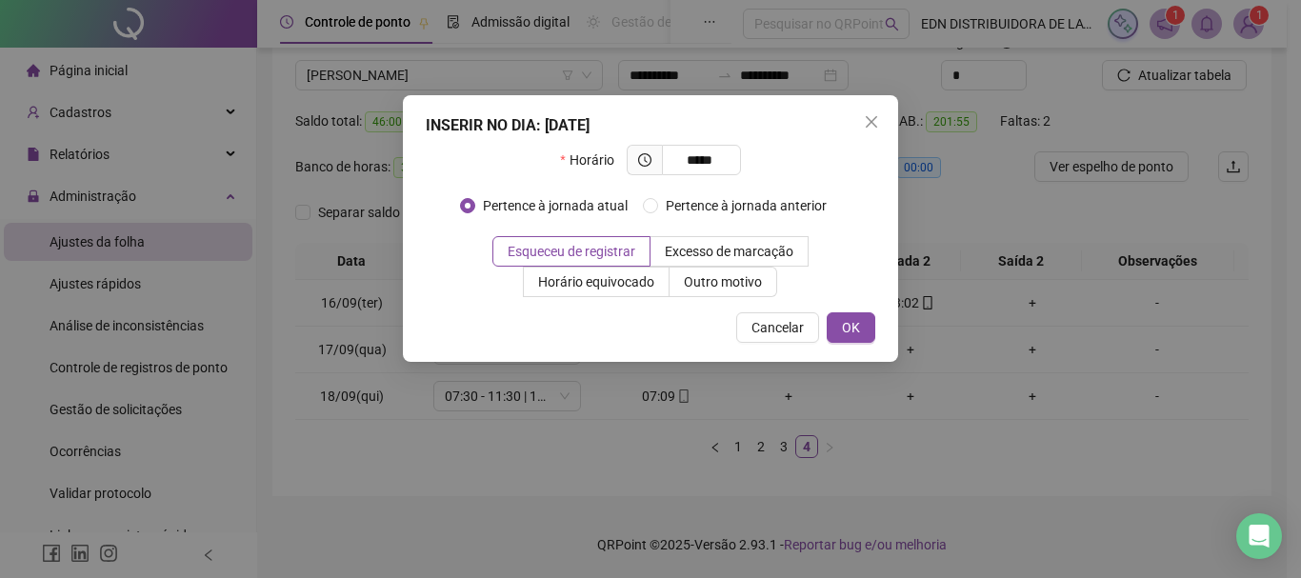
type input "*****"
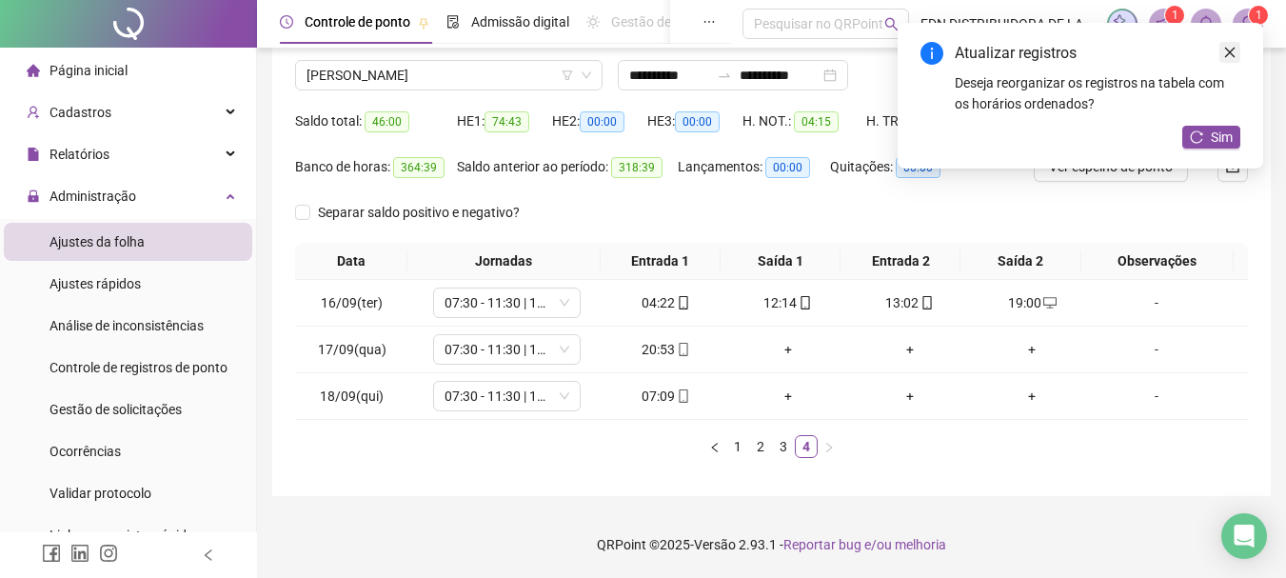
click at [1232, 47] on icon "close" at bounding box center [1230, 52] width 13 height 13
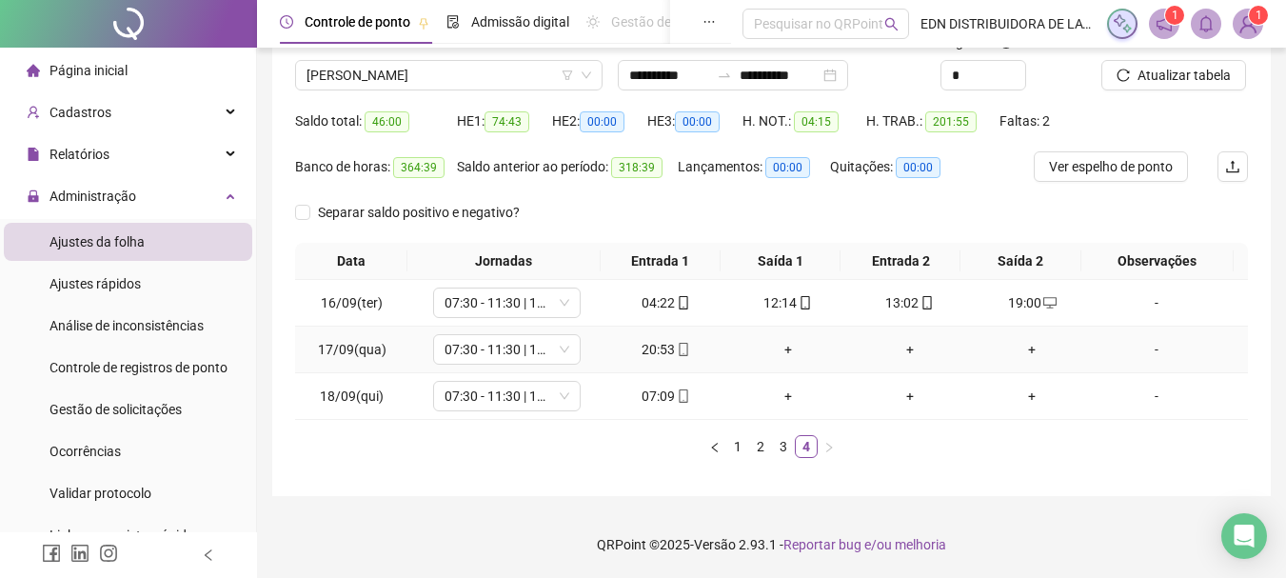
click at [779, 357] on div "+" at bounding box center [788, 349] width 107 height 21
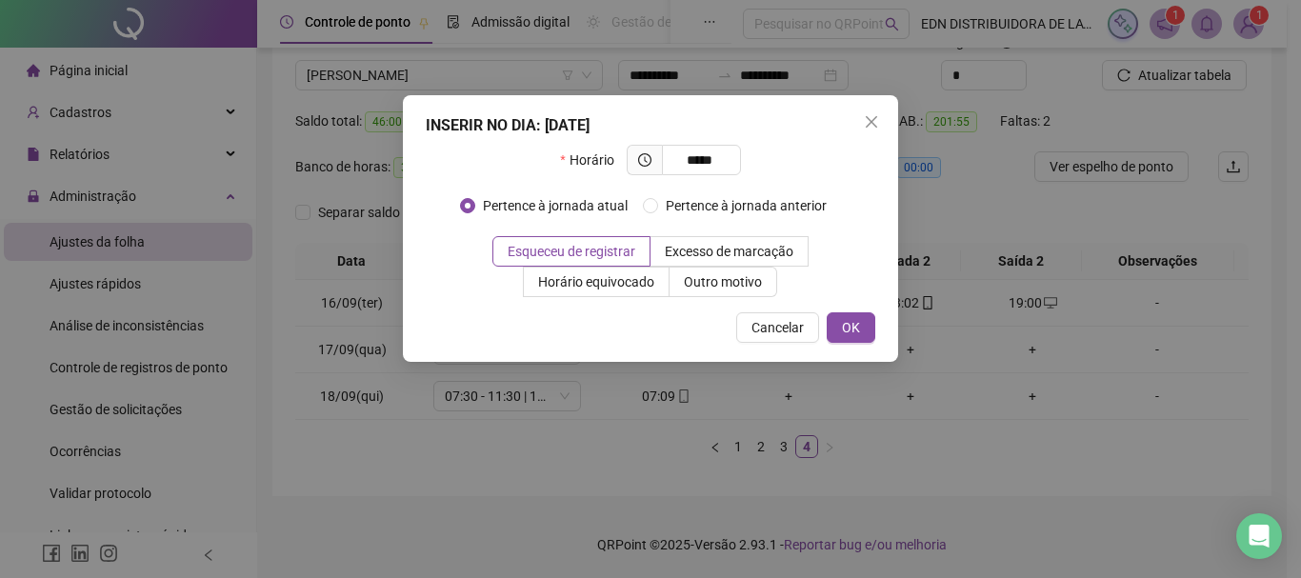
type input "*****"
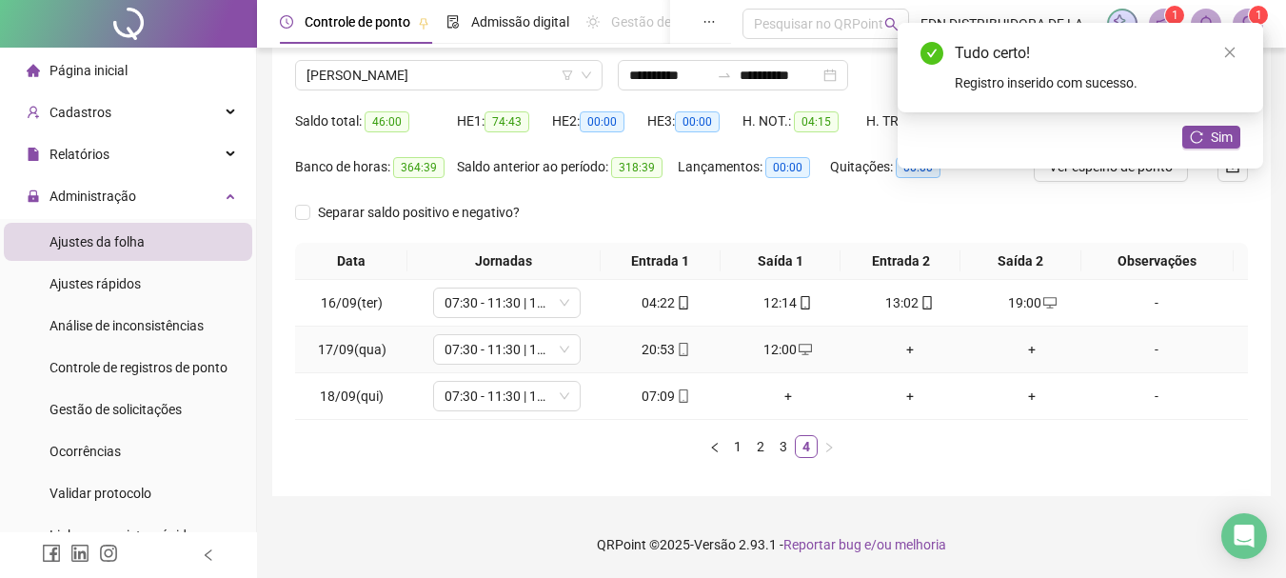
click at [902, 353] on div "+" at bounding box center [910, 349] width 107 height 21
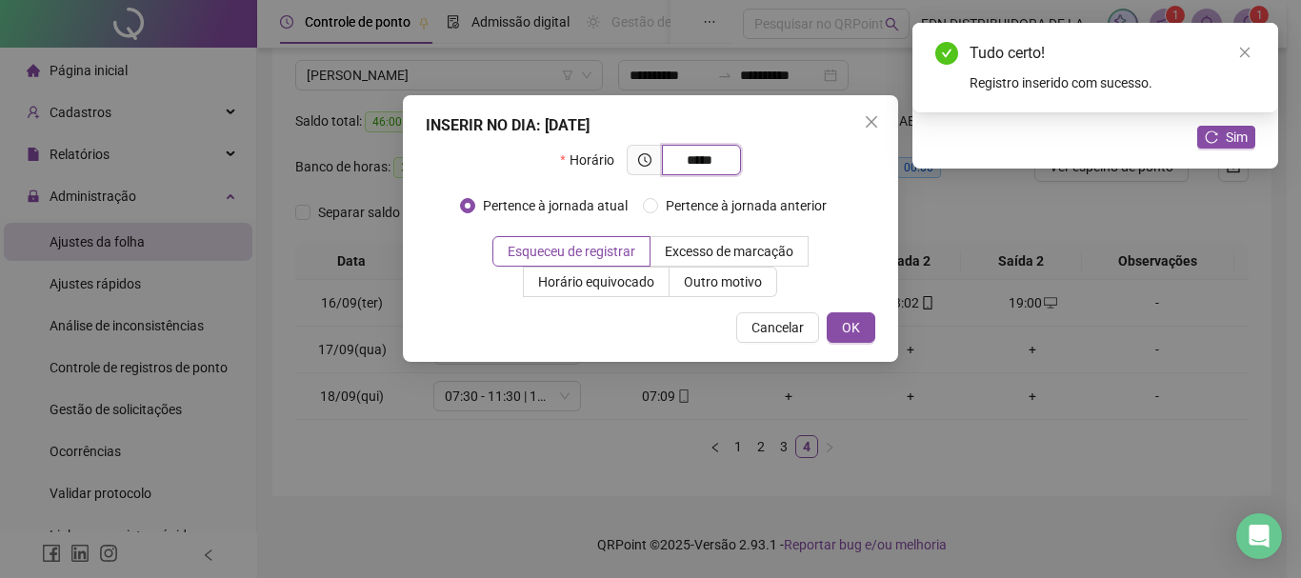
type input "*****"
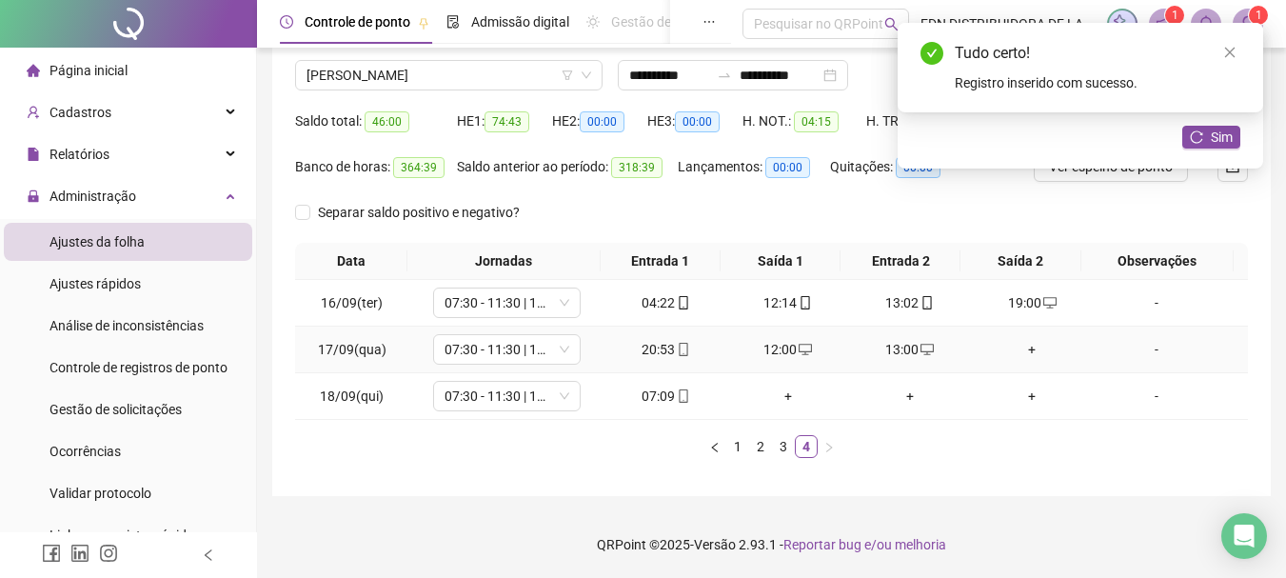
click at [1025, 347] on div "+" at bounding box center [1032, 349] width 107 height 21
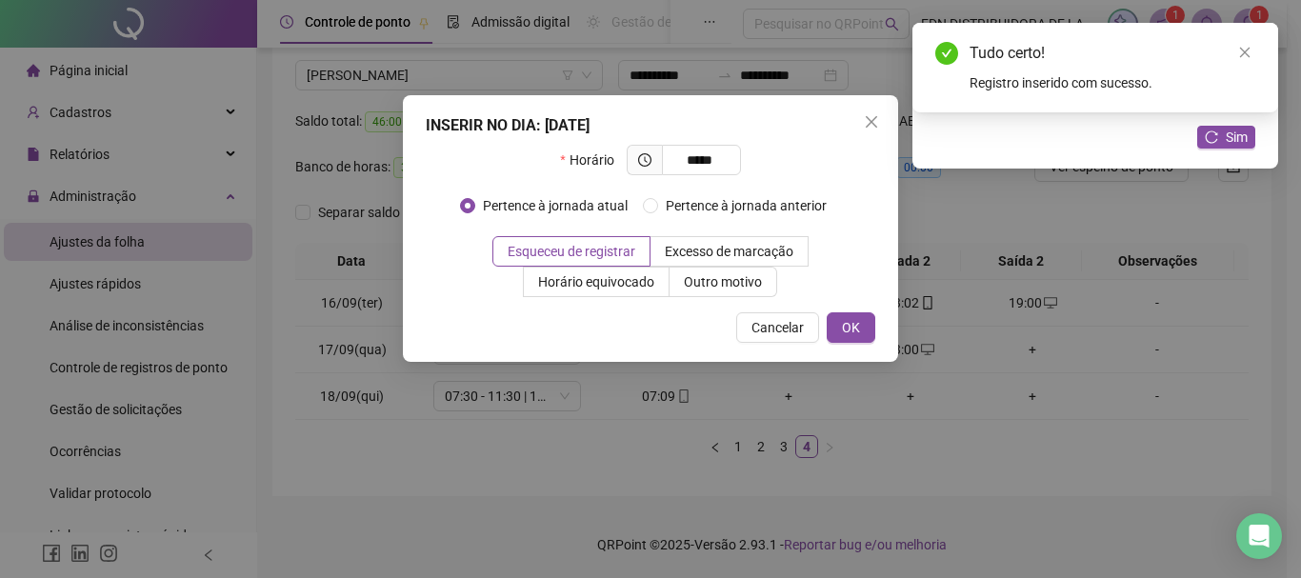
type input "*****"
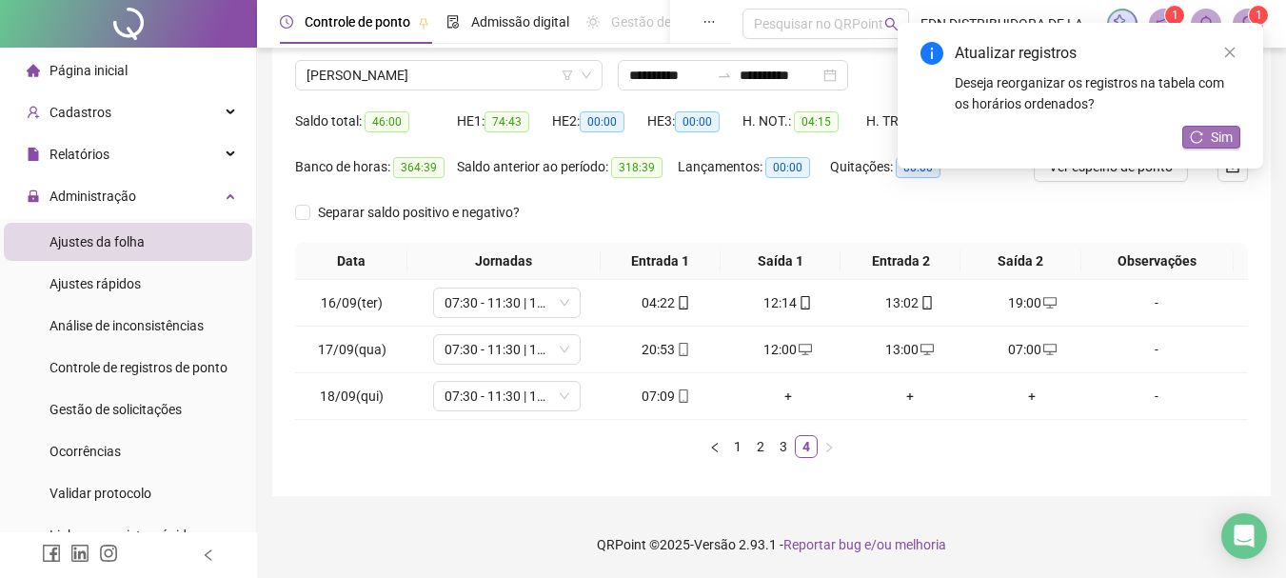
click at [1223, 142] on span "Sim" at bounding box center [1222, 137] width 22 height 21
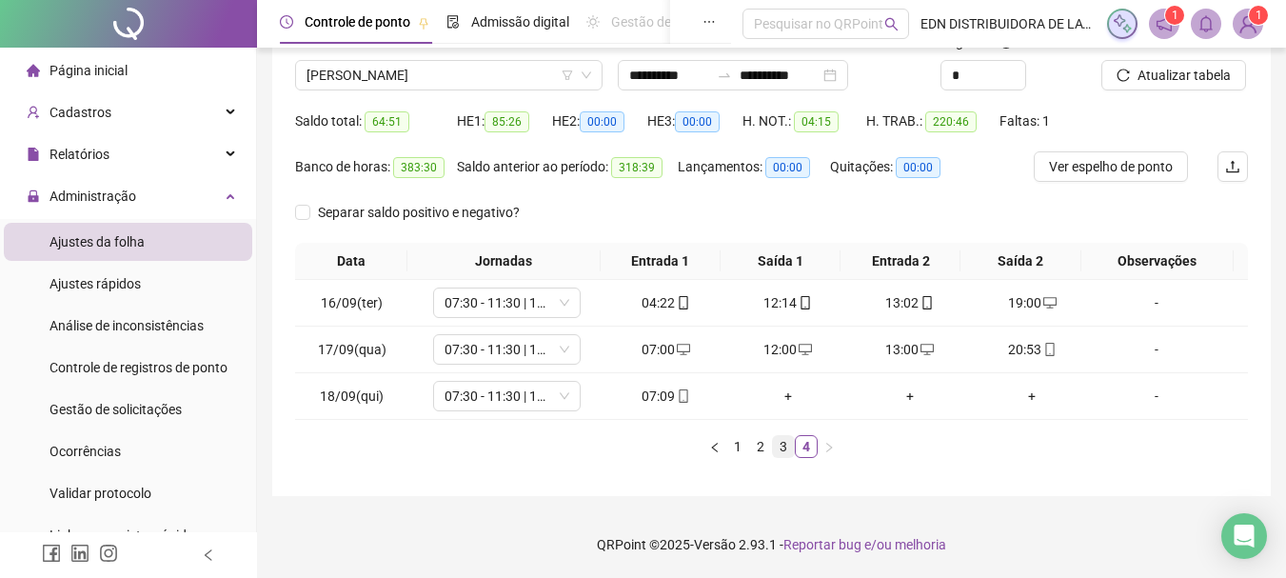
click at [783, 442] on link "3" at bounding box center [783, 446] width 21 height 21
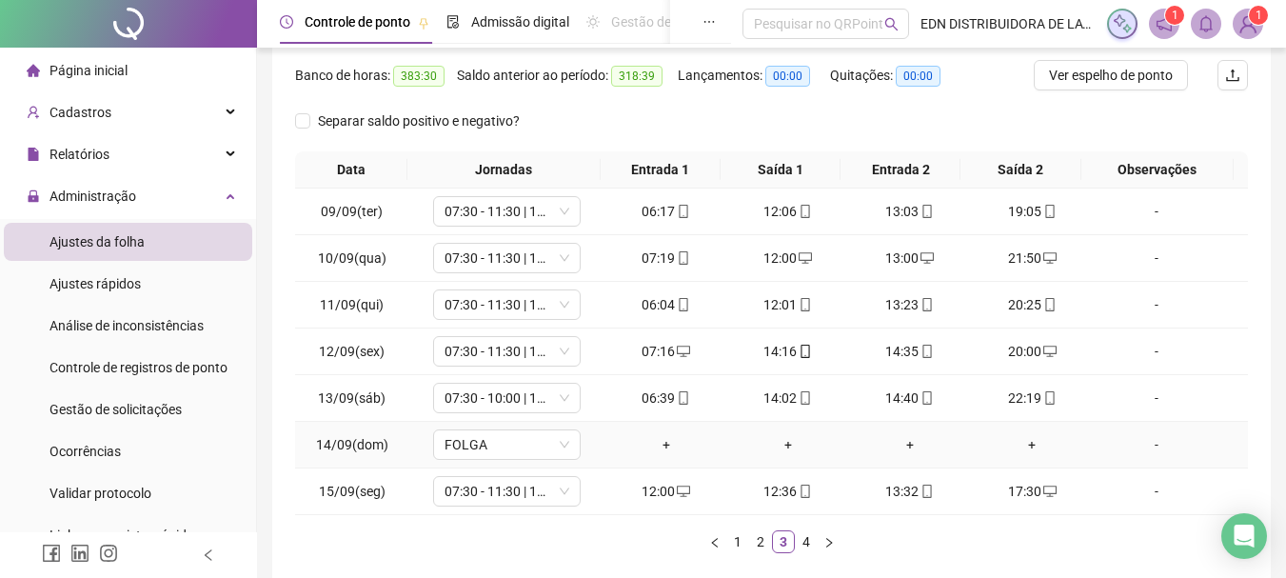
scroll to position [0, 0]
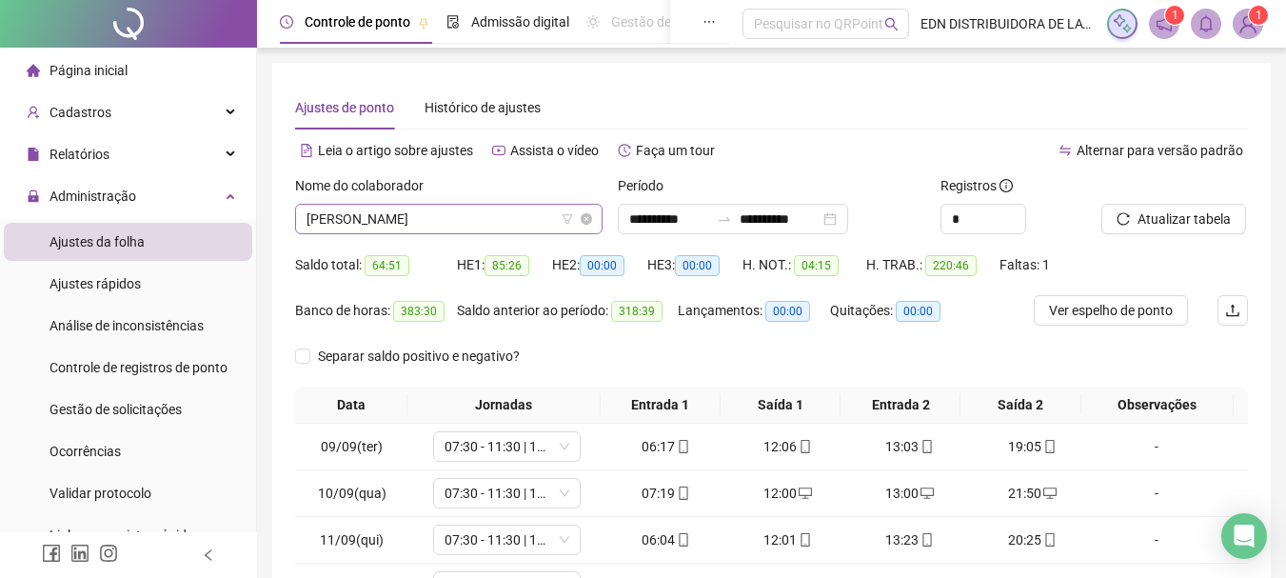
click at [482, 229] on span "[PERSON_NAME]" at bounding box center [449, 219] width 285 height 29
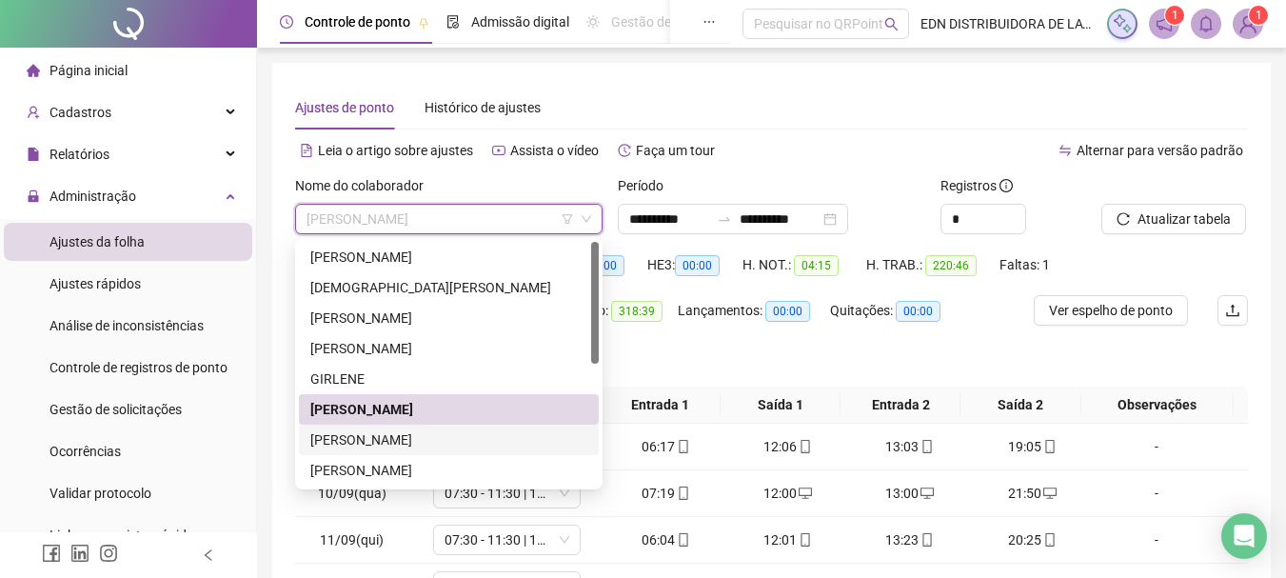
click at [382, 442] on div "[PERSON_NAME]" at bounding box center [448, 439] width 277 height 21
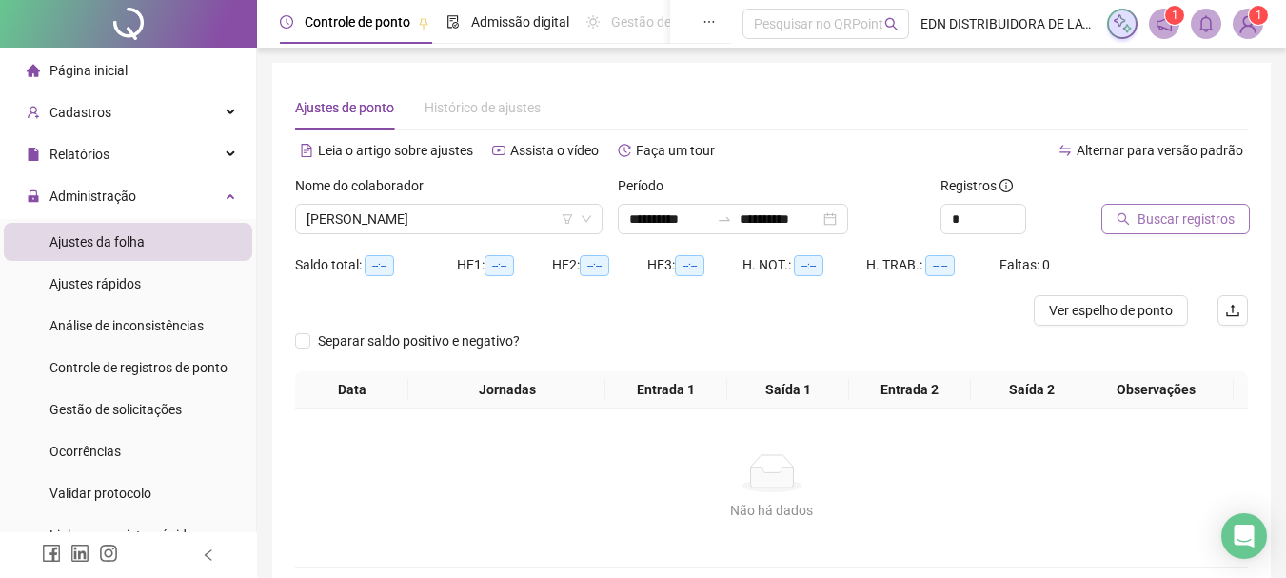
click at [1198, 218] on span "Buscar registros" at bounding box center [1186, 219] width 97 height 21
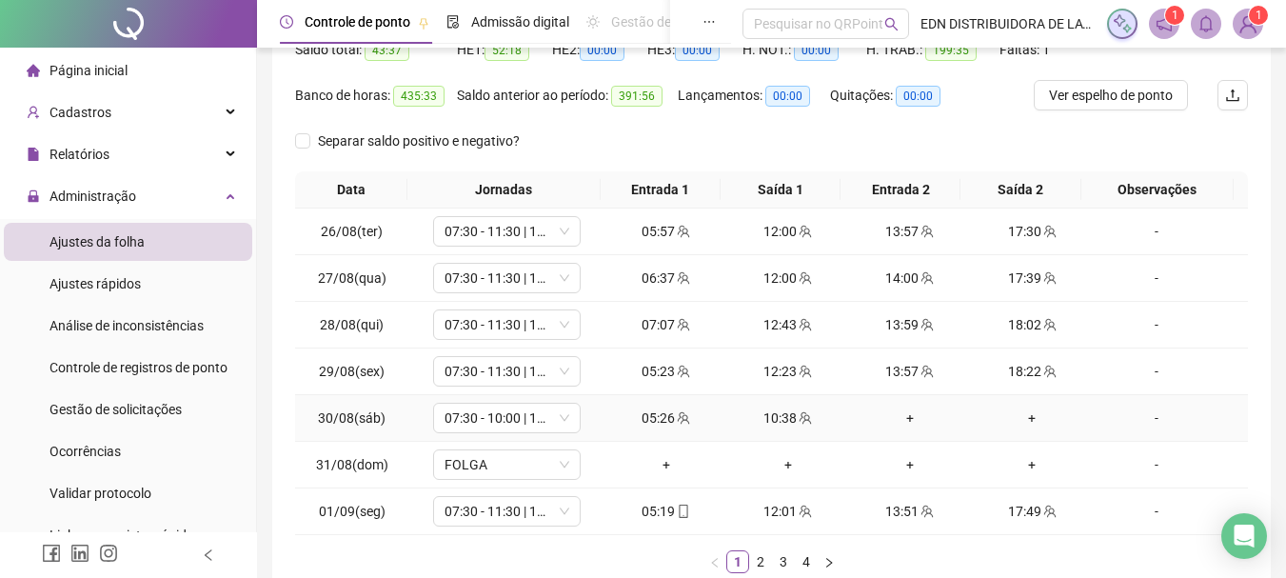
scroll to position [330, 0]
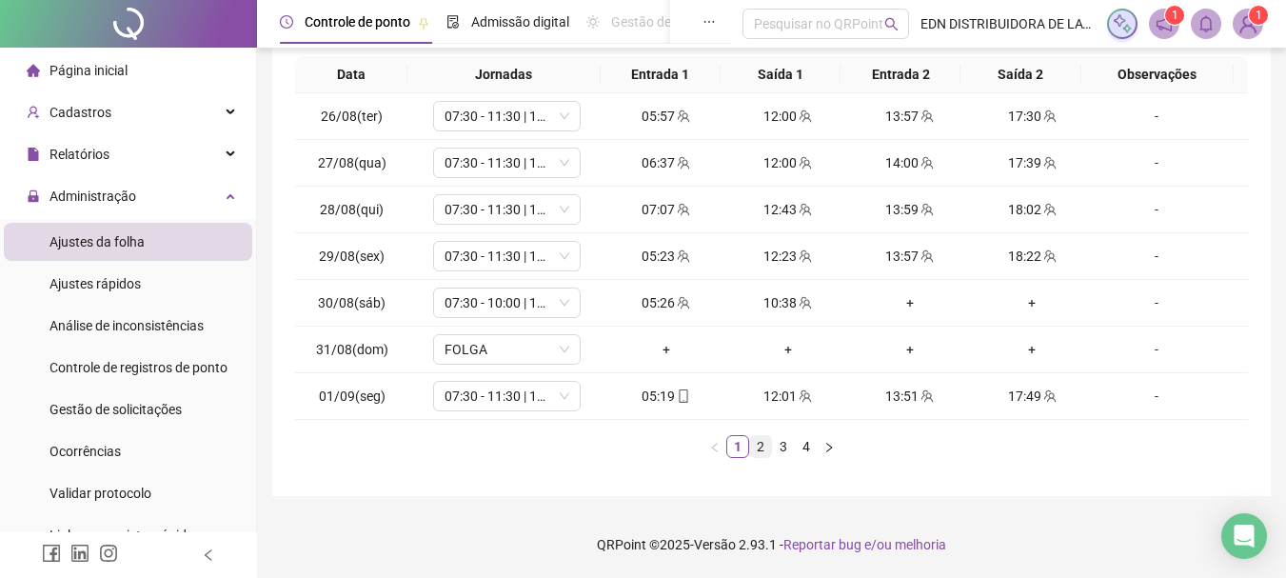
click at [761, 448] on link "2" at bounding box center [760, 446] width 21 height 21
click at [786, 445] on link "3" at bounding box center [783, 446] width 21 height 21
click at [800, 448] on link "4" at bounding box center [806, 446] width 21 height 21
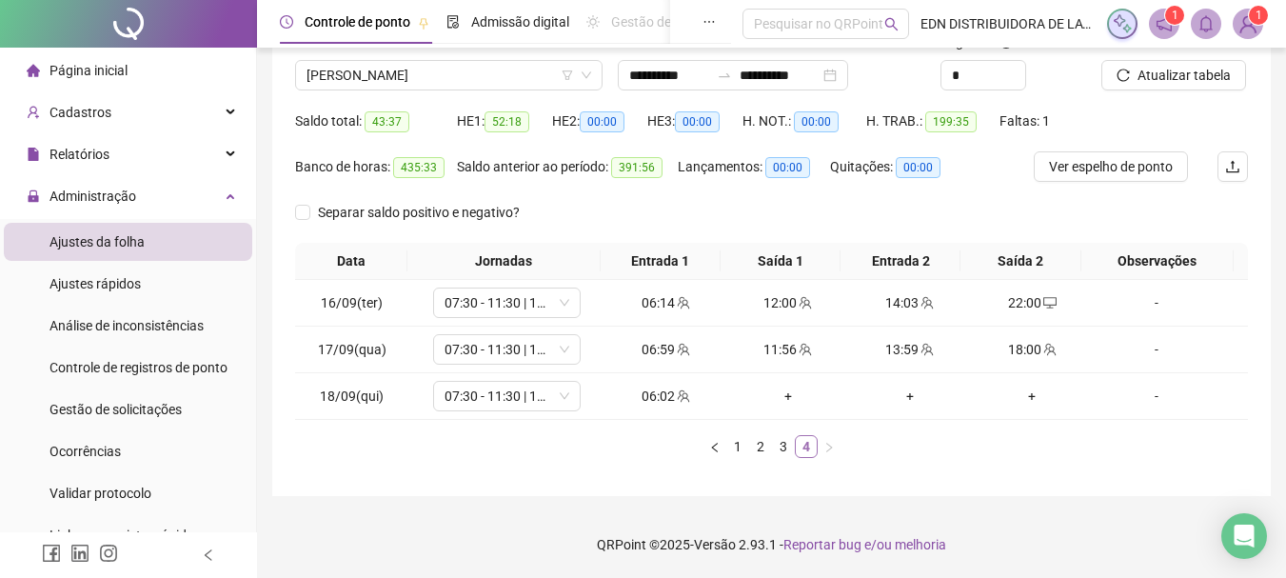
scroll to position [144, 0]
click at [434, 76] on span "[PERSON_NAME]" at bounding box center [449, 75] width 285 height 29
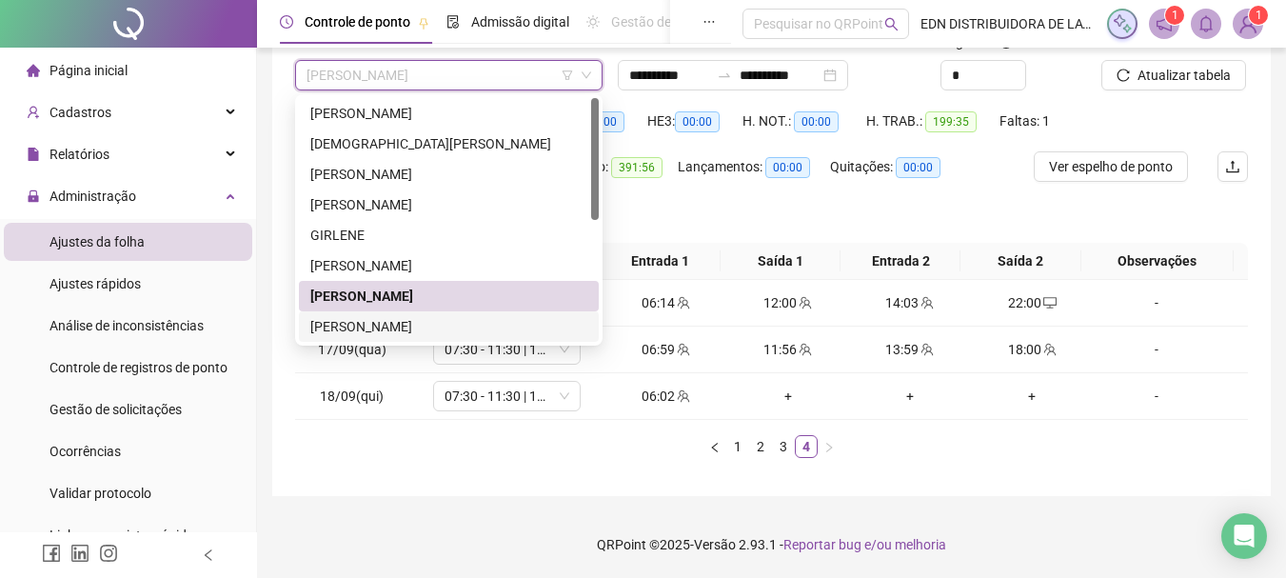
click at [332, 328] on div "[PERSON_NAME]" at bounding box center [448, 326] width 277 height 21
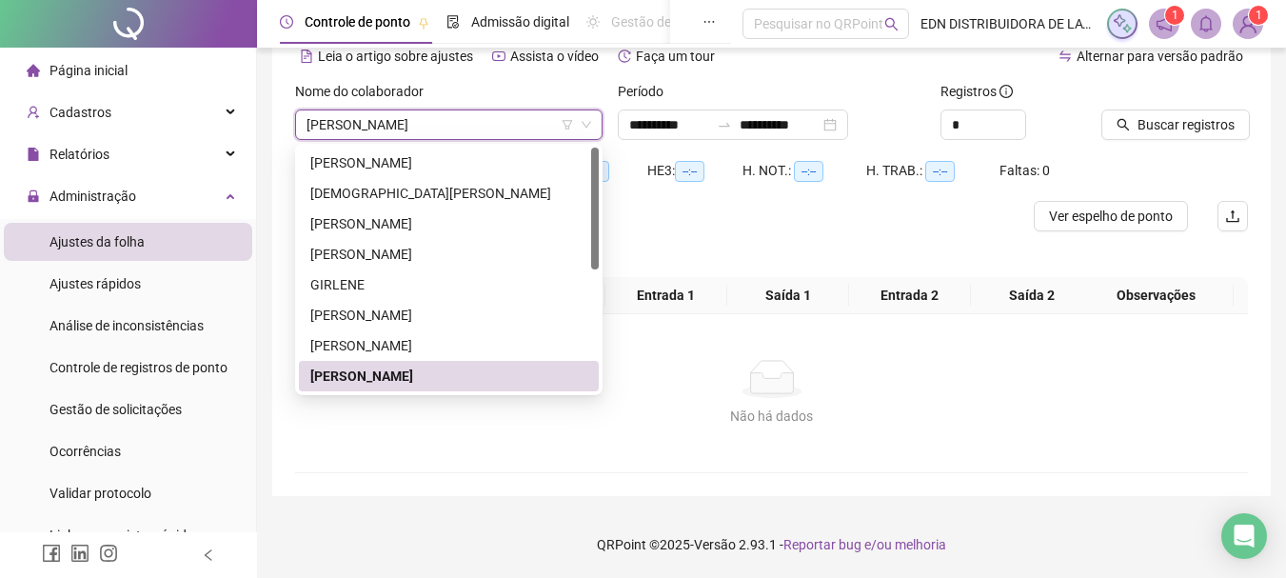
scroll to position [94, 0]
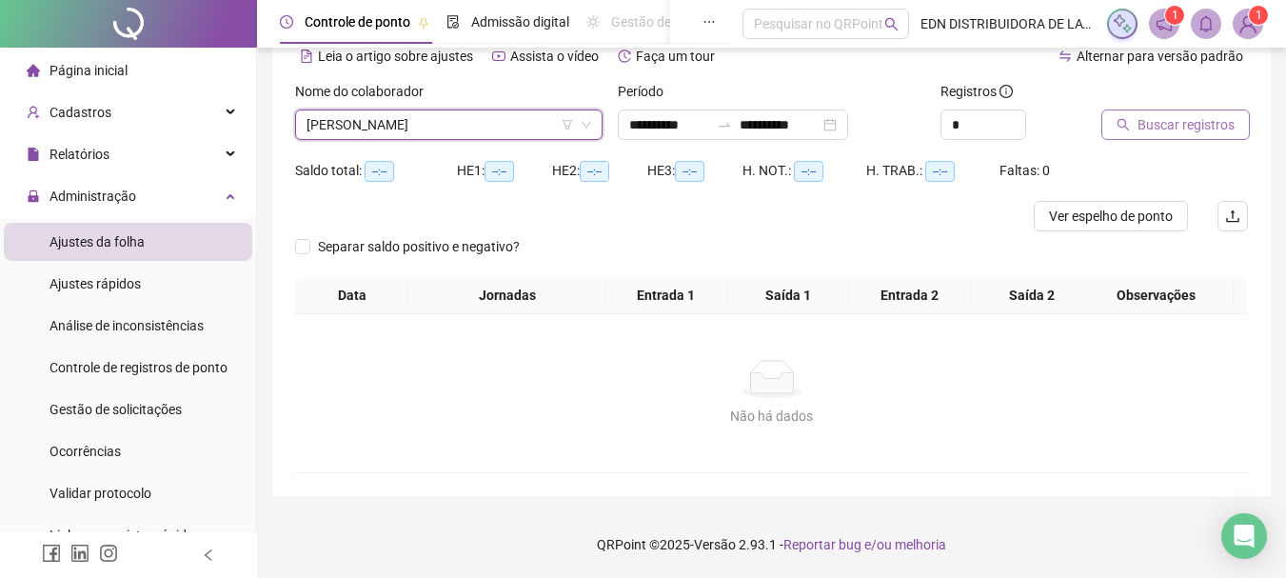
click at [1171, 117] on span "Buscar registros" at bounding box center [1186, 124] width 97 height 21
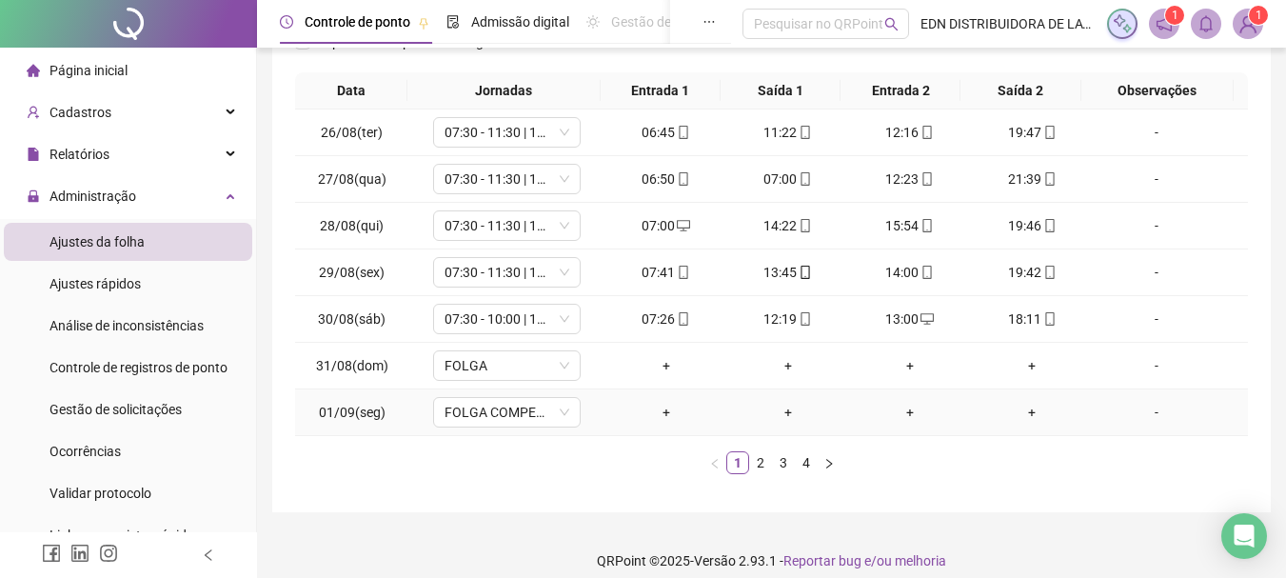
scroll to position [330, 0]
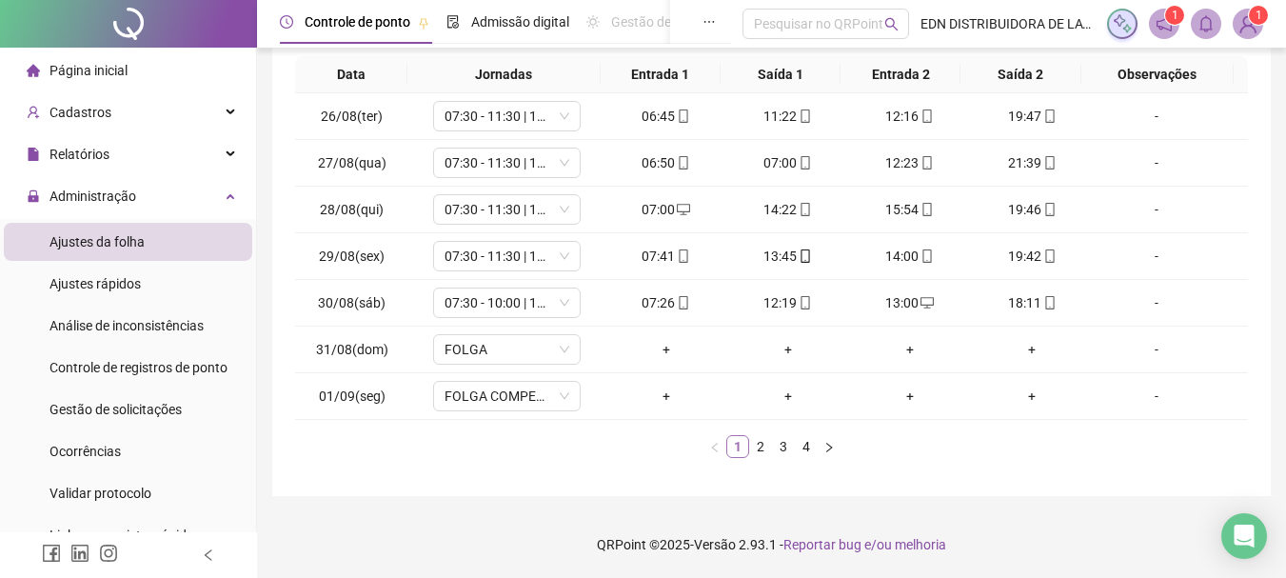
click at [744, 448] on link "1" at bounding box center [737, 446] width 21 height 21
click at [760, 448] on link "2" at bounding box center [760, 446] width 21 height 21
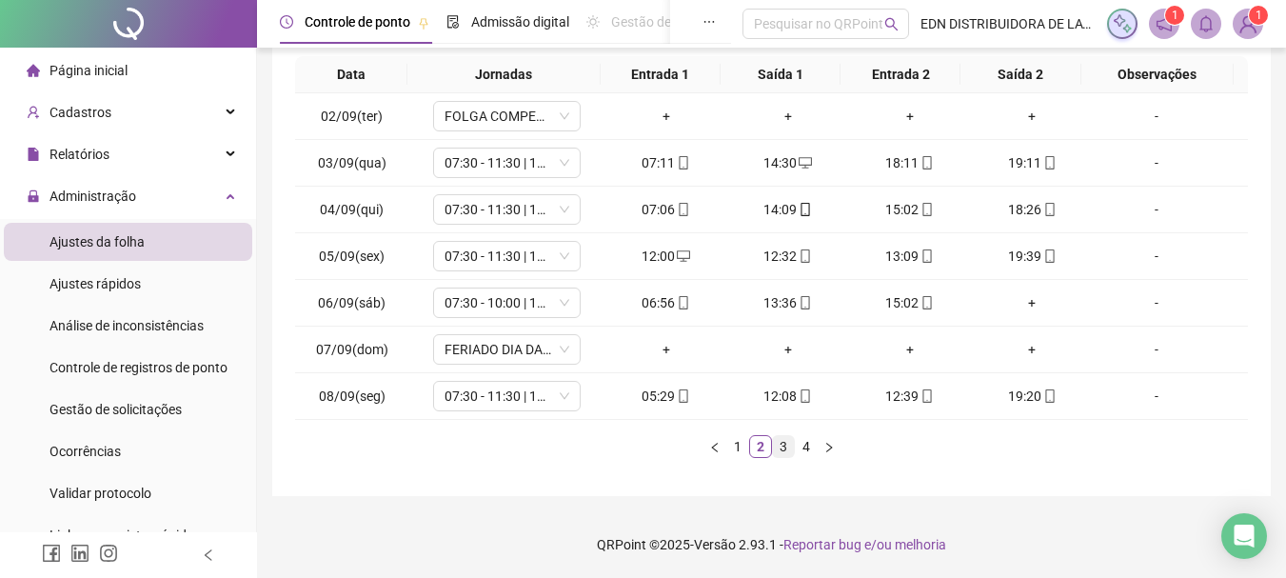
click at [783, 445] on link "3" at bounding box center [783, 446] width 21 height 21
click at [809, 448] on link "4" at bounding box center [806, 446] width 21 height 21
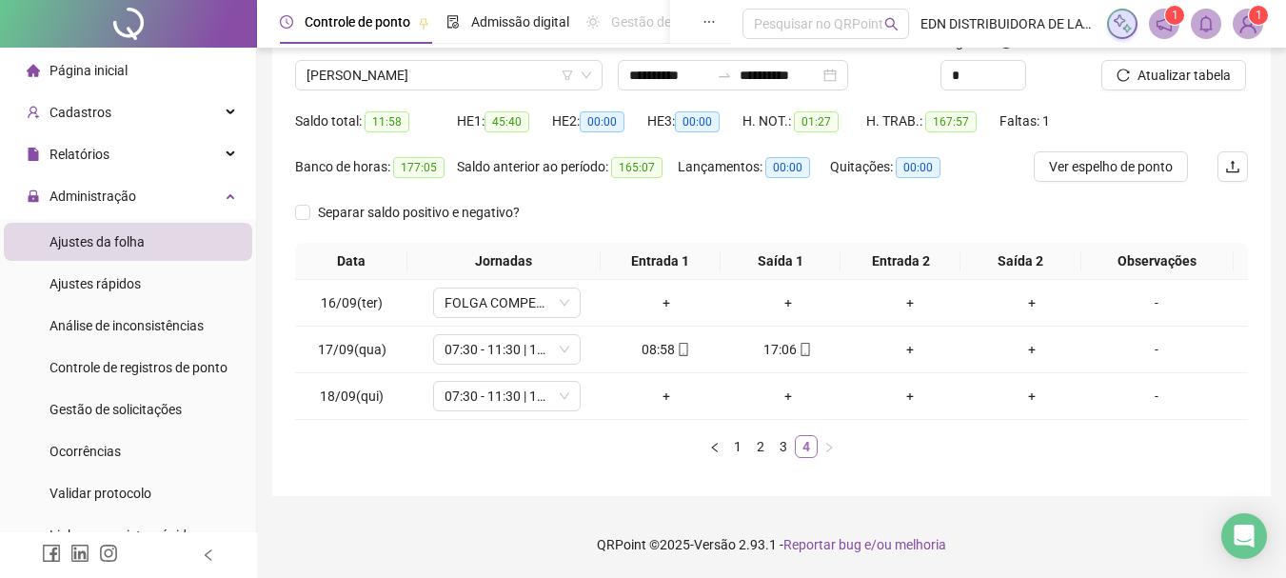
scroll to position [144, 0]
click at [900, 345] on div "+" at bounding box center [910, 349] width 107 height 21
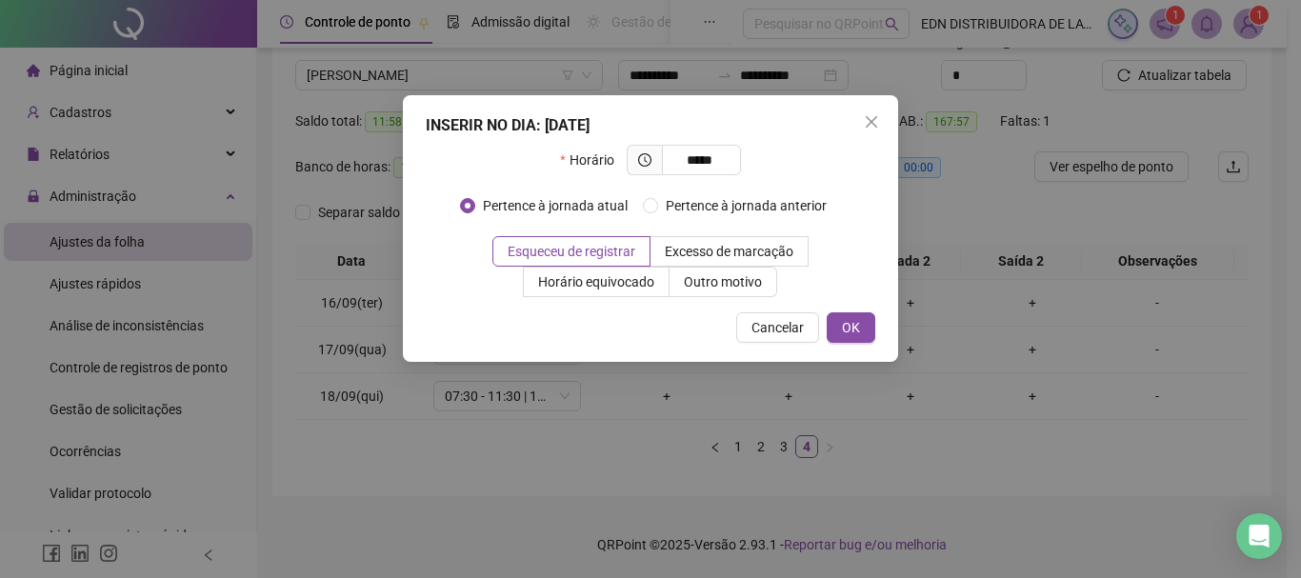
type input "*****"
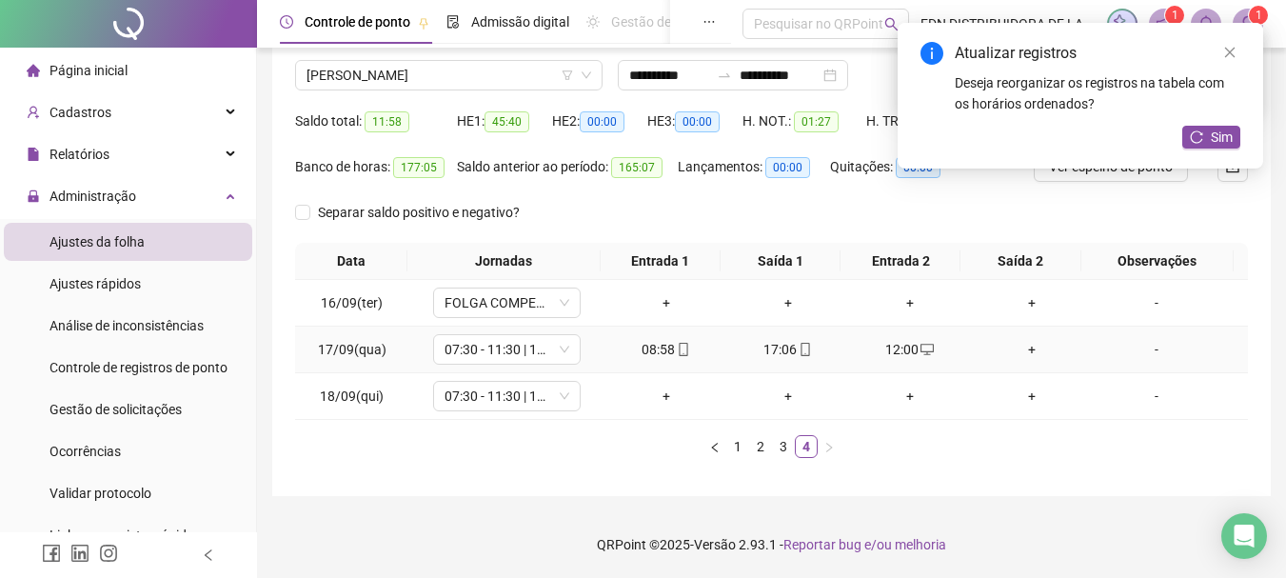
click at [1023, 349] on div "+" at bounding box center [1032, 349] width 107 height 21
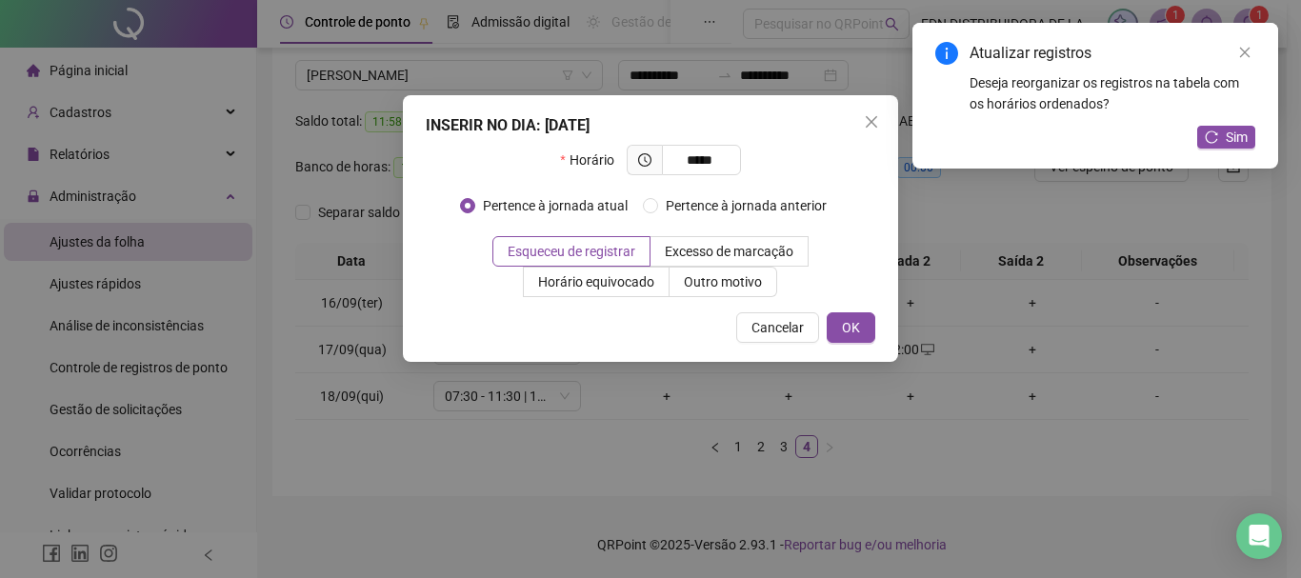
type input "*****"
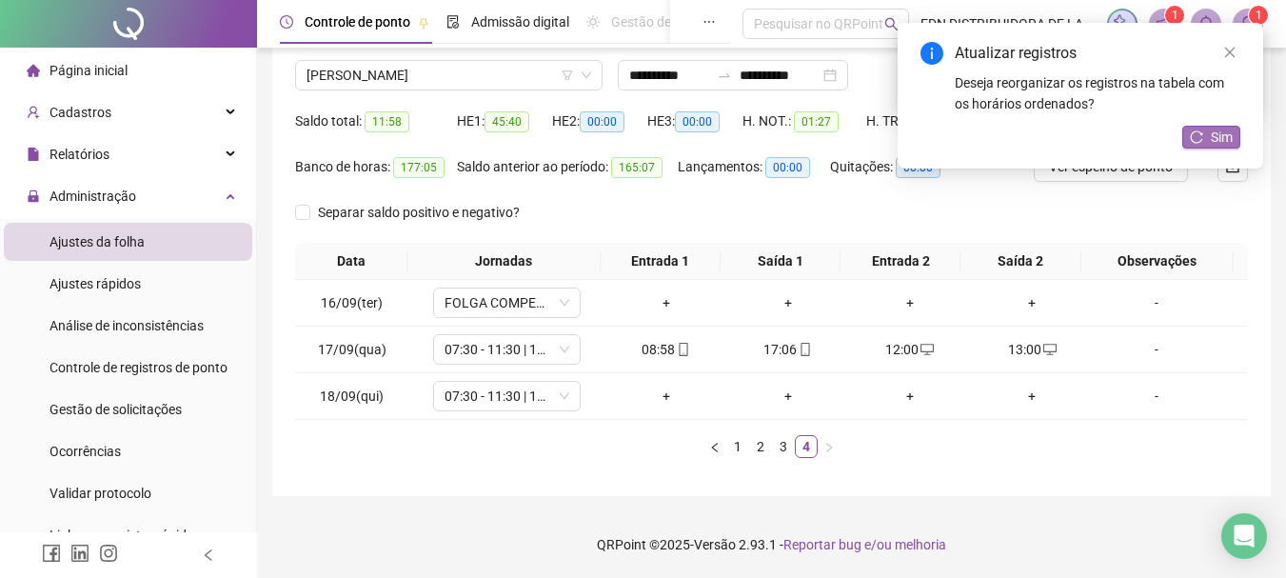
click at [1234, 133] on button "Sim" at bounding box center [1212, 137] width 58 height 23
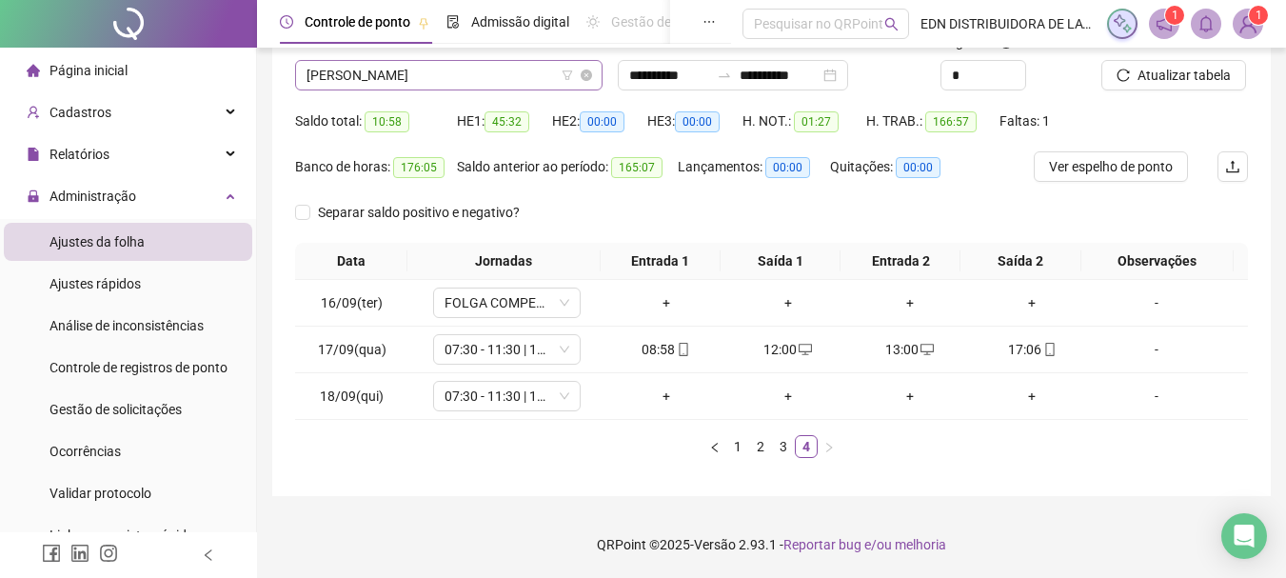
click at [410, 80] on span "[PERSON_NAME]" at bounding box center [449, 75] width 285 height 29
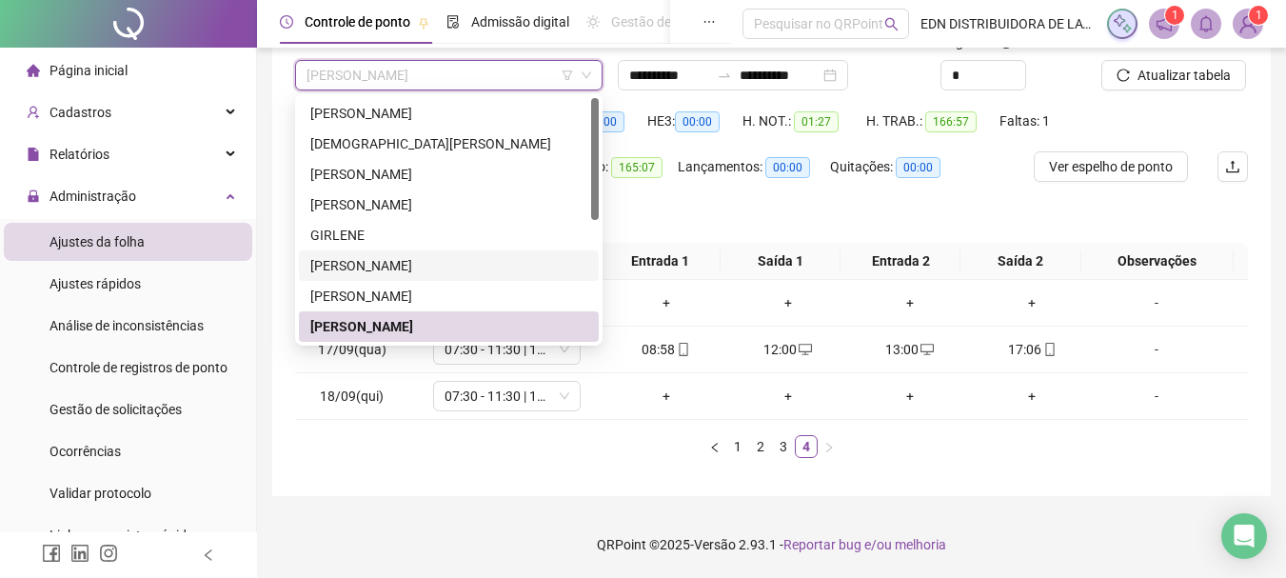
scroll to position [190, 0]
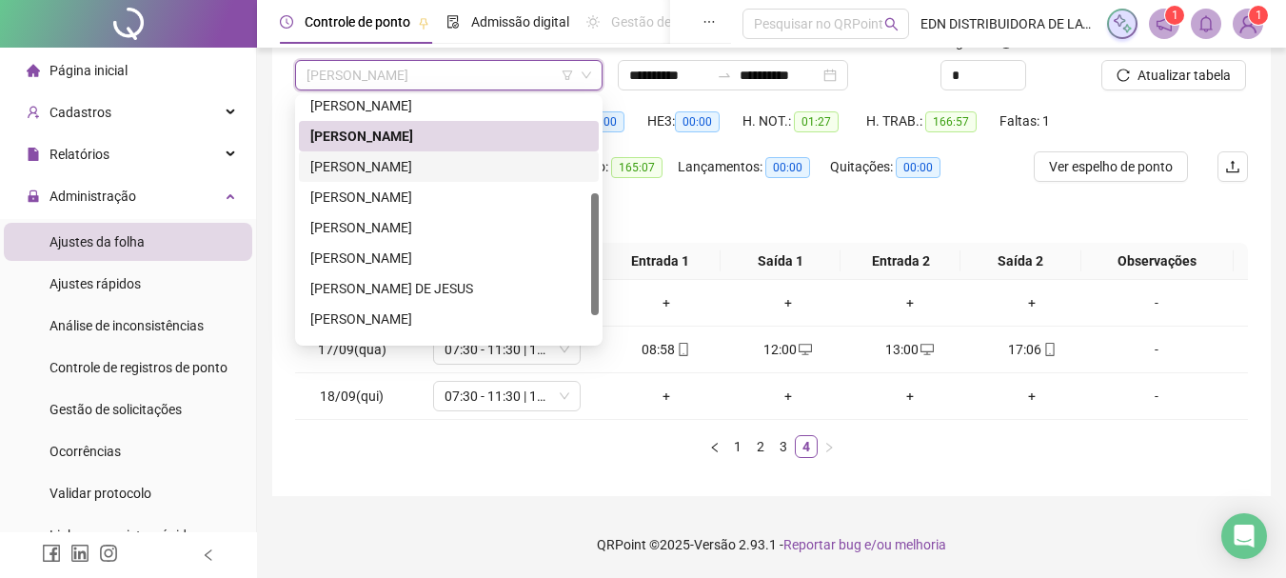
click at [358, 163] on div "[PERSON_NAME]" at bounding box center [448, 166] width 277 height 21
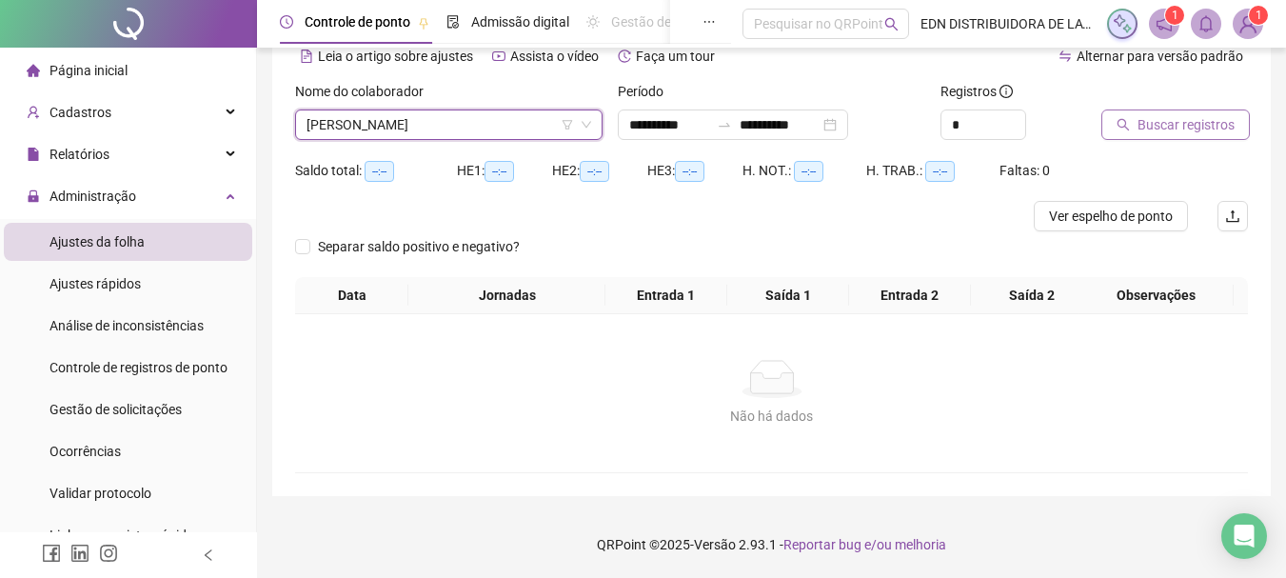
click at [1217, 130] on span "Buscar registros" at bounding box center [1186, 124] width 97 height 21
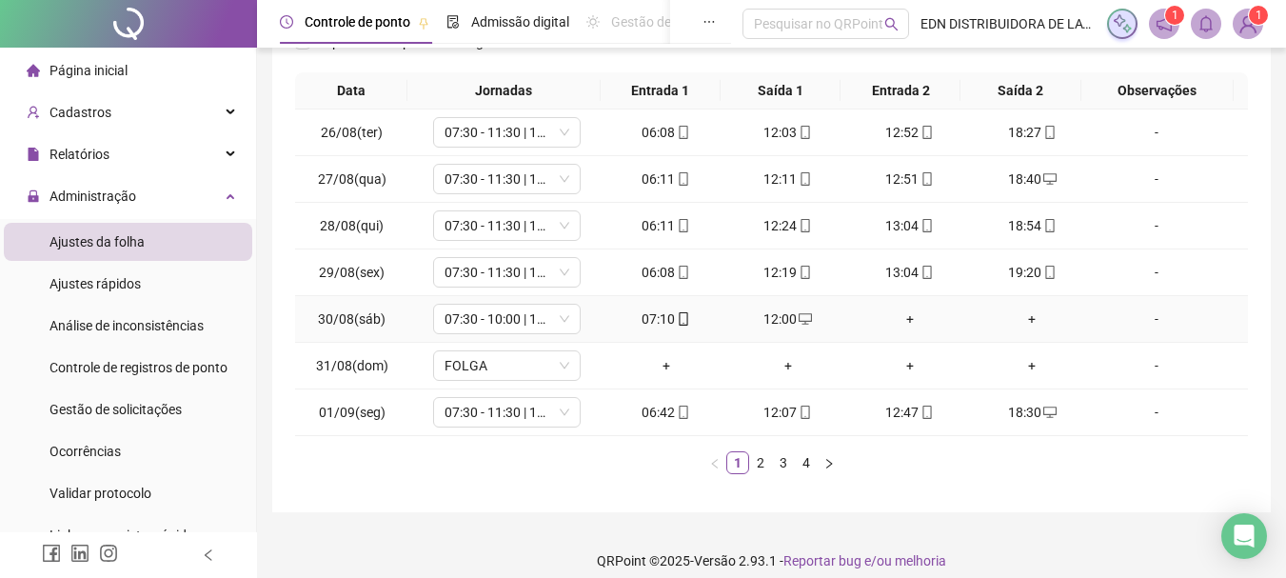
scroll to position [330, 0]
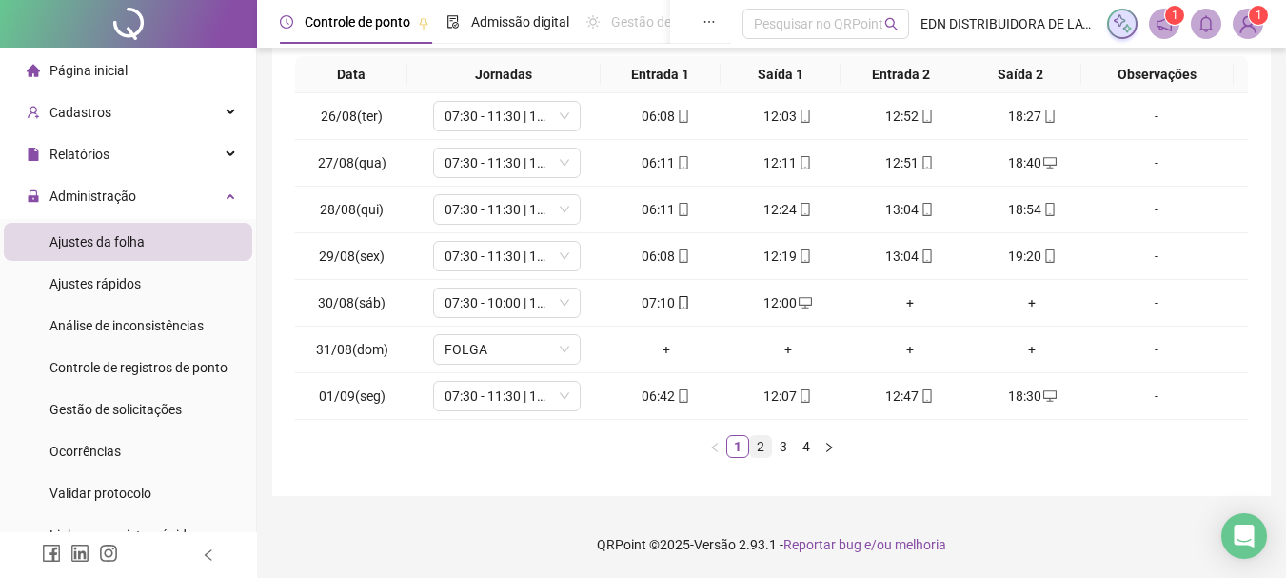
click at [757, 454] on link "2" at bounding box center [760, 446] width 21 height 21
click at [760, 449] on link "2" at bounding box center [760, 446] width 21 height 21
click at [778, 448] on link "3" at bounding box center [783, 446] width 21 height 21
click at [804, 441] on link "4" at bounding box center [806, 446] width 21 height 21
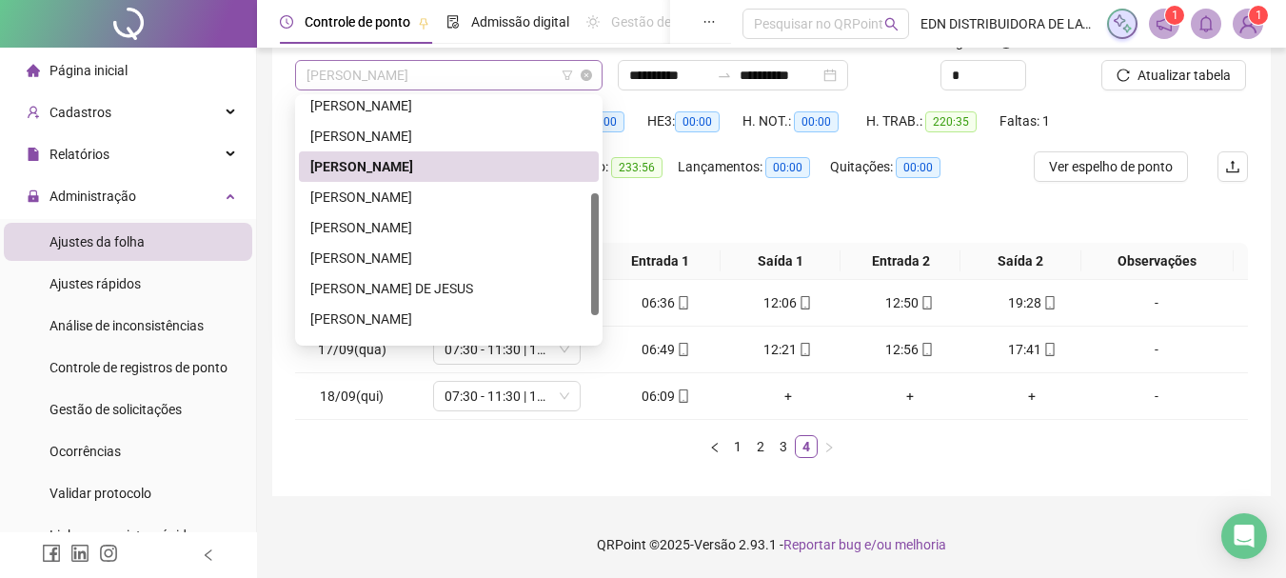
click at [436, 81] on span "[PERSON_NAME]" at bounding box center [449, 75] width 285 height 29
click at [336, 255] on div "[PERSON_NAME]" at bounding box center [448, 258] width 277 height 21
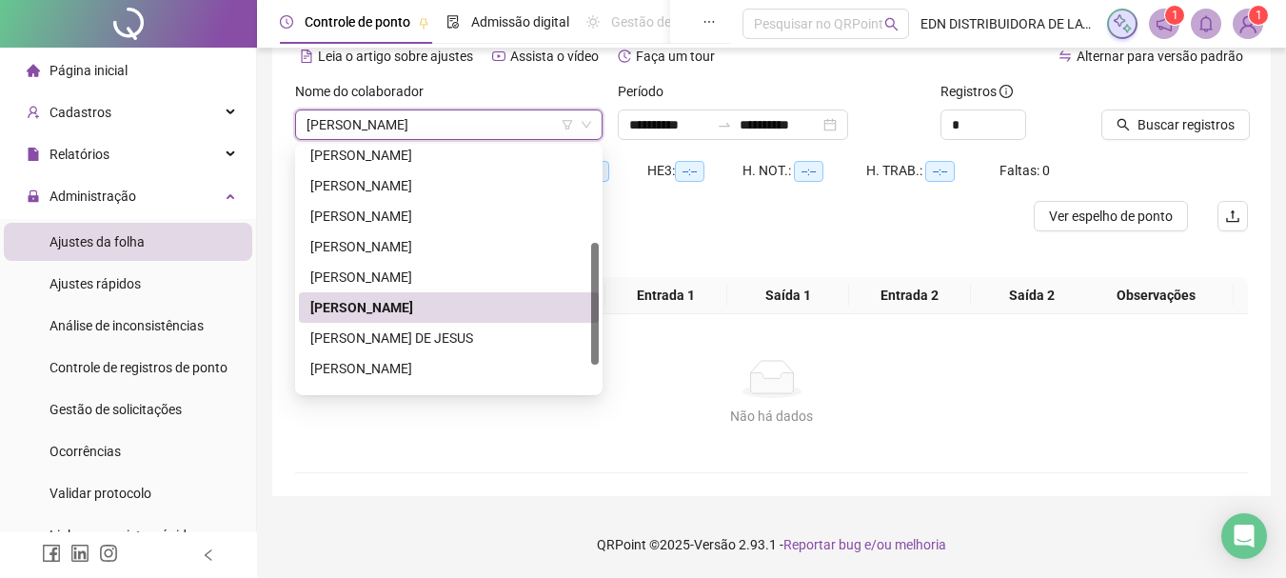
scroll to position [94, 0]
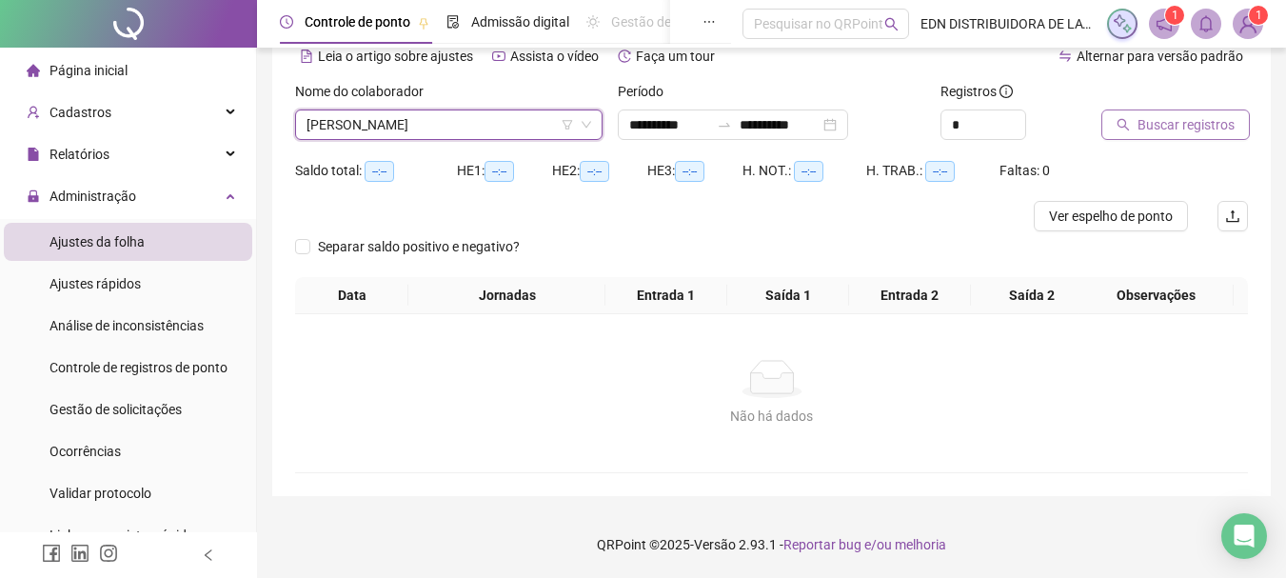
click at [1215, 125] on span "Buscar registros" at bounding box center [1186, 124] width 97 height 21
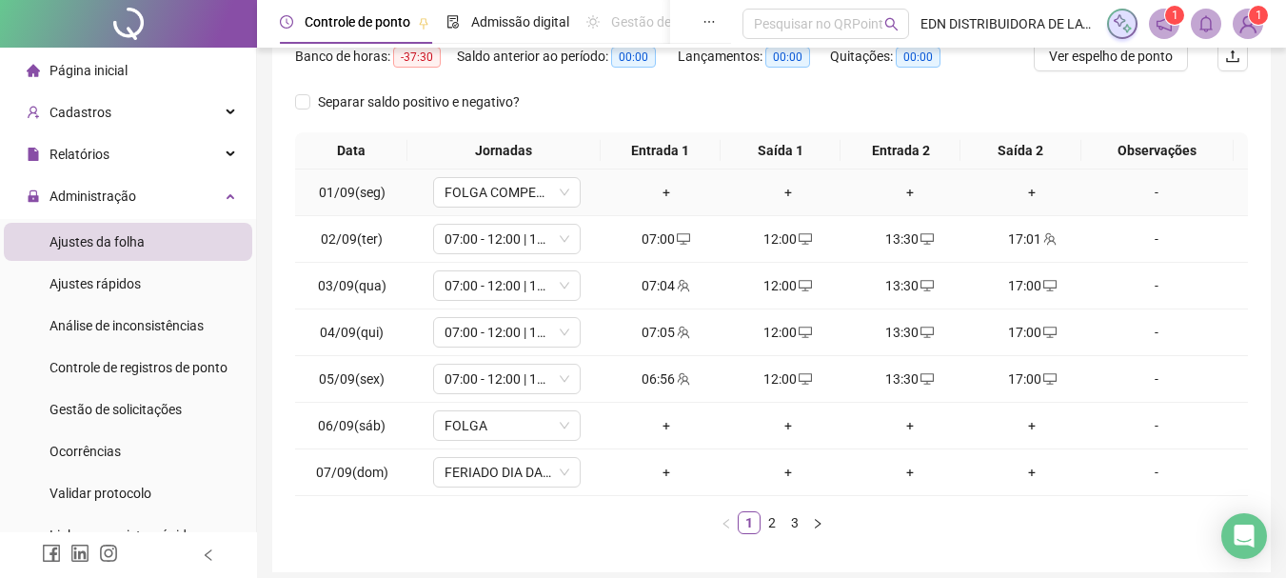
scroll to position [330, 0]
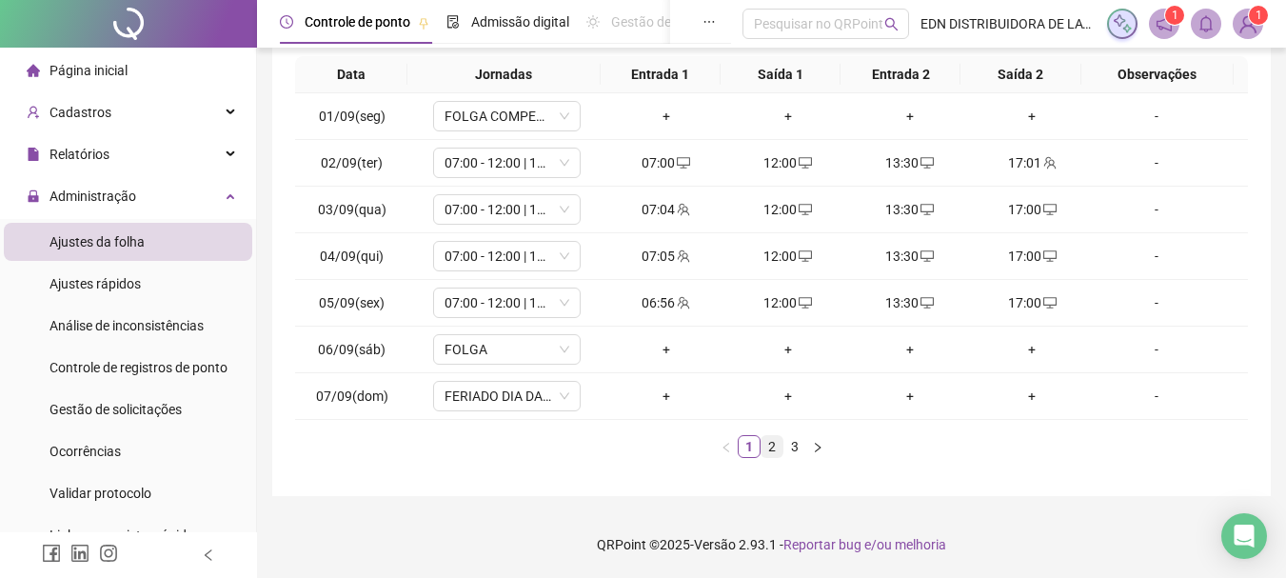
click at [762, 440] on link "2" at bounding box center [772, 446] width 21 height 21
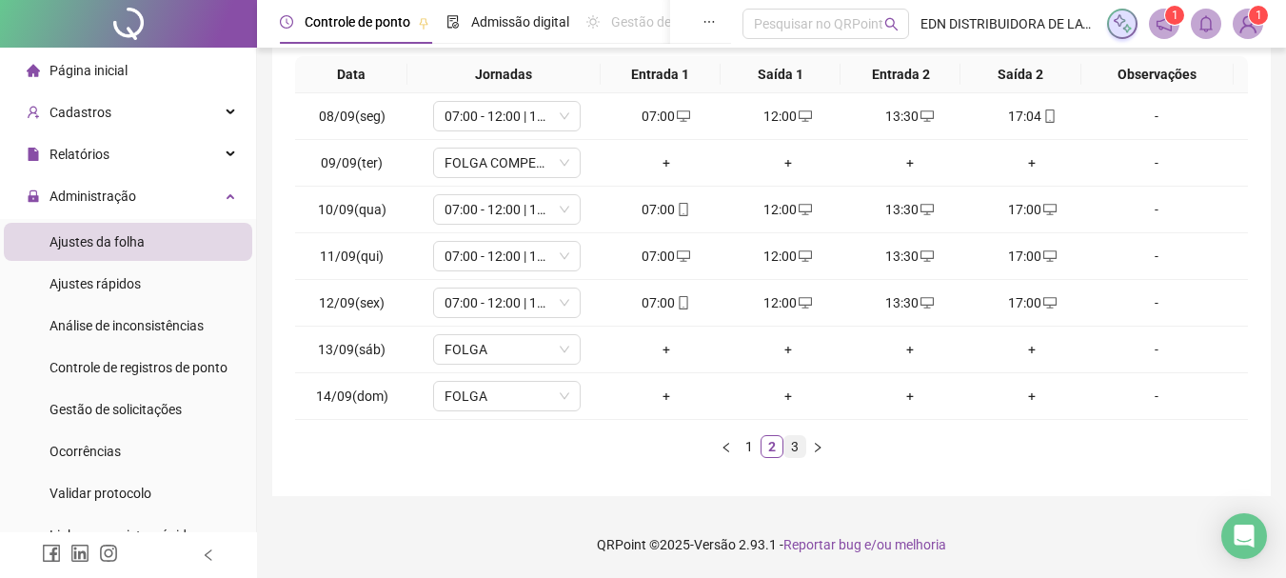
click at [796, 443] on link "3" at bounding box center [795, 446] width 21 height 21
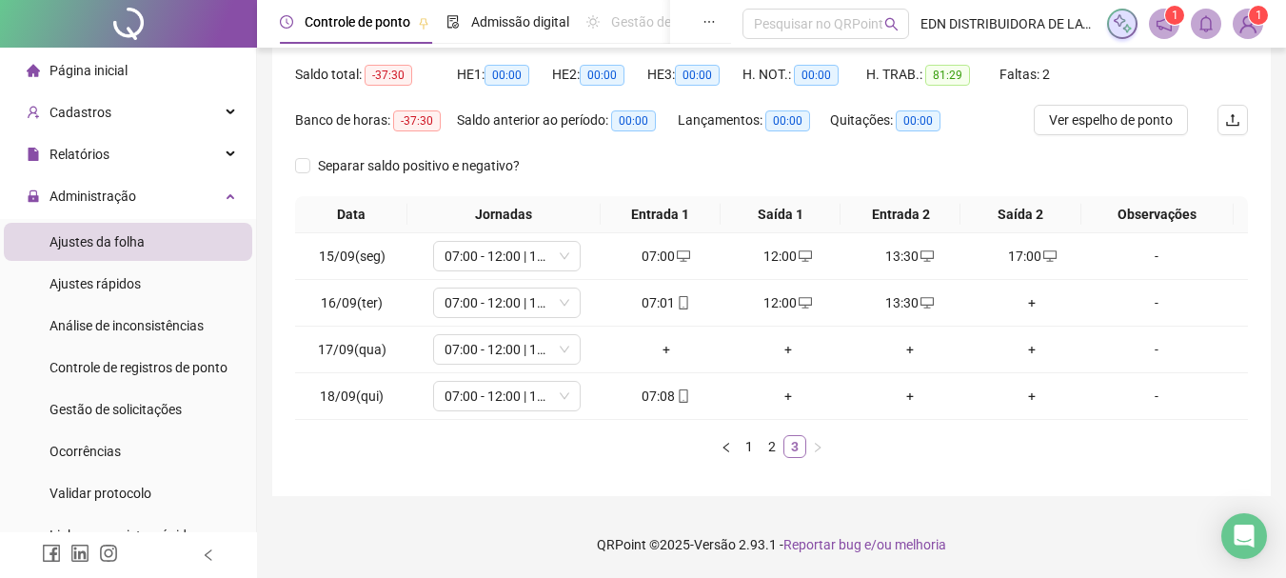
scroll to position [190, 0]
click at [658, 350] on div "+" at bounding box center [666, 349] width 107 height 21
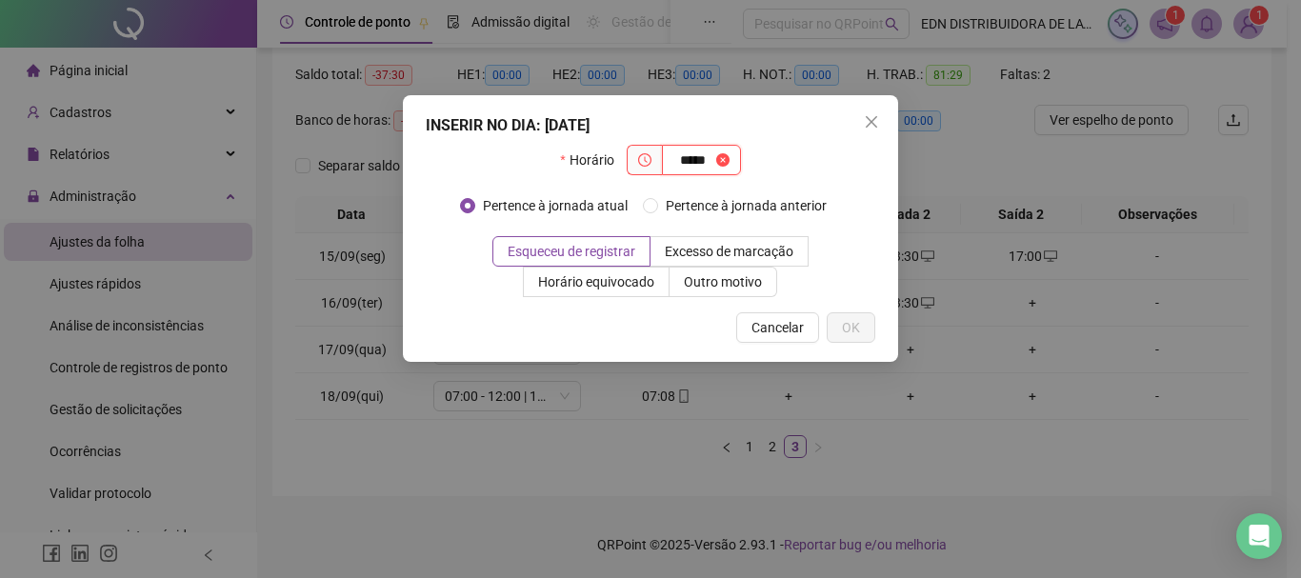
type input "*****"
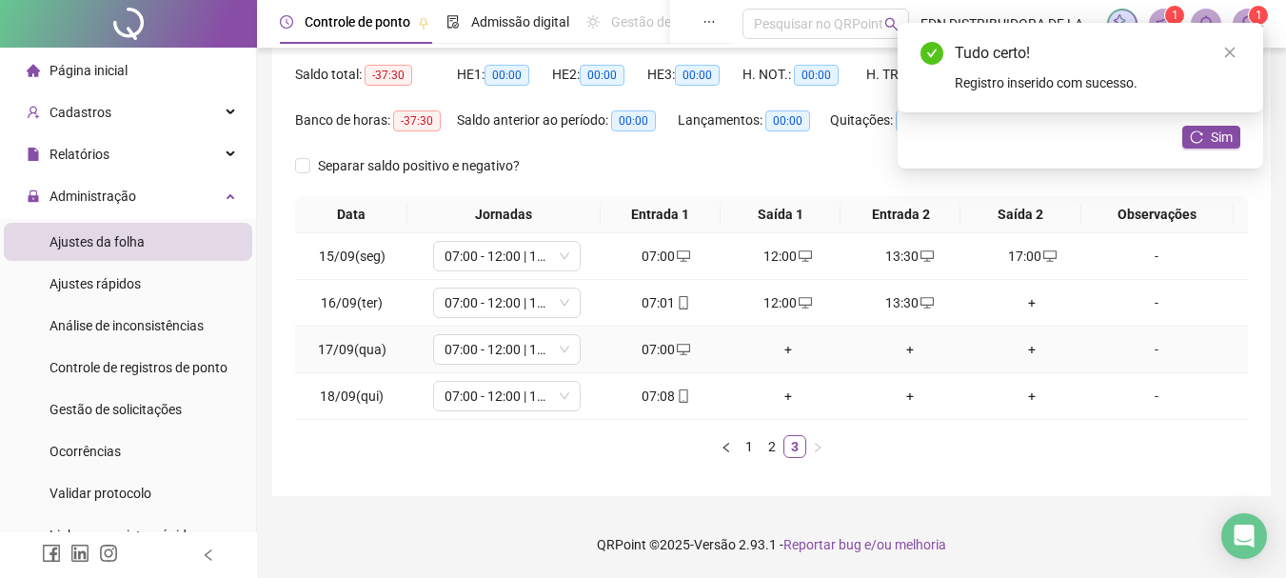
click at [765, 349] on div "+" at bounding box center [788, 349] width 107 height 21
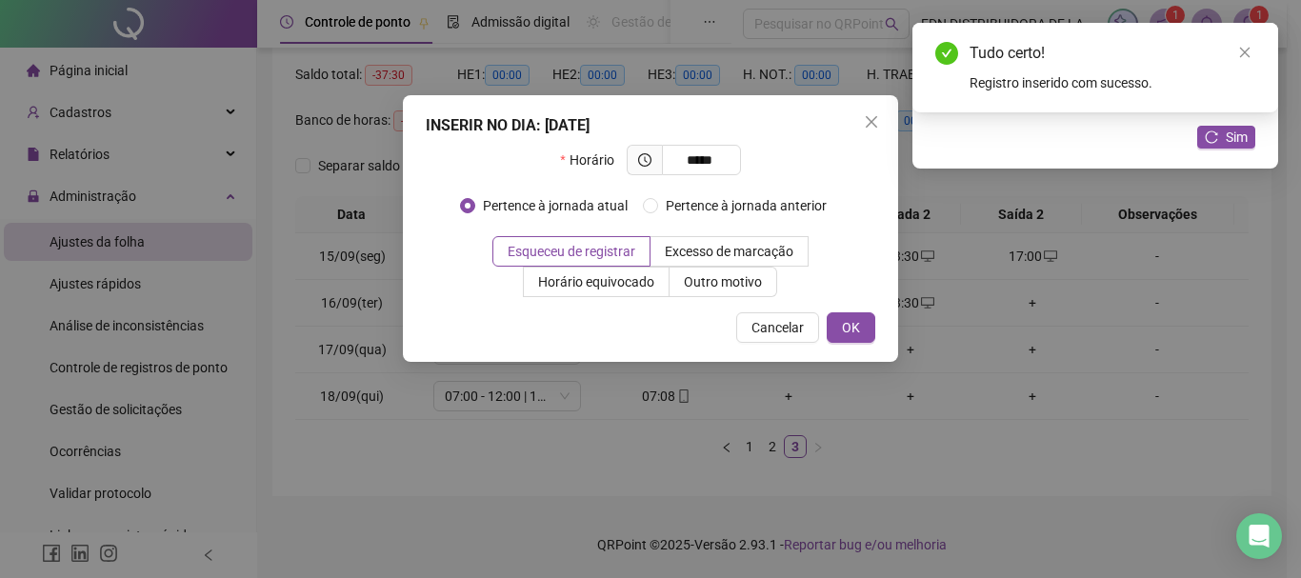
type input "*****"
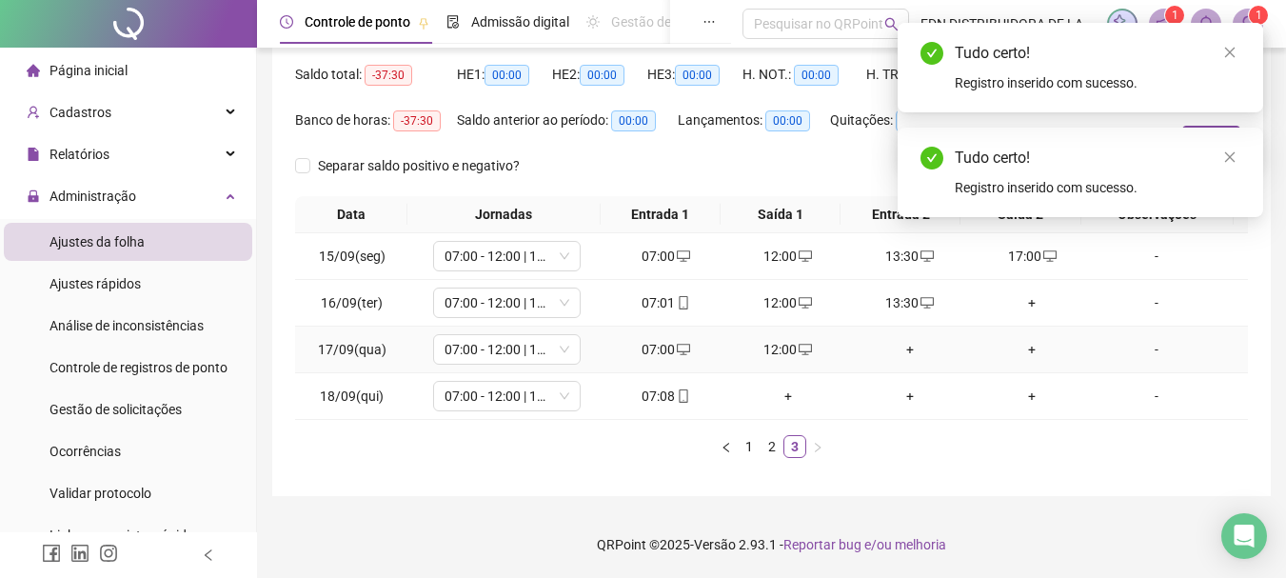
click at [897, 347] on div "+" at bounding box center [910, 349] width 107 height 21
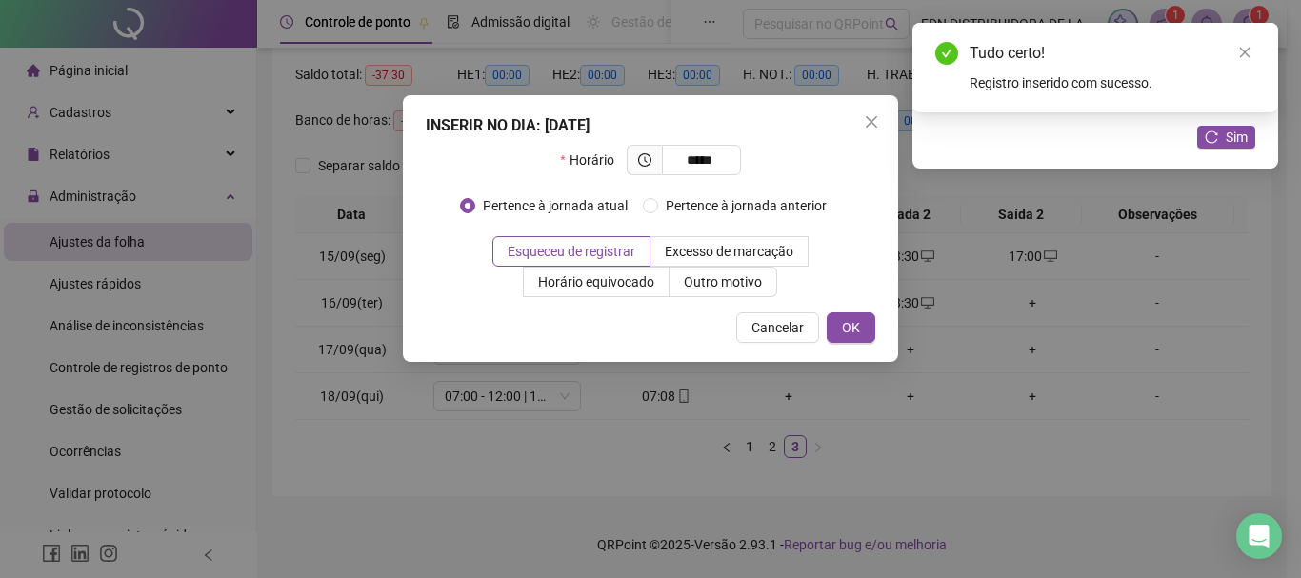
type input "*****"
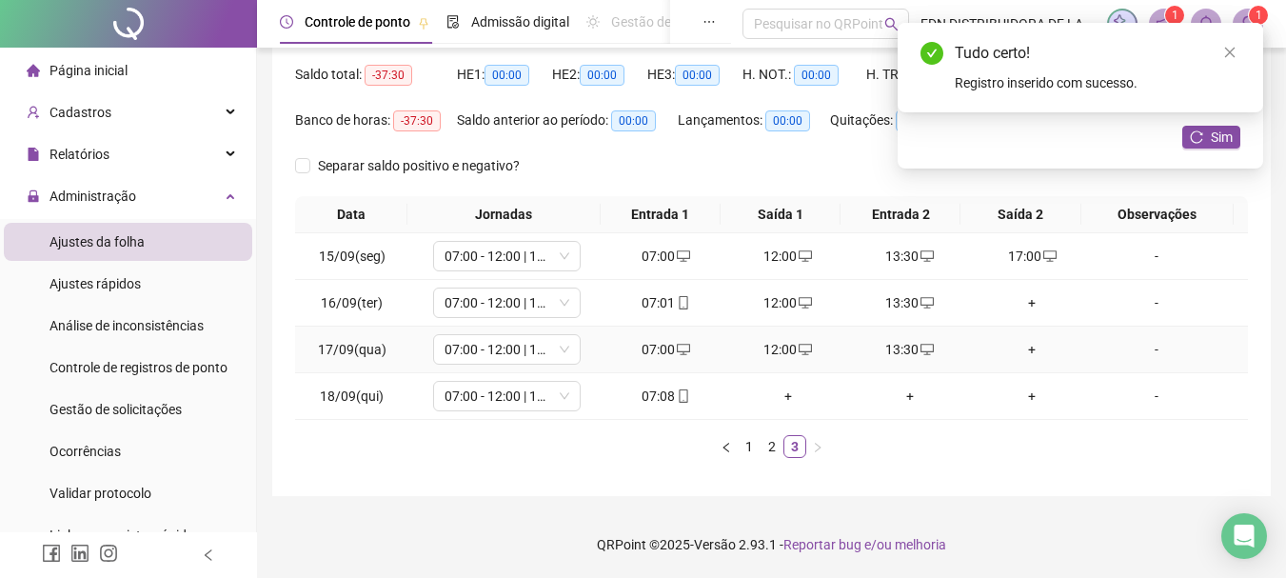
click at [1025, 347] on div "+" at bounding box center [1032, 349] width 107 height 21
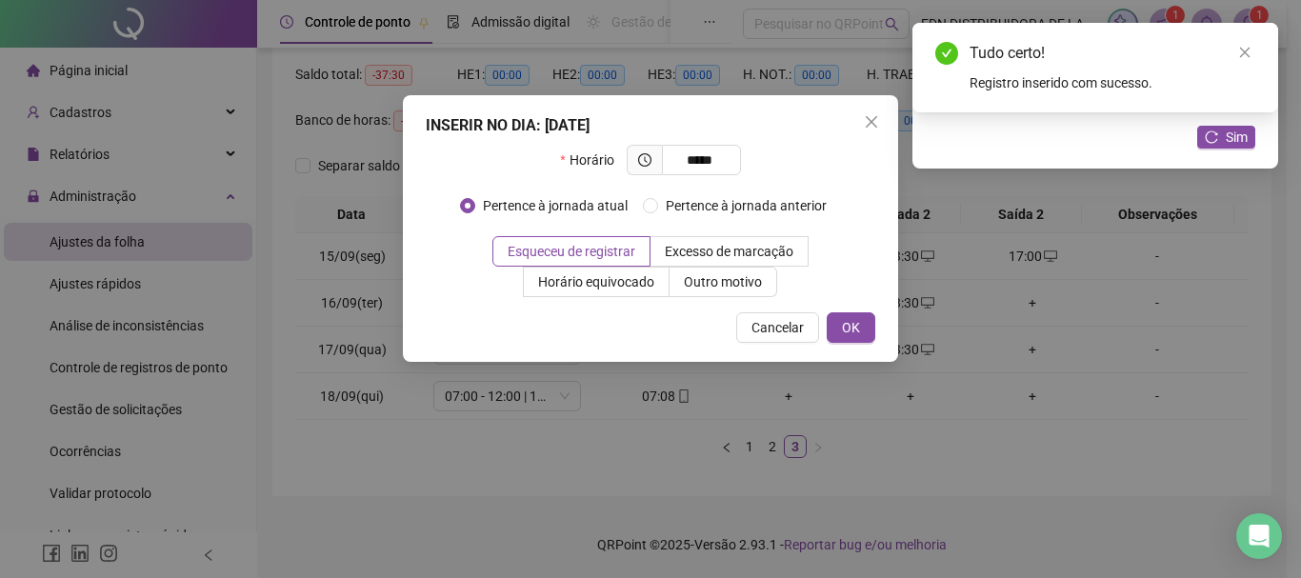
type input "*****"
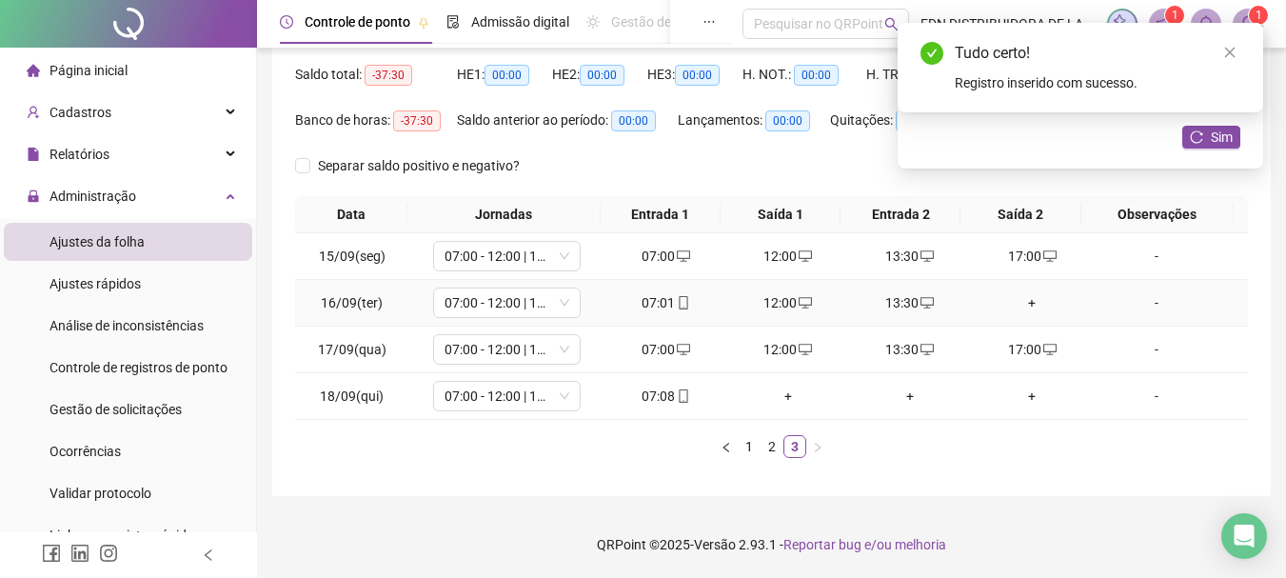
click at [1018, 316] on td "+" at bounding box center [1032, 303] width 122 height 47
click at [1019, 304] on div "+" at bounding box center [1032, 302] width 107 height 21
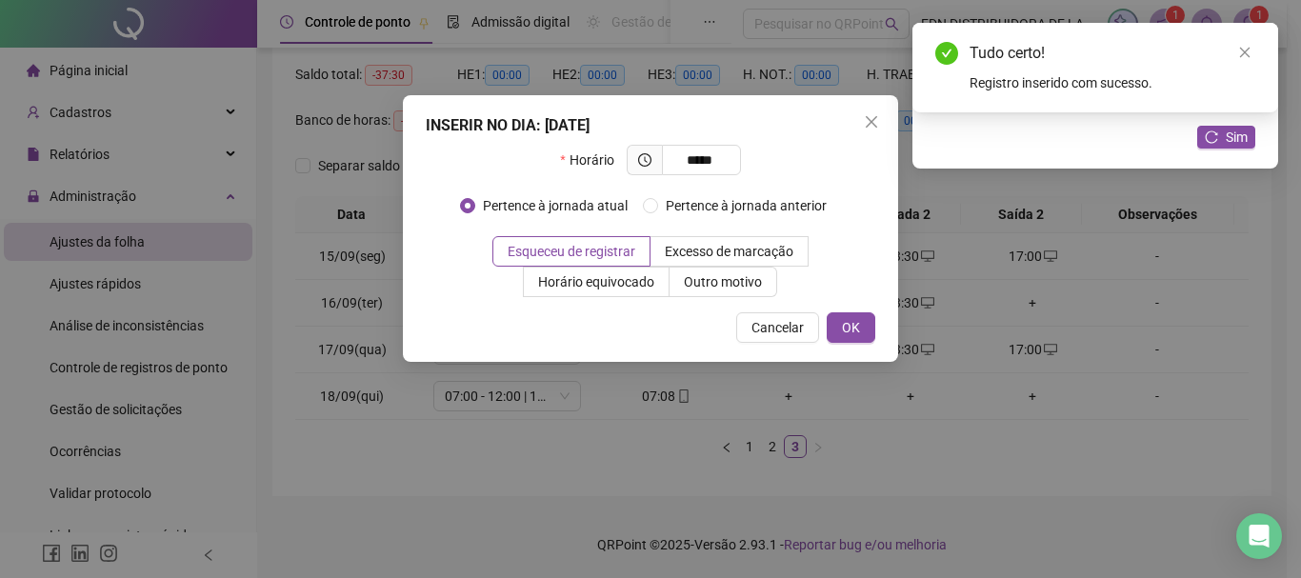
type input "*****"
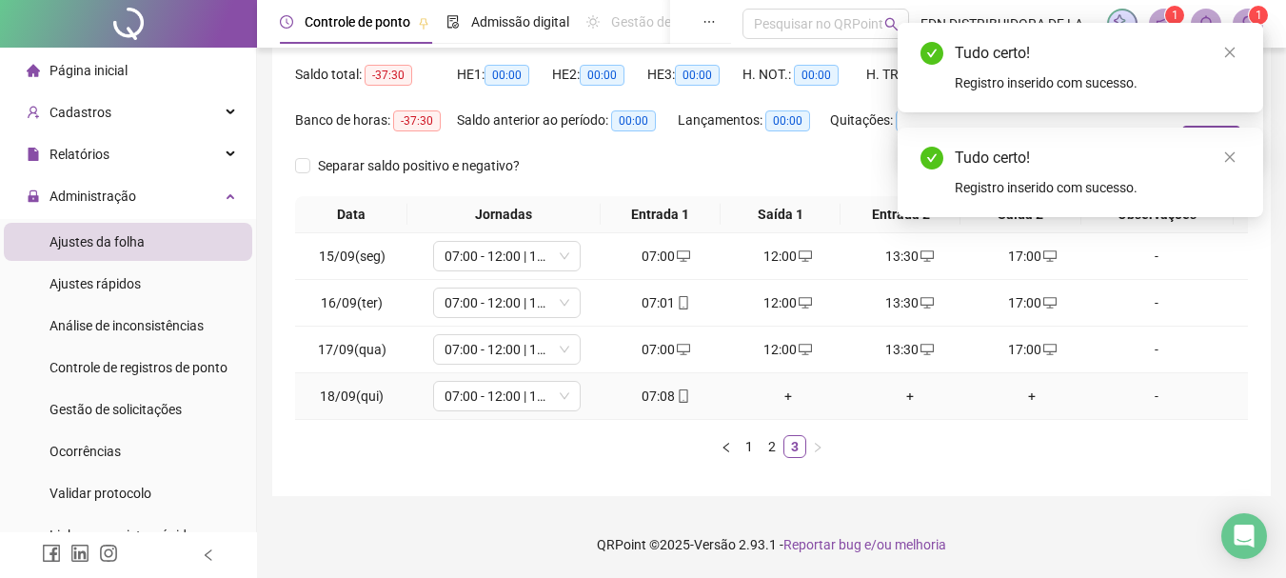
click at [776, 403] on div "+" at bounding box center [788, 396] width 107 height 21
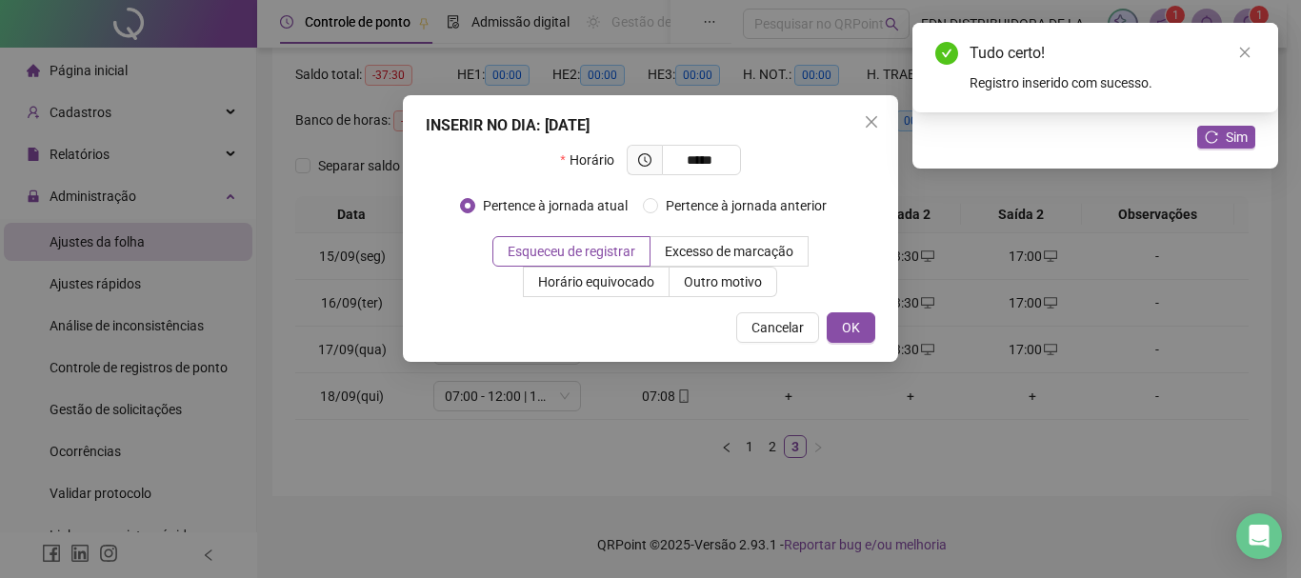
type input "*****"
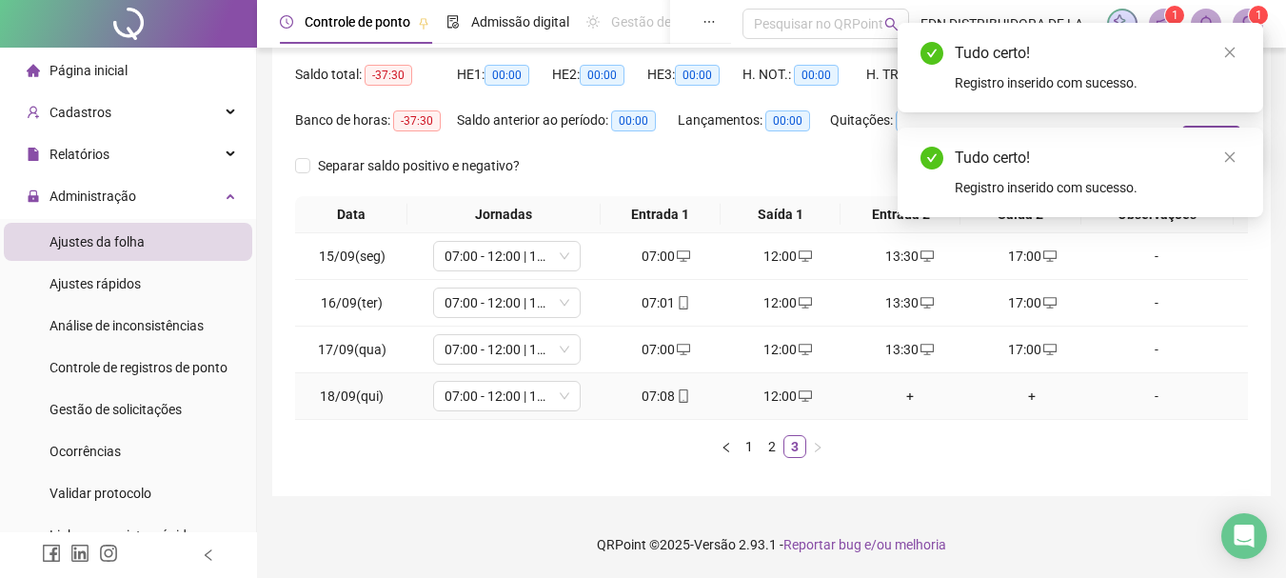
click at [905, 390] on div "+" at bounding box center [910, 396] width 107 height 21
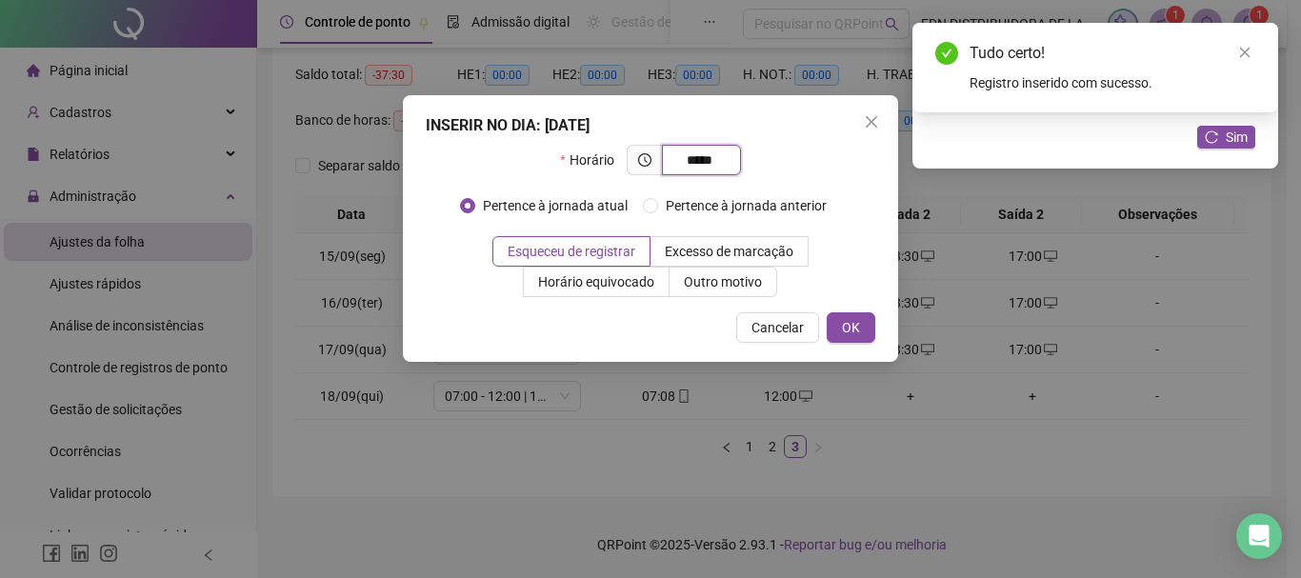
type input "*****"
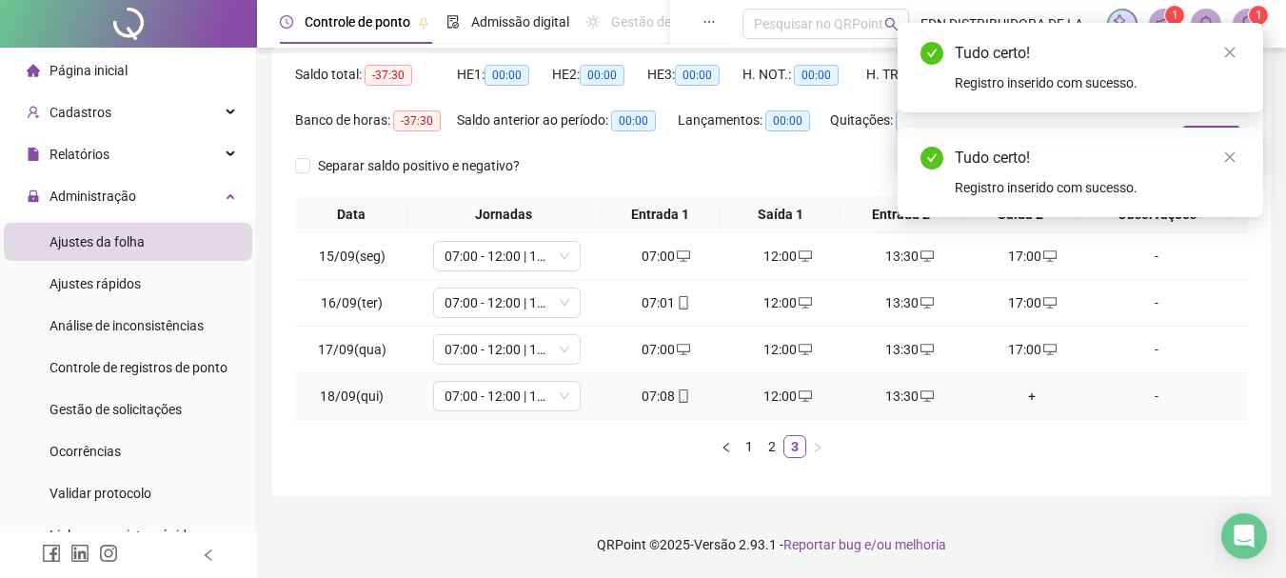
click at [1023, 396] on div "+" at bounding box center [1032, 396] width 107 height 21
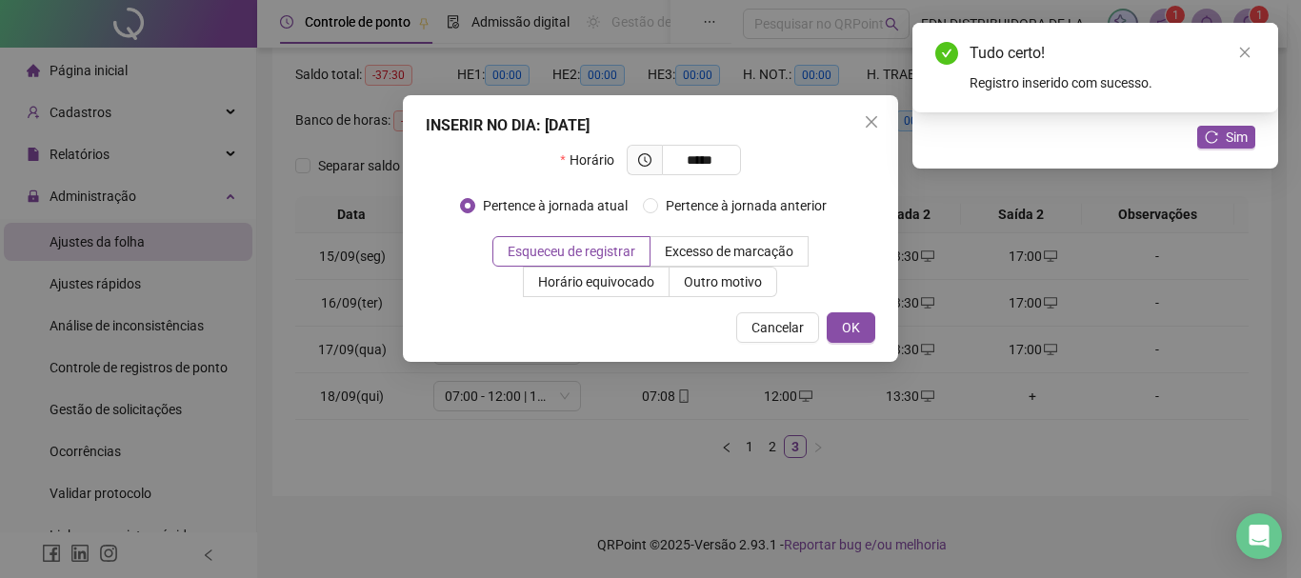
type input "*****"
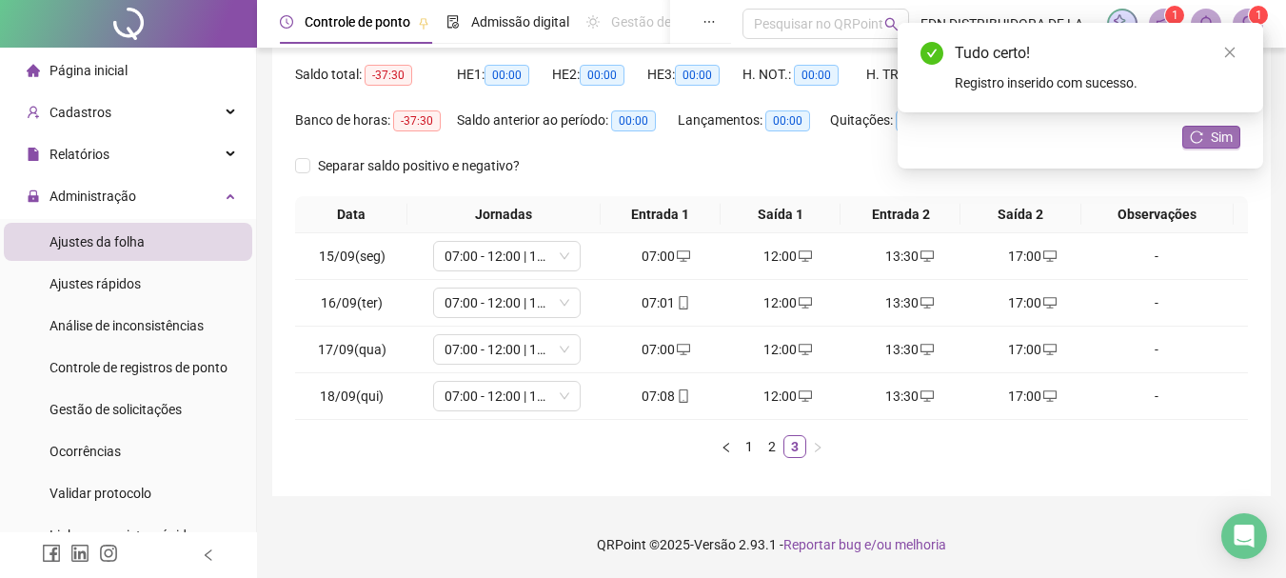
click at [1213, 130] on span "Sim" at bounding box center [1222, 137] width 22 height 21
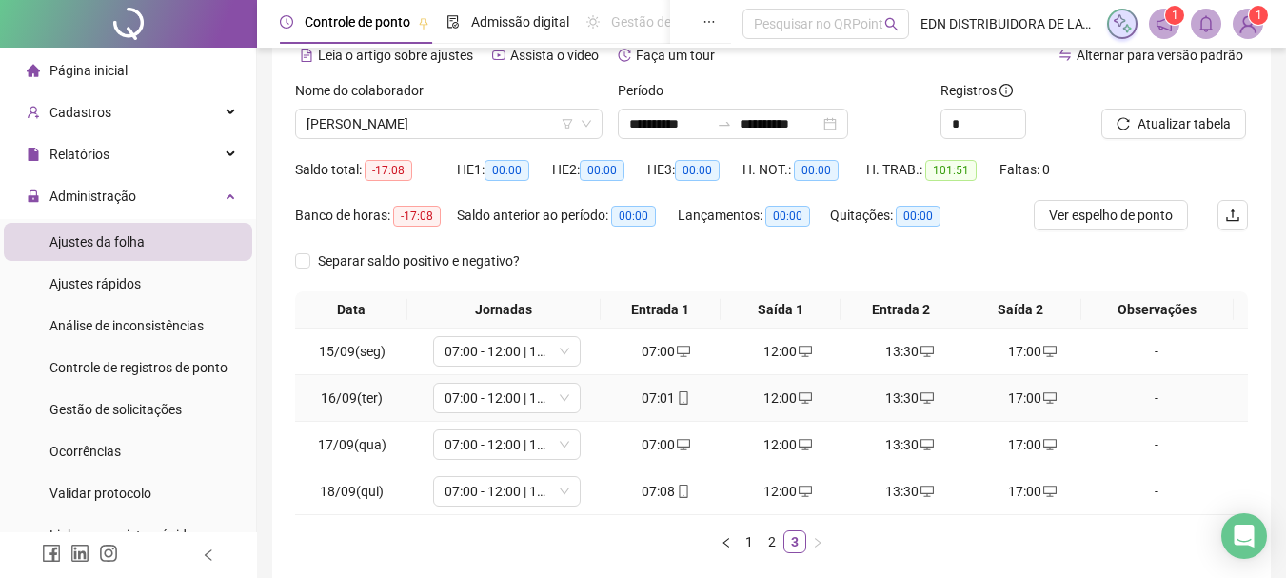
scroll to position [0, 0]
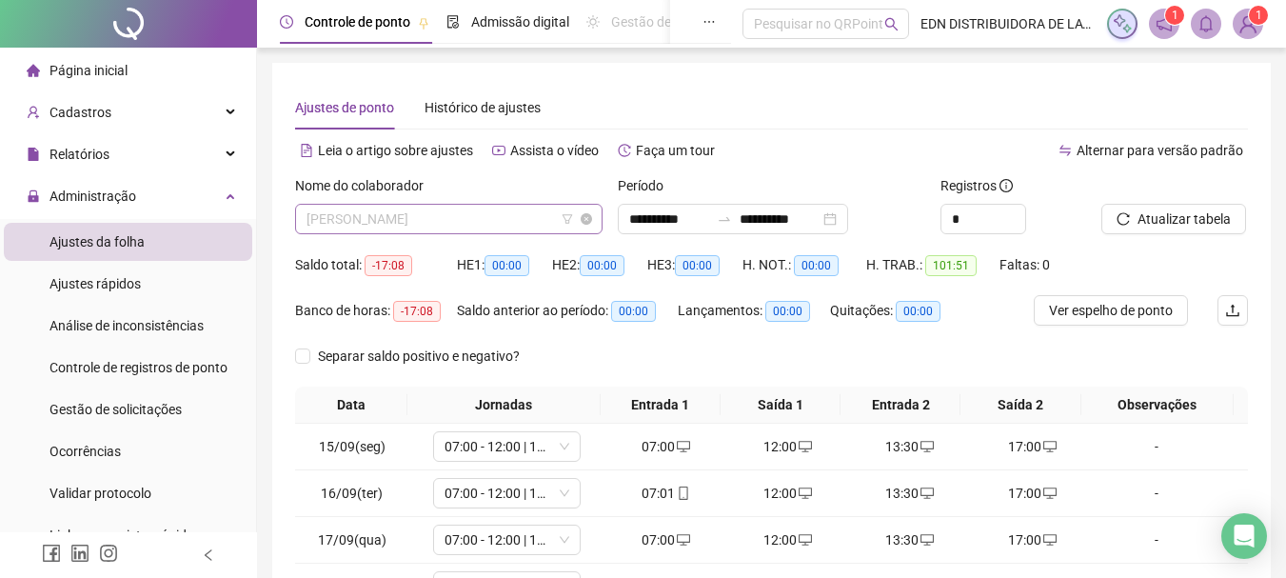
click at [488, 223] on span "[PERSON_NAME]" at bounding box center [449, 219] width 285 height 29
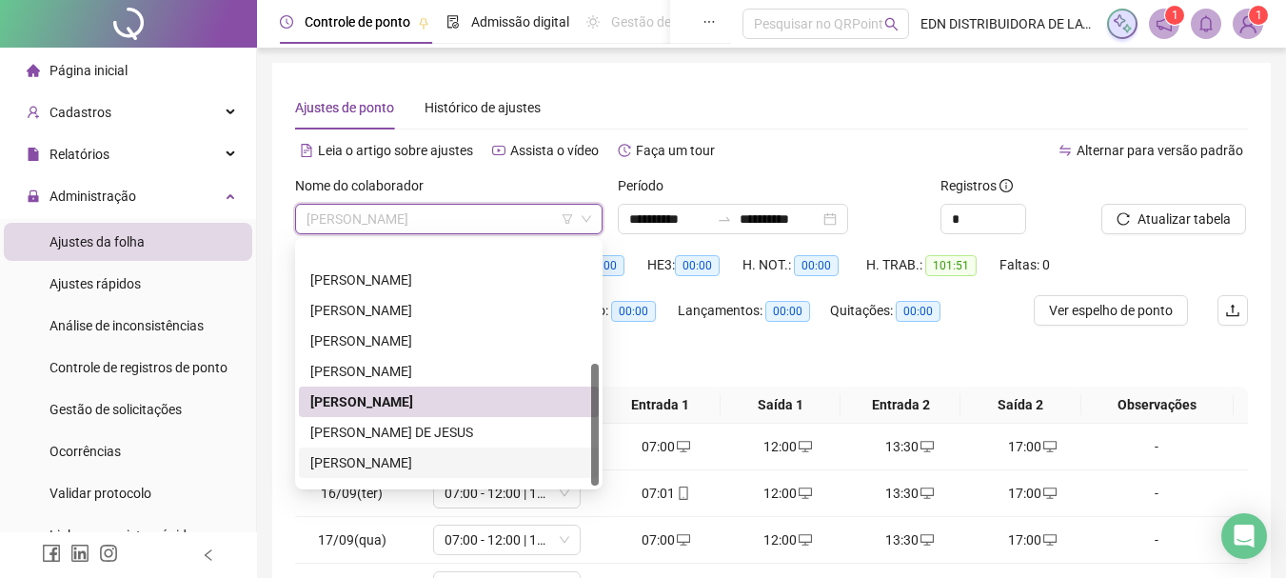
scroll to position [244, 0]
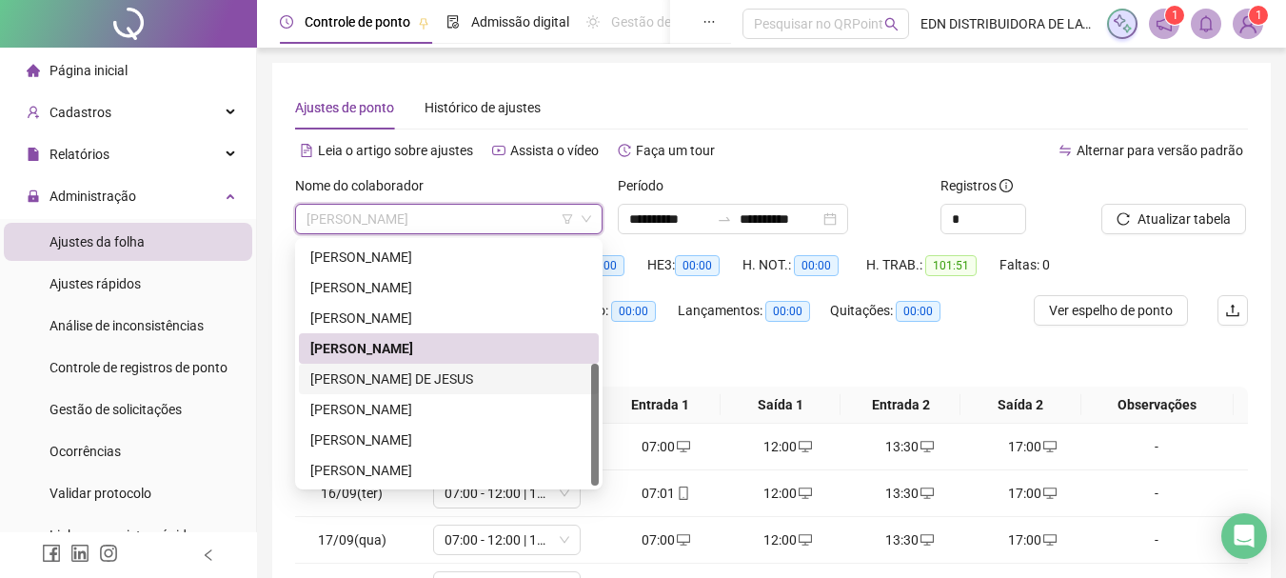
click at [375, 382] on div "[PERSON_NAME] DE JESUS" at bounding box center [448, 379] width 277 height 21
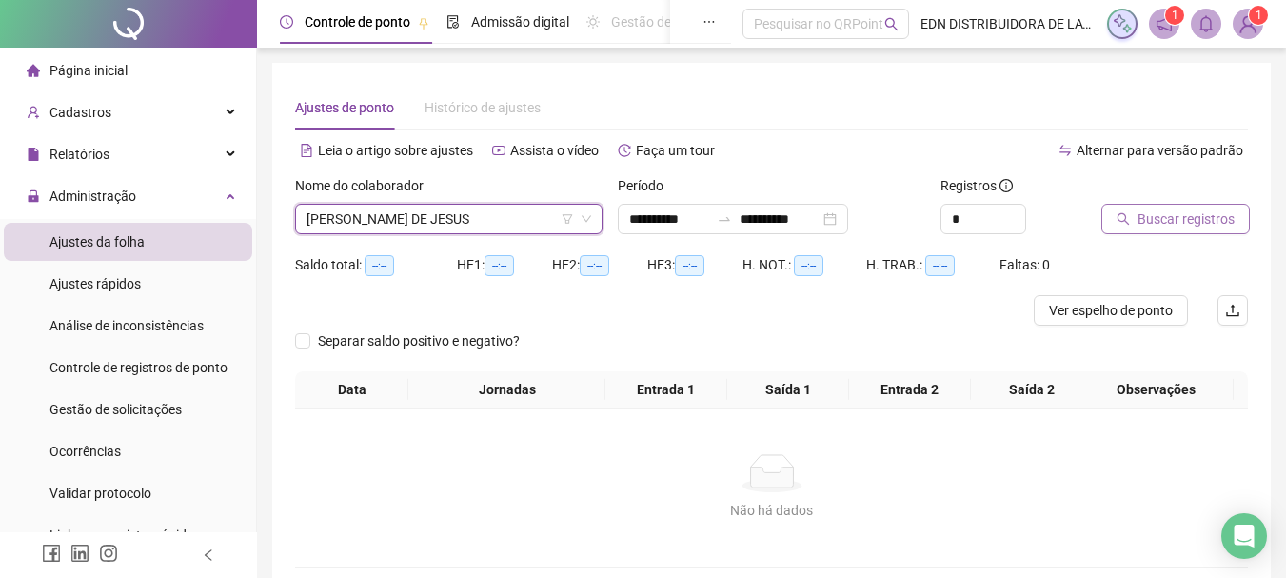
click at [1239, 213] on button "Buscar registros" at bounding box center [1176, 219] width 149 height 30
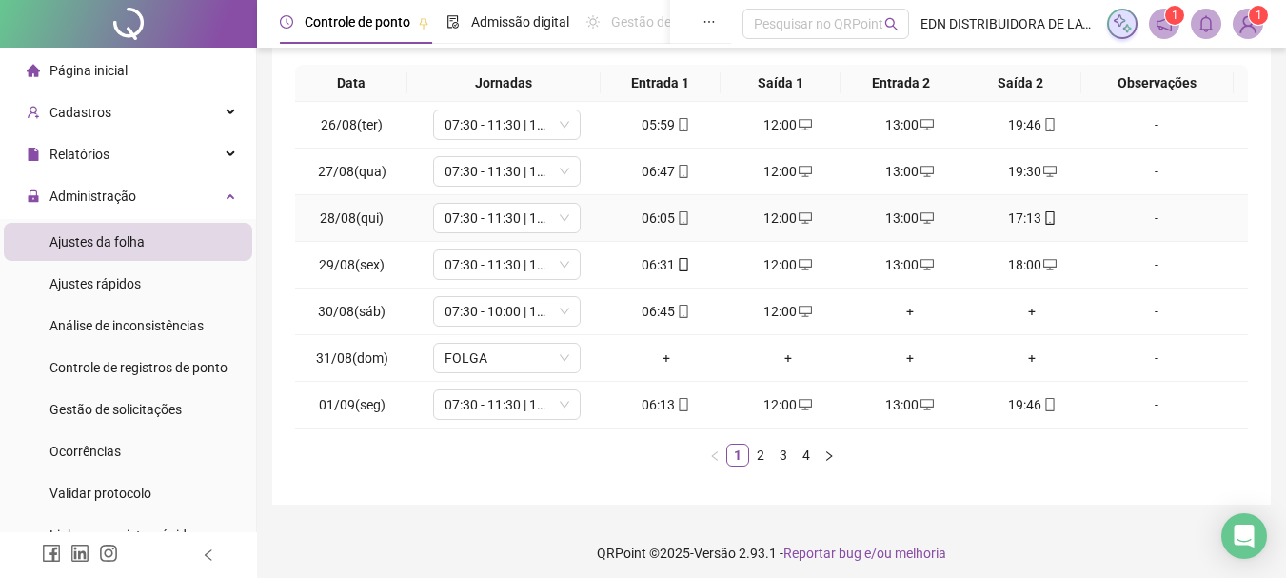
scroll to position [330, 0]
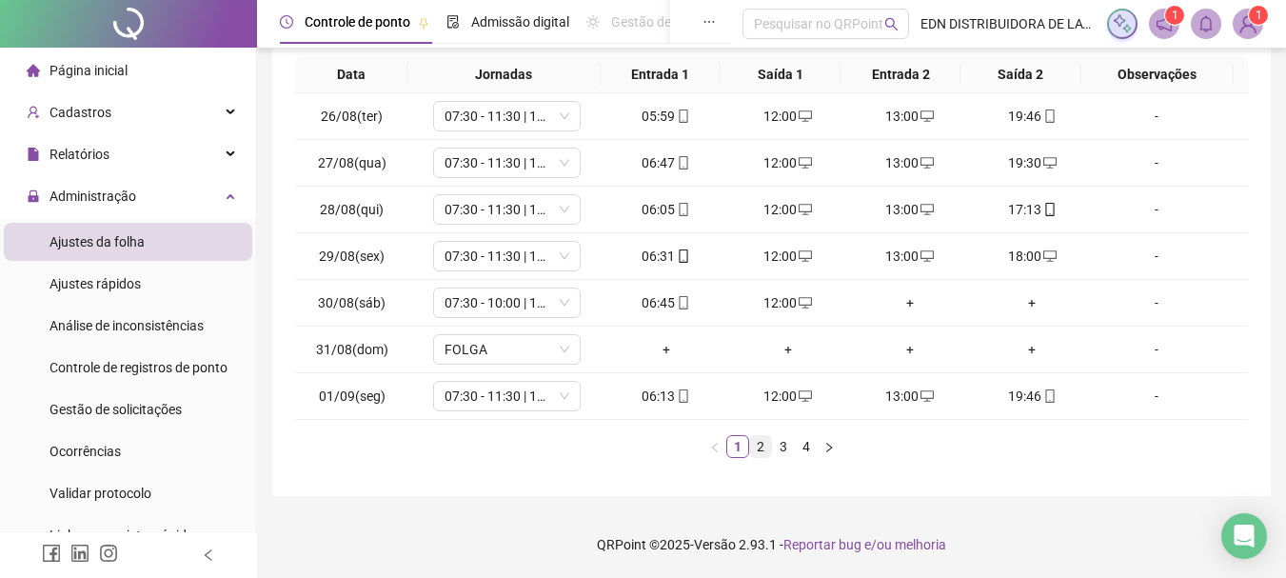
click at [770, 444] on link "2" at bounding box center [760, 446] width 21 height 21
click at [790, 445] on link "3" at bounding box center [783, 446] width 21 height 21
click at [804, 448] on link "4" at bounding box center [806, 446] width 21 height 21
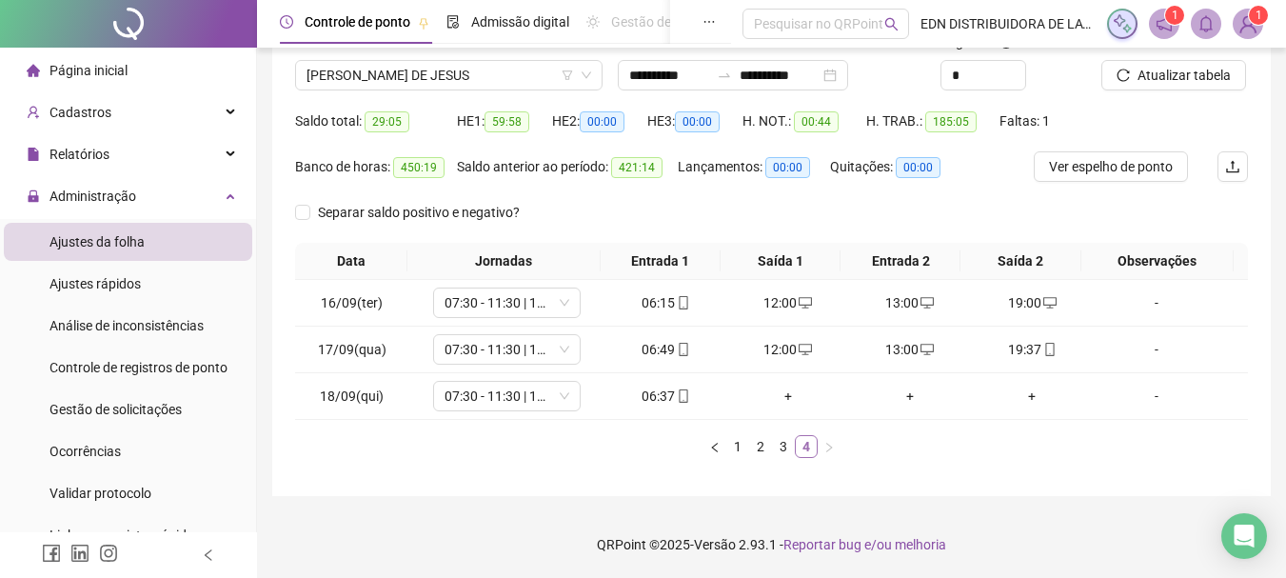
scroll to position [144, 0]
click at [410, 90] on div "[PERSON_NAME] DE JESUS" at bounding box center [449, 75] width 308 height 30
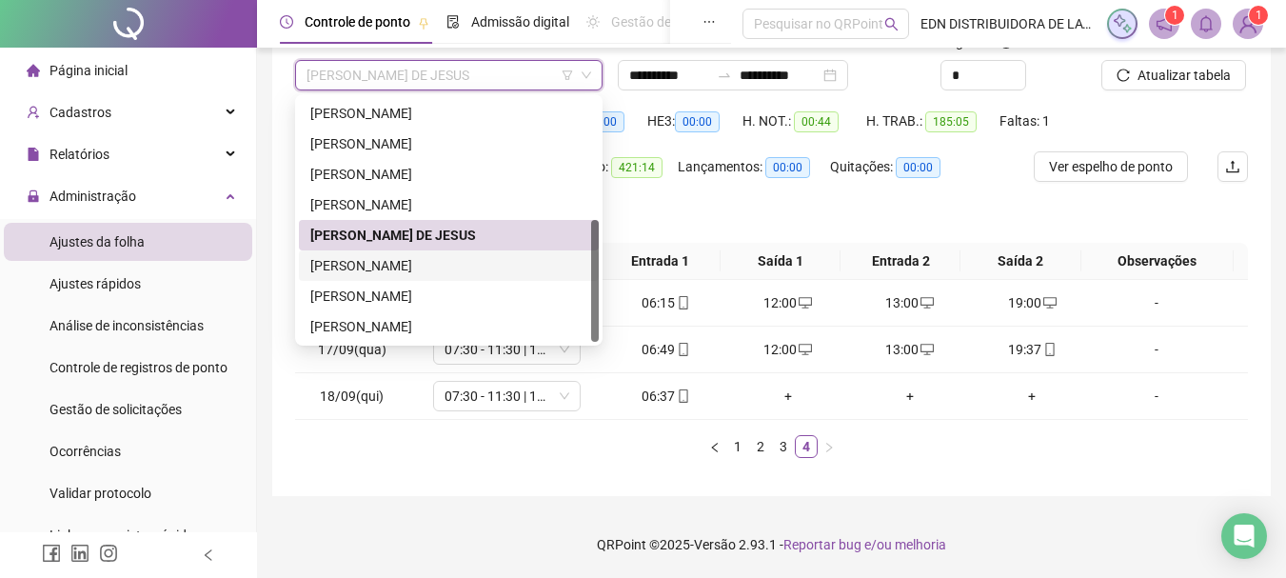
click at [336, 269] on div "[PERSON_NAME]" at bounding box center [448, 265] width 277 height 21
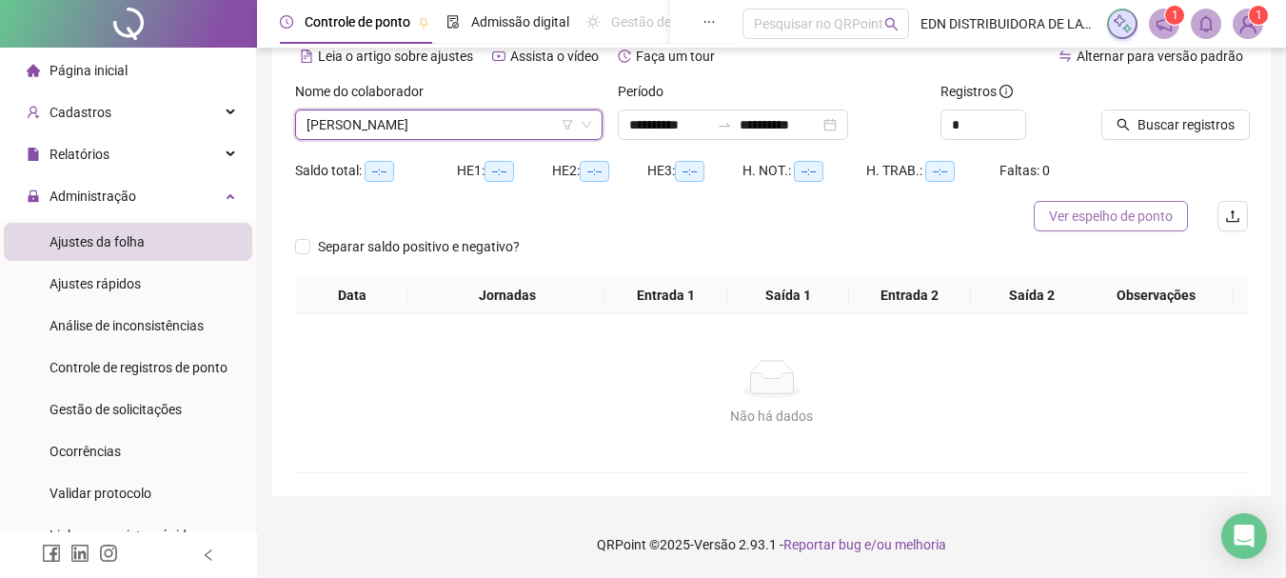
scroll to position [94, 0]
click at [1213, 133] on span "Buscar registros" at bounding box center [1186, 124] width 97 height 21
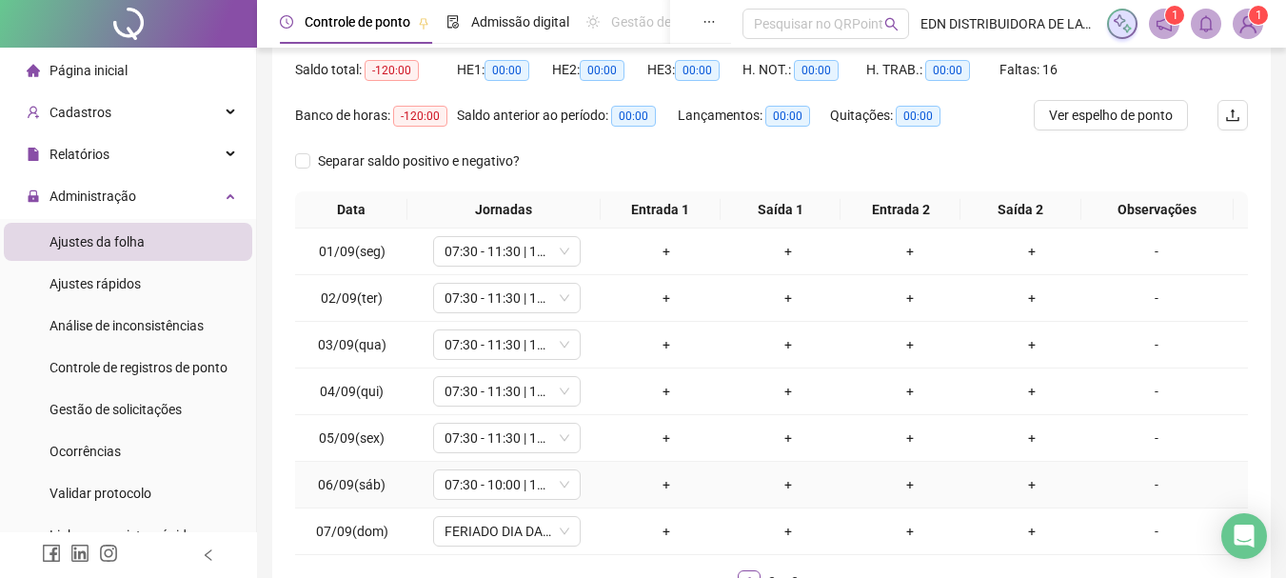
scroll to position [330, 0]
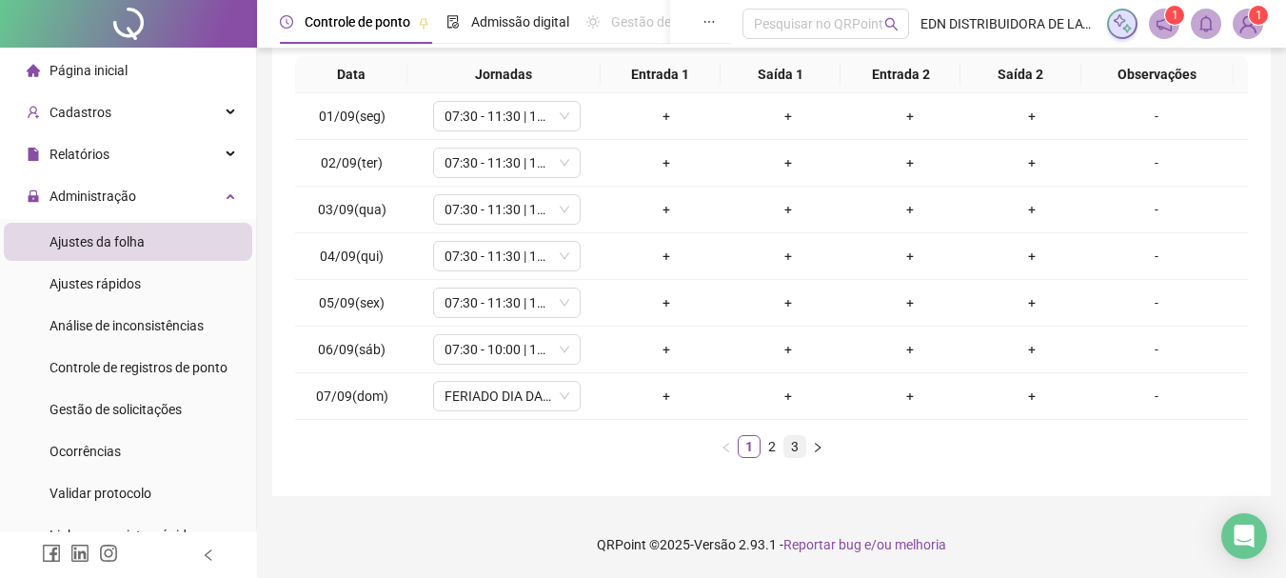
click at [793, 440] on link "3" at bounding box center [795, 446] width 21 height 21
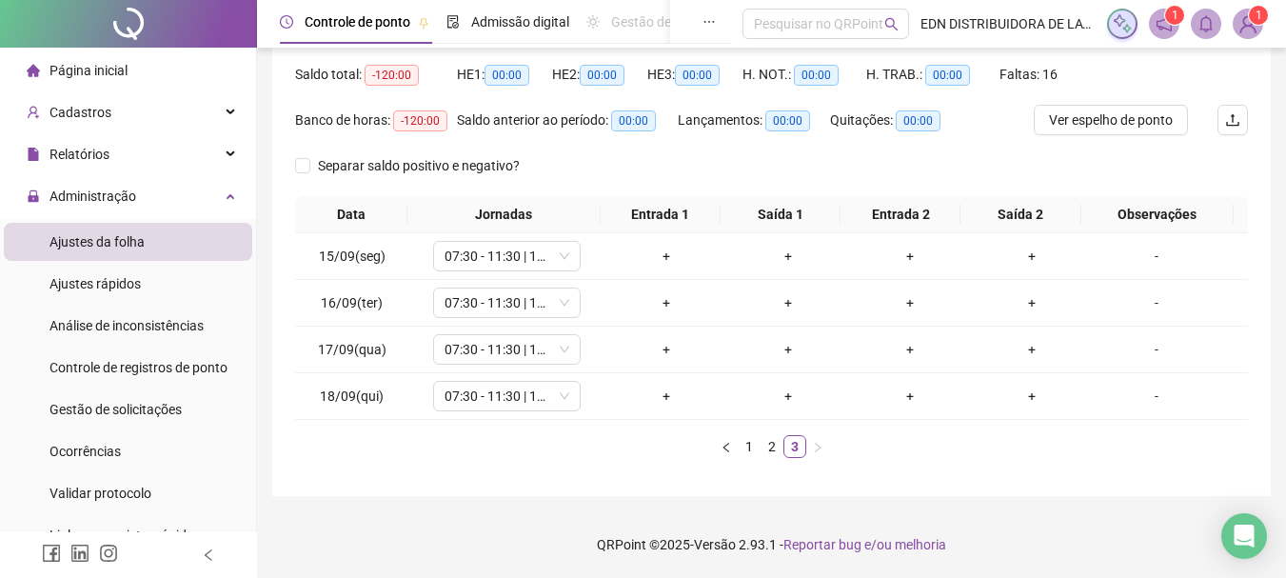
scroll to position [0, 0]
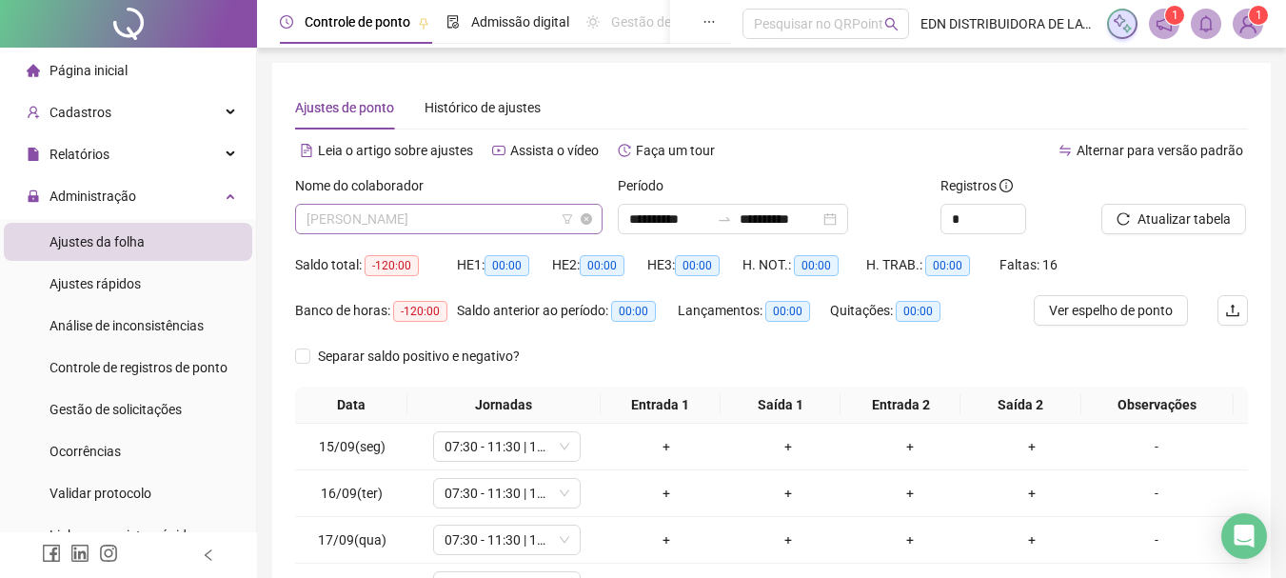
click at [414, 221] on span "[PERSON_NAME]" at bounding box center [449, 219] width 285 height 29
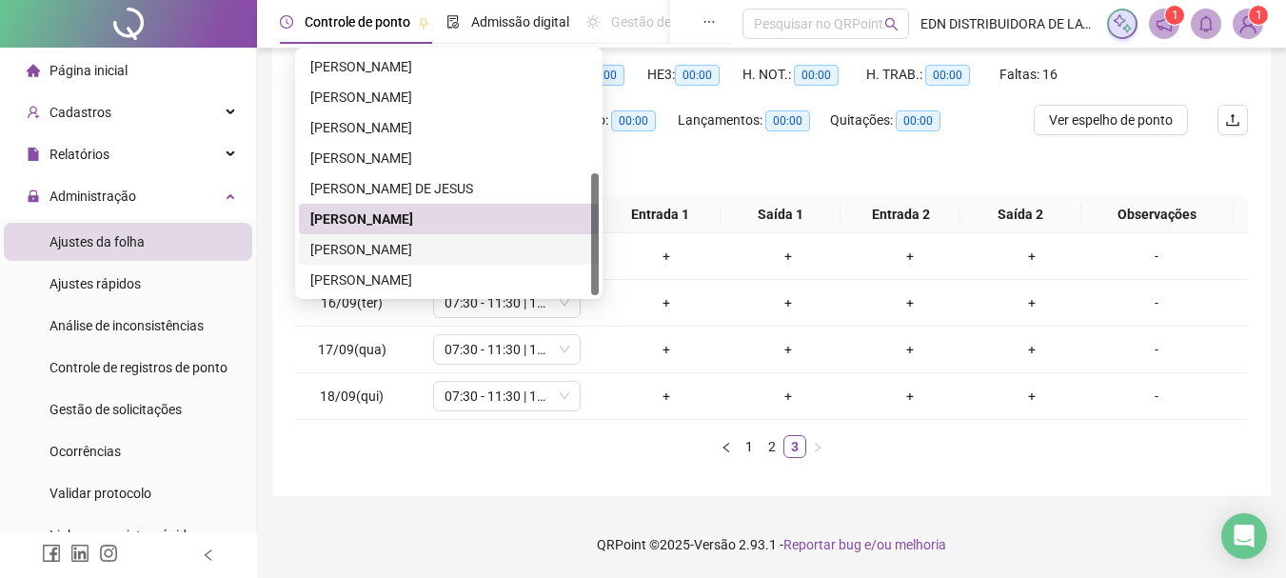
click at [371, 246] on div "[PERSON_NAME]" at bounding box center [448, 249] width 277 height 21
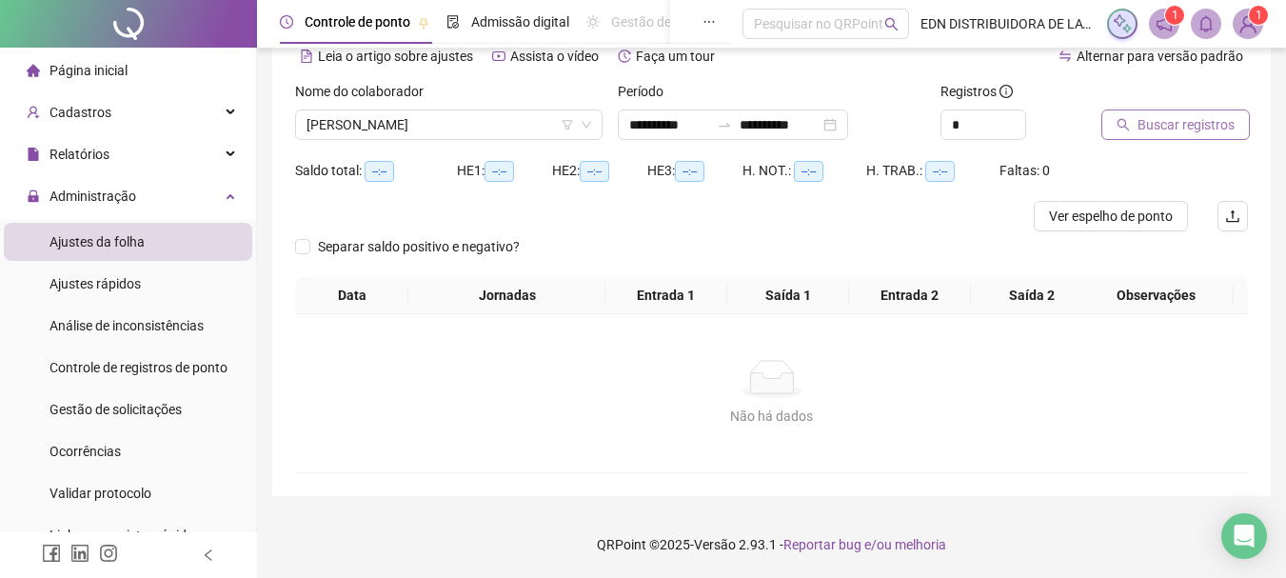
click at [1151, 129] on span "Buscar registros" at bounding box center [1186, 124] width 97 height 21
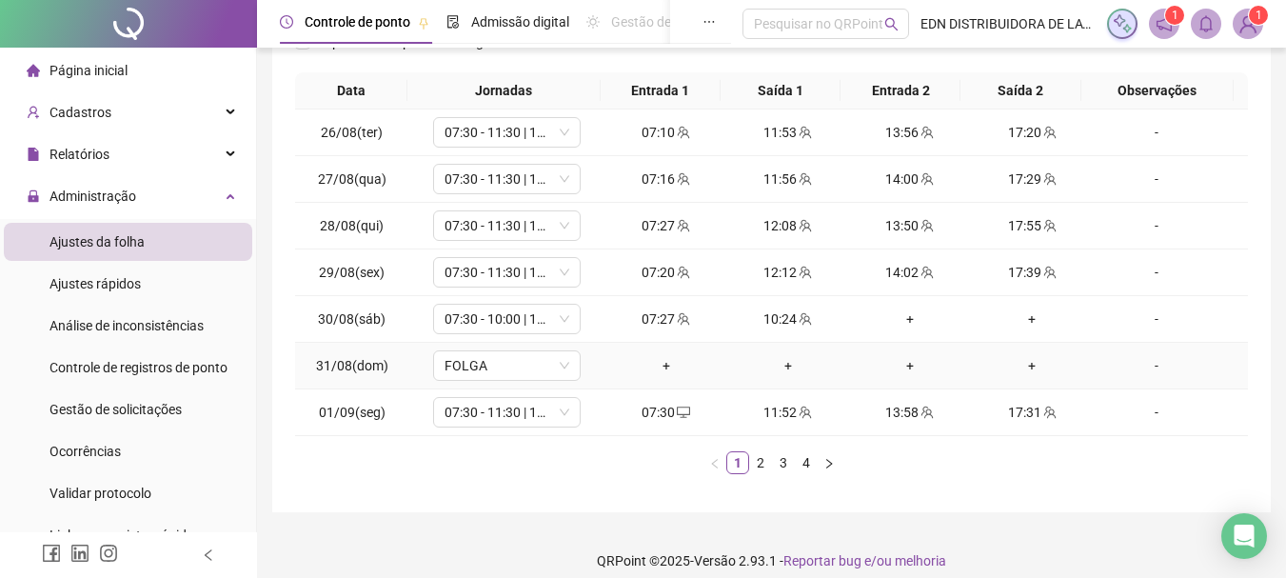
scroll to position [330, 0]
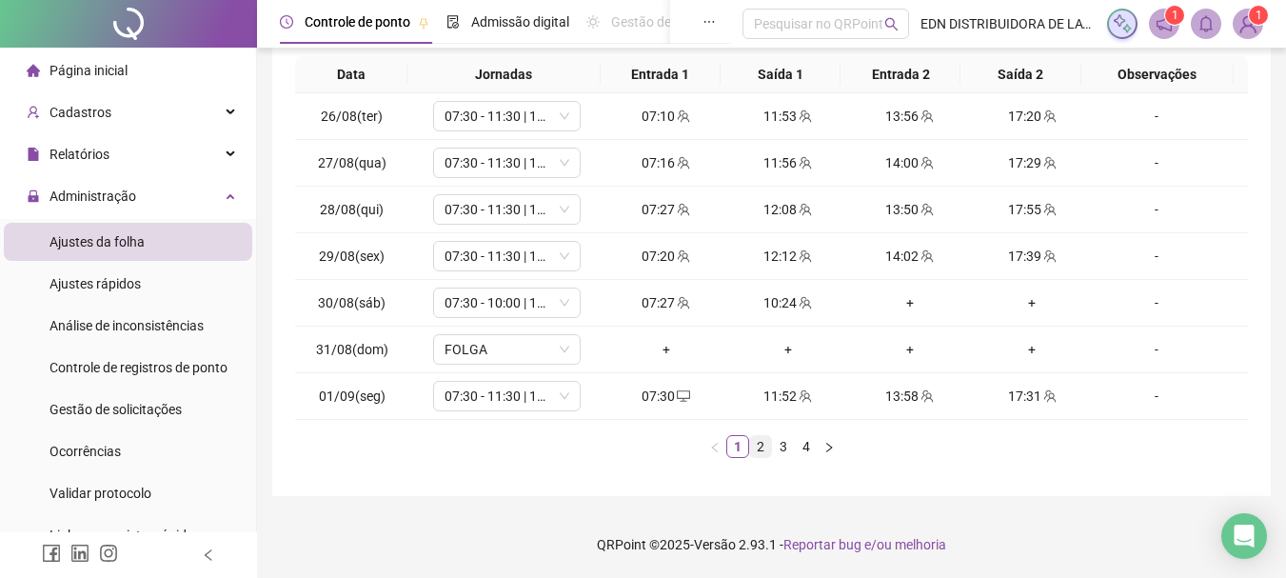
click at [750, 453] on link "2" at bounding box center [760, 446] width 21 height 21
click at [780, 446] on link "3" at bounding box center [783, 446] width 21 height 21
click at [810, 443] on link "4" at bounding box center [806, 446] width 21 height 21
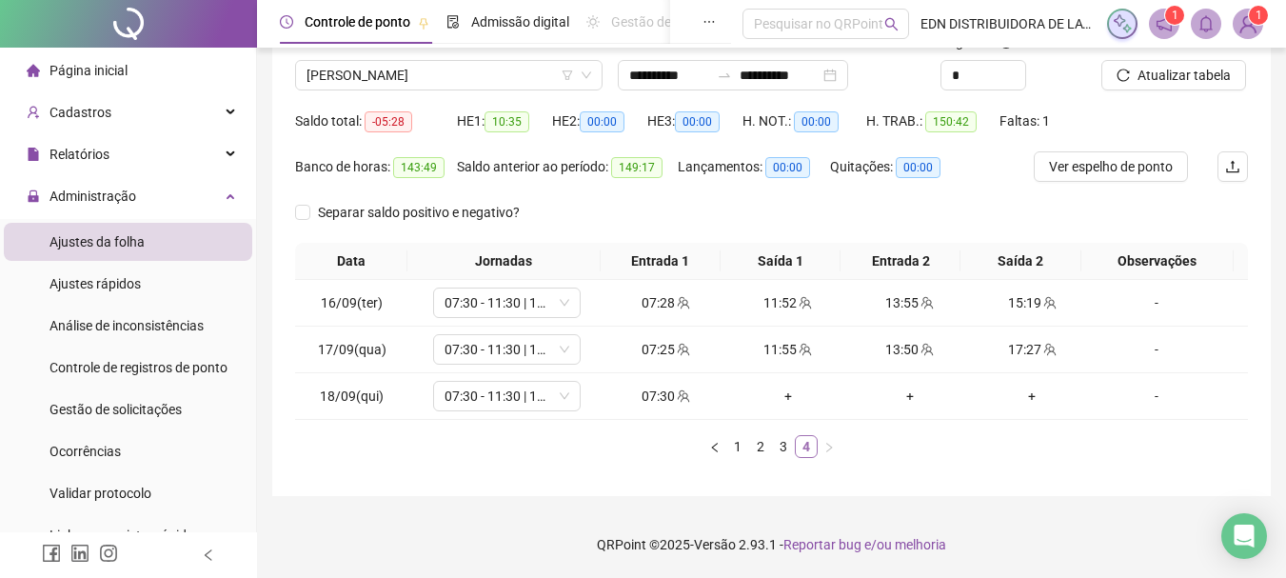
scroll to position [144, 0]
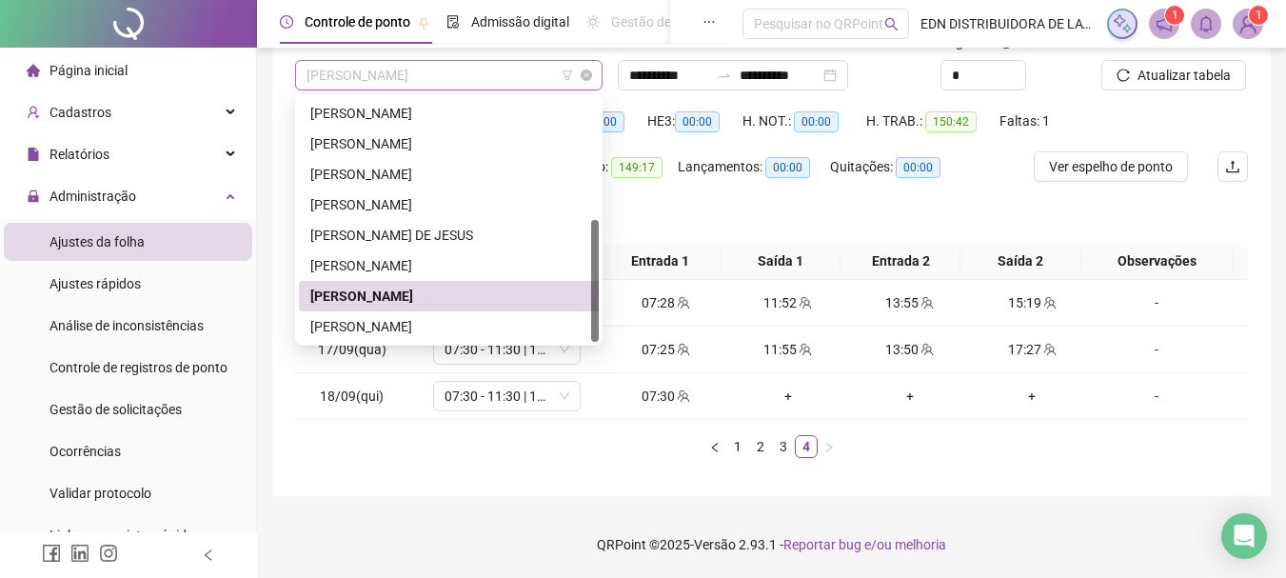
click at [468, 75] on span "[PERSON_NAME]" at bounding box center [449, 75] width 285 height 29
click at [393, 328] on div "[PERSON_NAME]" at bounding box center [448, 326] width 277 height 21
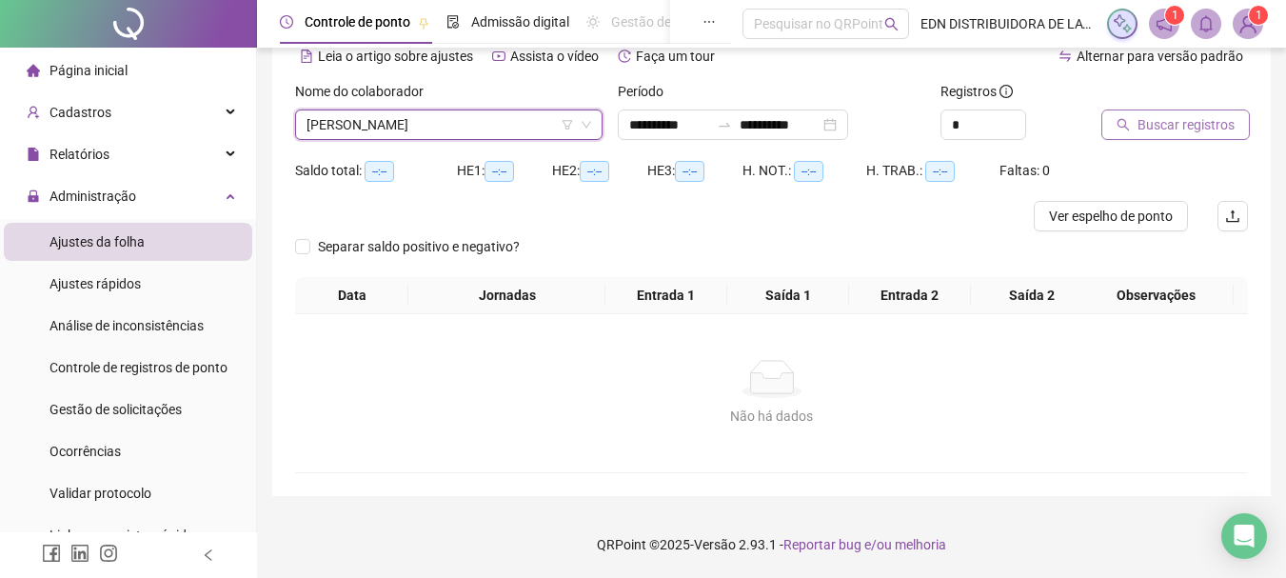
click at [1191, 130] on span "Buscar registros" at bounding box center [1186, 124] width 97 height 21
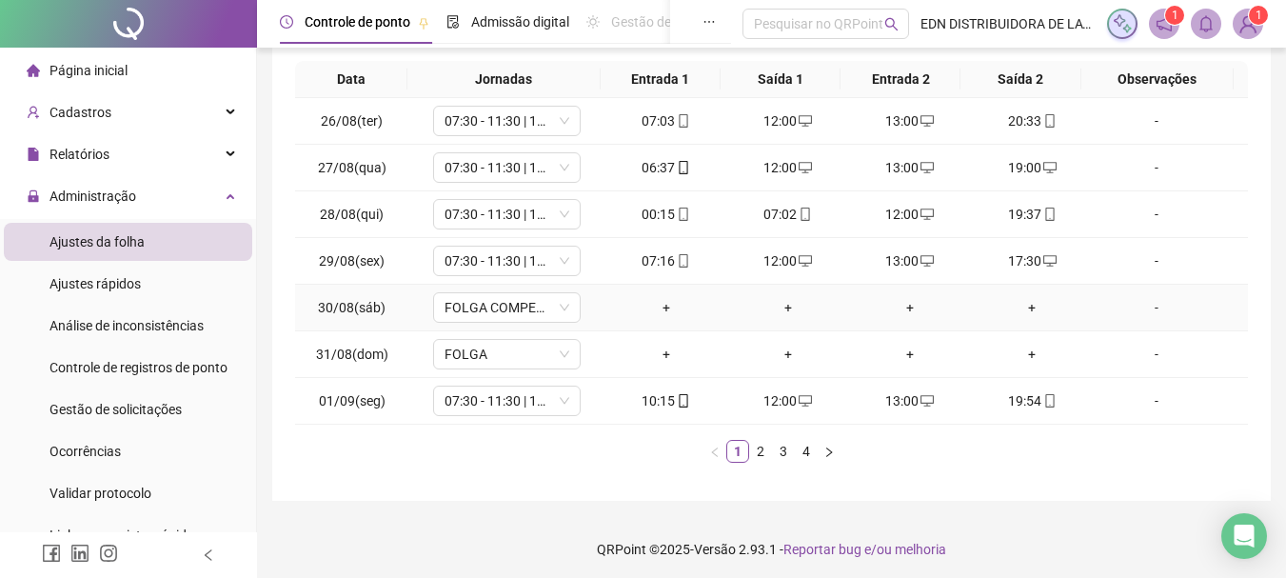
scroll to position [330, 0]
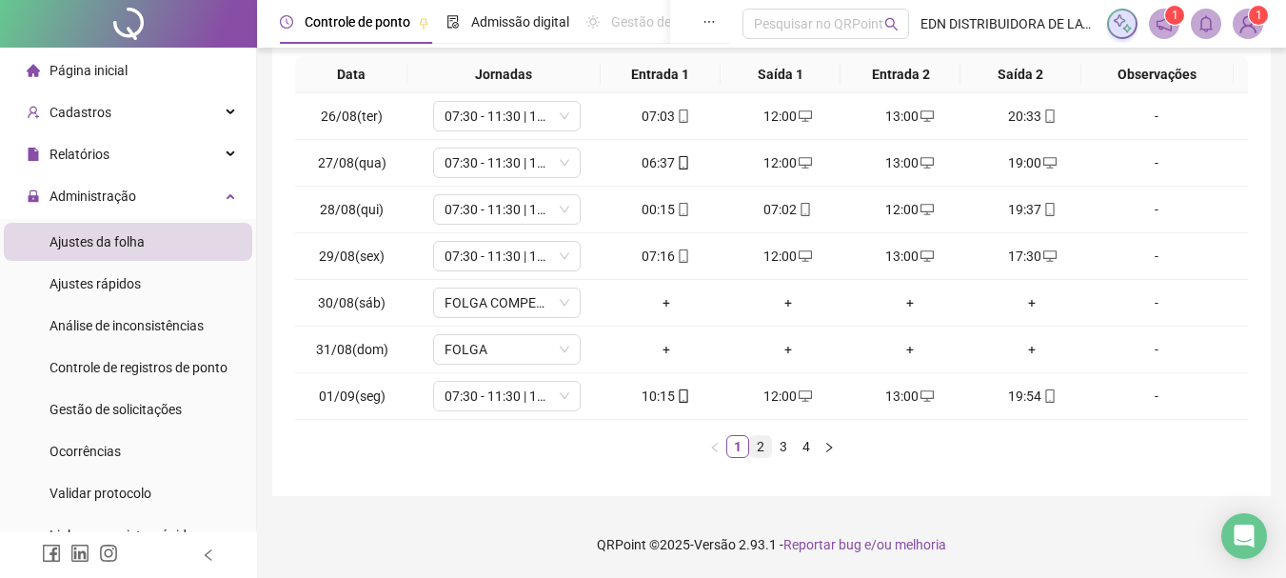
click at [753, 454] on link "2" at bounding box center [760, 446] width 21 height 21
click at [907, 305] on div "+" at bounding box center [910, 302] width 107 height 21
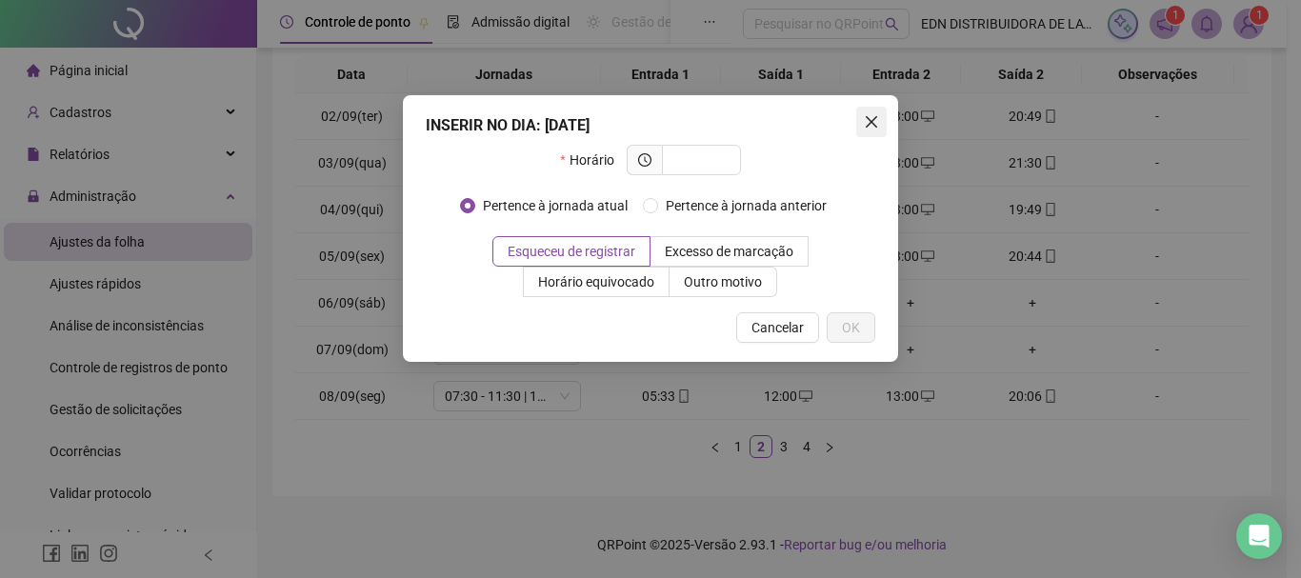
click at [874, 111] on button "Close" at bounding box center [871, 122] width 30 height 30
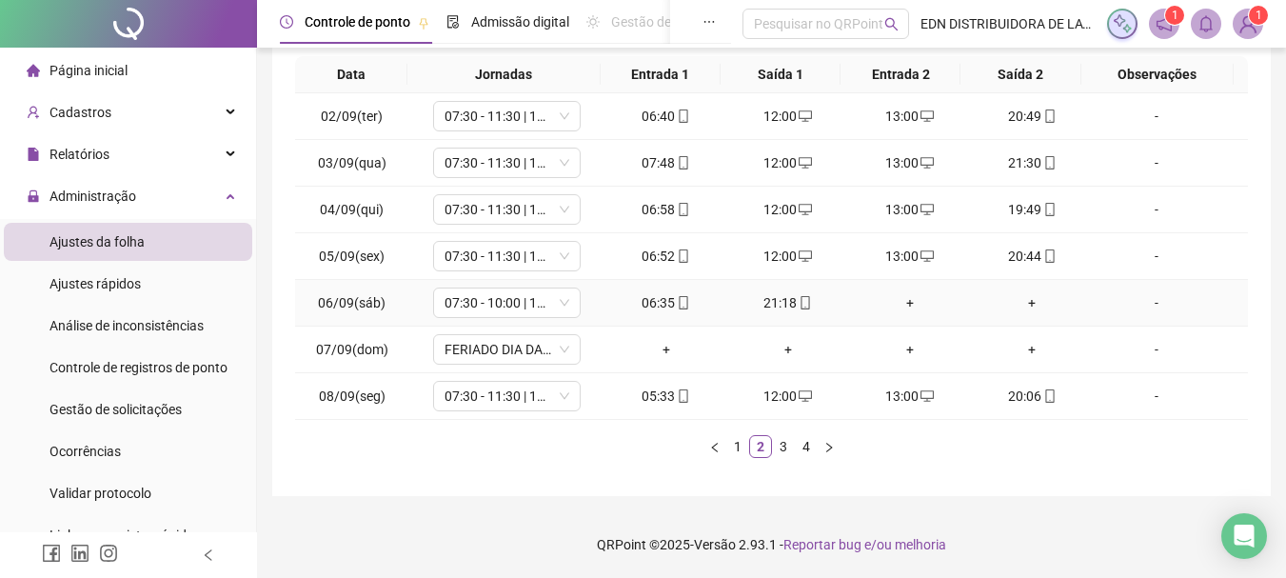
click at [907, 303] on div "+" at bounding box center [910, 302] width 107 height 21
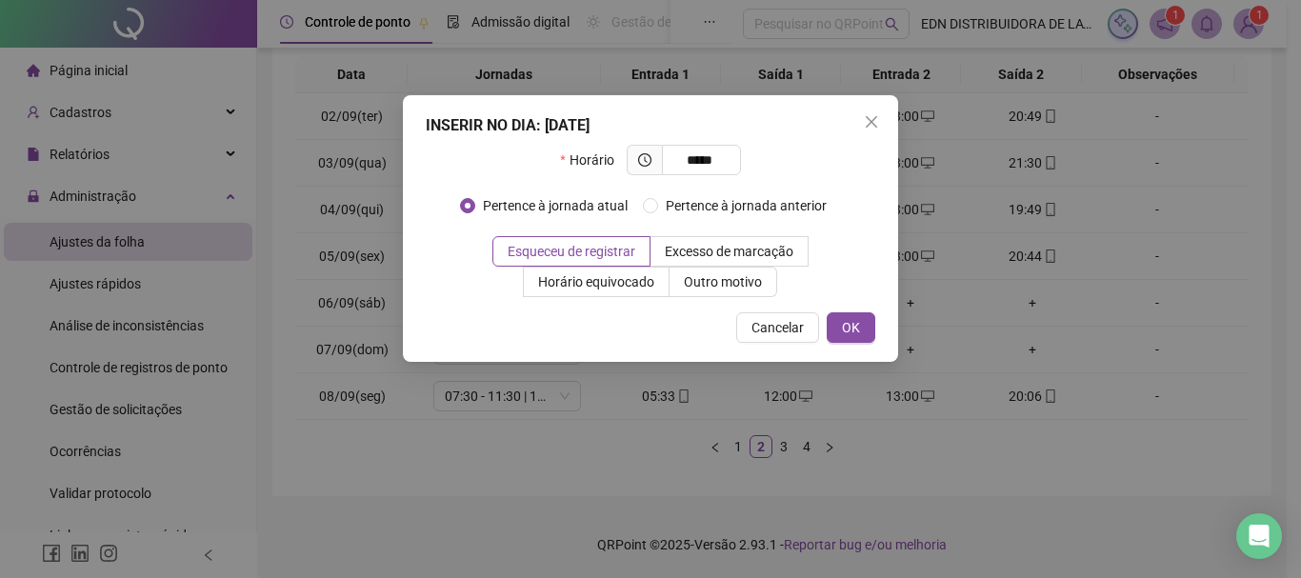
type input "*****"
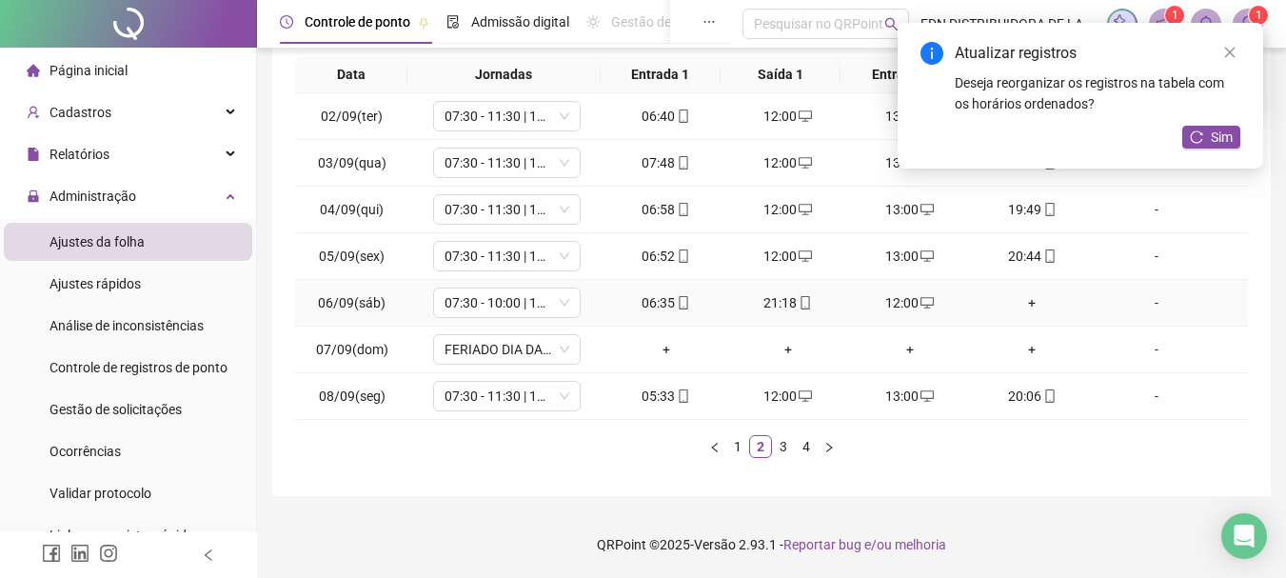
click at [1026, 302] on div "+" at bounding box center [1032, 302] width 107 height 21
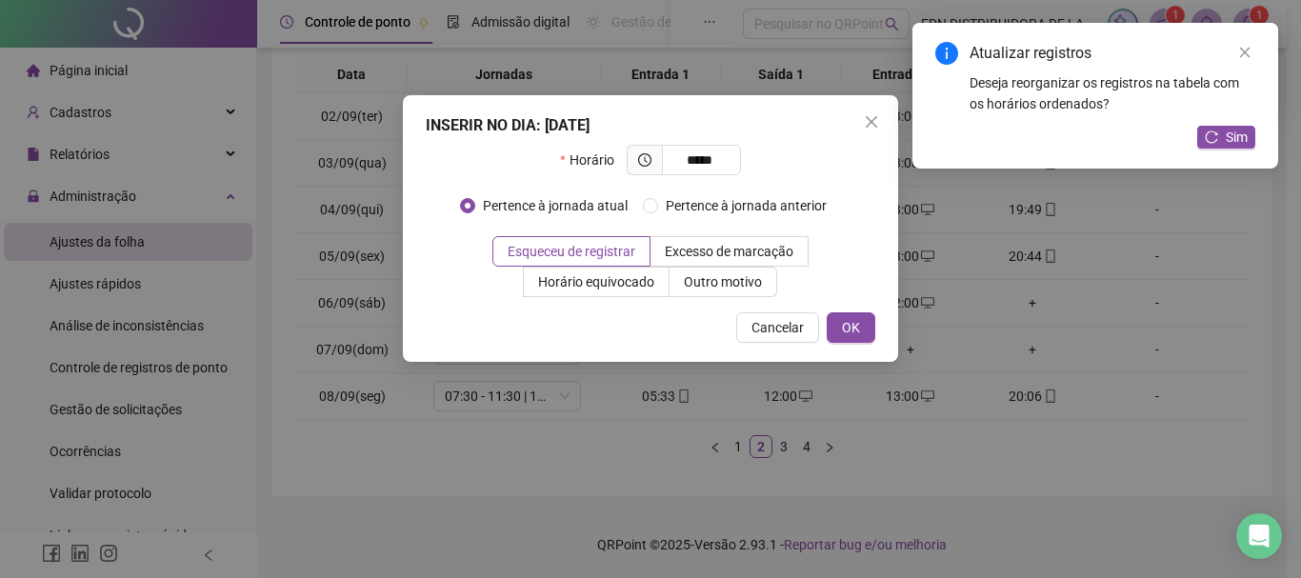
type input "*****"
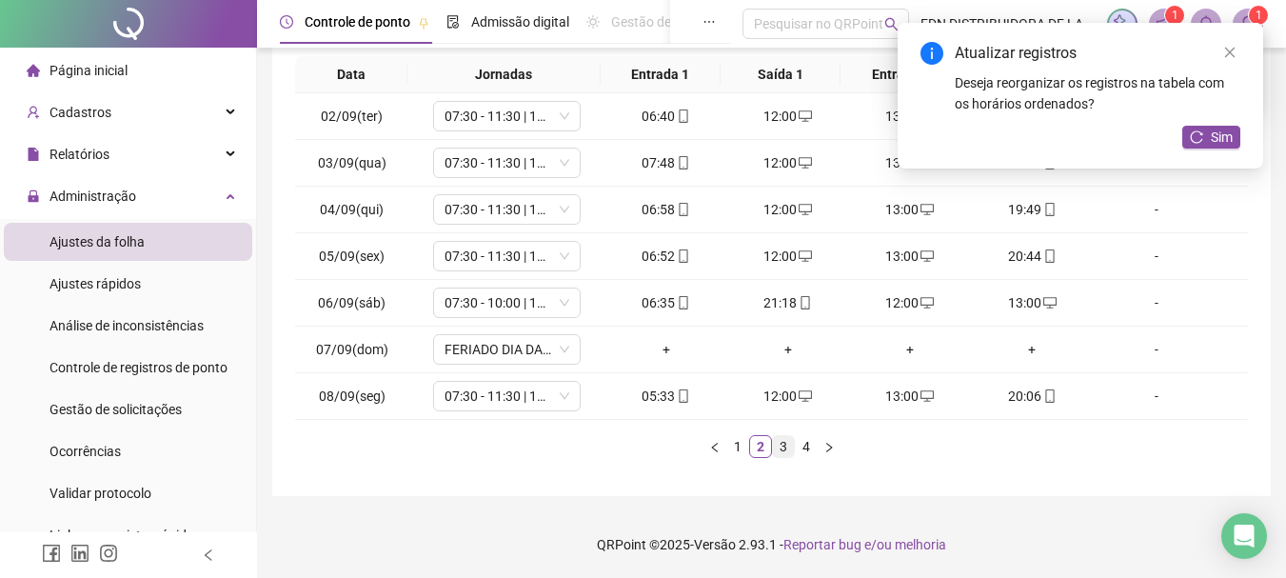
click at [782, 450] on link "3" at bounding box center [783, 446] width 21 height 21
click at [806, 450] on link "4" at bounding box center [806, 446] width 21 height 21
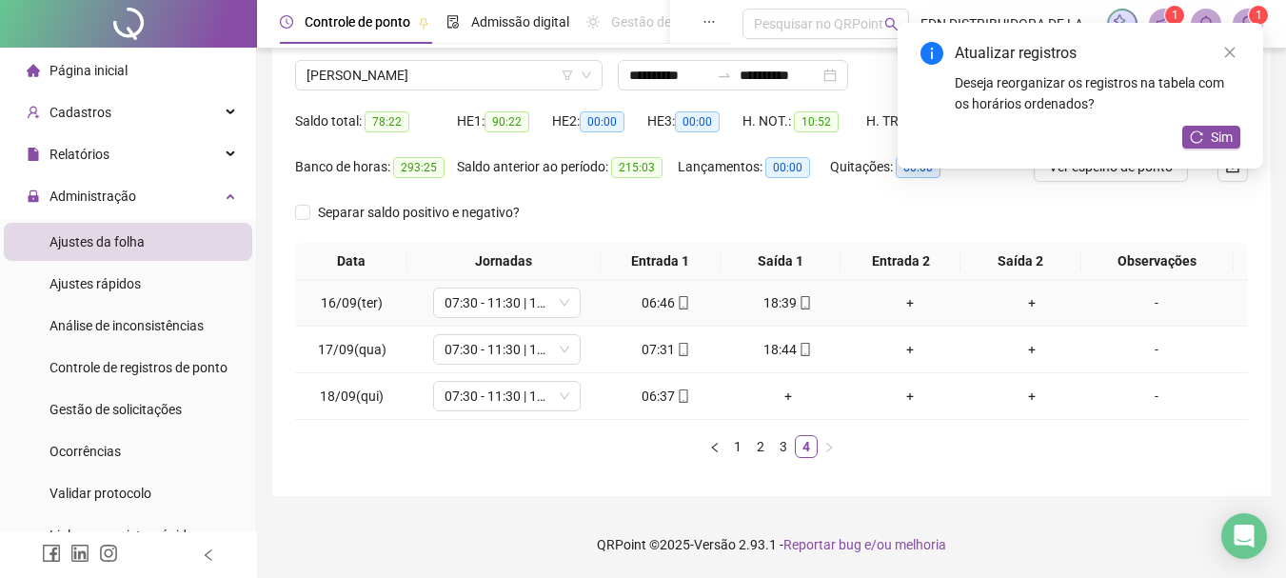
click at [900, 307] on div "+" at bounding box center [910, 302] width 107 height 21
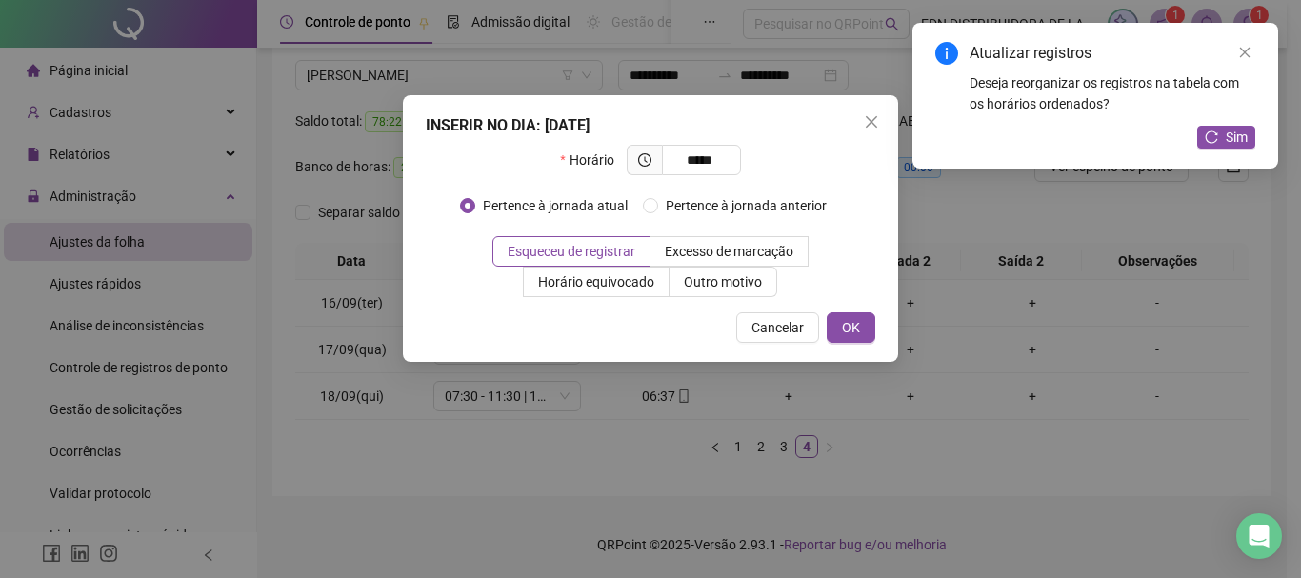
type input "*****"
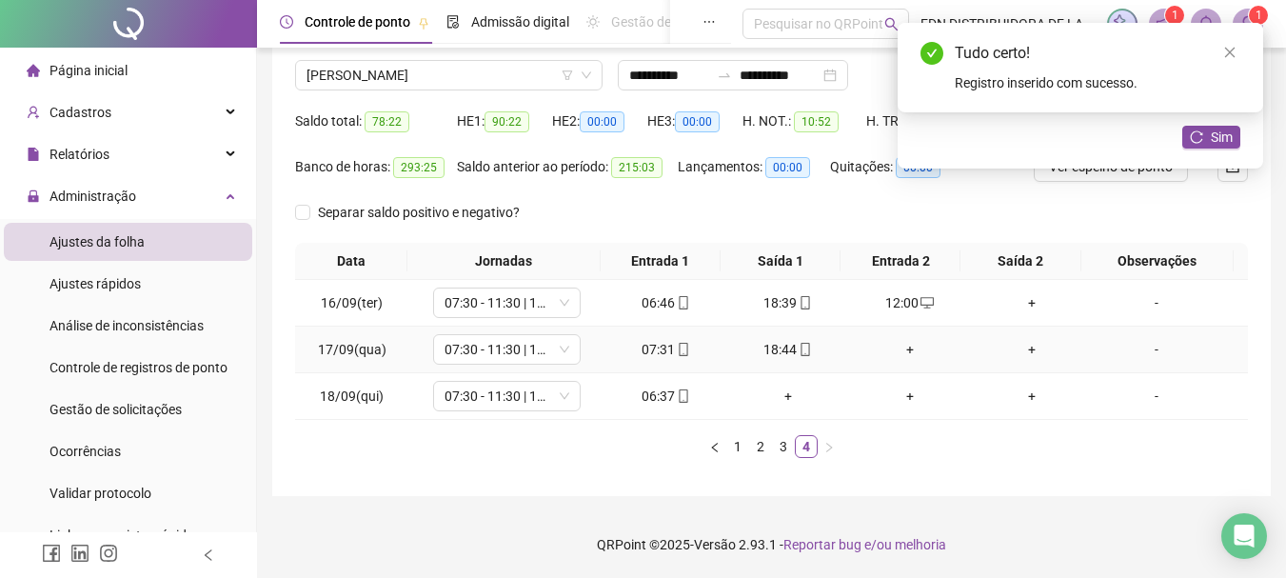
click at [909, 349] on div "+" at bounding box center [910, 349] width 107 height 21
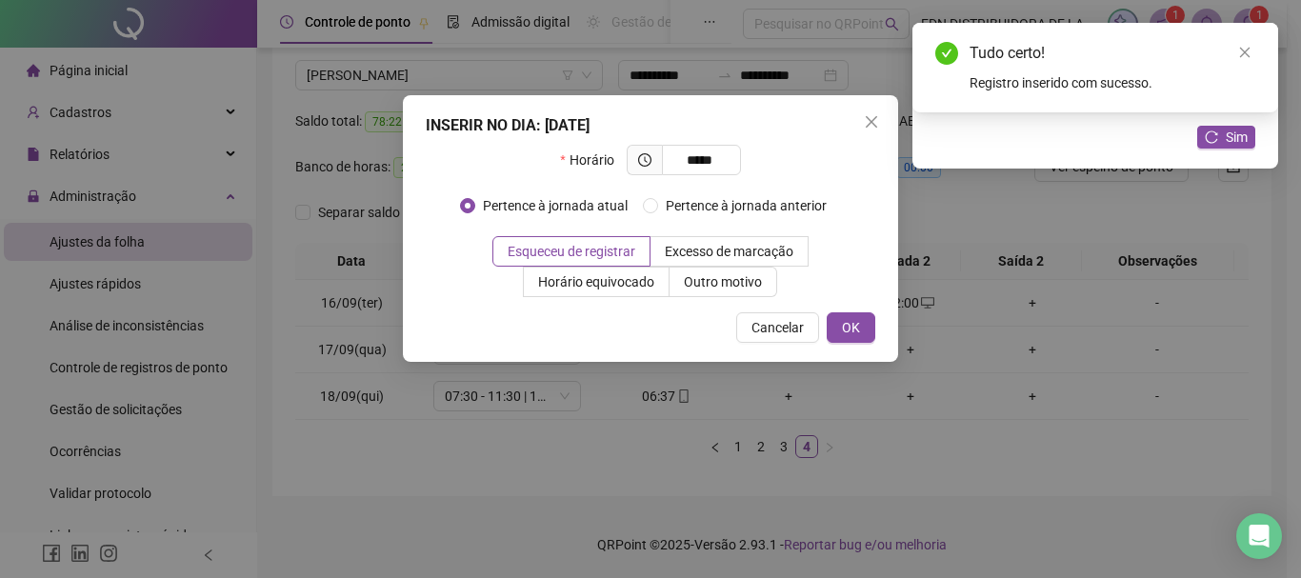
type input "*****"
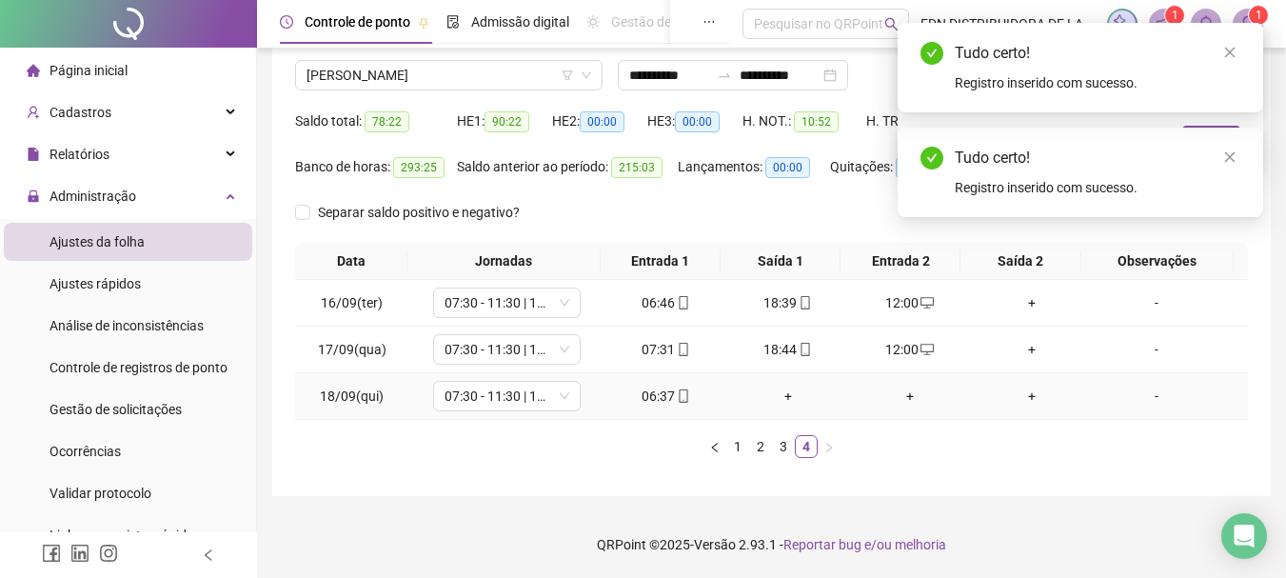
click at [781, 394] on div "+" at bounding box center [788, 396] width 107 height 21
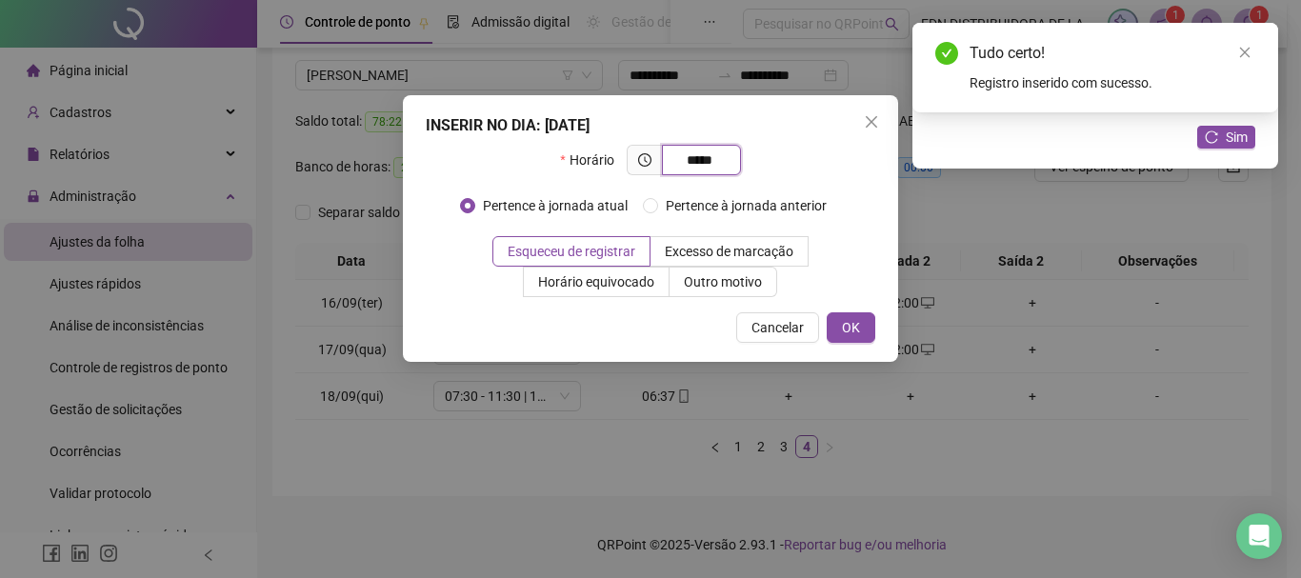
type input "*****"
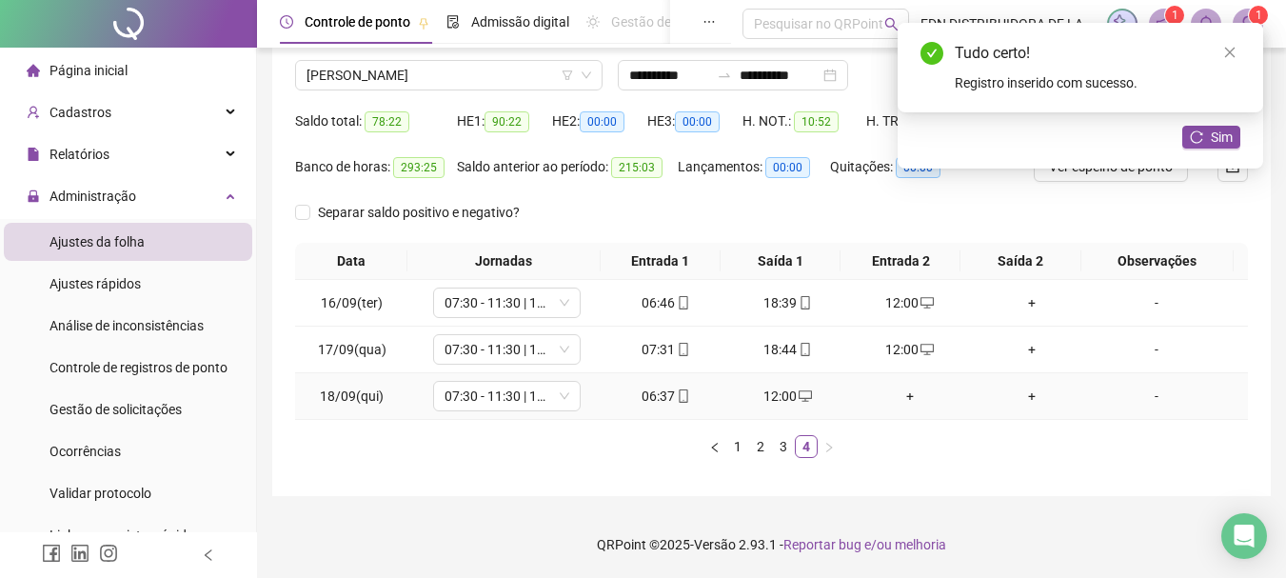
click at [905, 400] on div "+" at bounding box center [910, 396] width 107 height 21
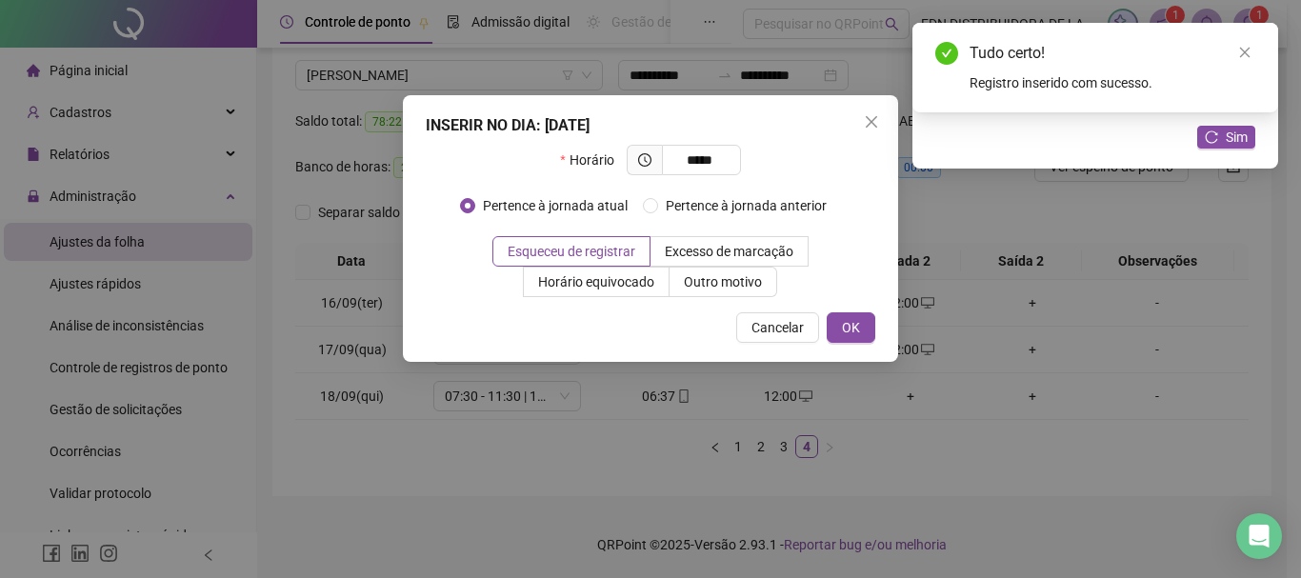
type input "*****"
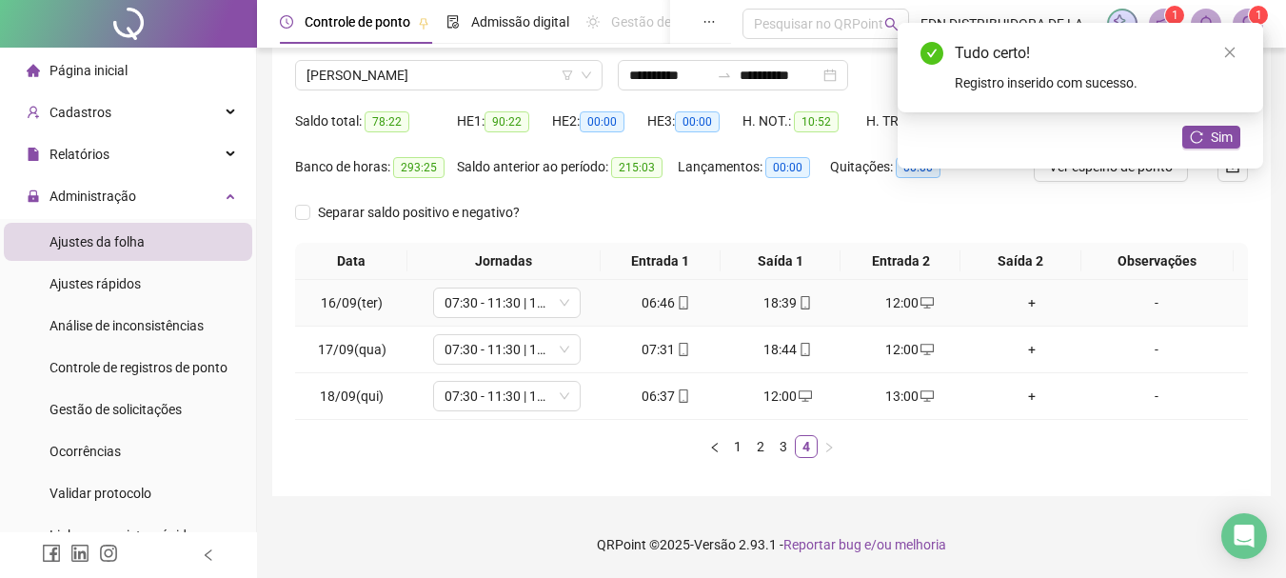
click at [1025, 296] on div "+" at bounding box center [1032, 302] width 107 height 21
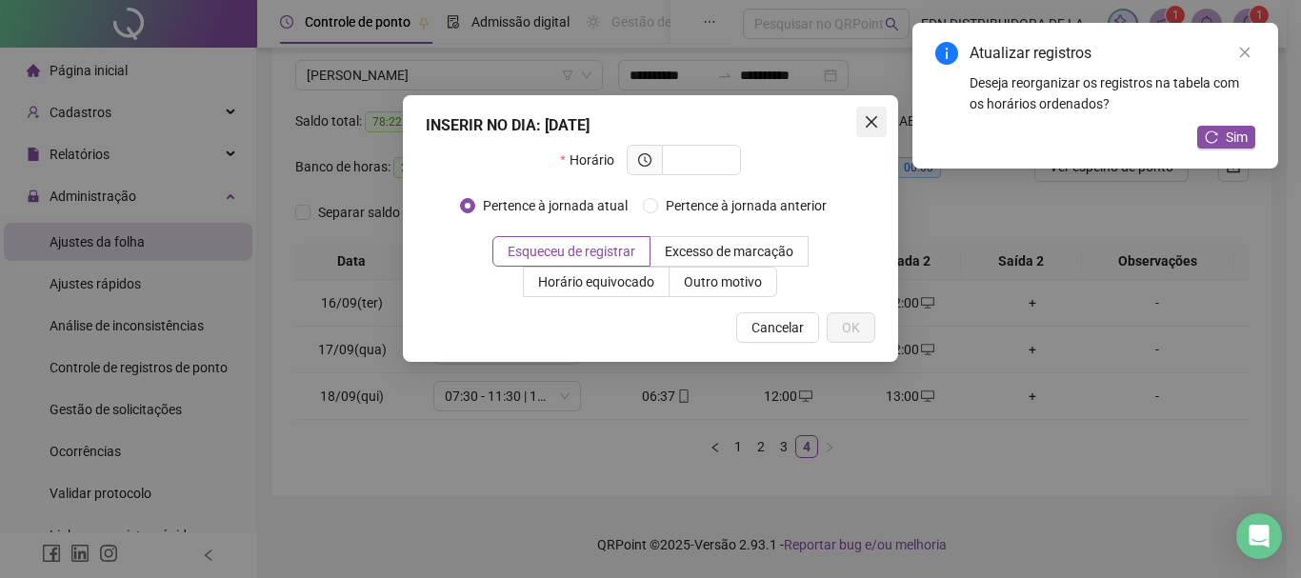
click at [871, 129] on icon "close" at bounding box center [871, 121] width 15 height 15
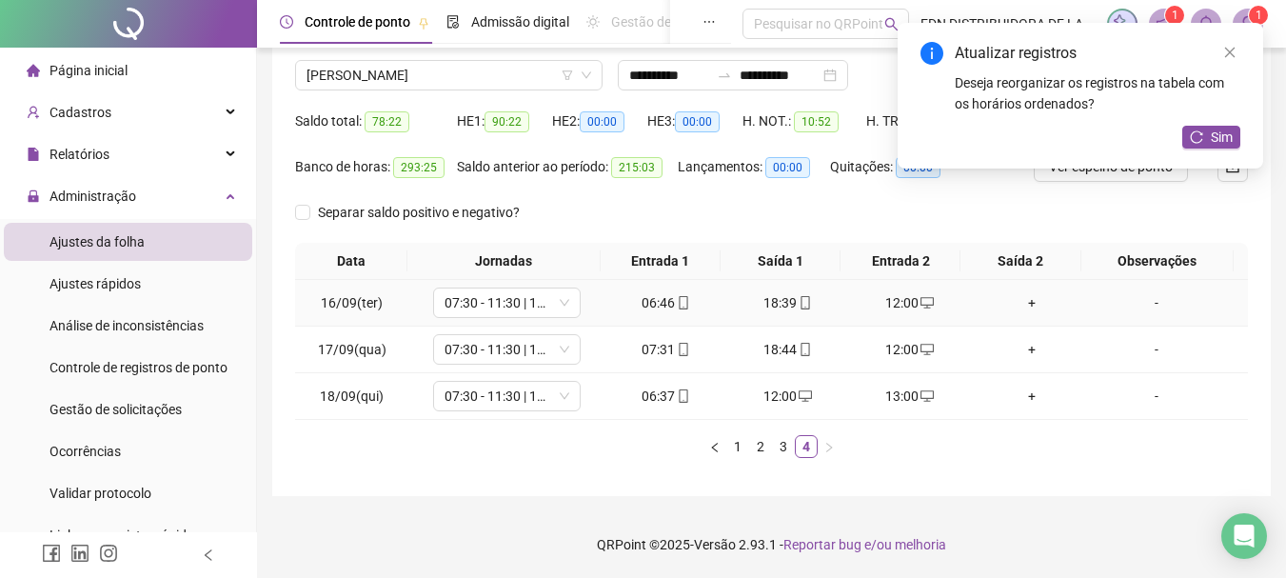
click at [1030, 305] on div "+" at bounding box center [1032, 302] width 107 height 21
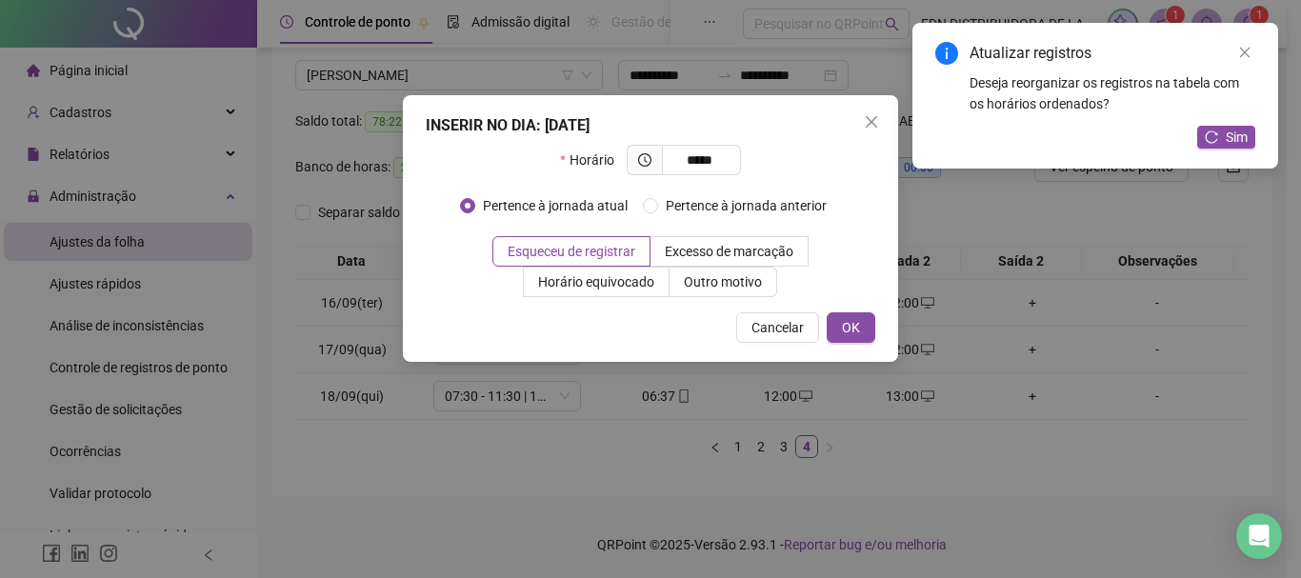
type input "*****"
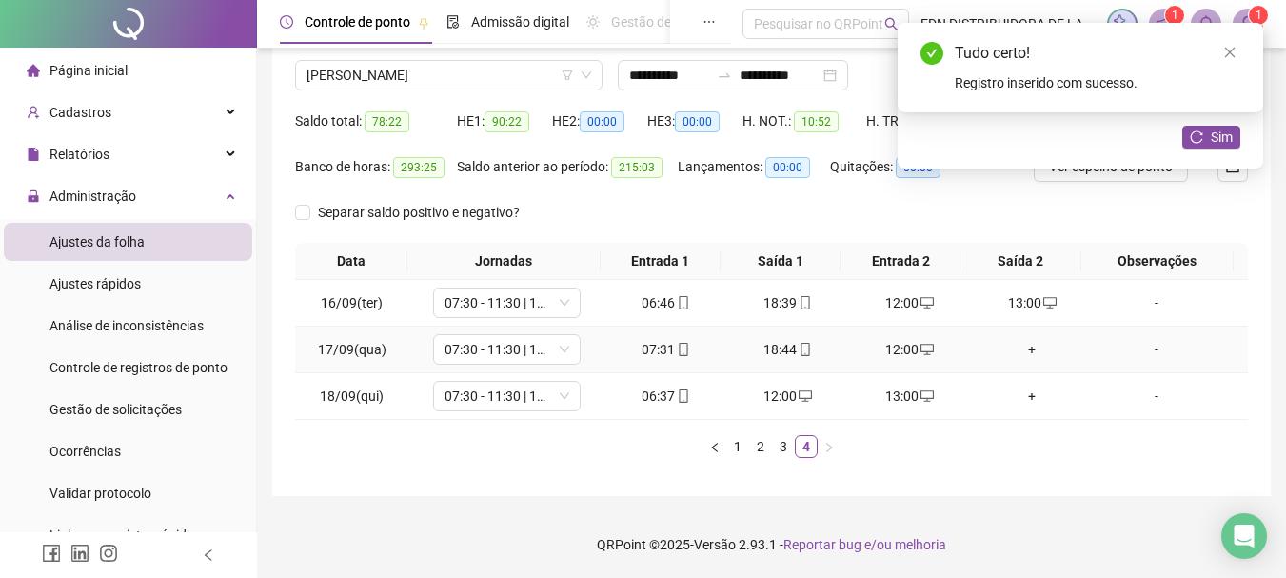
click at [1038, 356] on div "+" at bounding box center [1032, 349] width 107 height 21
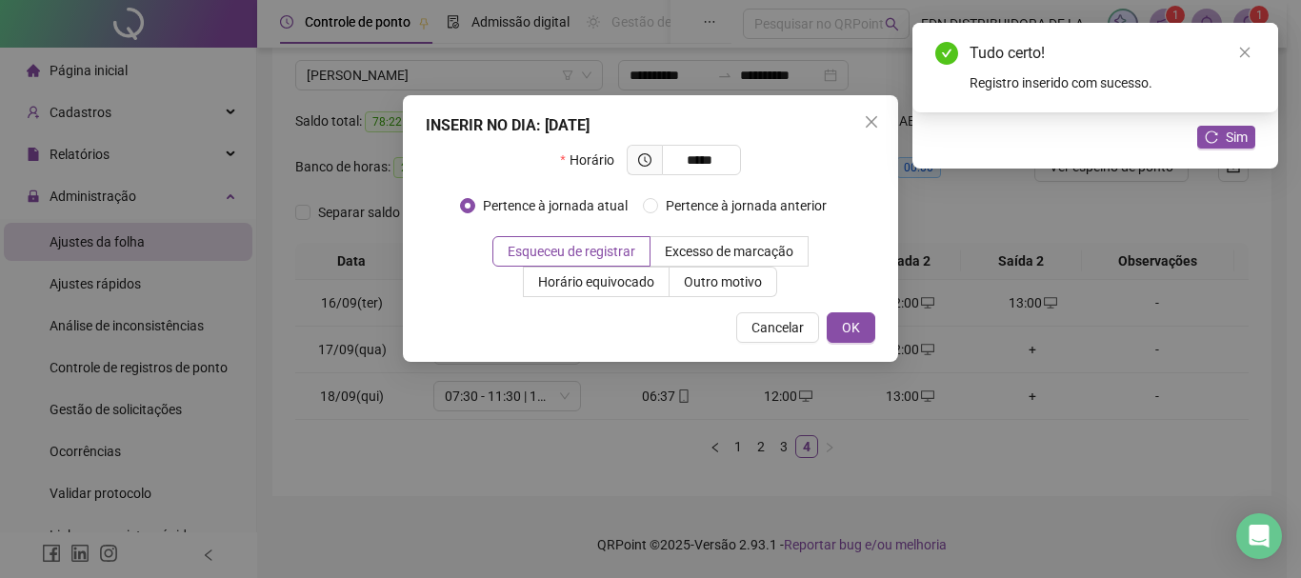
type input "*****"
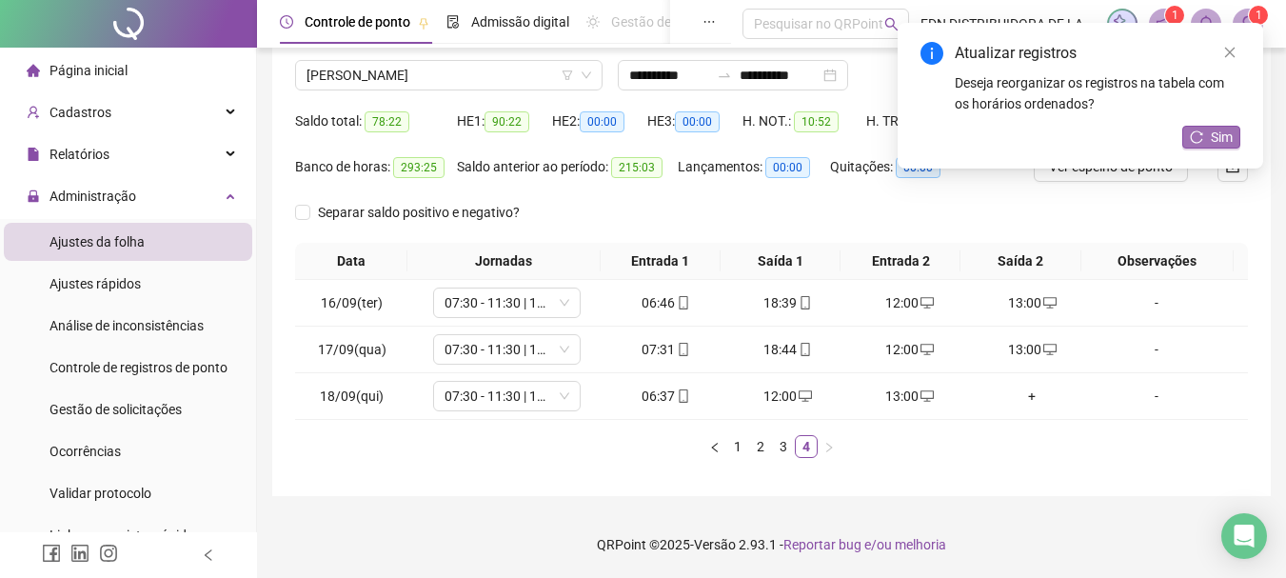
click at [1206, 134] on button "Sim" at bounding box center [1212, 137] width 58 height 23
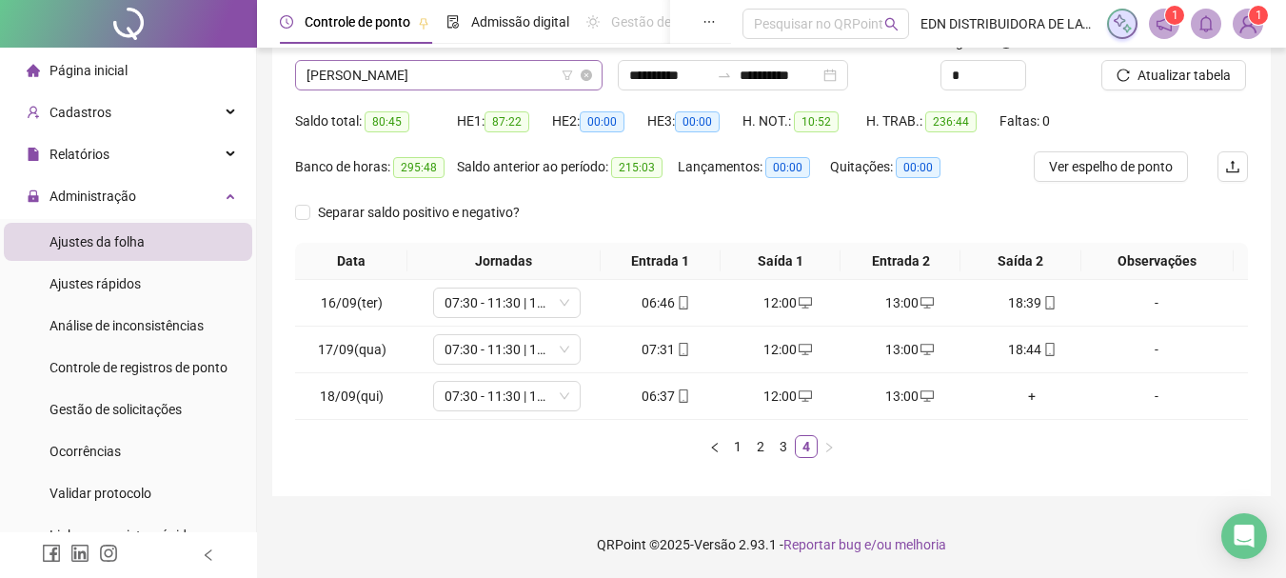
click at [454, 70] on span "[PERSON_NAME]" at bounding box center [449, 75] width 285 height 29
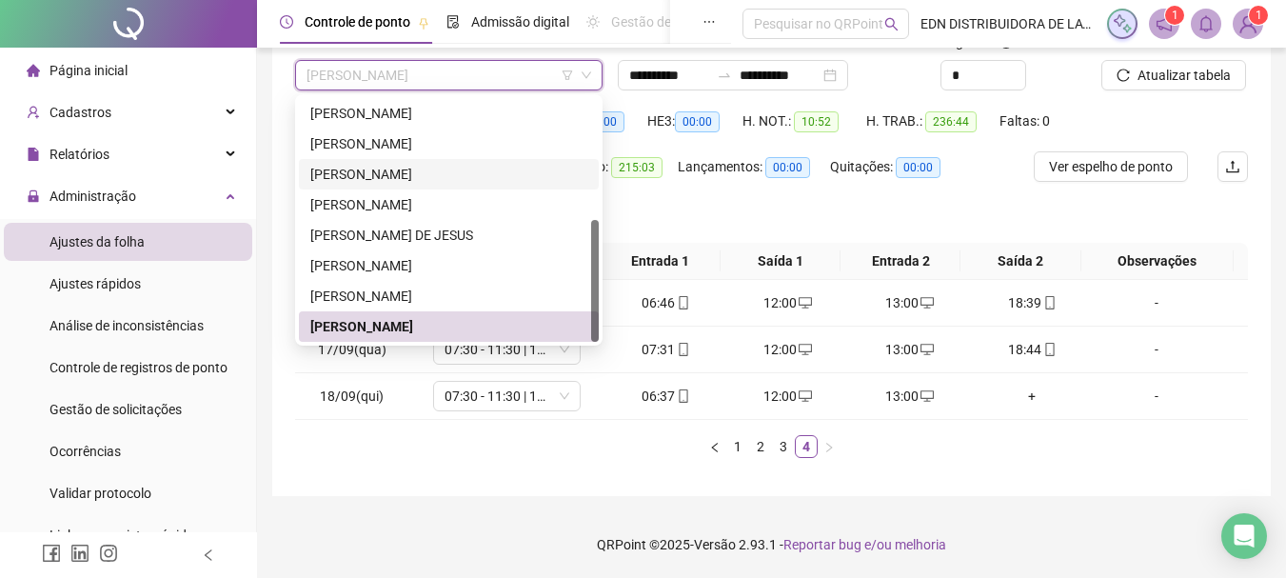
scroll to position [141, 0]
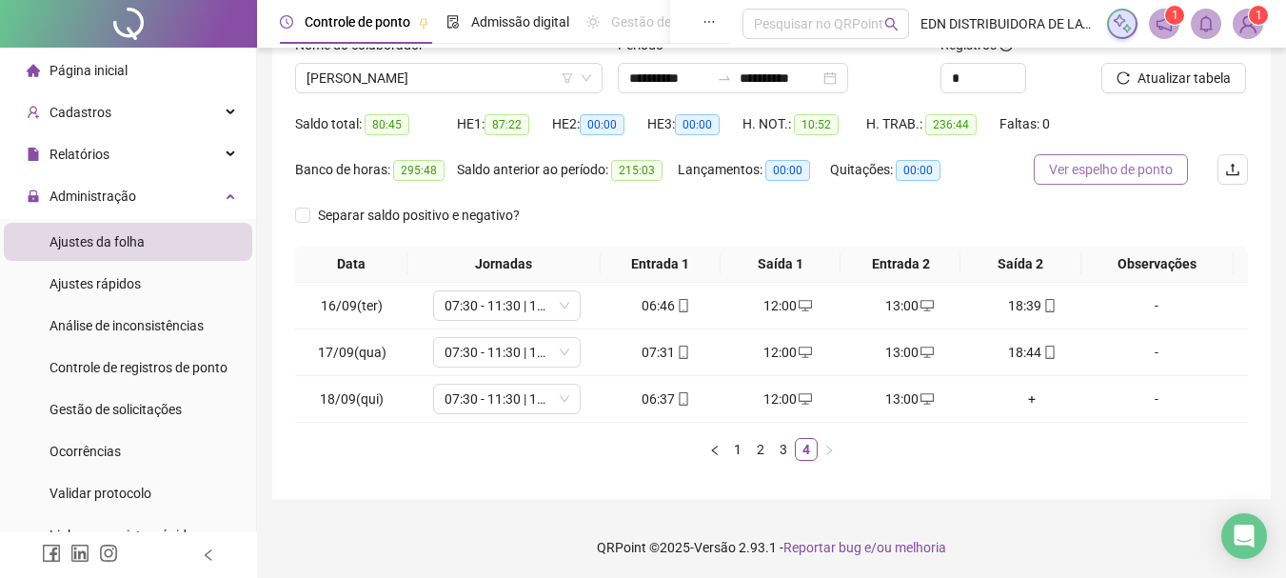
click at [1173, 164] on span "Ver espelho de ponto" at bounding box center [1111, 169] width 124 height 21
